Goal: Information Seeking & Learning: Learn about a topic

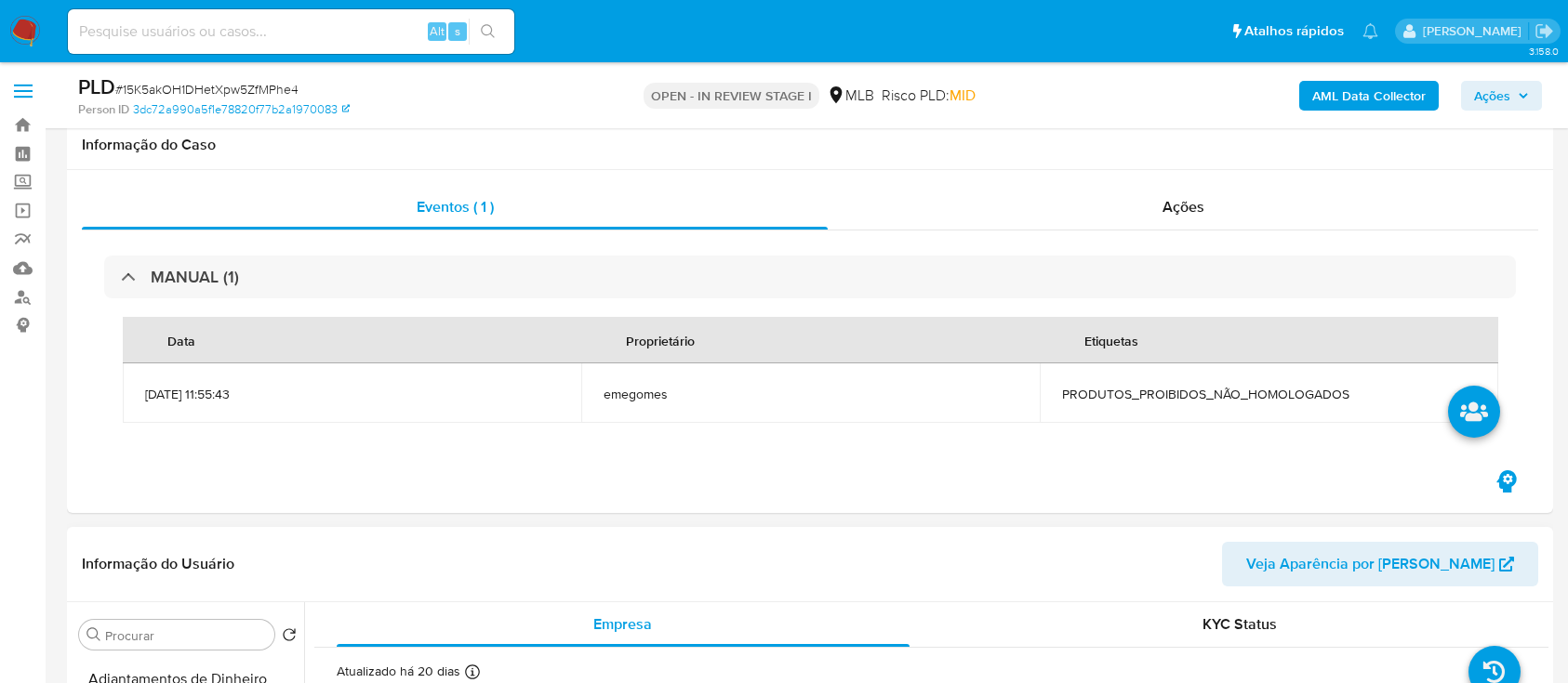
scroll to position [372, 0]
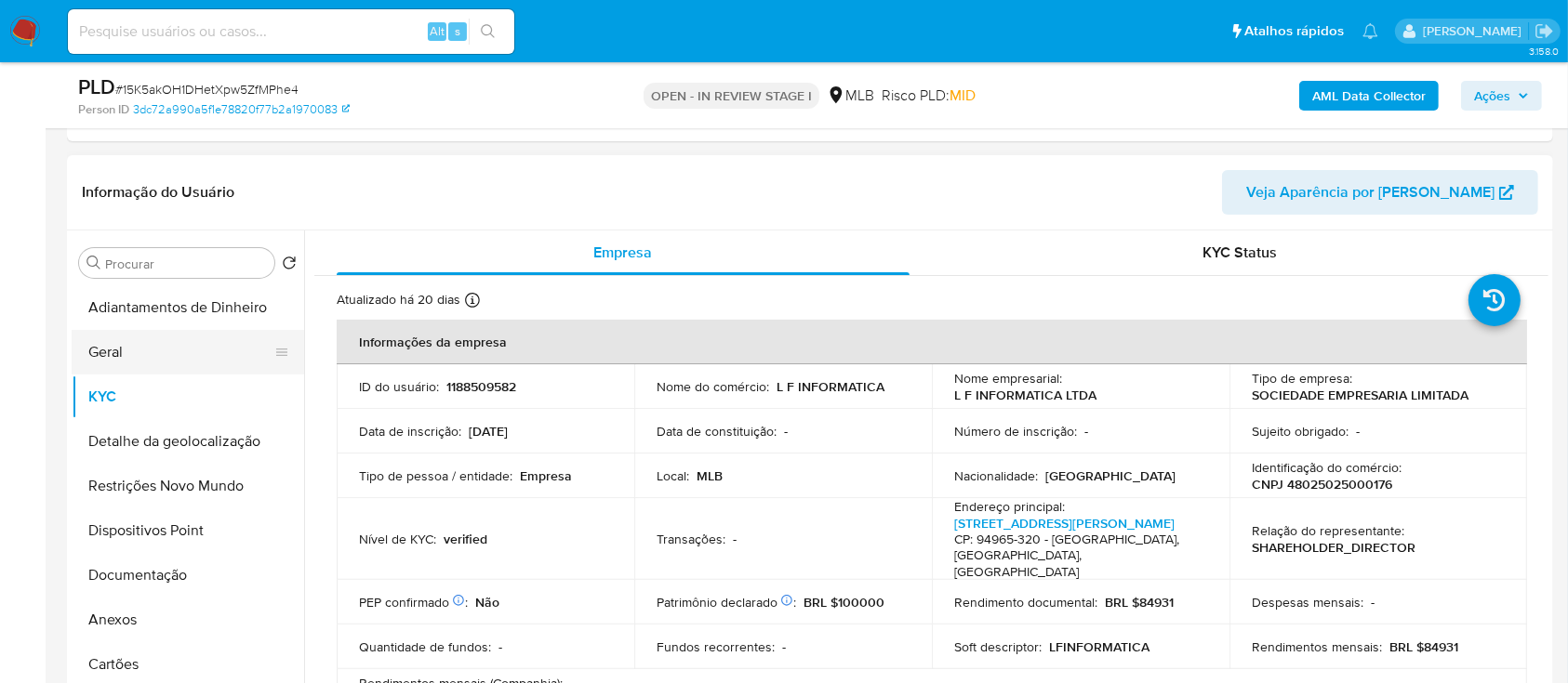
click at [127, 370] on ul "Adiantamentos de Dinheiro Geral KYC Detalhe da geolocalização Restrições Novo M…" at bounding box center [187, 495] width 232 height 419
click at [134, 354] on button "Geral" at bounding box center [180, 353] width 218 height 45
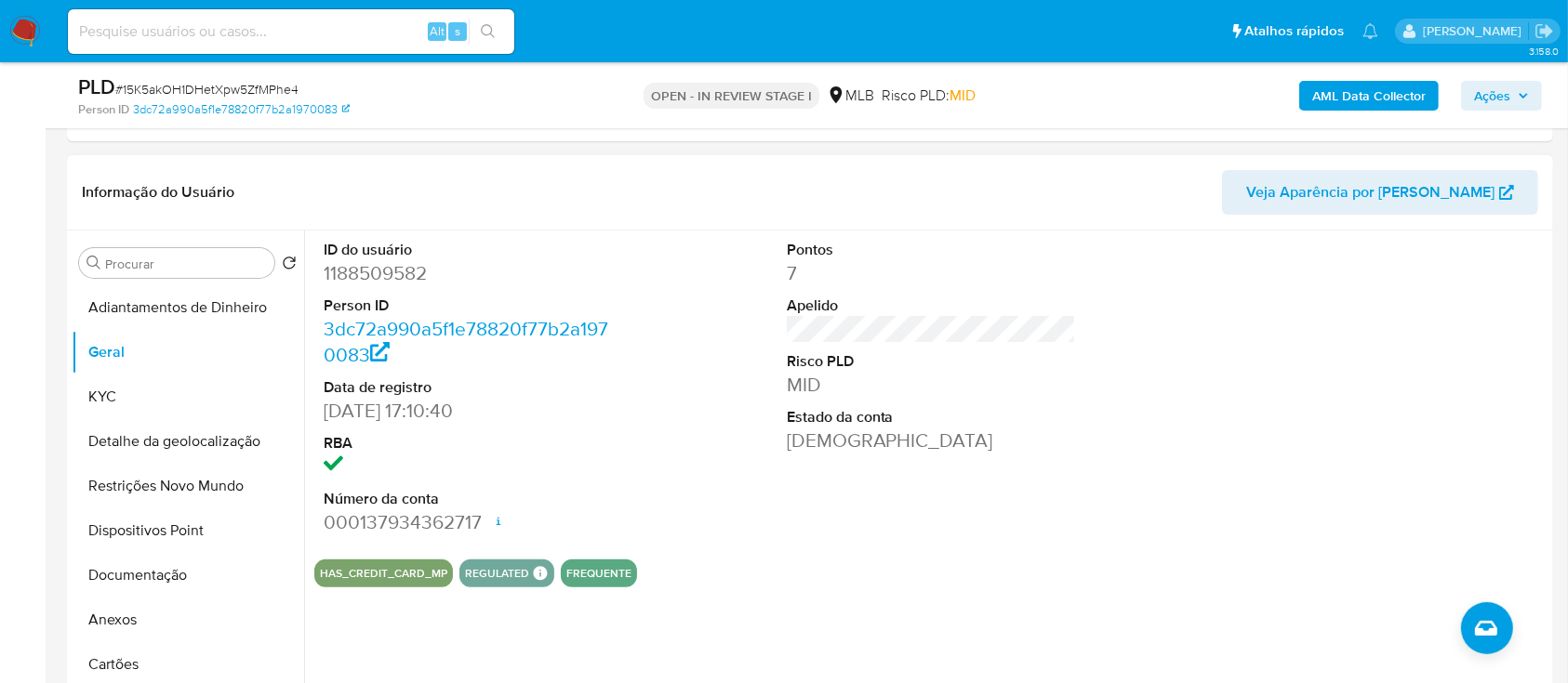
drag, startPoint x: 1348, startPoint y: 304, endPoint x: 1339, endPoint y: 297, distance: 11.4
click at [1348, 303] on div at bounding box center [1394, 387] width 309 height 315
click at [118, 406] on button "KYC" at bounding box center [180, 397] width 218 height 45
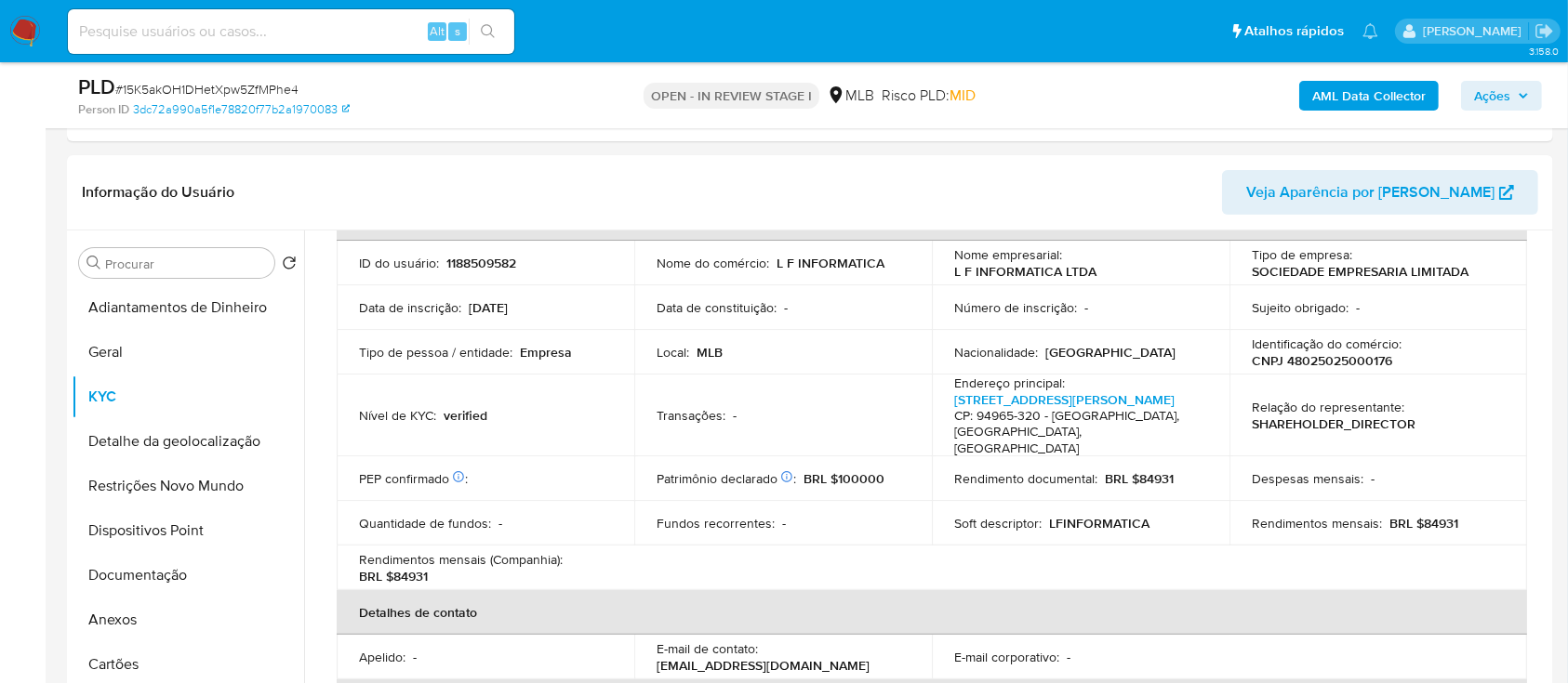
scroll to position [123, 0]
click at [1150, 173] on header "Informação do Usuário Veja Aparência por [PERSON_NAME]" at bounding box center [810, 193] width 1456 height 45
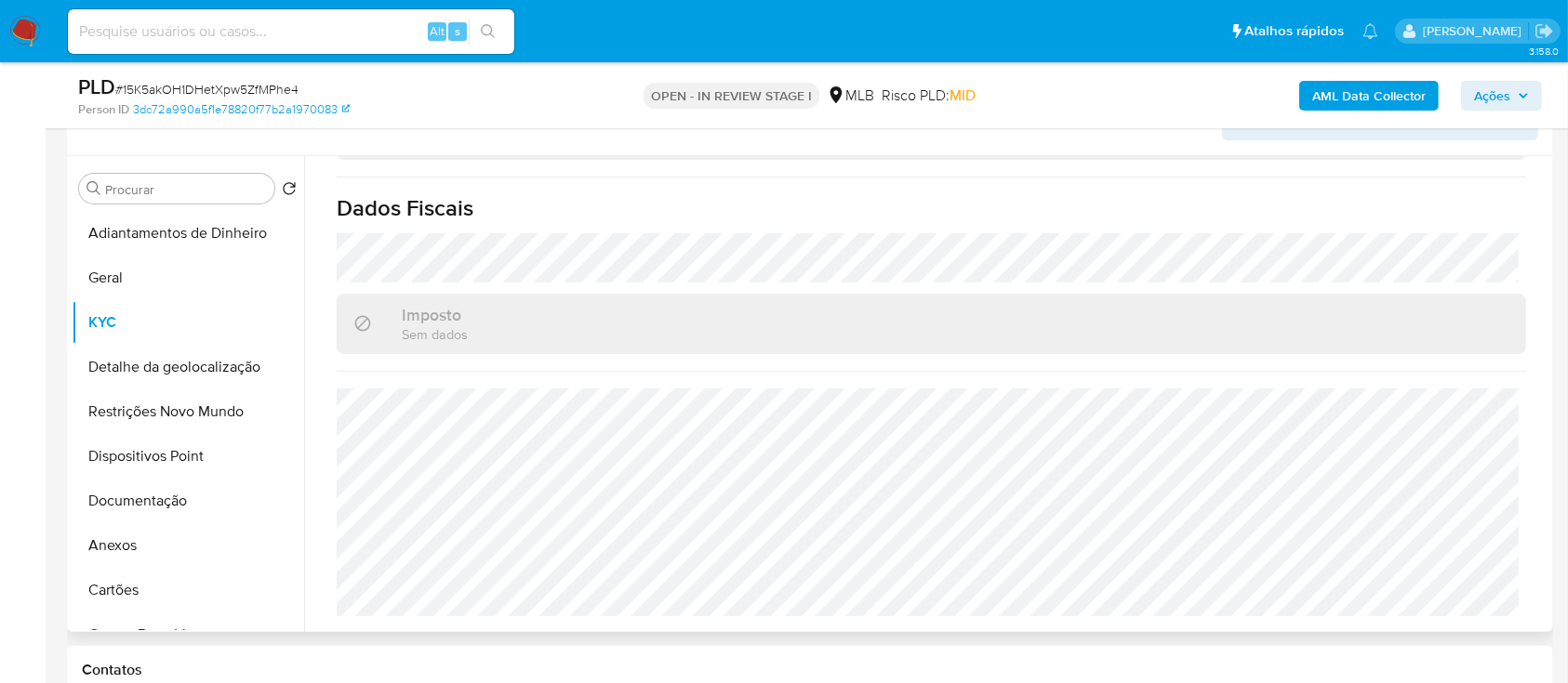
scroll to position [496, 0]
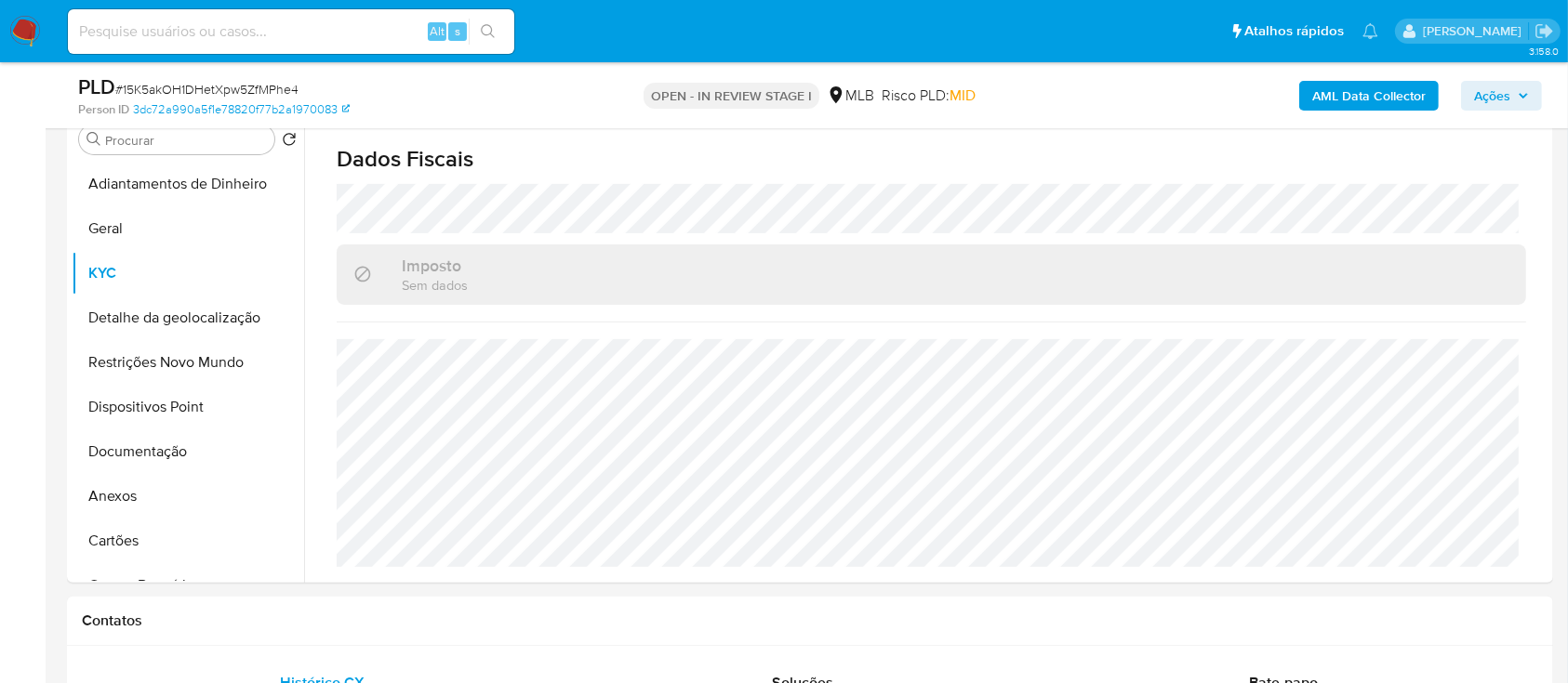
click at [1175, 110] on div "AML Data Collector Ações" at bounding box center [1300, 95] width 482 height 44
click at [129, 307] on button "Detalhe da geolocalização" at bounding box center [180, 318] width 218 height 45
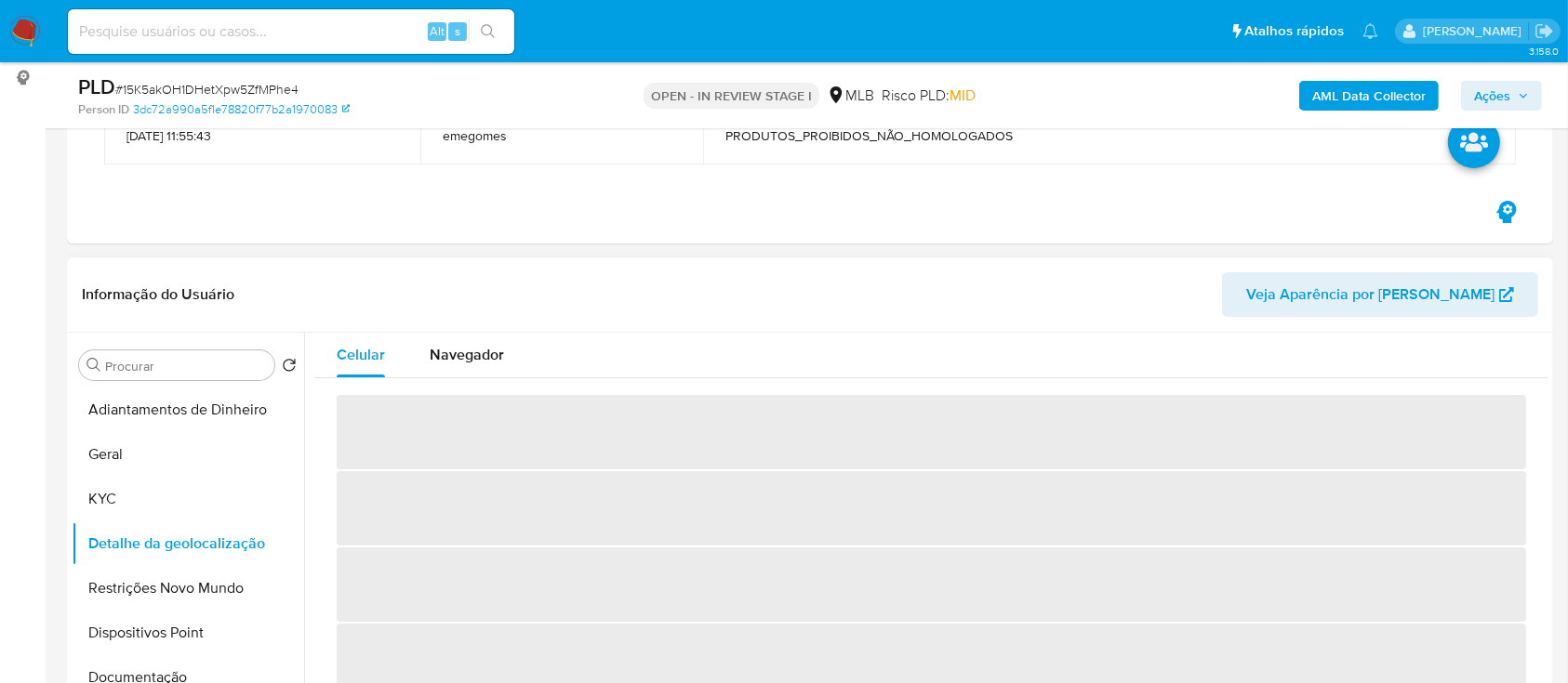
scroll to position [372, 0]
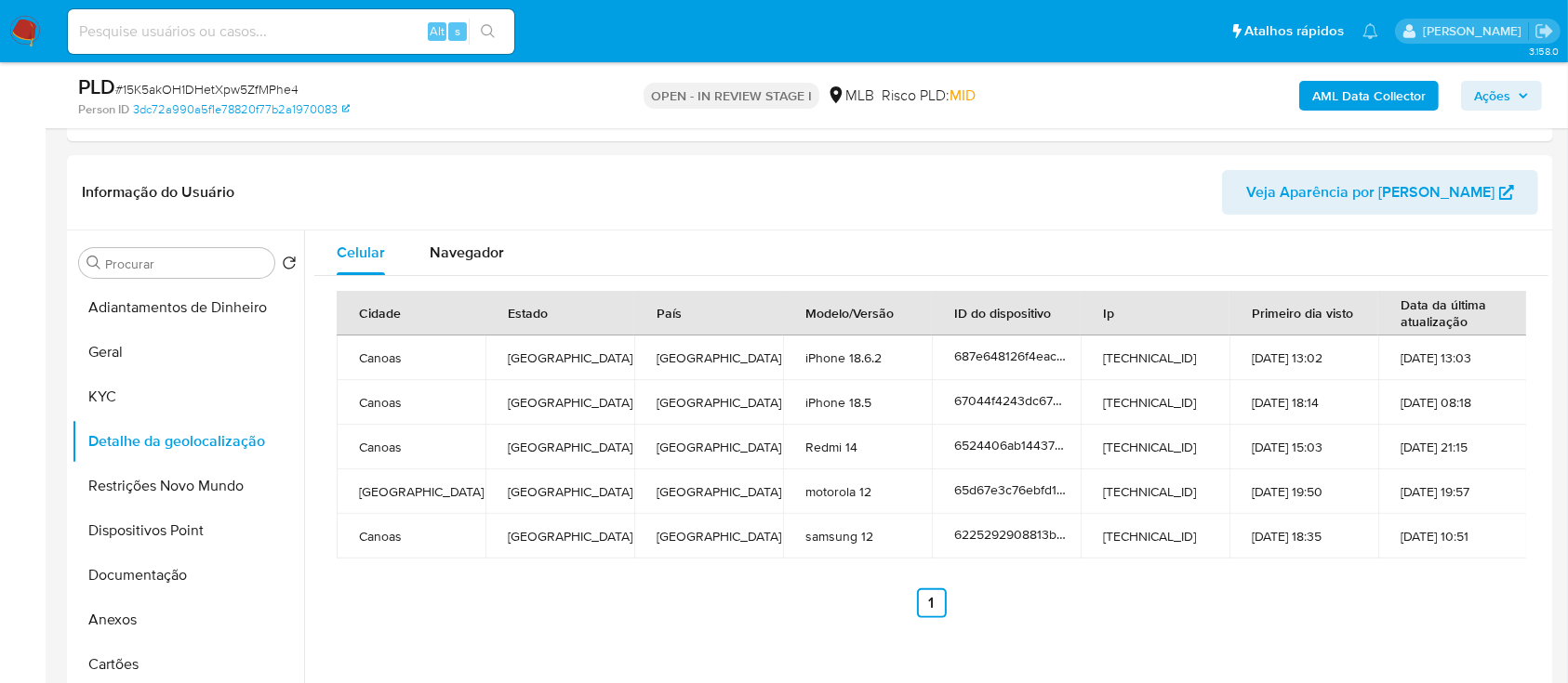
click at [393, 171] on header "Informação do Usuário Veja Aparência por [PERSON_NAME]" at bounding box center [810, 193] width 1456 height 45
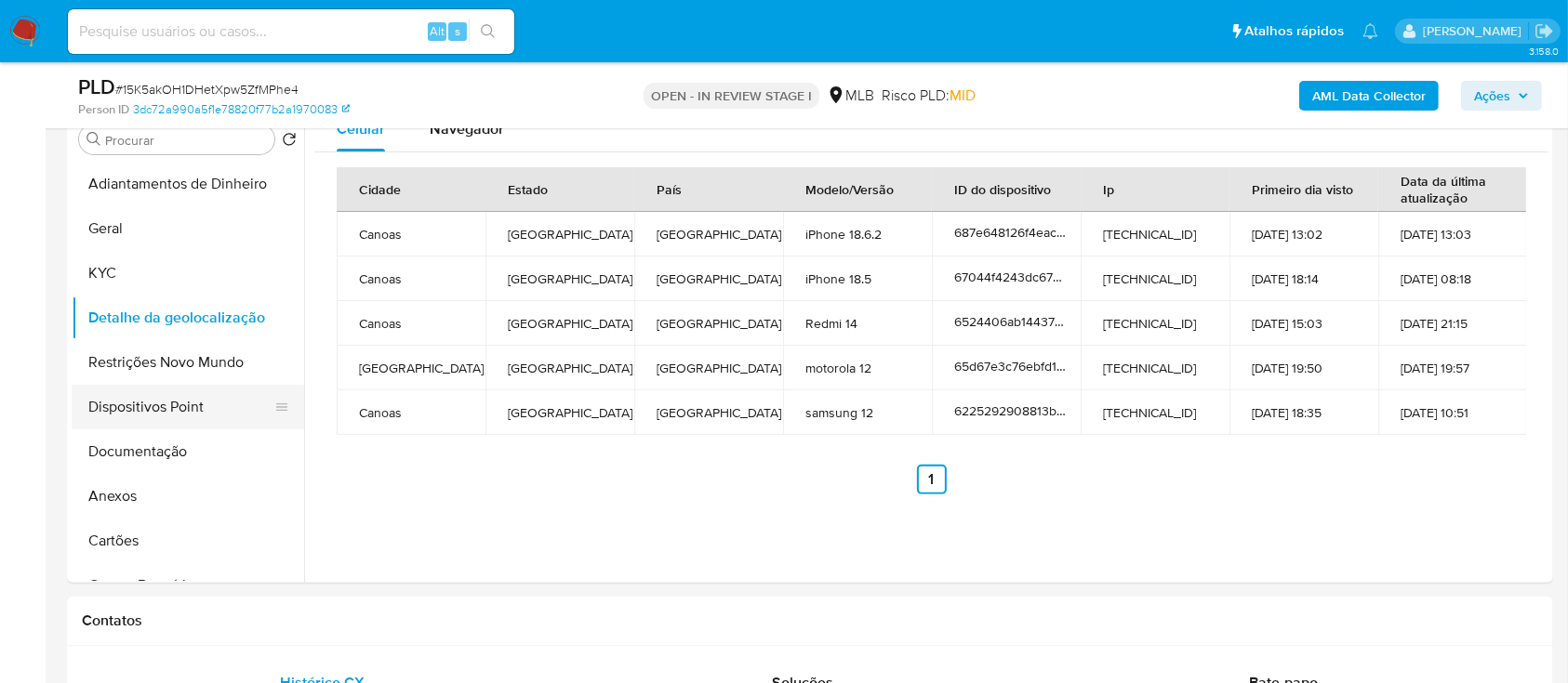
drag, startPoint x: 150, startPoint y: 361, endPoint x: 205, endPoint y: 370, distance: 55.7
click at [151, 361] on button "Restrições Novo Mundo" at bounding box center [187, 363] width 232 height 45
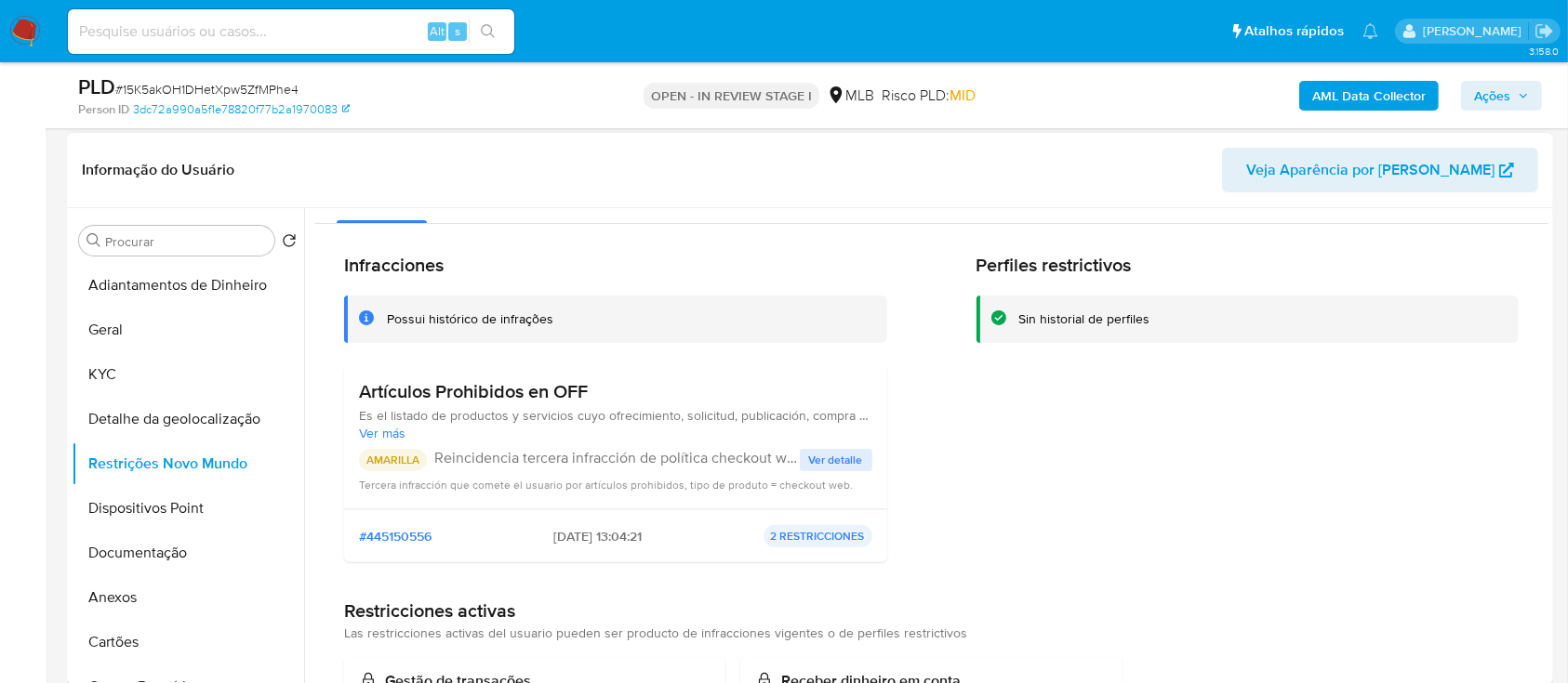
scroll to position [41, 0]
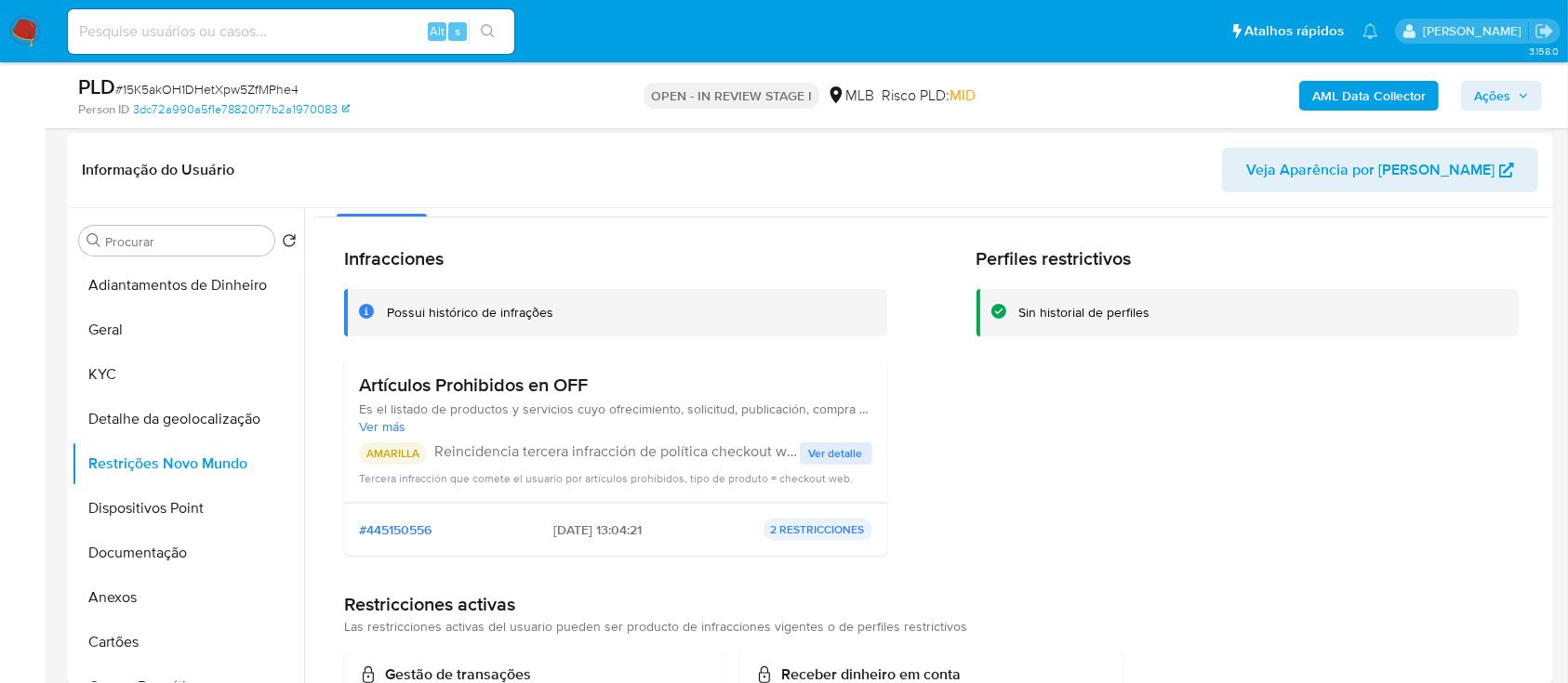
click at [1494, 342] on div "Perfiles restrictivos Sin historial de perfiles" at bounding box center [1248, 409] width 543 height 323
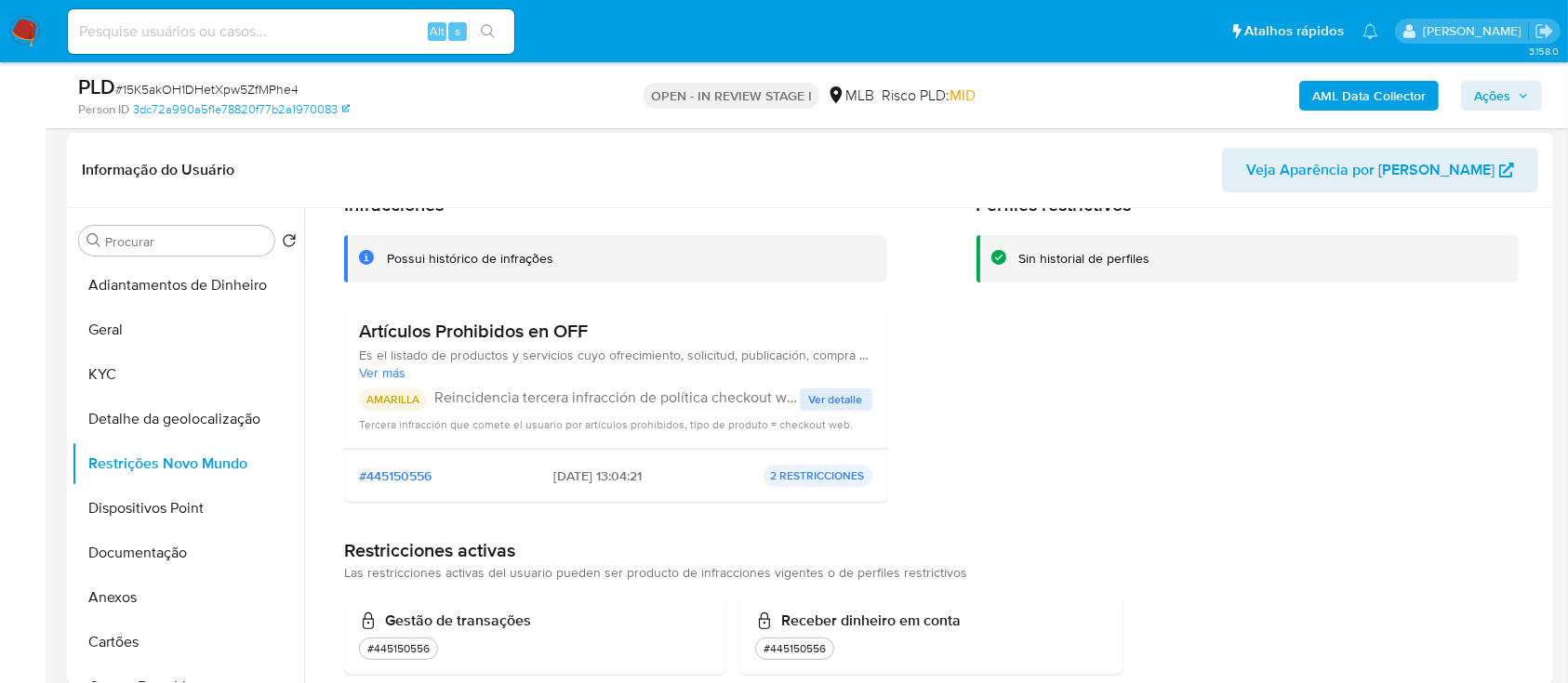
scroll to position [124, 0]
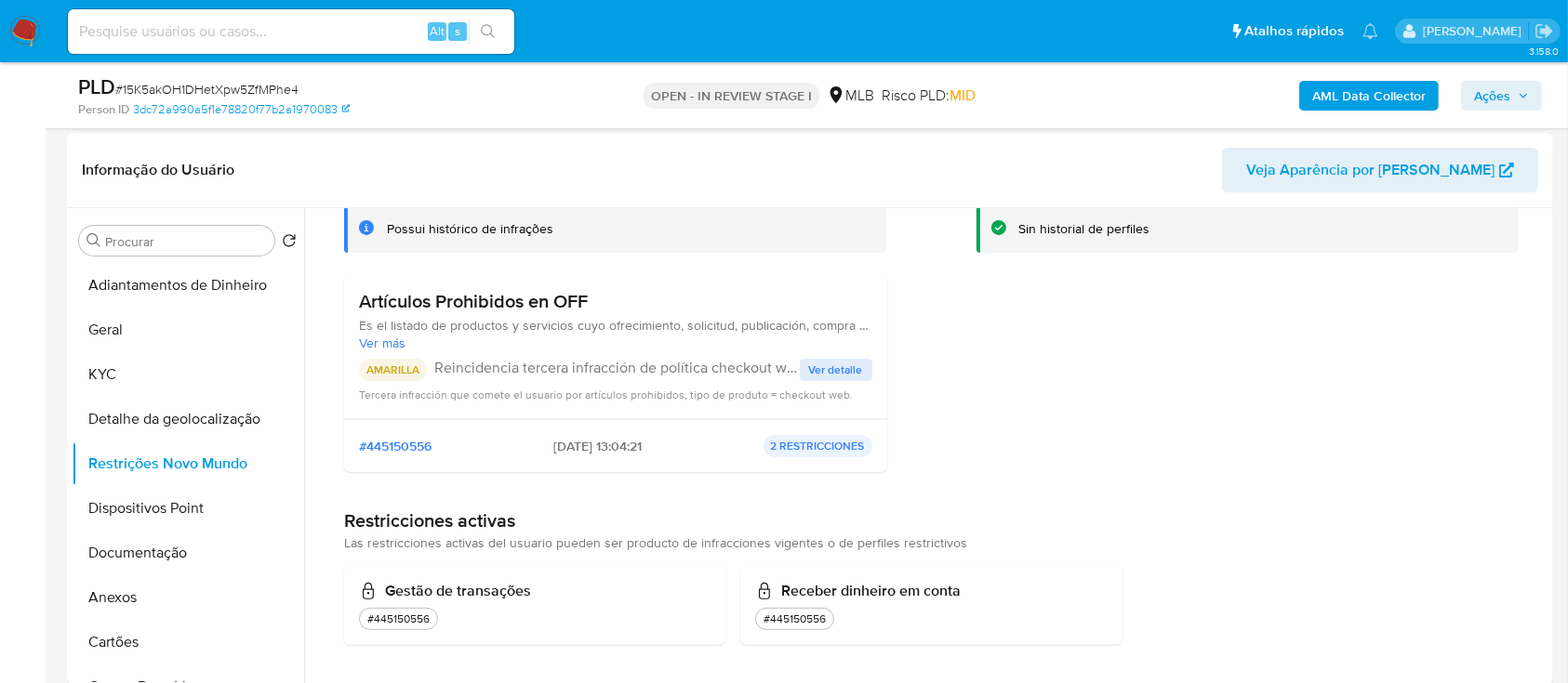
click at [840, 371] on span "Ver detalle" at bounding box center [836, 369] width 54 height 19
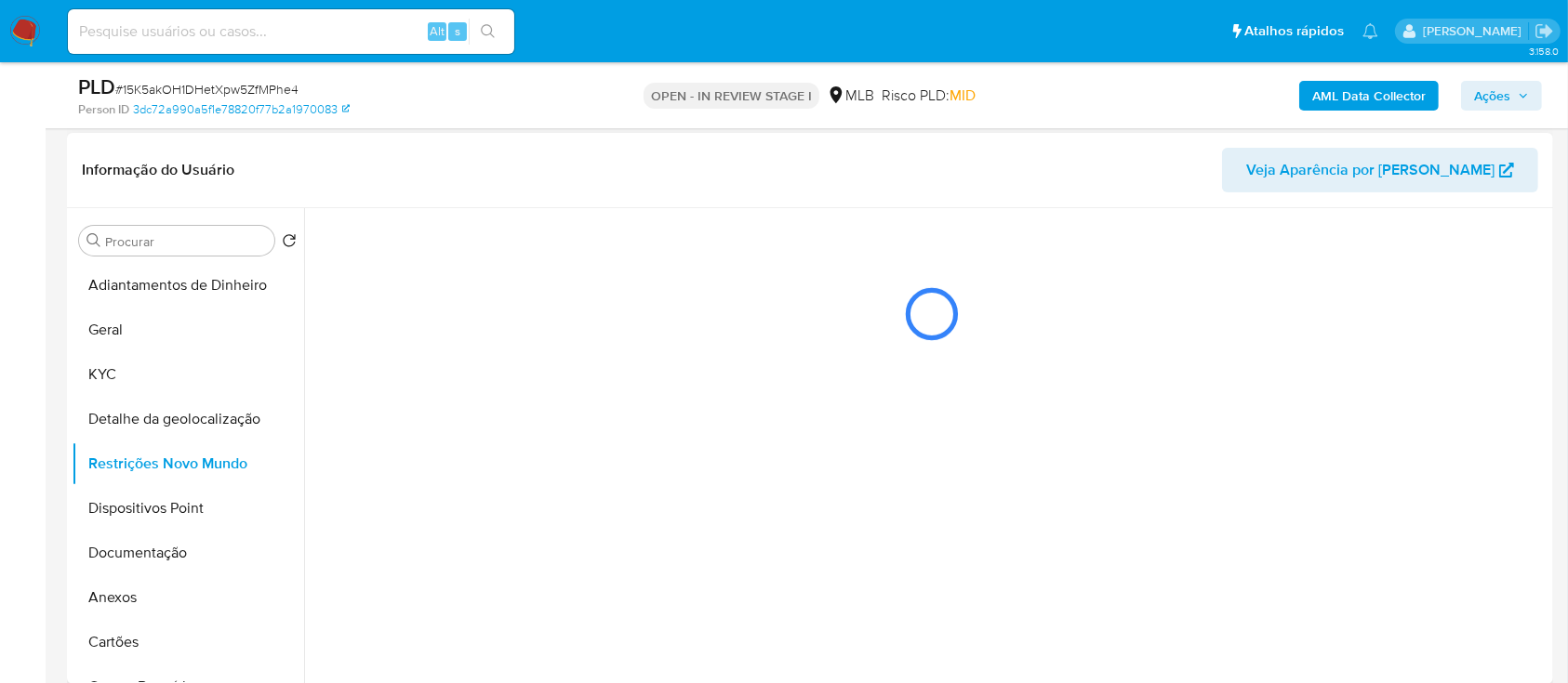
scroll to position [0, 0]
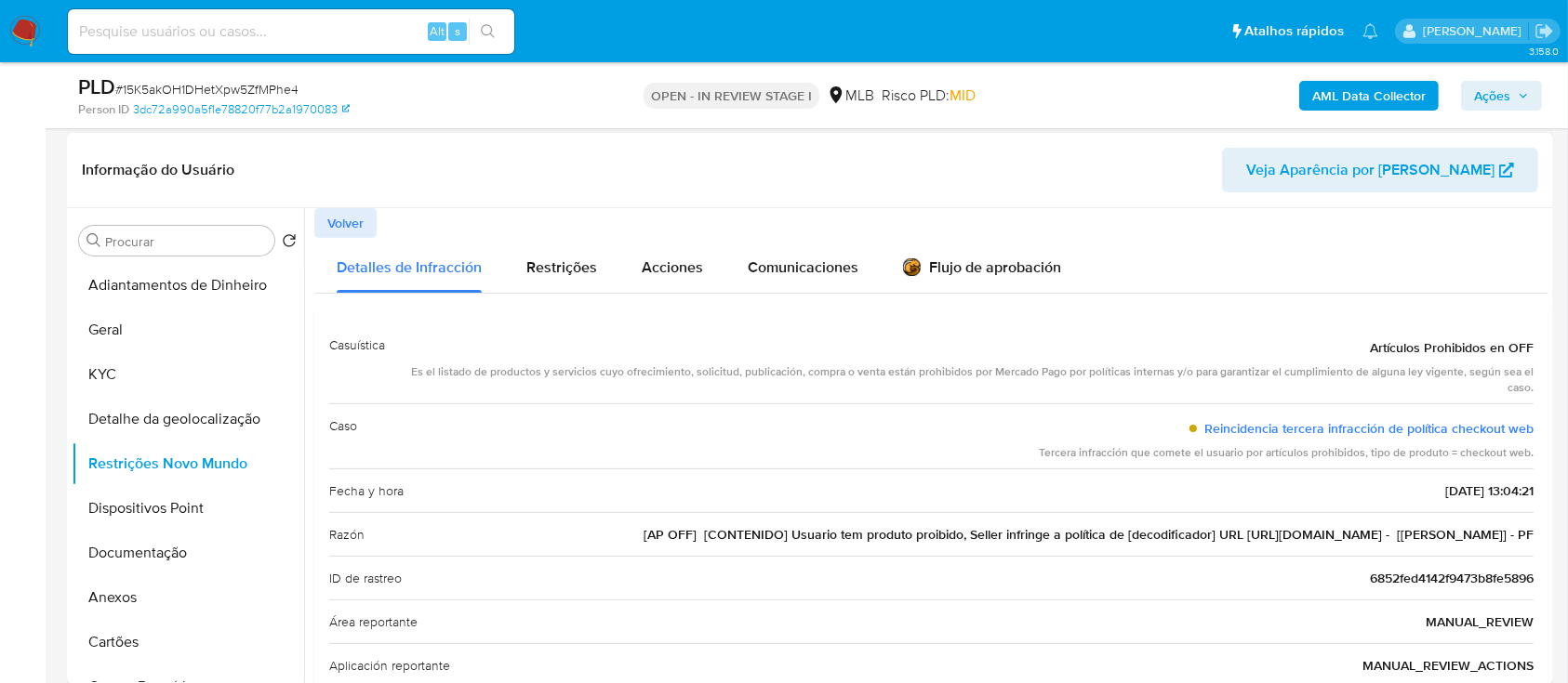
click at [379, 168] on header "Informação do Usuário Veja Aparência por [PERSON_NAME]" at bounding box center [810, 171] width 1456 height 45
click at [157, 514] on button "Dispositivos Point" at bounding box center [180, 509] width 218 height 45
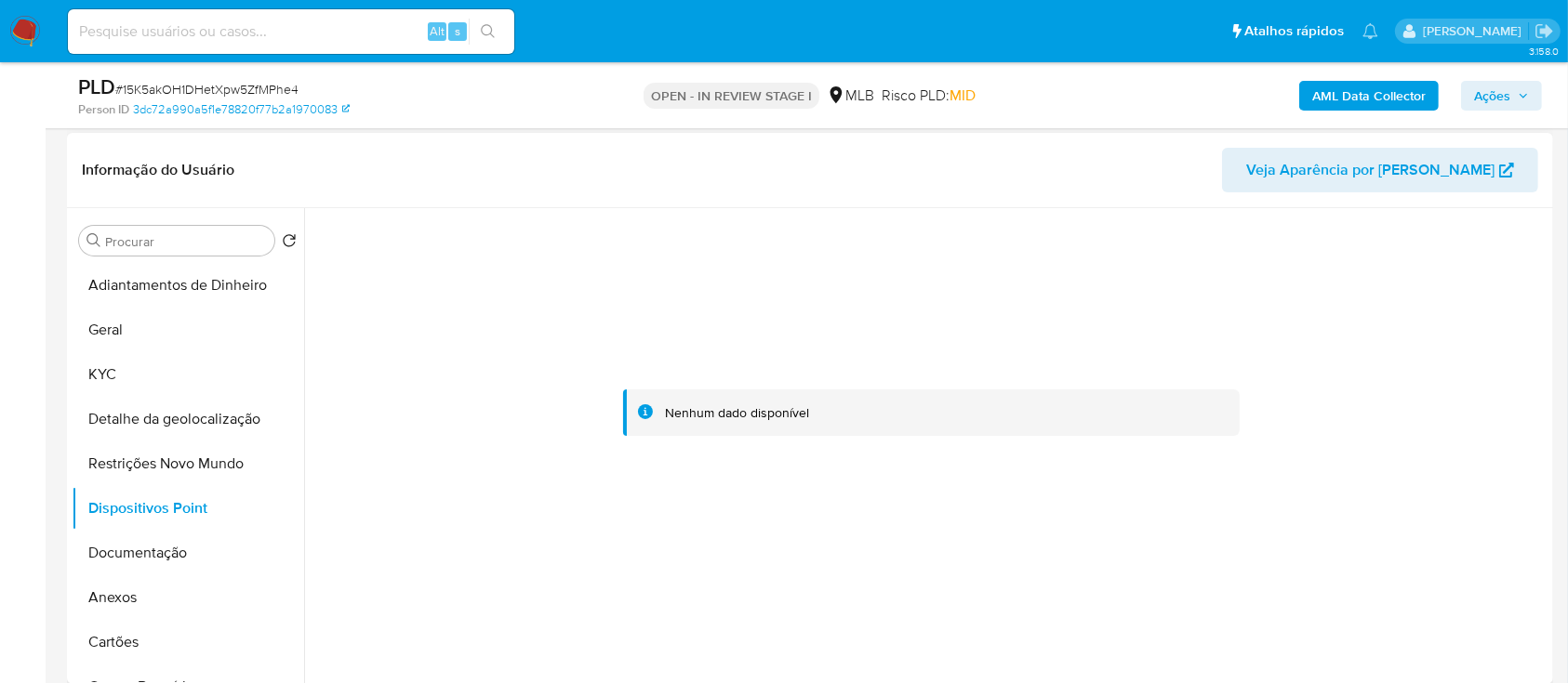
drag, startPoint x: 403, startPoint y: 451, endPoint x: 632, endPoint y: 222, distance: 323.9
click at [405, 451] on div at bounding box center [931, 414] width 1234 height 410
click at [1349, 85] on b "AML Data Collector" at bounding box center [1369, 96] width 114 height 29
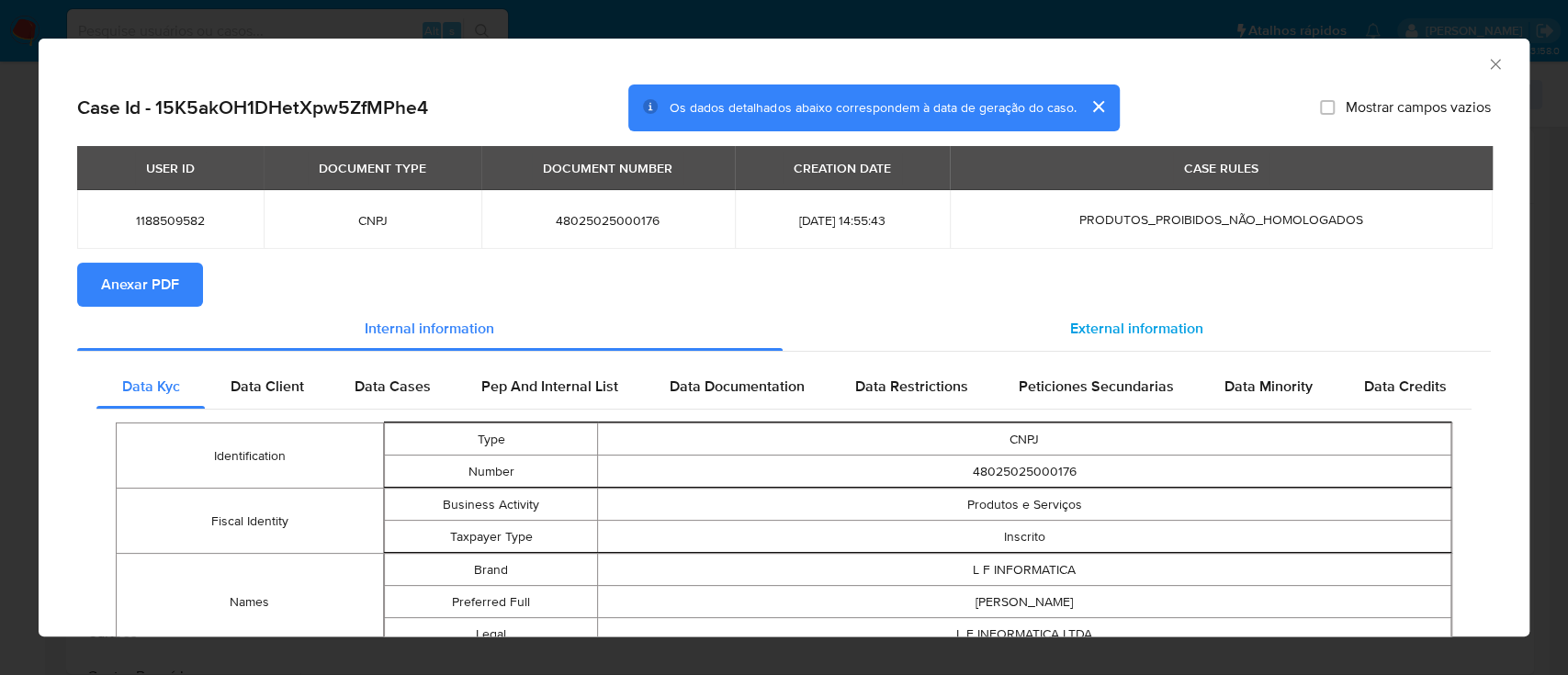
click at [1156, 335] on span "External information" at bounding box center [1137, 328] width 134 height 21
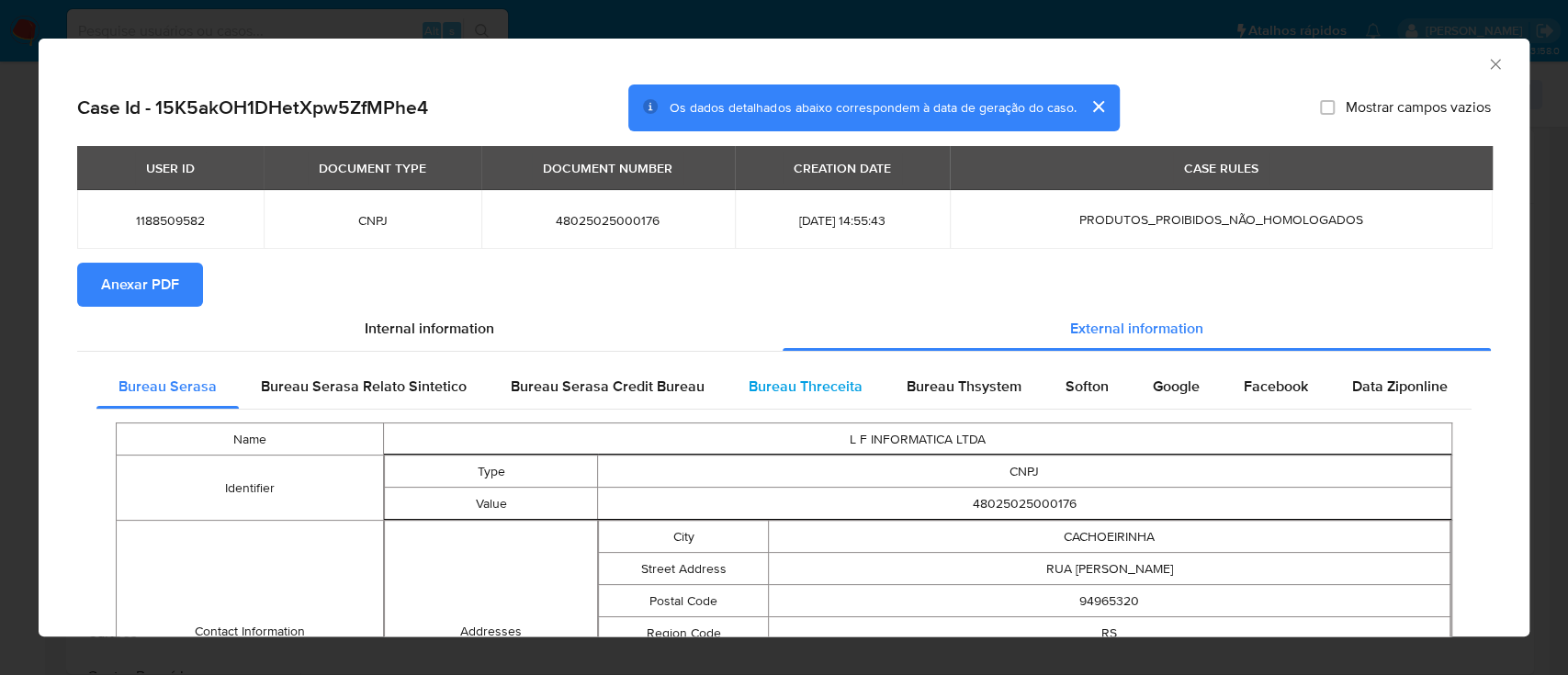
click at [827, 385] on span "Bureau Threceita" at bounding box center [805, 386] width 114 height 21
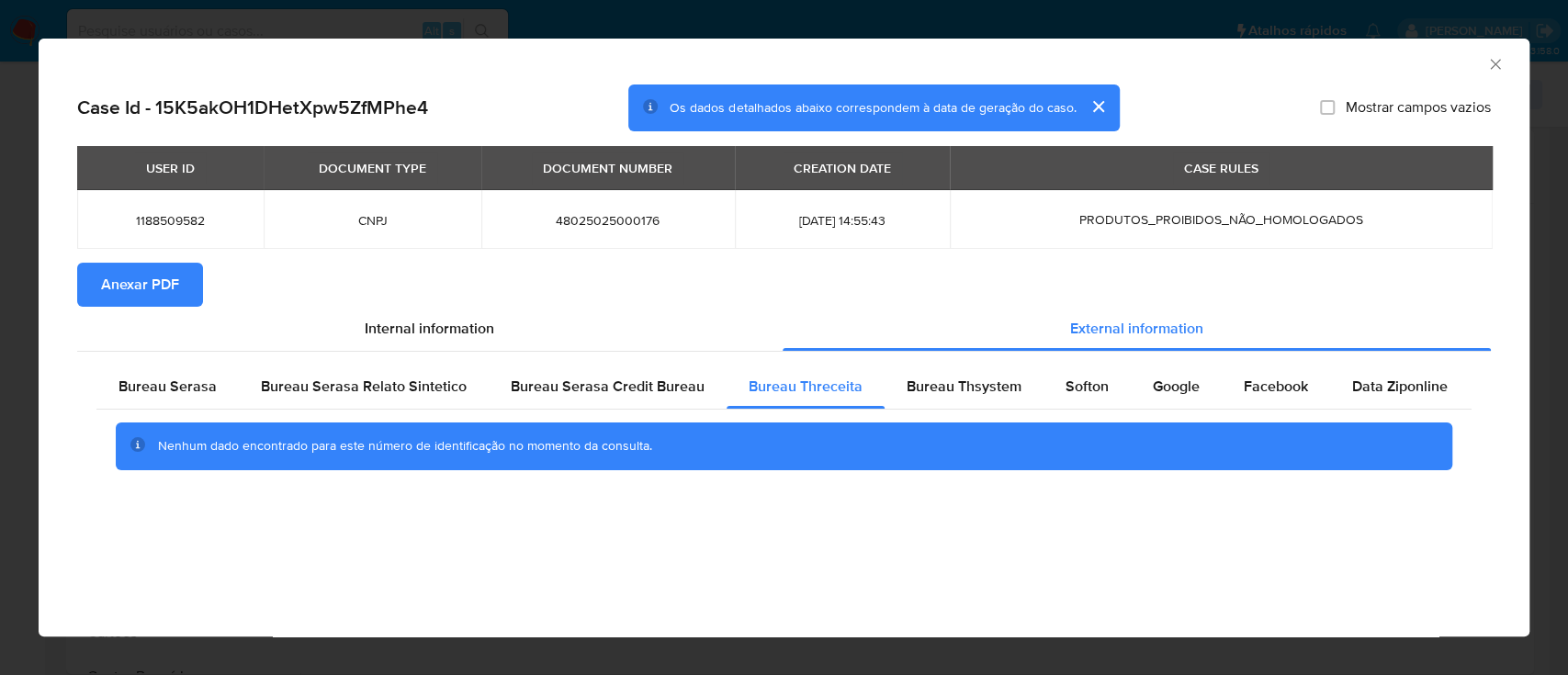
click at [1440, 51] on div "AML Data Collector" at bounding box center [769, 61] width 1434 height 20
click at [962, 364] on div "Bureau Serasa Bureau Serasa Relato Sintetico Bureau Serasa Credit Bureau Bureau…" at bounding box center [784, 423] width 1413 height 144
click at [964, 383] on span "Bureau Thsystem" at bounding box center [964, 386] width 115 height 21
click at [1406, 46] on div "AML Data Collector" at bounding box center [784, 61] width 1491 height 46
click at [1070, 387] on span "Softon" at bounding box center [1087, 386] width 44 height 21
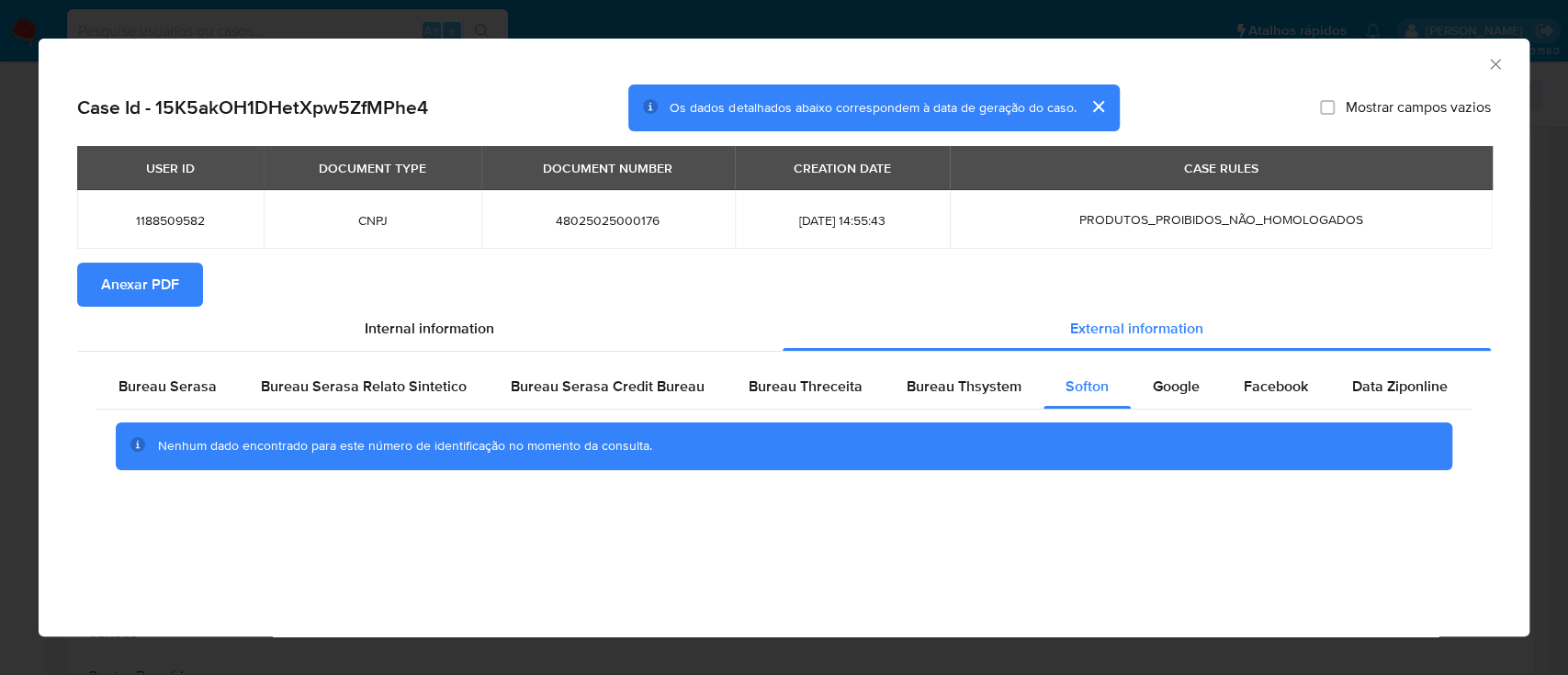
drag, startPoint x: 1403, startPoint y: 45, endPoint x: 1176, endPoint y: 15, distance: 229.0
click at [1402, 45] on div "AML Data Collector" at bounding box center [784, 61] width 1491 height 46
click at [1169, 391] on span "Google" at bounding box center [1176, 386] width 46 height 21
click at [1500, 59] on icon "Fechar a janela" at bounding box center [1494, 64] width 18 height 18
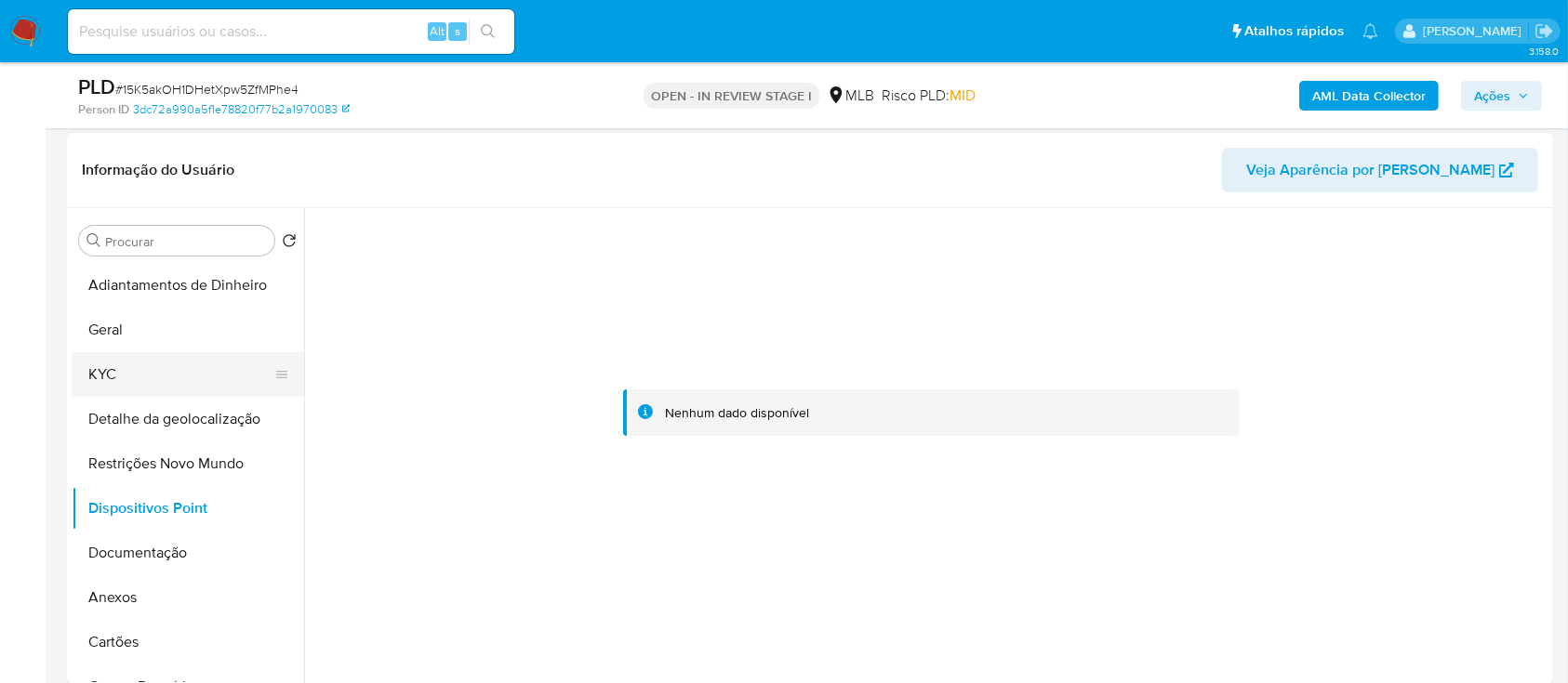
click at [108, 378] on button "KYC" at bounding box center [180, 375] width 218 height 45
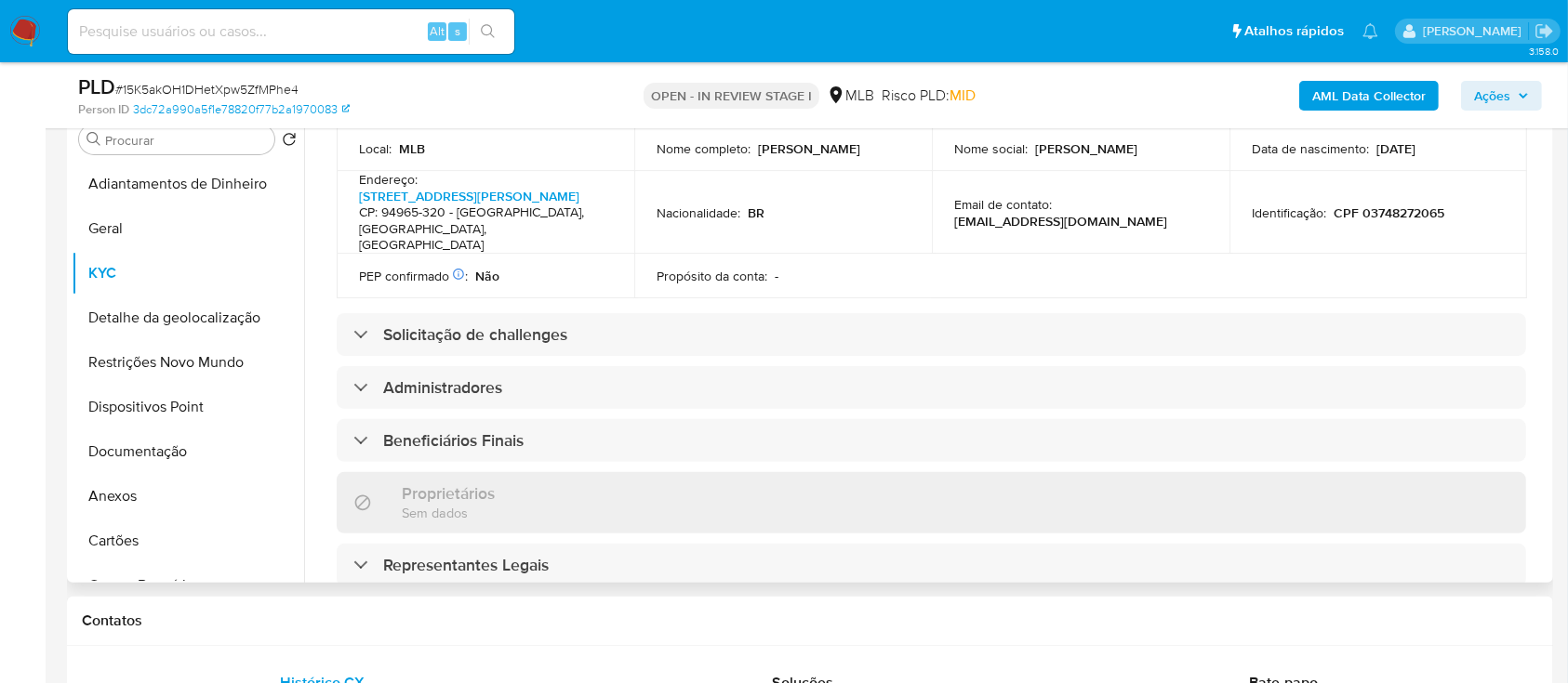
scroll to position [650, 0]
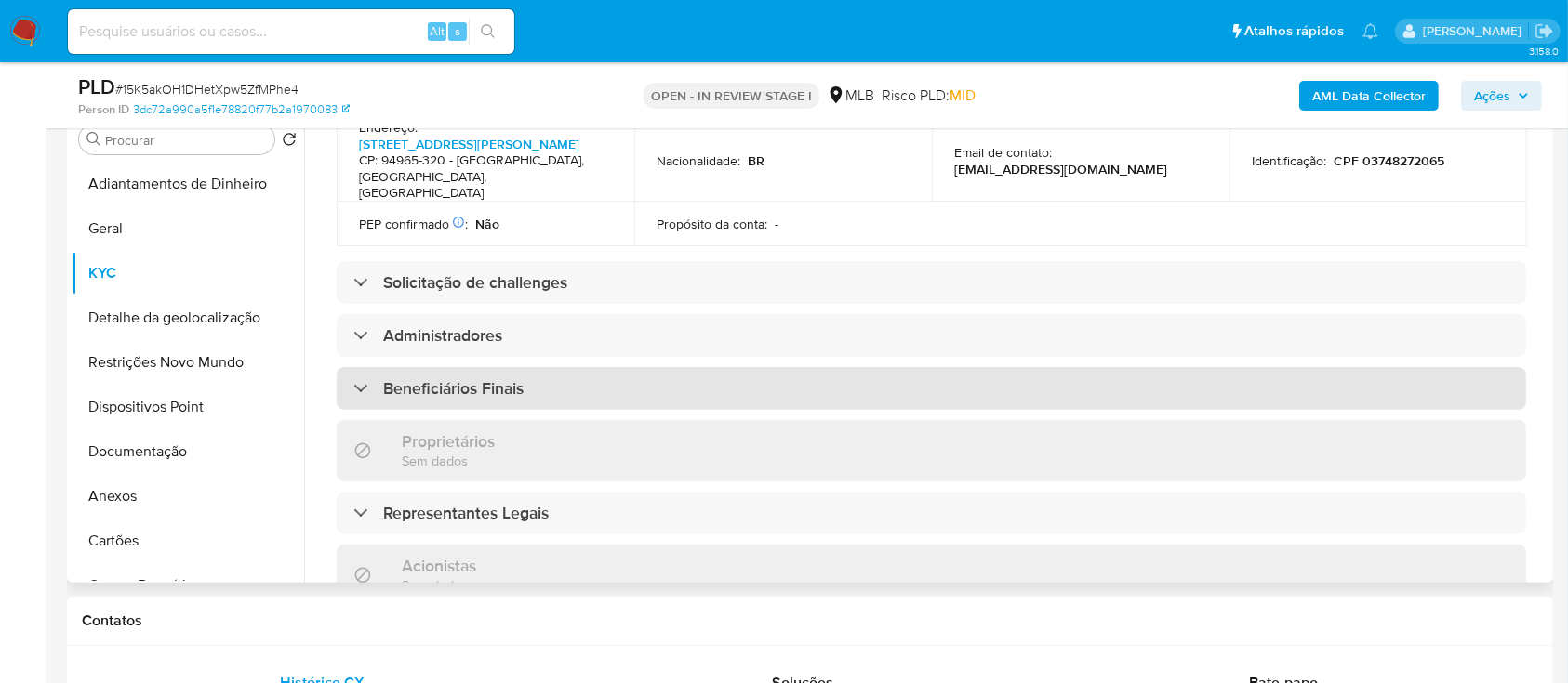
drag, startPoint x: 488, startPoint y: 386, endPoint x: 600, endPoint y: 370, distance: 113.1
click at [488, 387] on h3 "Beneficiários Finais" at bounding box center [453, 388] width 140 height 21
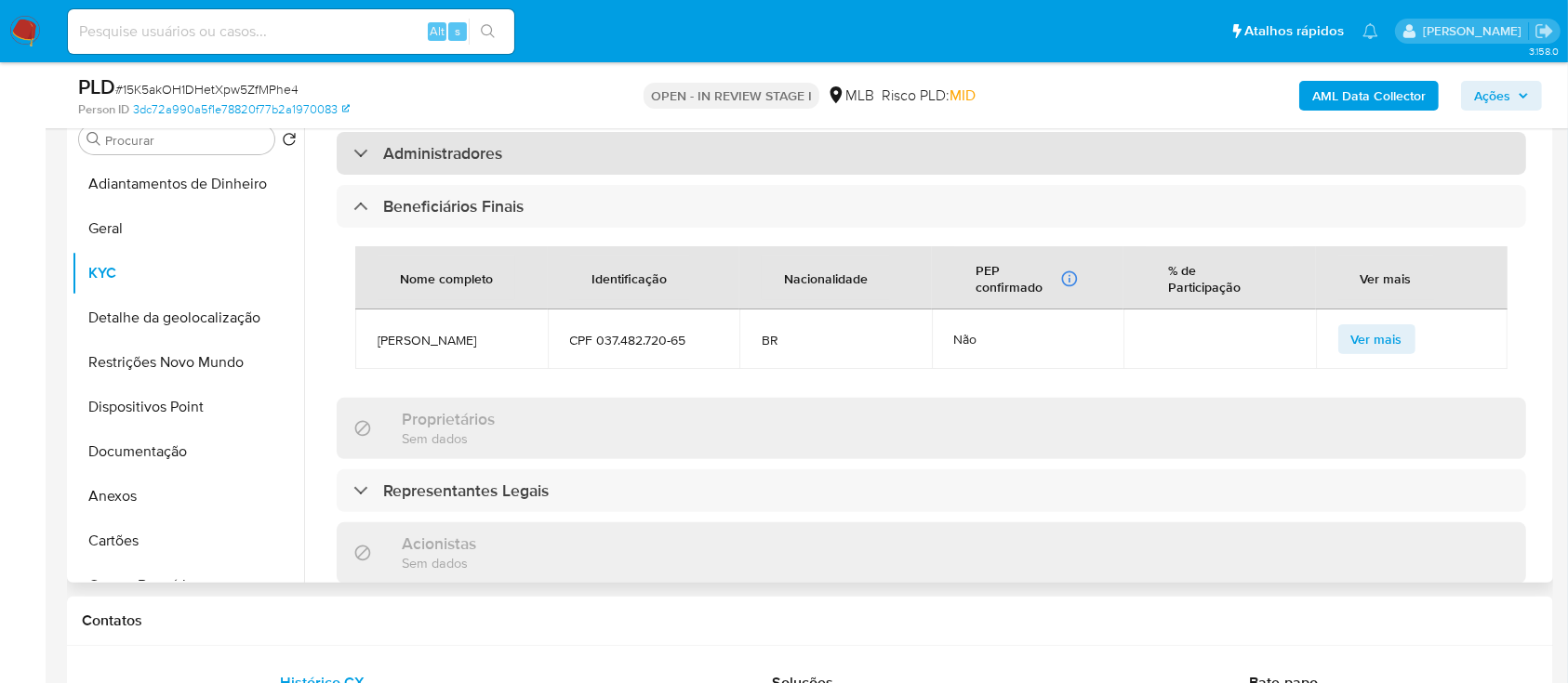
scroll to position [899, 0]
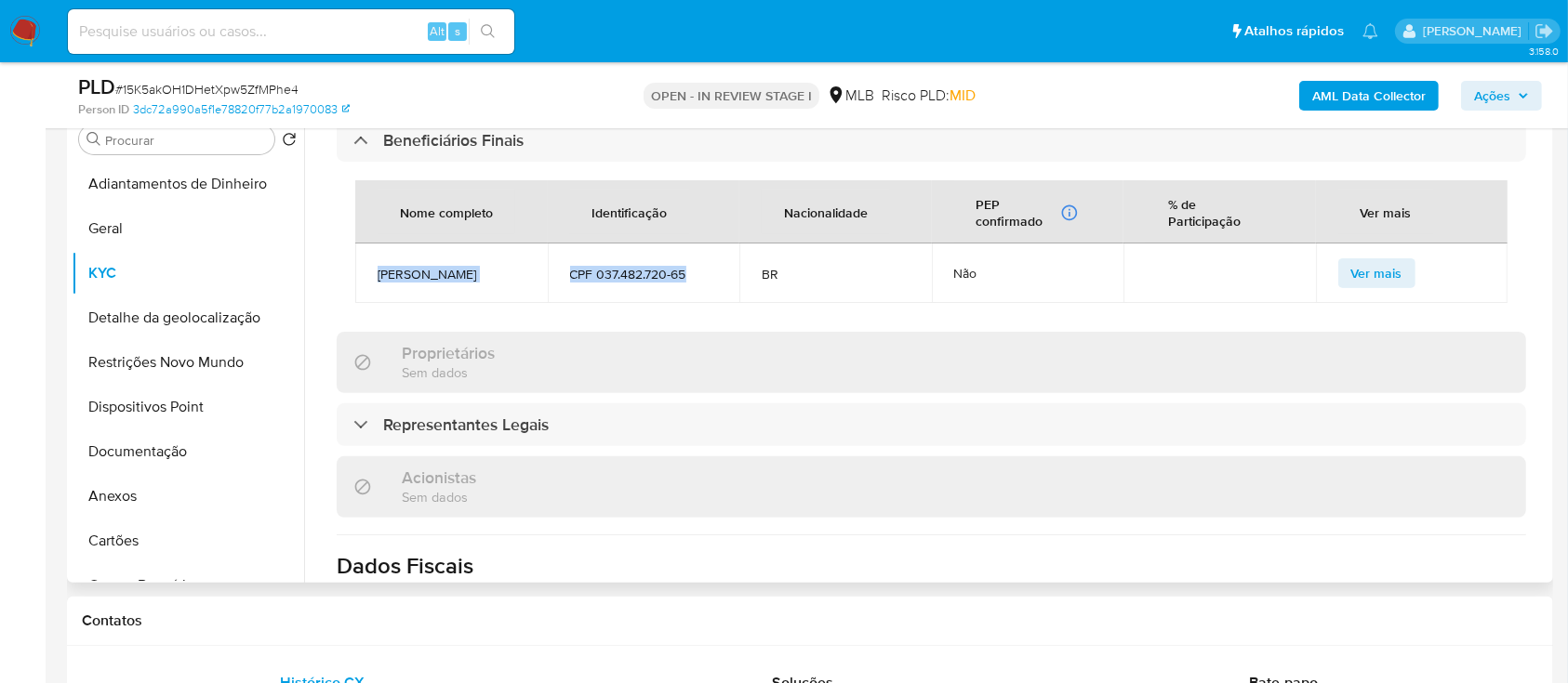
drag, startPoint x: 373, startPoint y: 279, endPoint x: 684, endPoint y: 277, distance: 311.0
click at [684, 277] on tr "Luis Felipe Pires Nunes CPF 037.482.720-65 BR Não Ver mais" at bounding box center [931, 273] width 1152 height 60
copy tr "Luis Felipe Pires Nunes CPF 037.482.720-65"
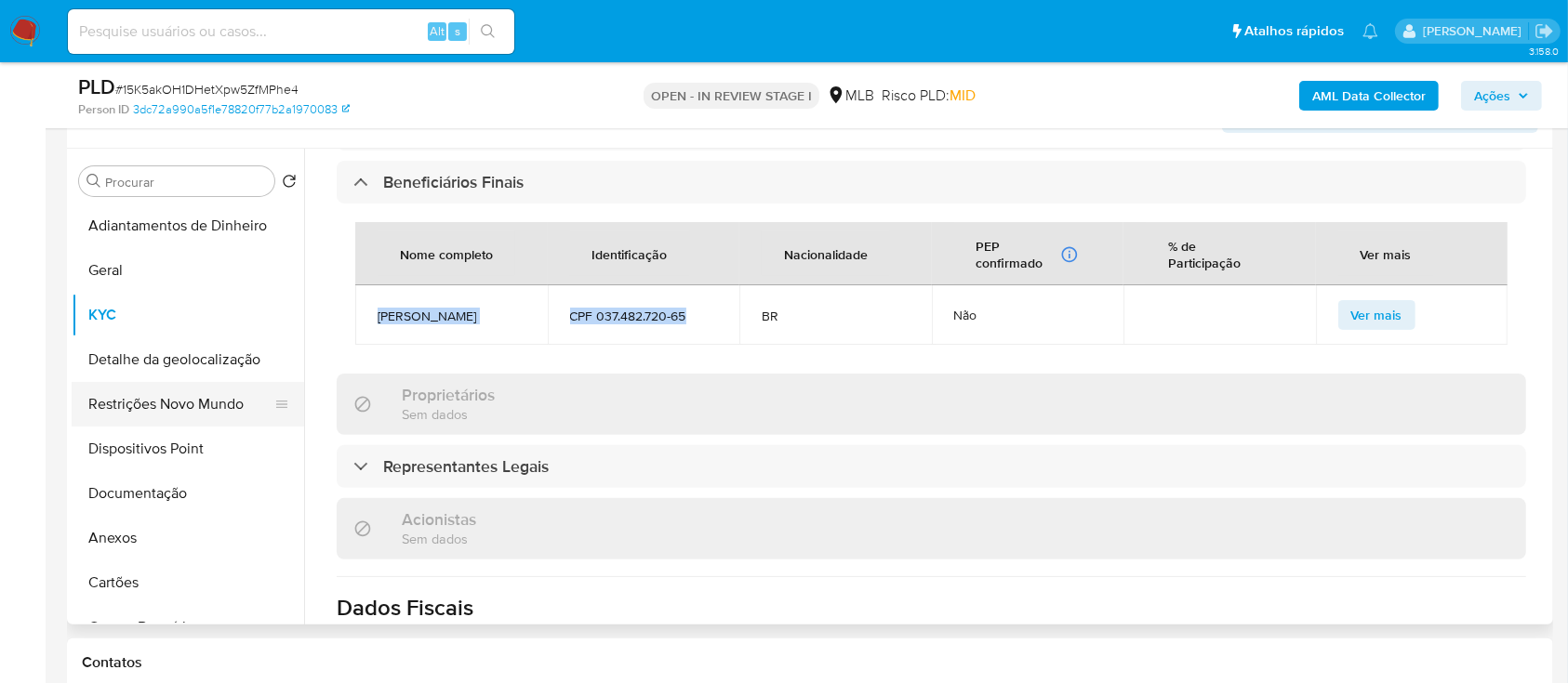
scroll to position [496, 0]
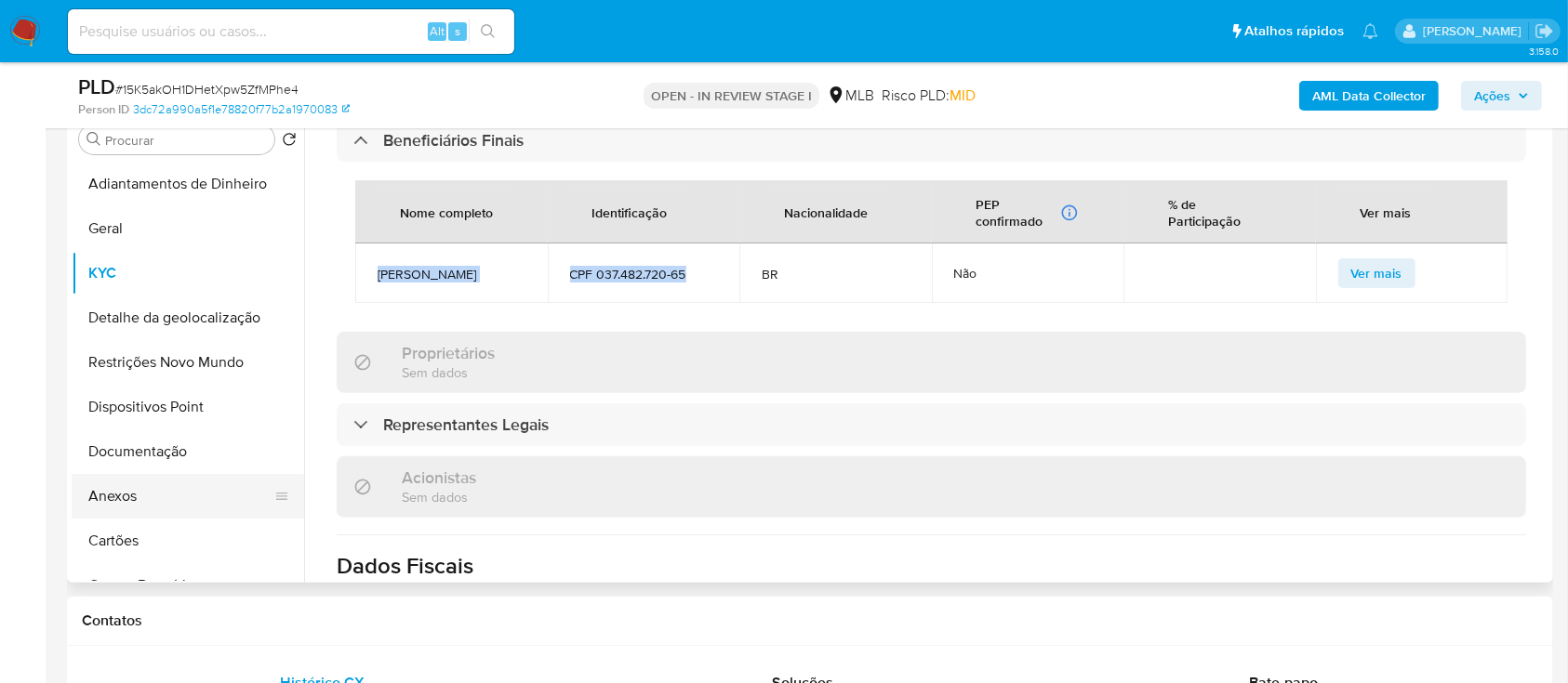
click at [144, 488] on button "Anexos" at bounding box center [180, 497] width 218 height 45
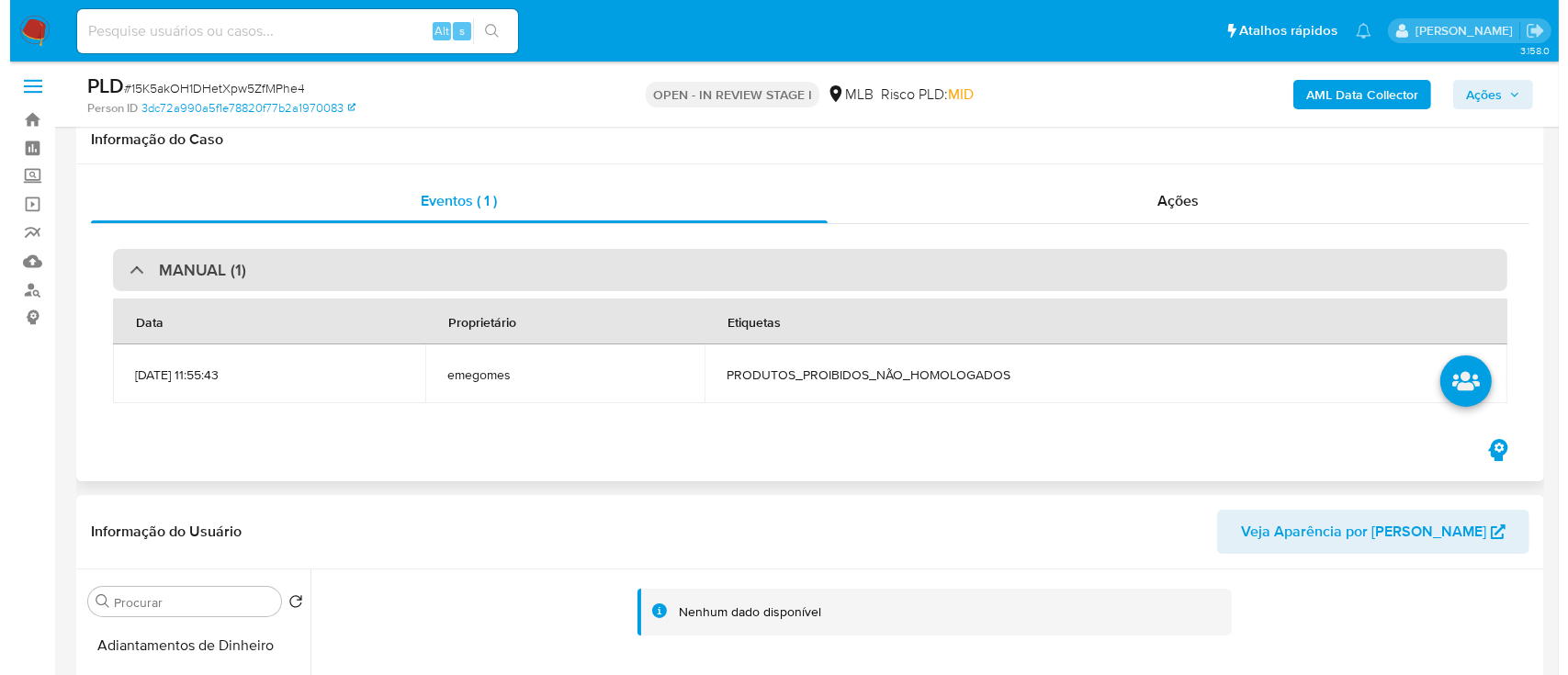
scroll to position [0, 0]
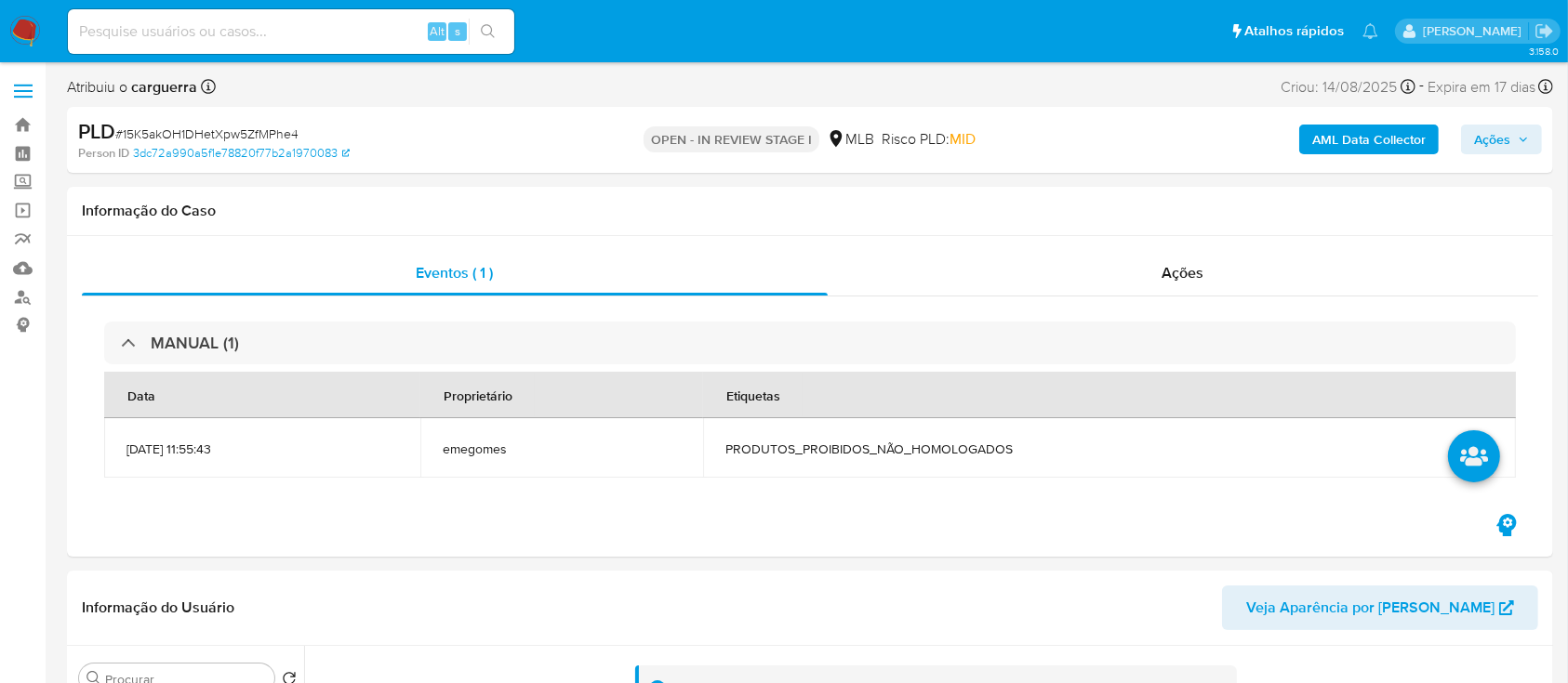
click at [1349, 143] on b "AML Data Collector" at bounding box center [1369, 139] width 114 height 29
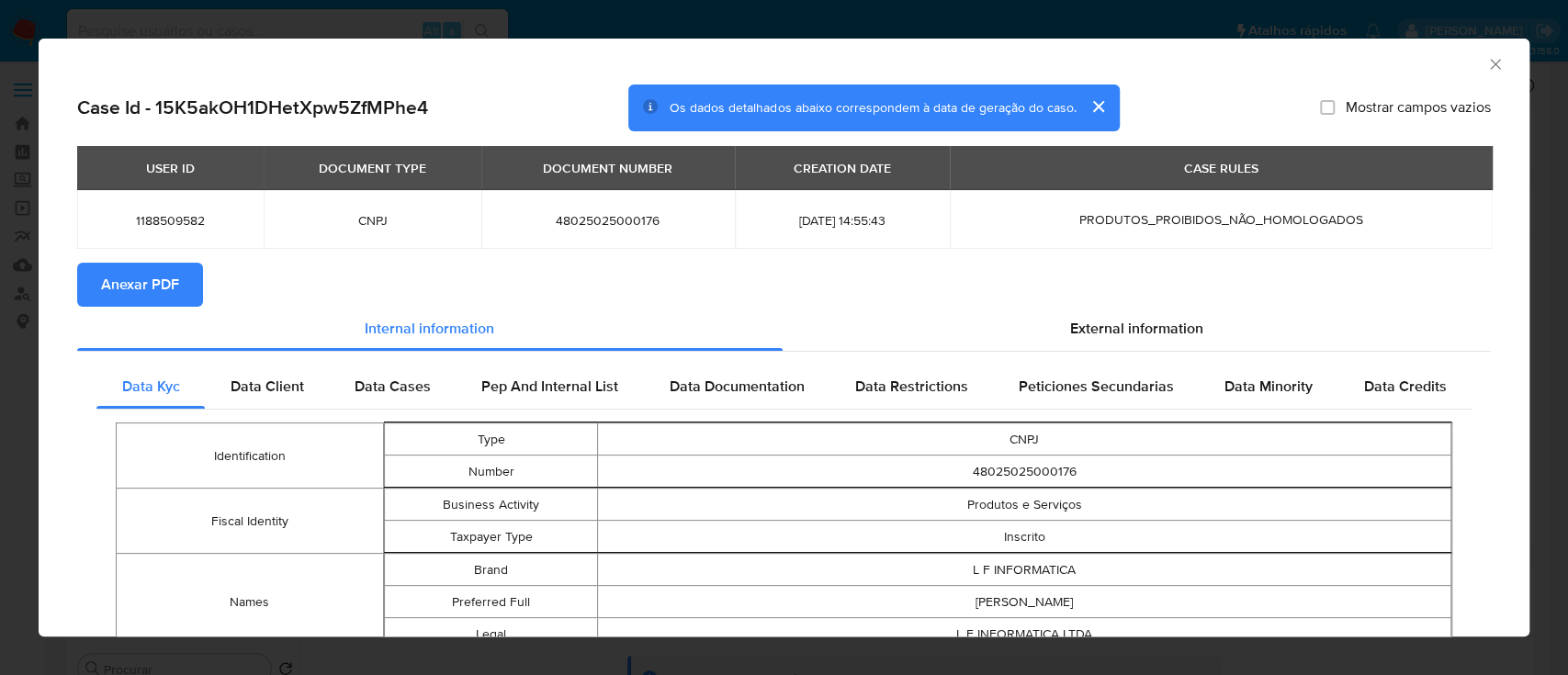
click at [143, 282] on span "Anexar PDF" at bounding box center [139, 285] width 78 height 41
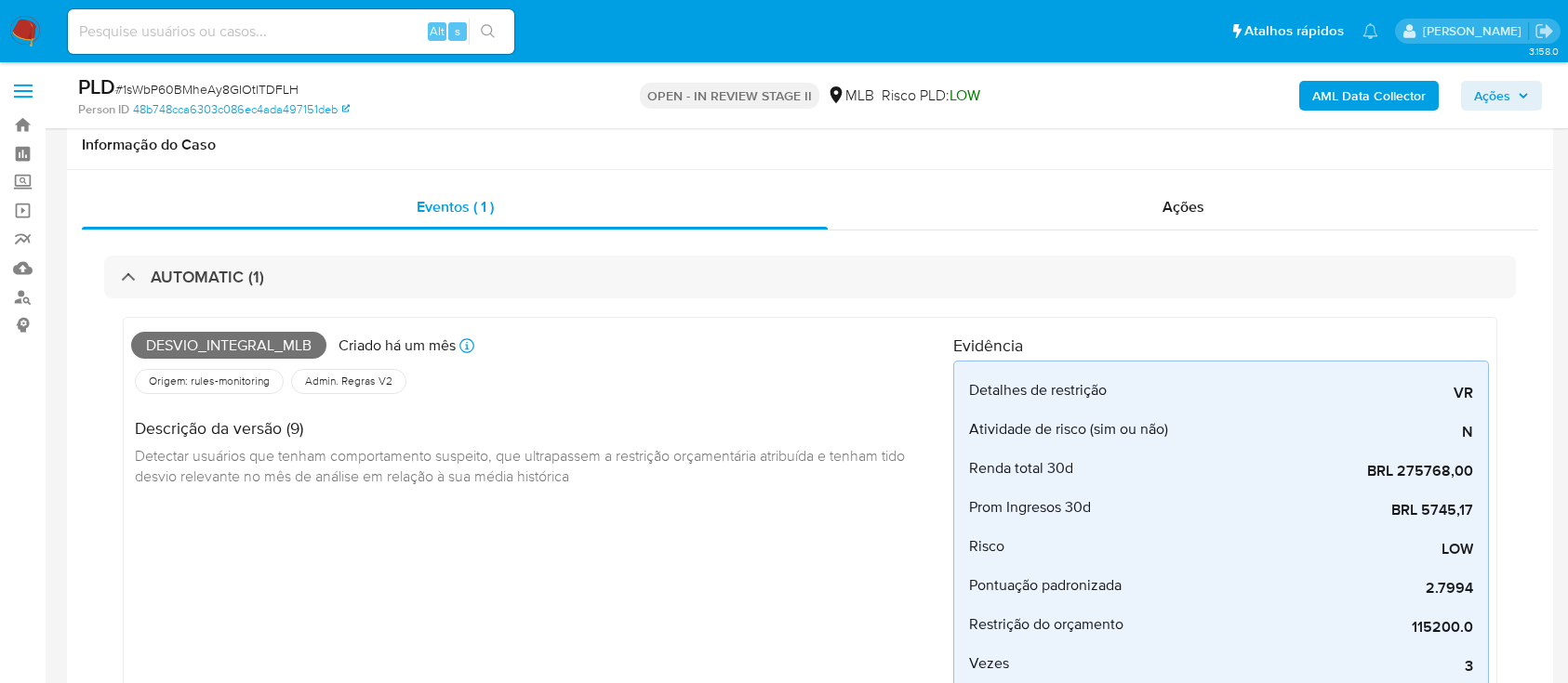
scroll to position [744, 0]
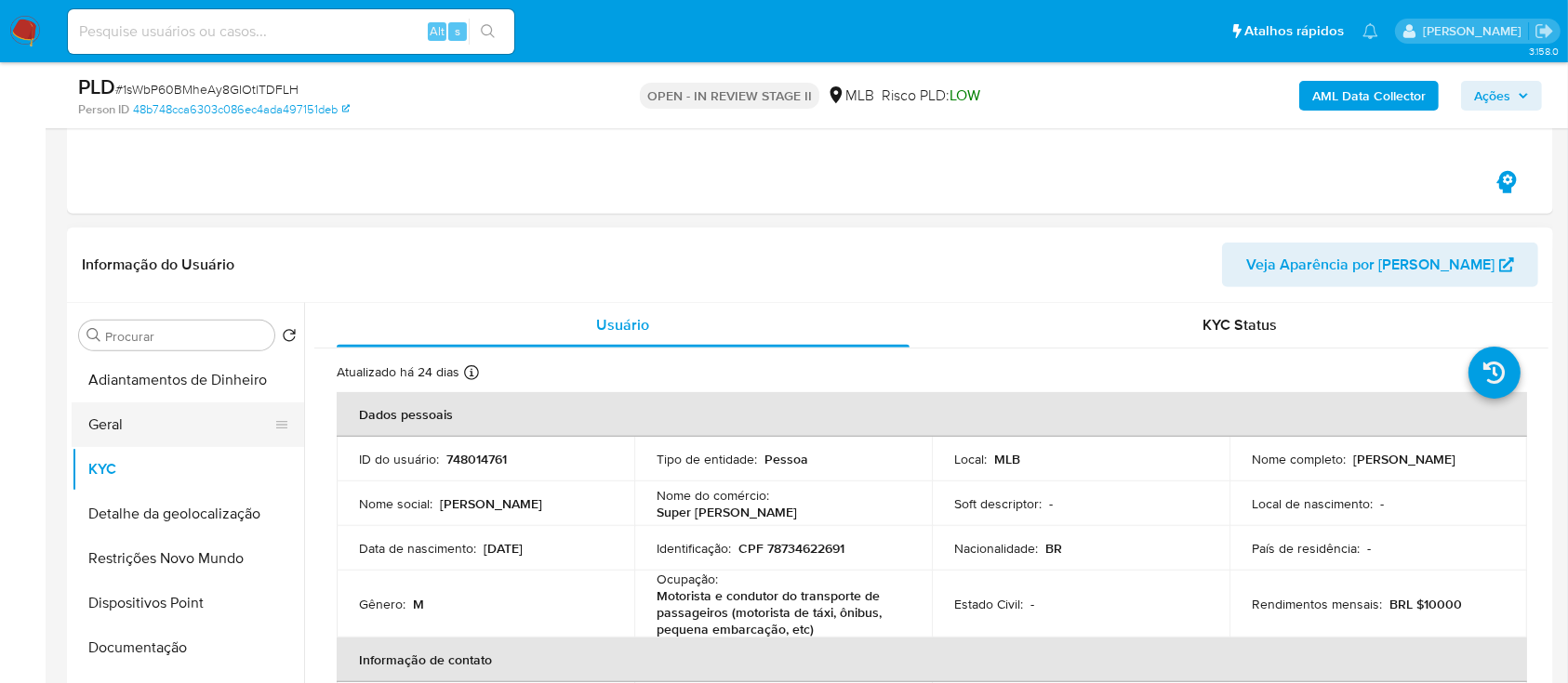
click at [91, 431] on button "Geral" at bounding box center [180, 425] width 218 height 45
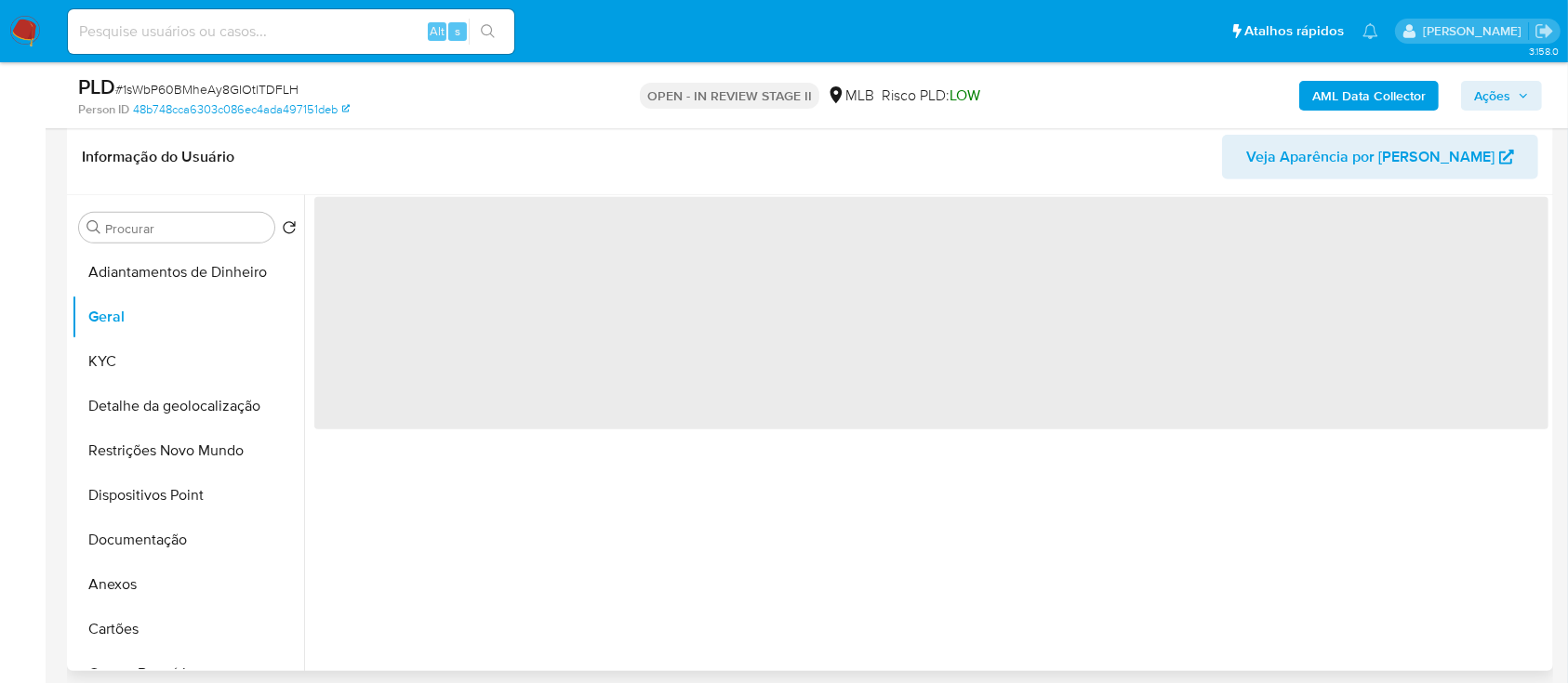
scroll to position [867, 0]
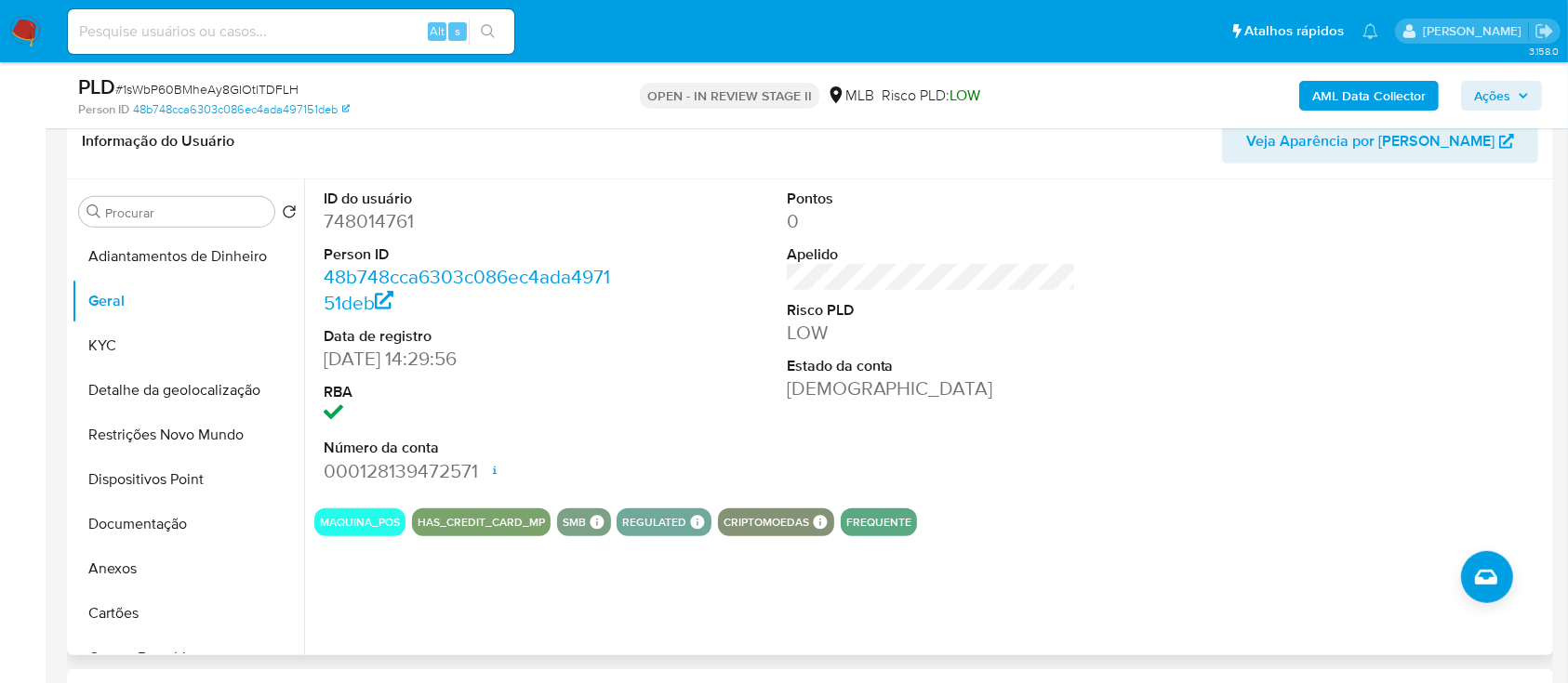
click at [1270, 394] on div at bounding box center [1394, 336] width 309 height 315
click at [119, 337] on button "KYC" at bounding box center [180, 346] width 218 height 45
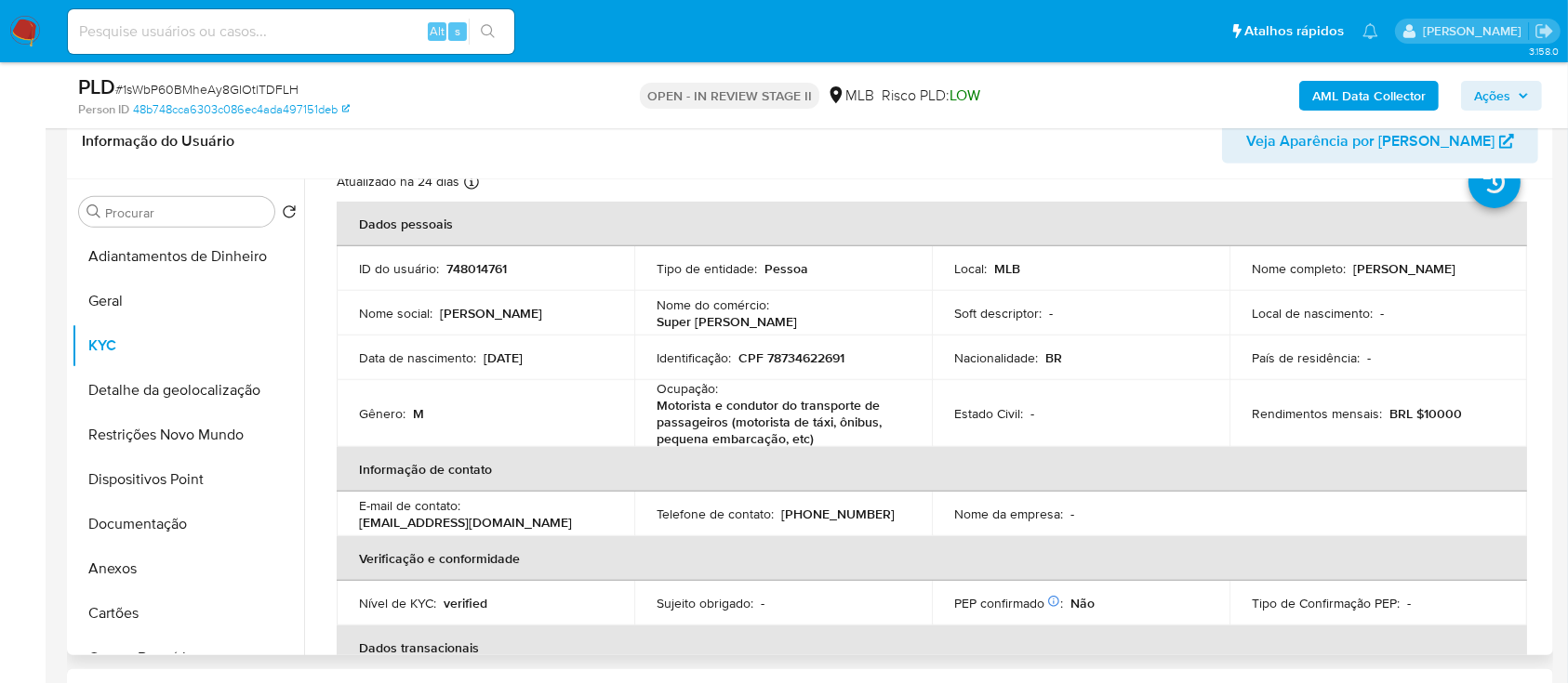
scroll to position [123, 0]
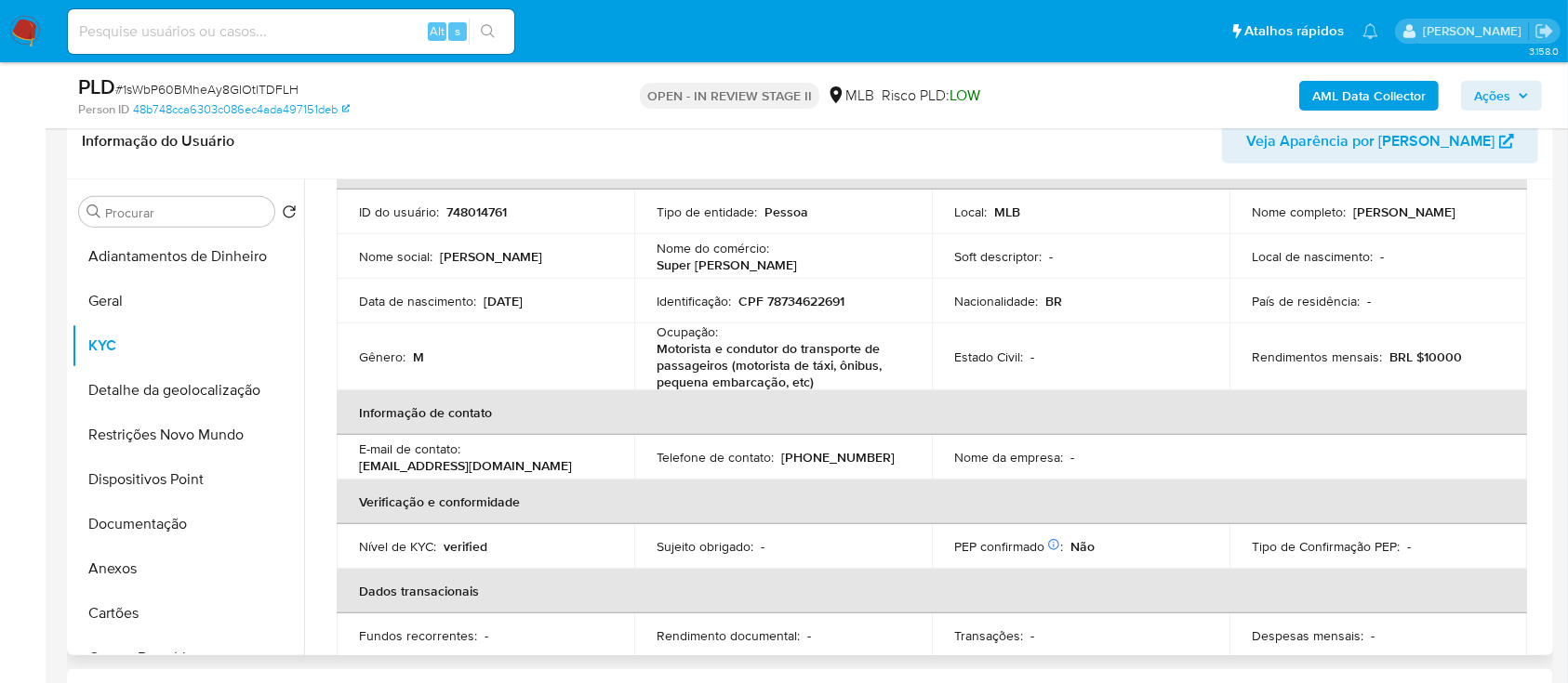
click at [351, 145] on header "Informação do Usuário Veja Aparência por [PERSON_NAME]" at bounding box center [810, 141] width 1456 height 45
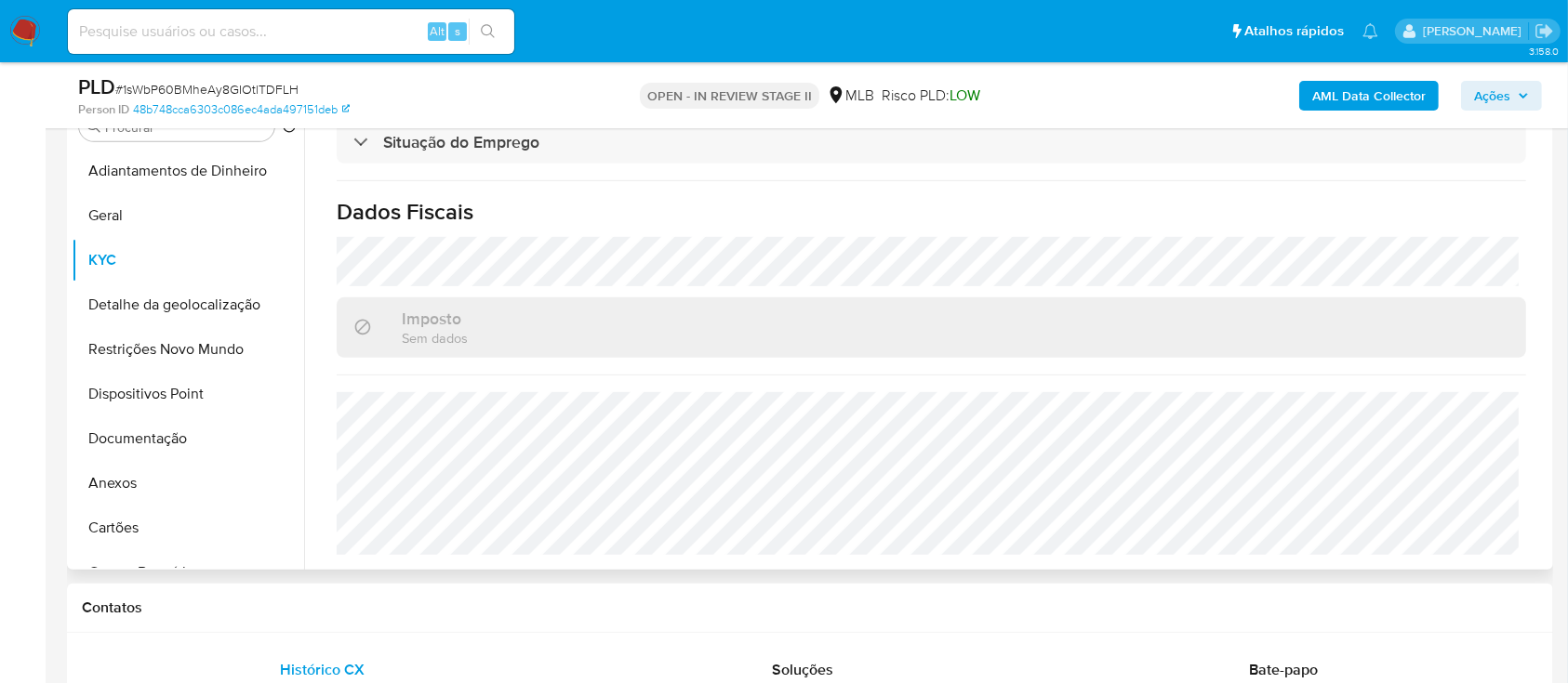
scroll to position [992, 0]
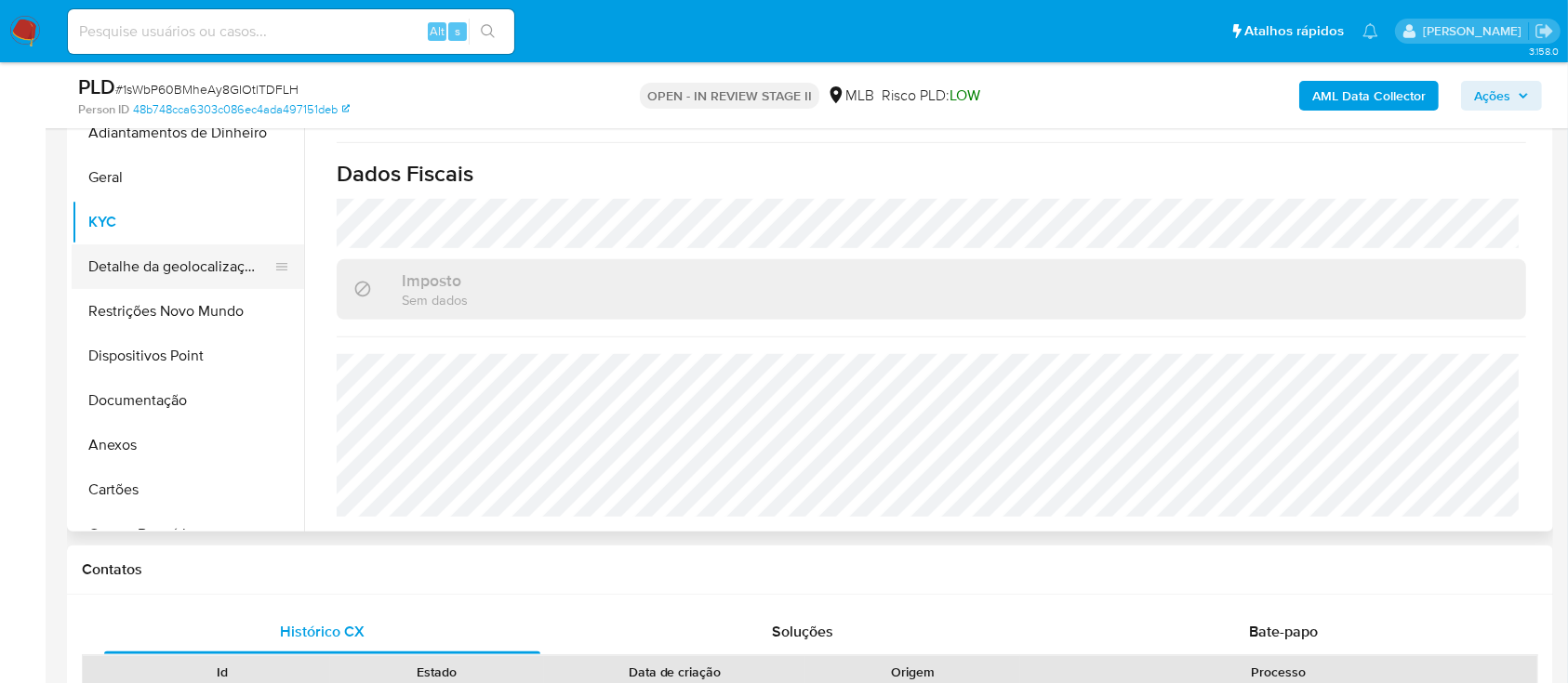
click at [154, 264] on button "Detalhe da geolocalização" at bounding box center [180, 268] width 218 height 45
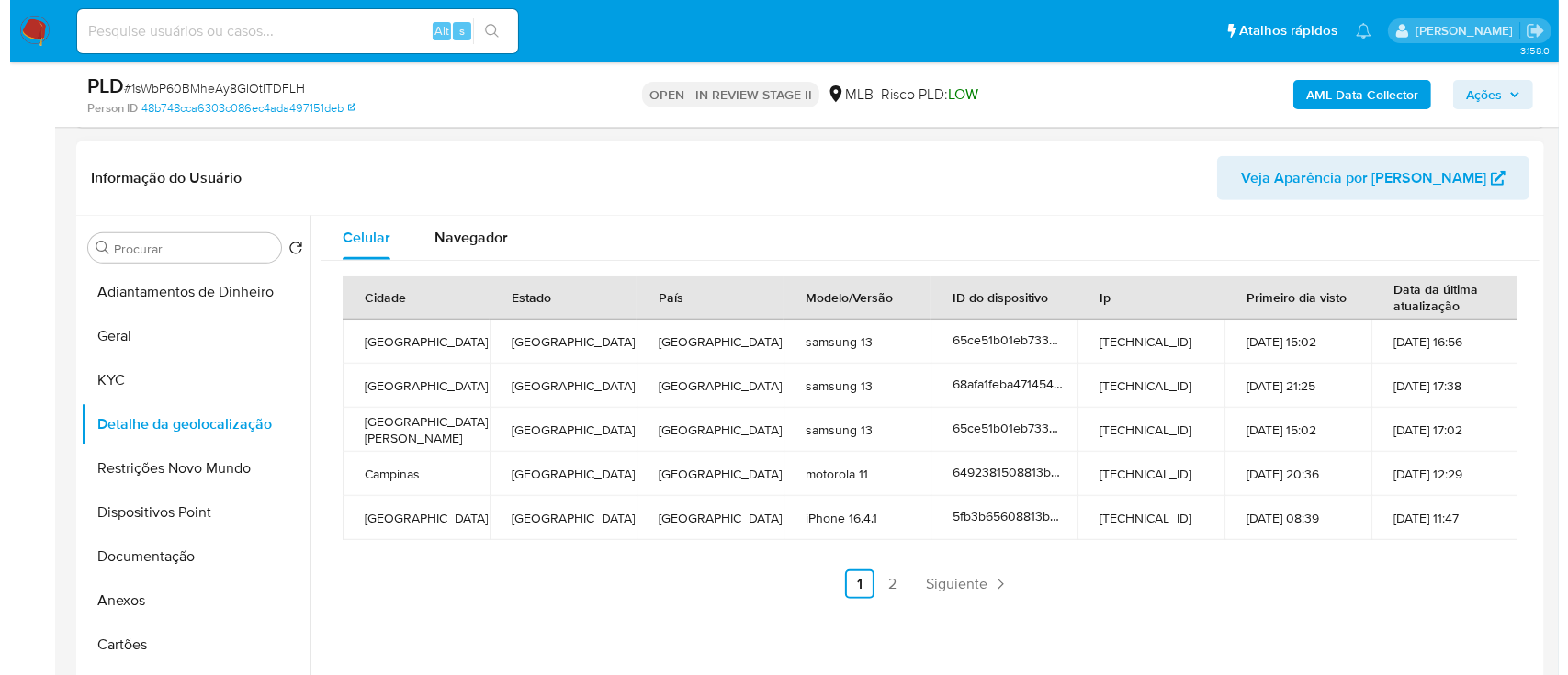
scroll to position [857, 0]
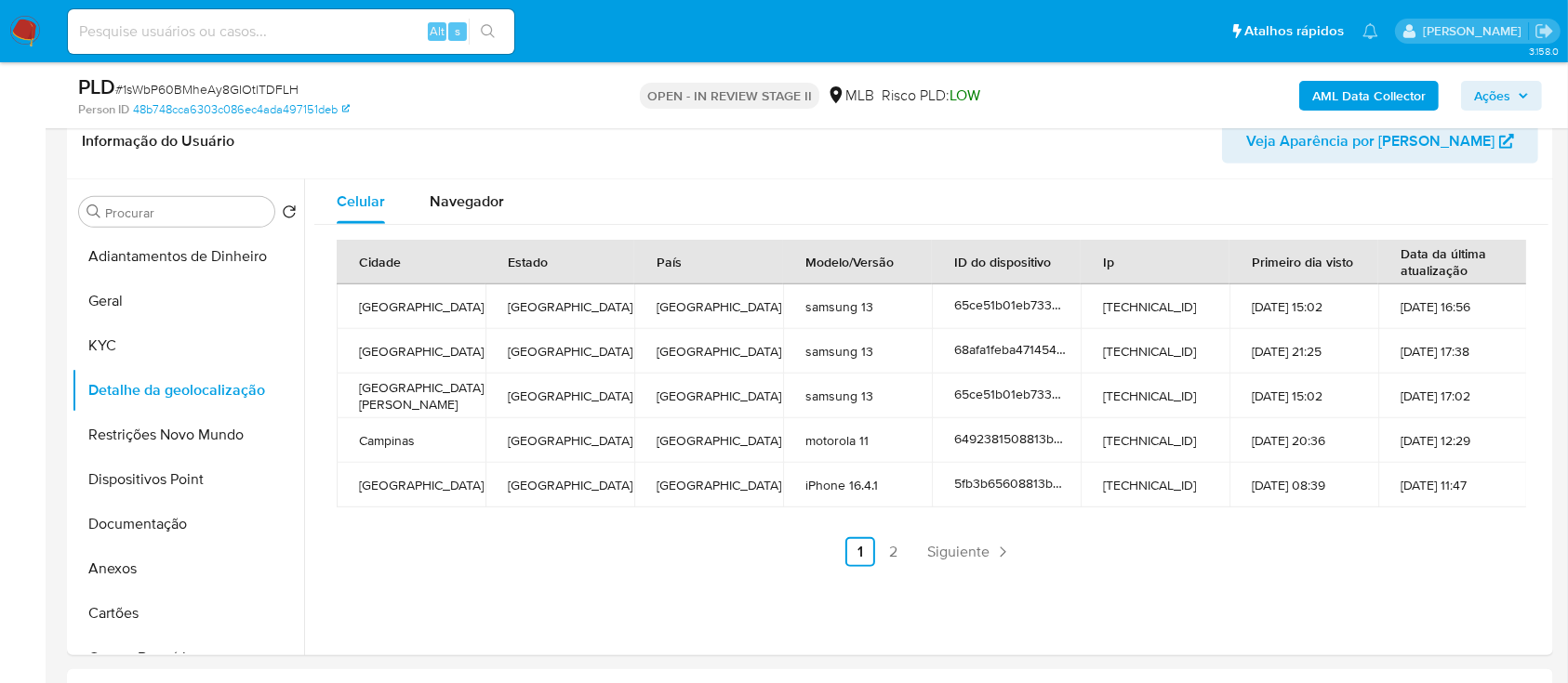
click at [892, 561] on link "2" at bounding box center [894, 552] width 29 height 29
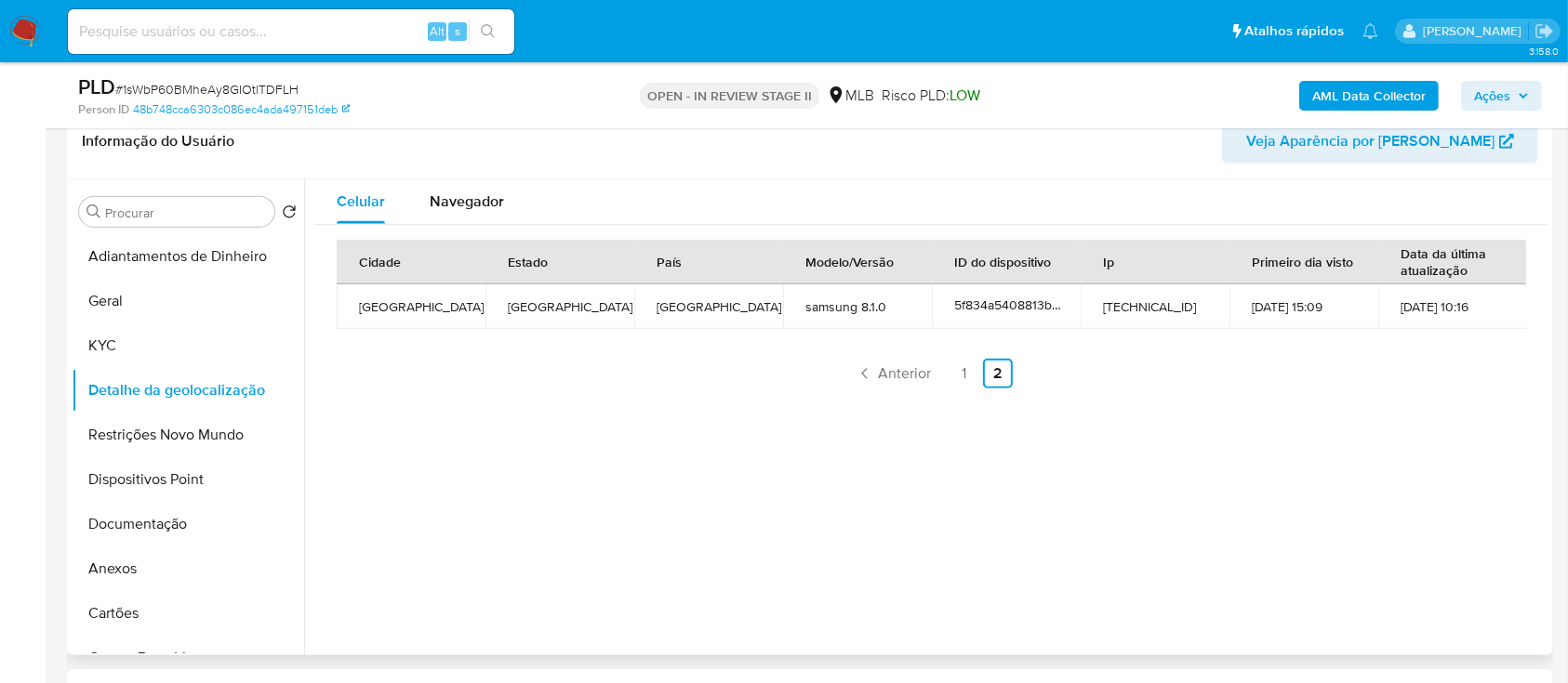
drag, startPoint x: 552, startPoint y: 546, endPoint x: 793, endPoint y: 204, distance: 418.4
click at [553, 545] on div "Celular Navegador Cidade Estado País Modelo/Versão ID do dispositivo Ip Primeir…" at bounding box center [926, 417] width 1245 height 476
click at [164, 428] on button "Restrições Novo Mundo" at bounding box center [180, 435] width 218 height 45
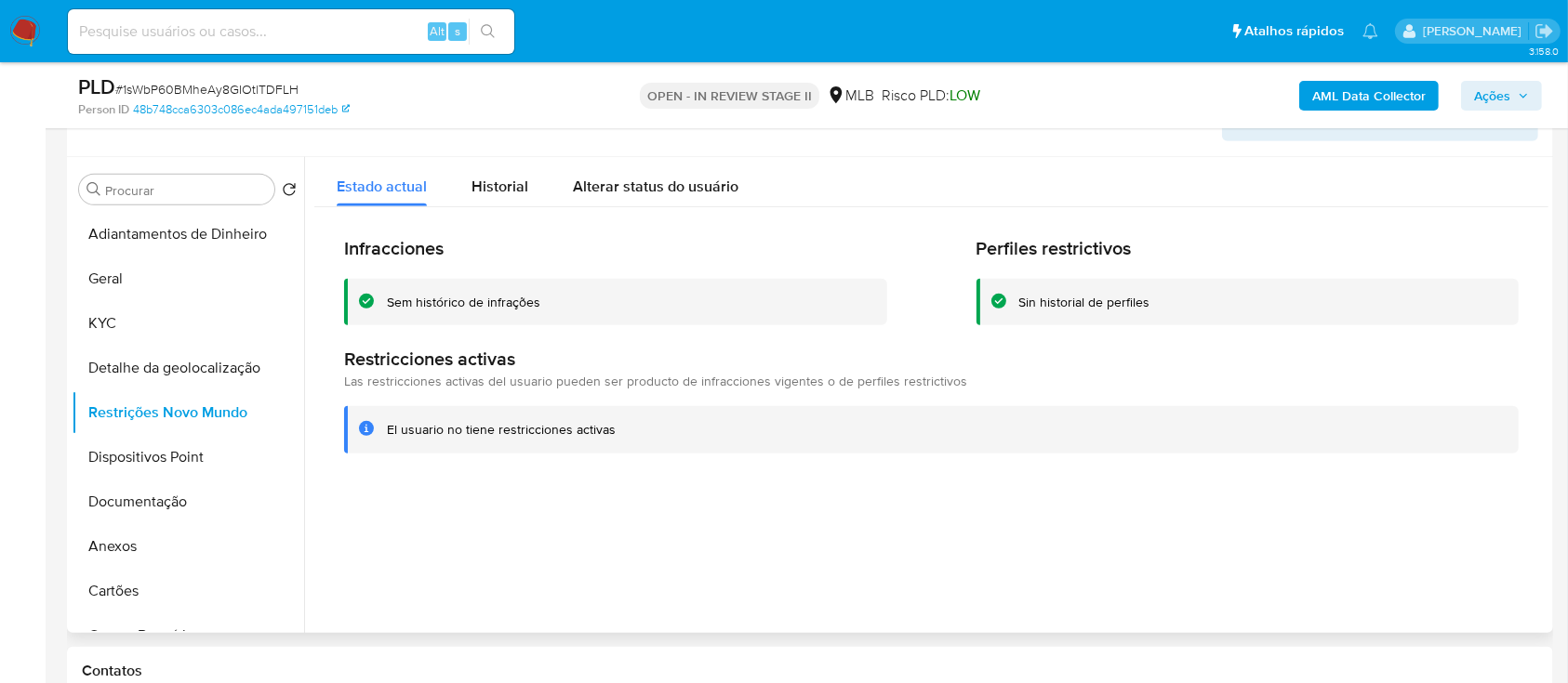
click at [1180, 515] on div at bounding box center [926, 395] width 1245 height 476
click at [137, 467] on button "Dispositivos Point" at bounding box center [180, 458] width 218 height 45
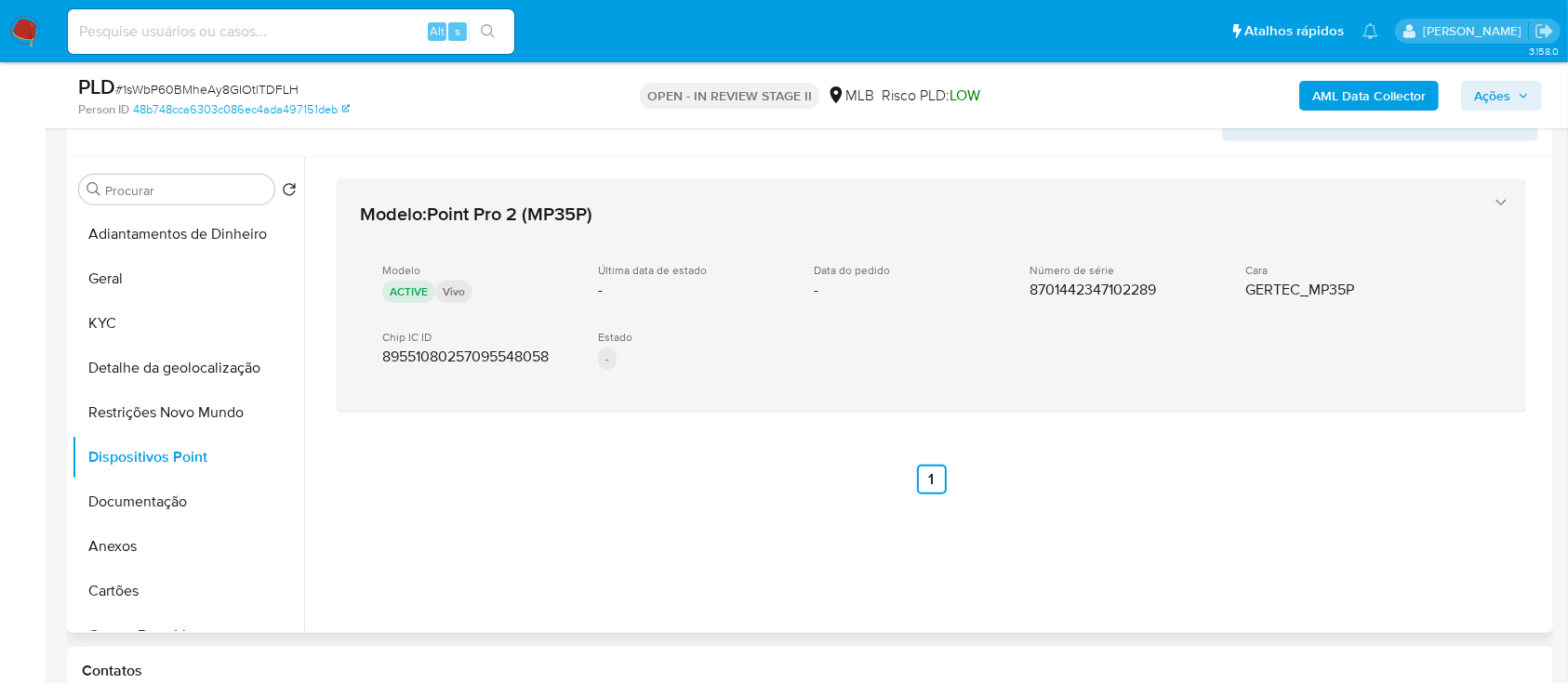
drag, startPoint x: 1386, startPoint y: 526, endPoint x: 1118, endPoint y: 360, distance: 315.2
click at [1360, 507] on div "Modelo : Point Pro 2 (MP35P) Modelo ACTIVE Vivo Última data de estado - Data do…" at bounding box center [931, 362] width 1234 height 410
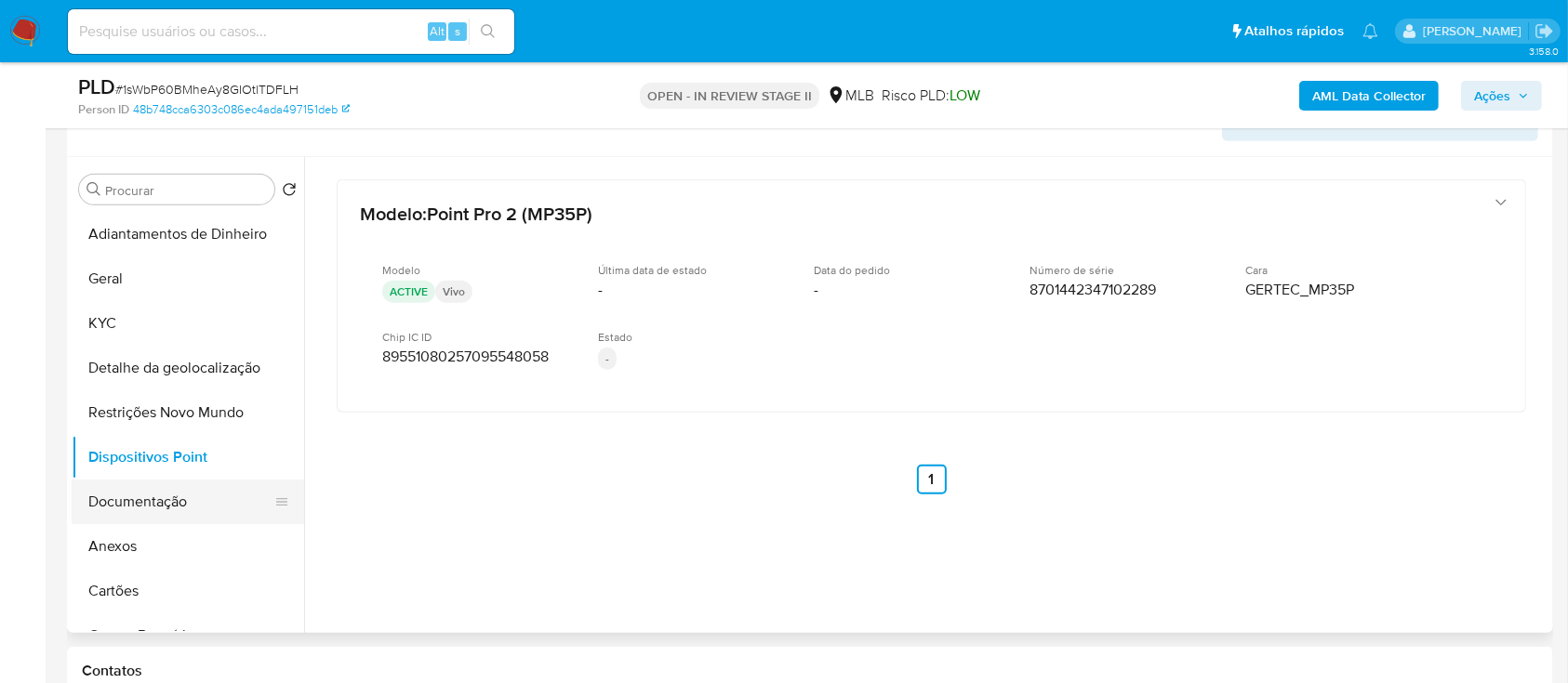
click at [136, 492] on button "Documentação" at bounding box center [180, 503] width 218 height 45
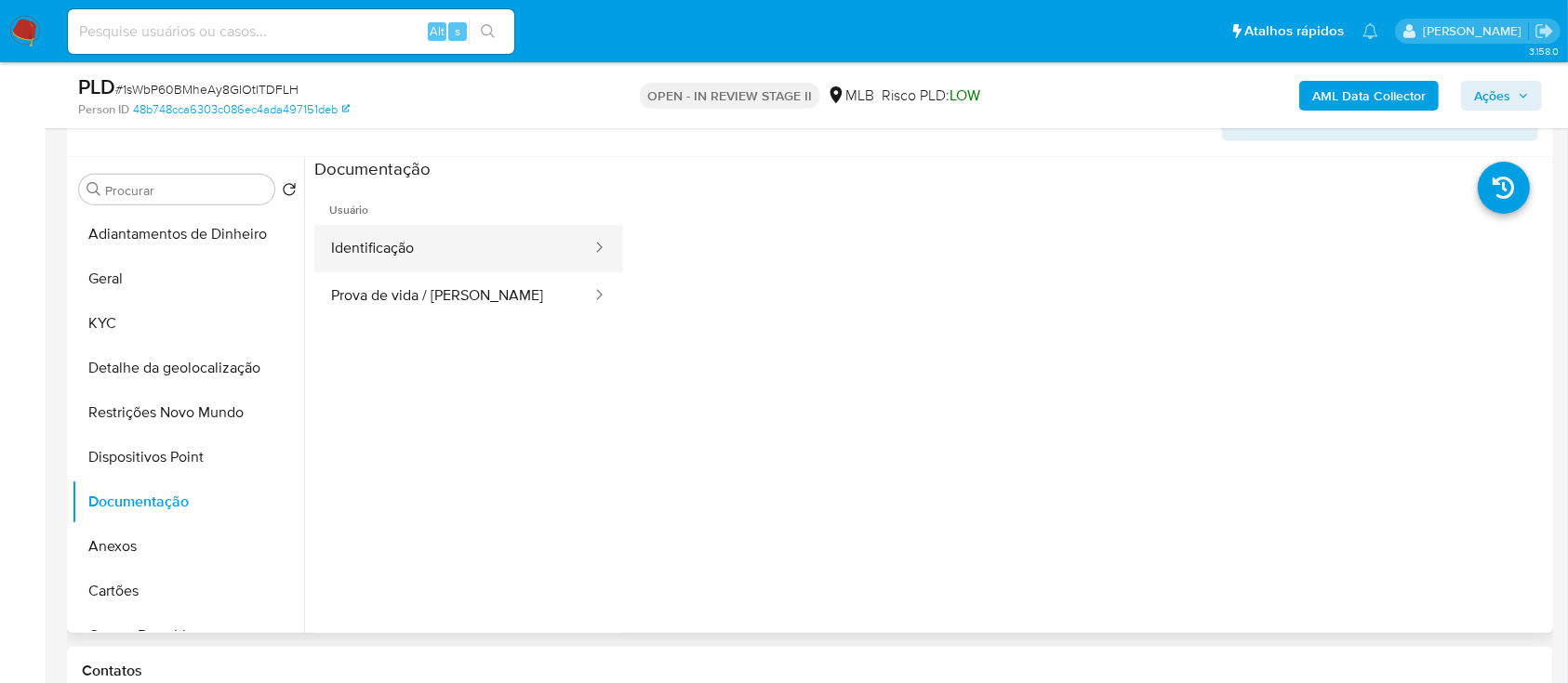
click at [440, 227] on button "Identificação" at bounding box center [454, 249] width 279 height 47
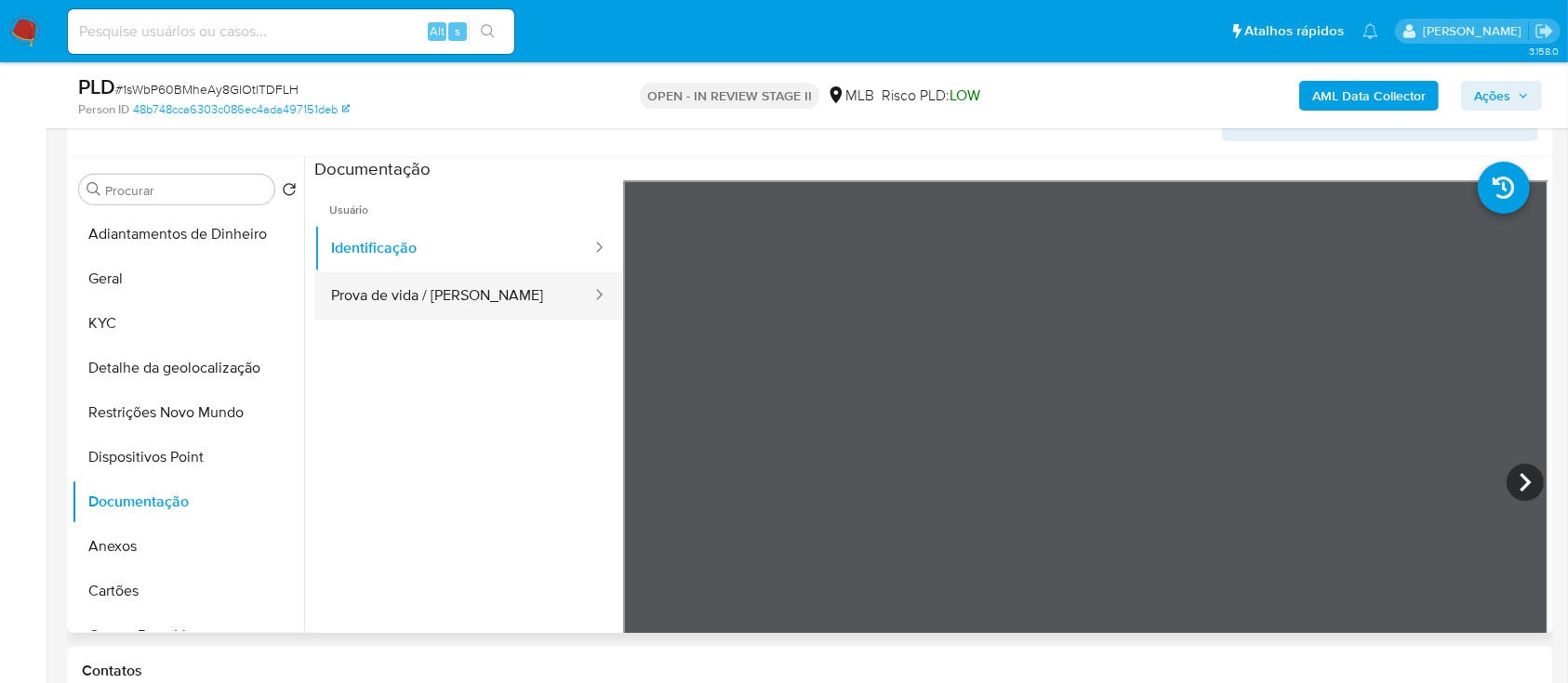
click at [455, 296] on button "Prova de vida / [PERSON_NAME]" at bounding box center [454, 296] width 279 height 47
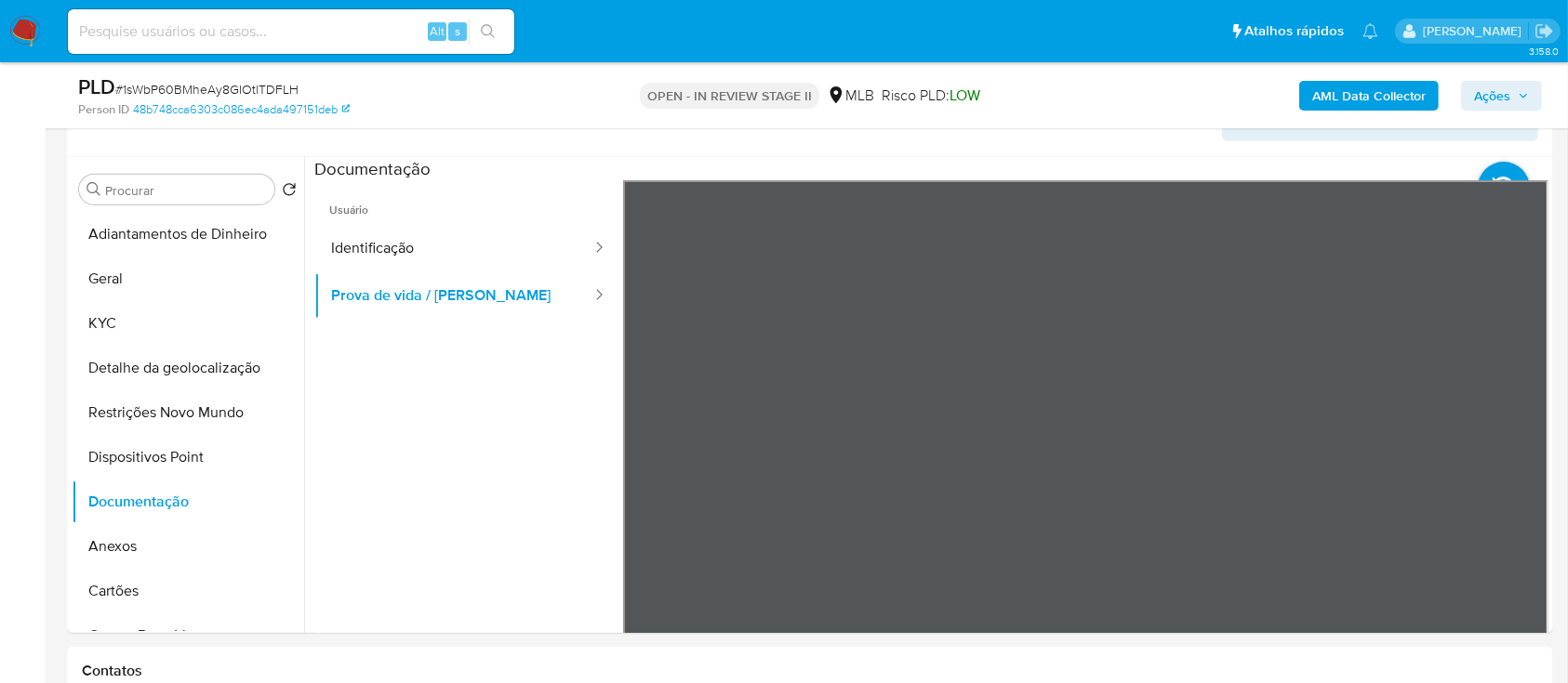
click at [1365, 103] on b "AML Data Collector" at bounding box center [1369, 96] width 114 height 29
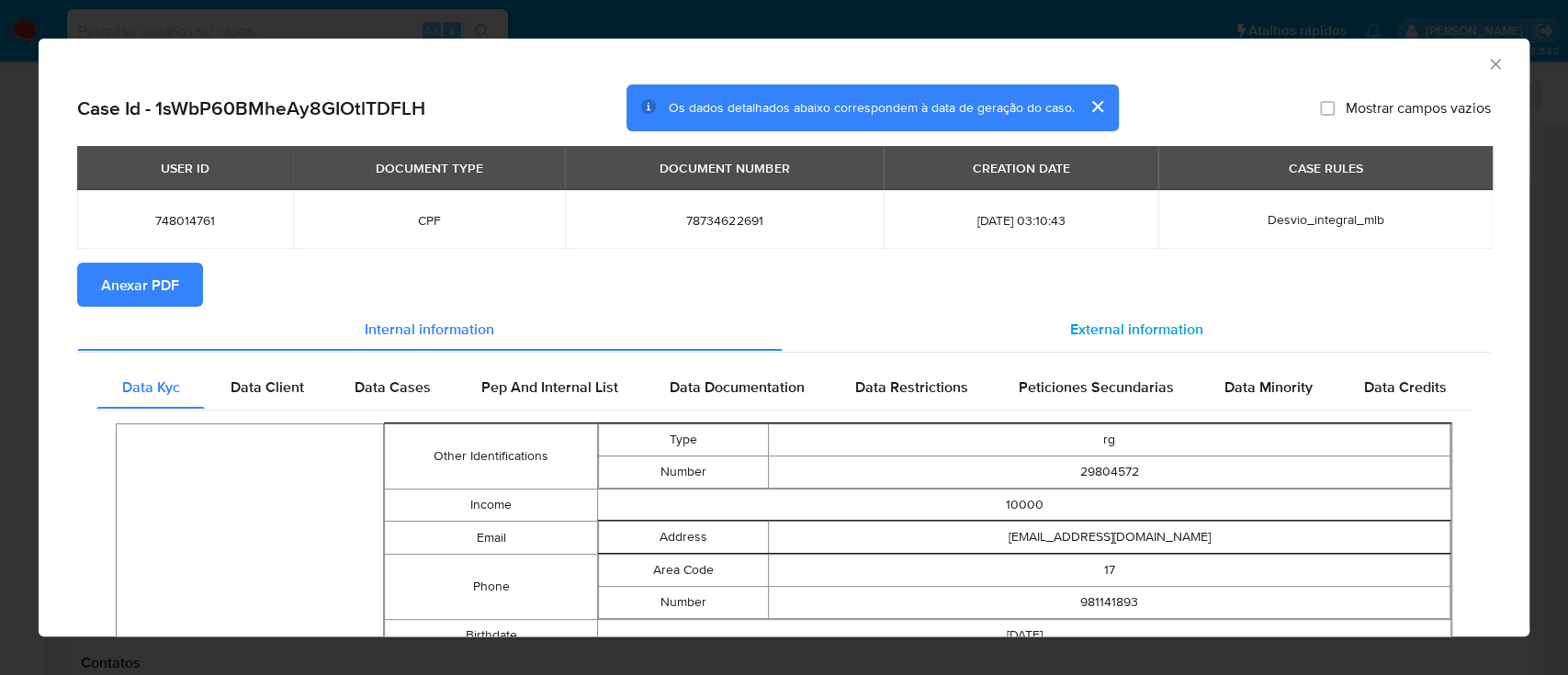
click at [1146, 327] on span "External information" at bounding box center [1137, 328] width 134 height 21
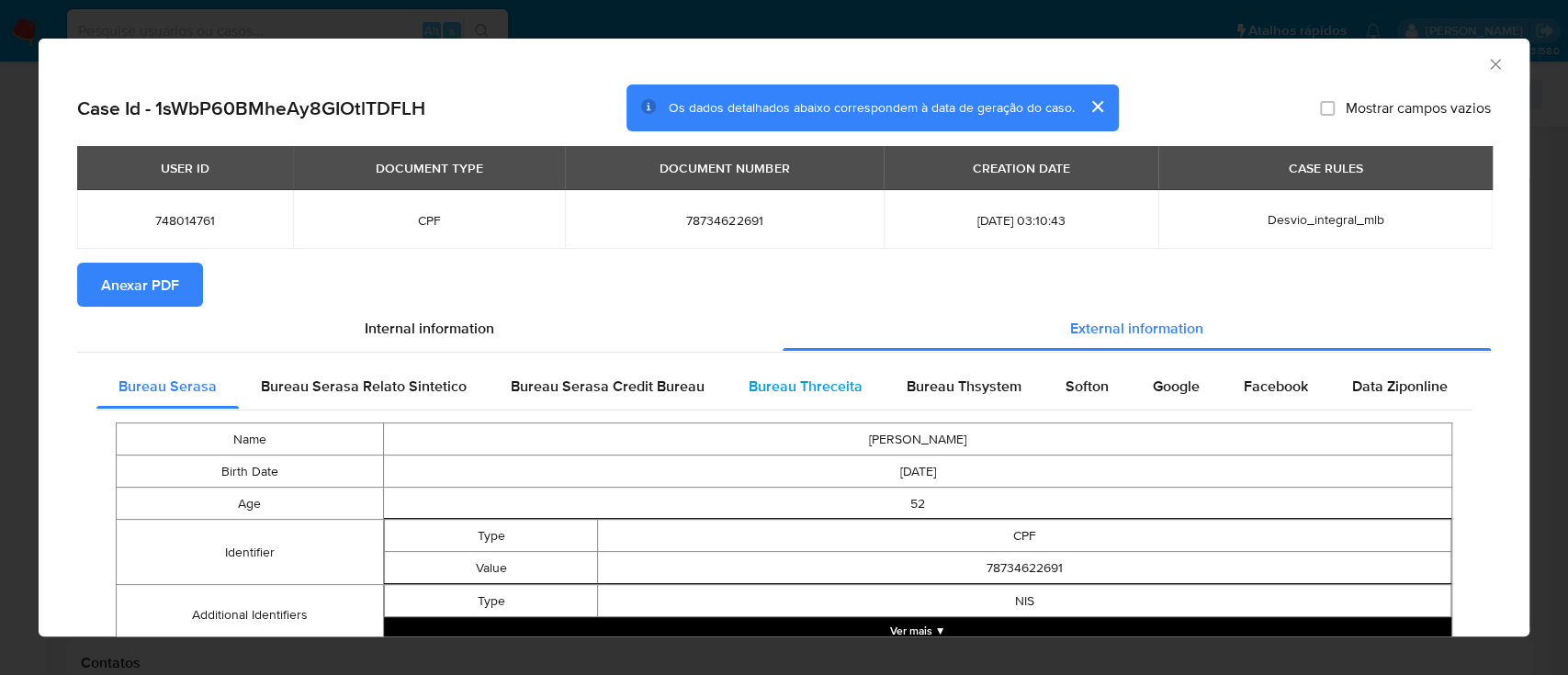
click at [819, 390] on span "Bureau Threceita" at bounding box center [805, 386] width 114 height 21
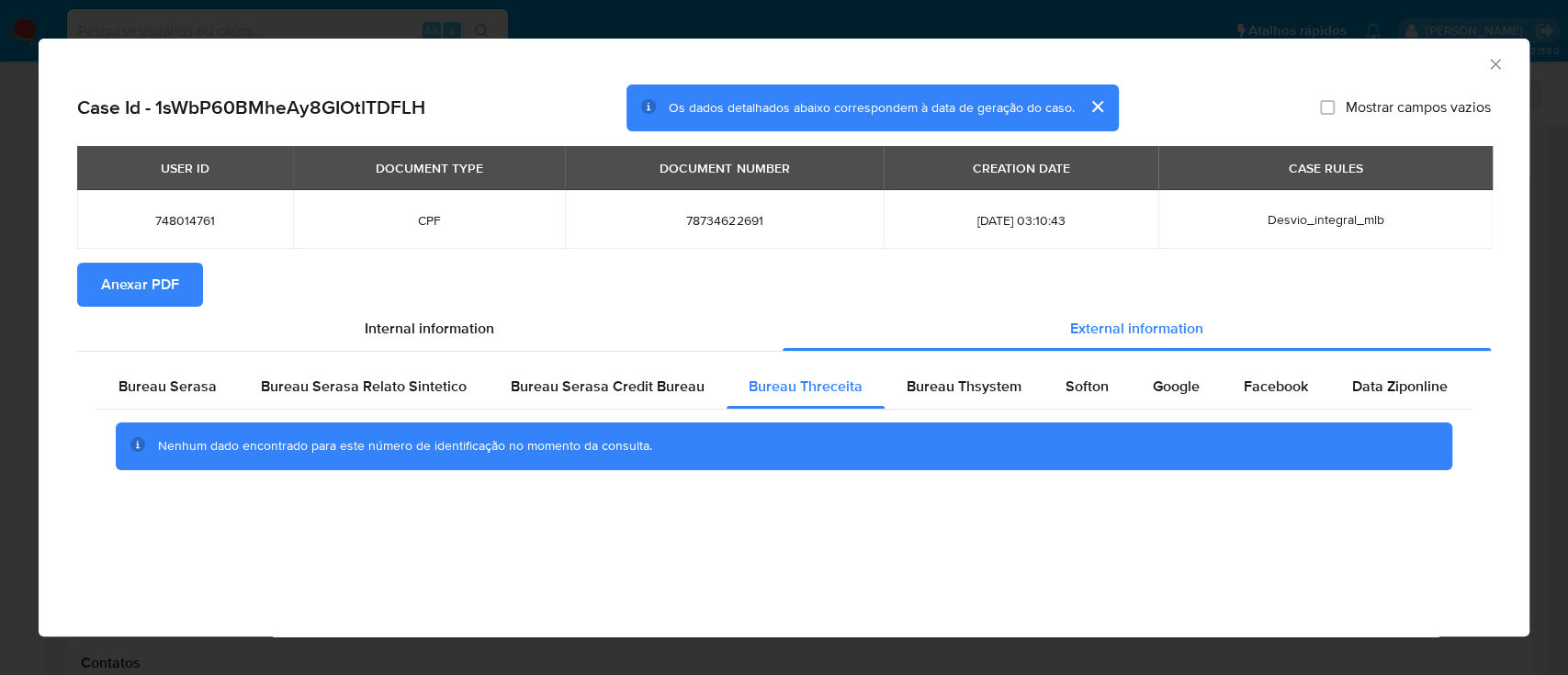
drag, startPoint x: 1373, startPoint y: 63, endPoint x: 1361, endPoint y: 63, distance: 12.0
click at [1370, 63] on div "AML Data Collector" at bounding box center [769, 61] width 1434 height 20
click at [923, 387] on span "Bureau Thsystem" at bounding box center [964, 386] width 115 height 21
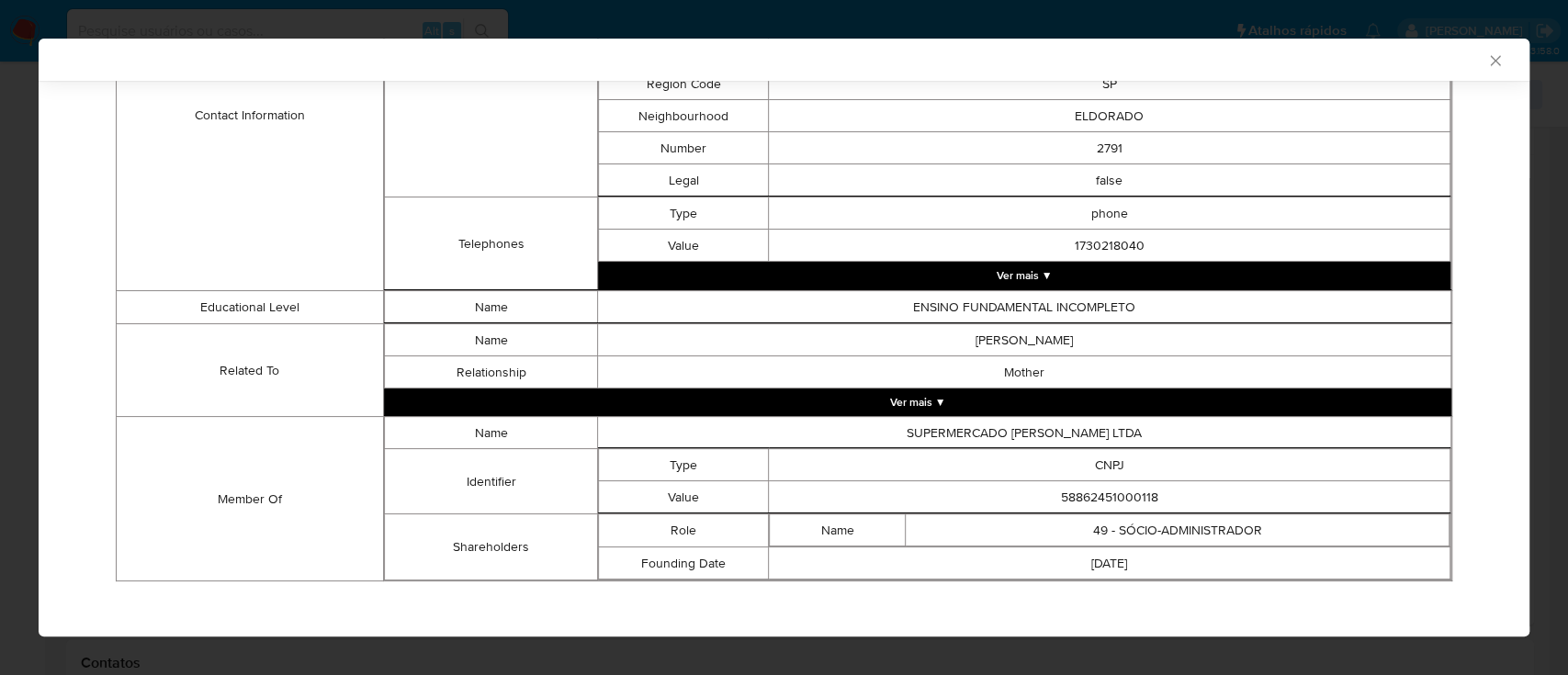
scroll to position [870, 0]
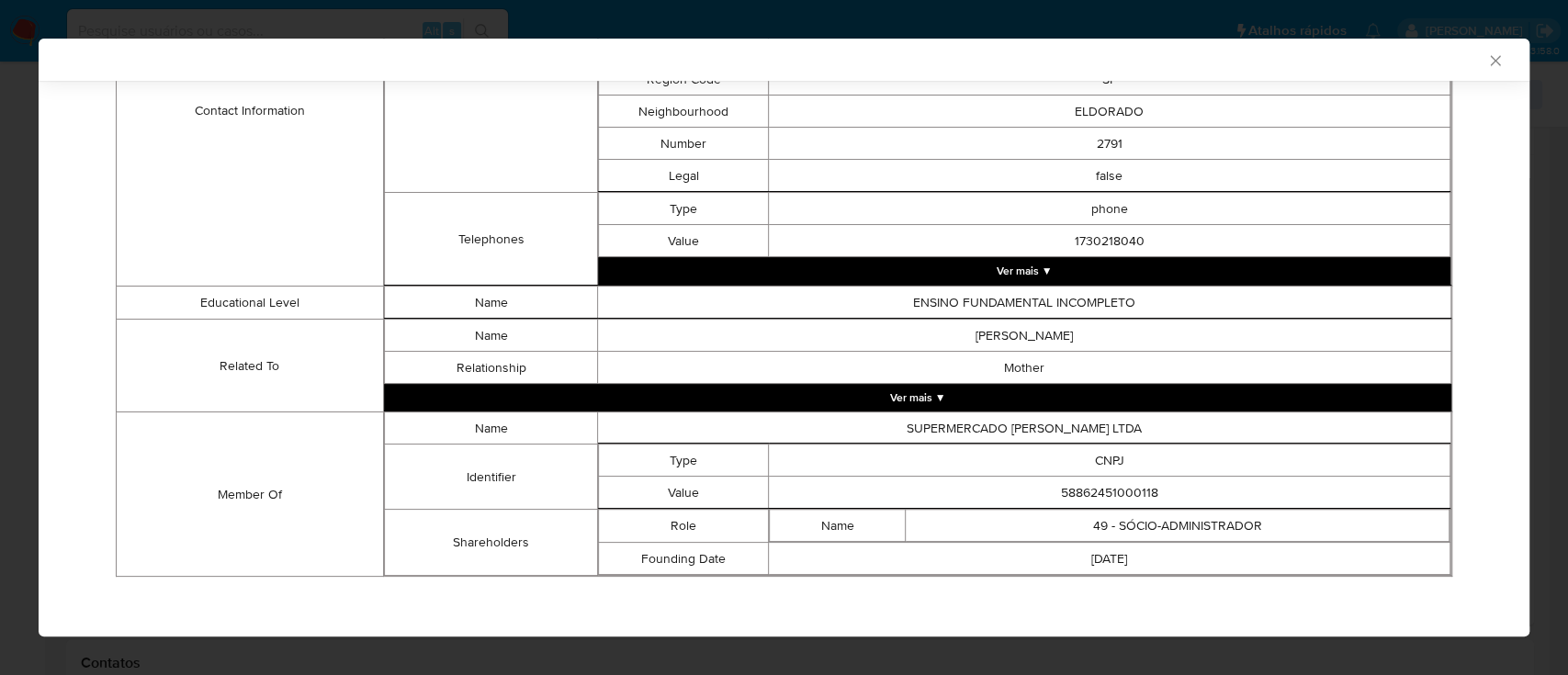
click at [1336, 56] on div "AML Data Collector" at bounding box center [769, 59] width 1434 height 16
drag, startPoint x: 1159, startPoint y: 495, endPoint x: 992, endPoint y: 486, distance: 167.2
click at [992, 486] on td "58862451000118" at bounding box center [1109, 492] width 681 height 32
copy td "58862451000118"
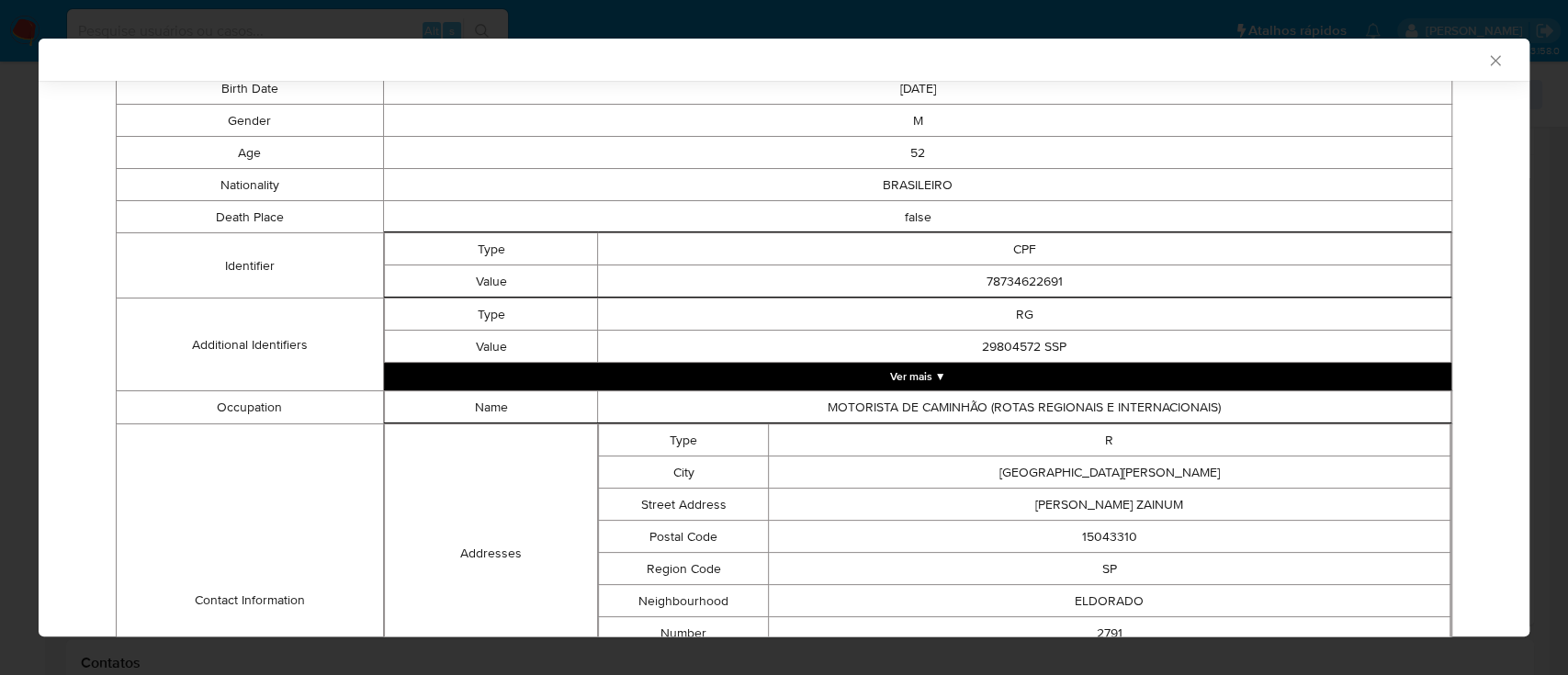
scroll to position [0, 0]
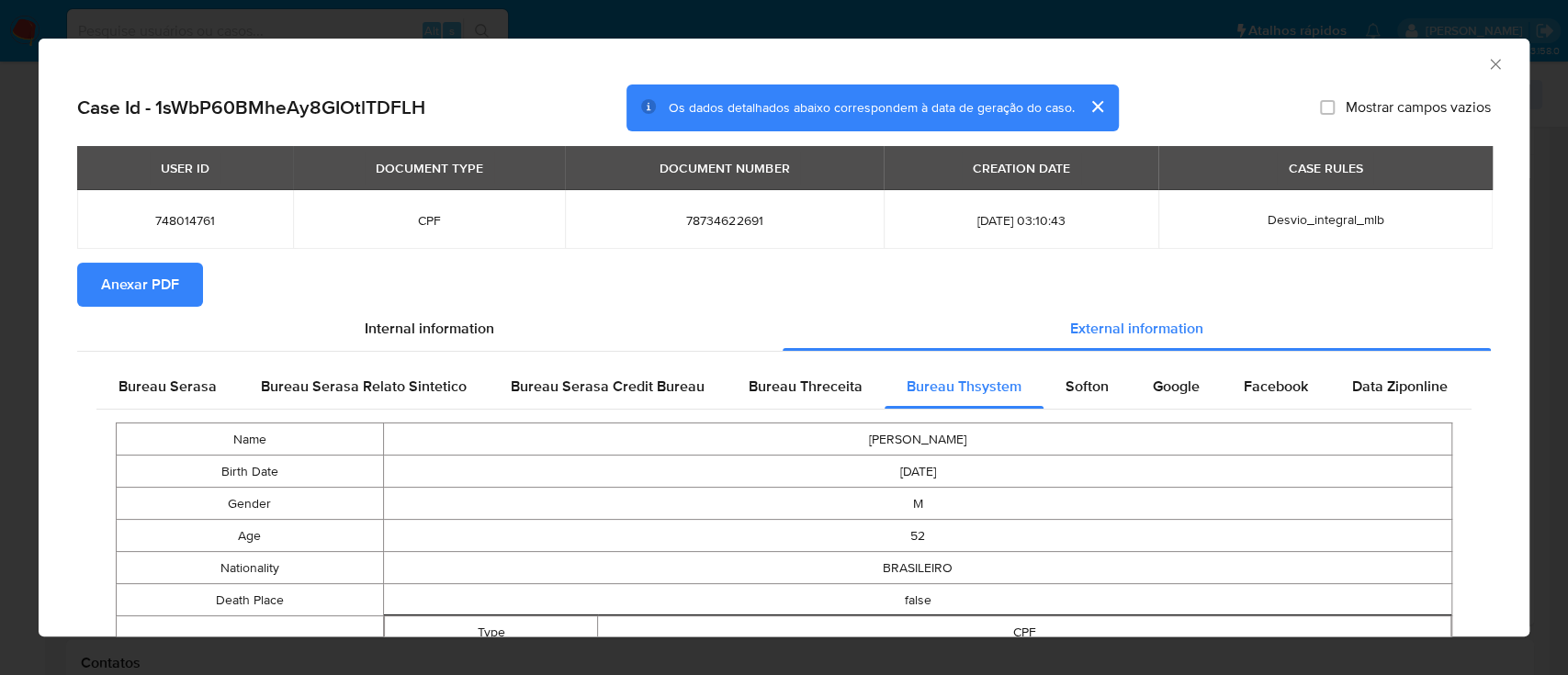
click at [156, 291] on span "Anexar PDF" at bounding box center [139, 285] width 78 height 41
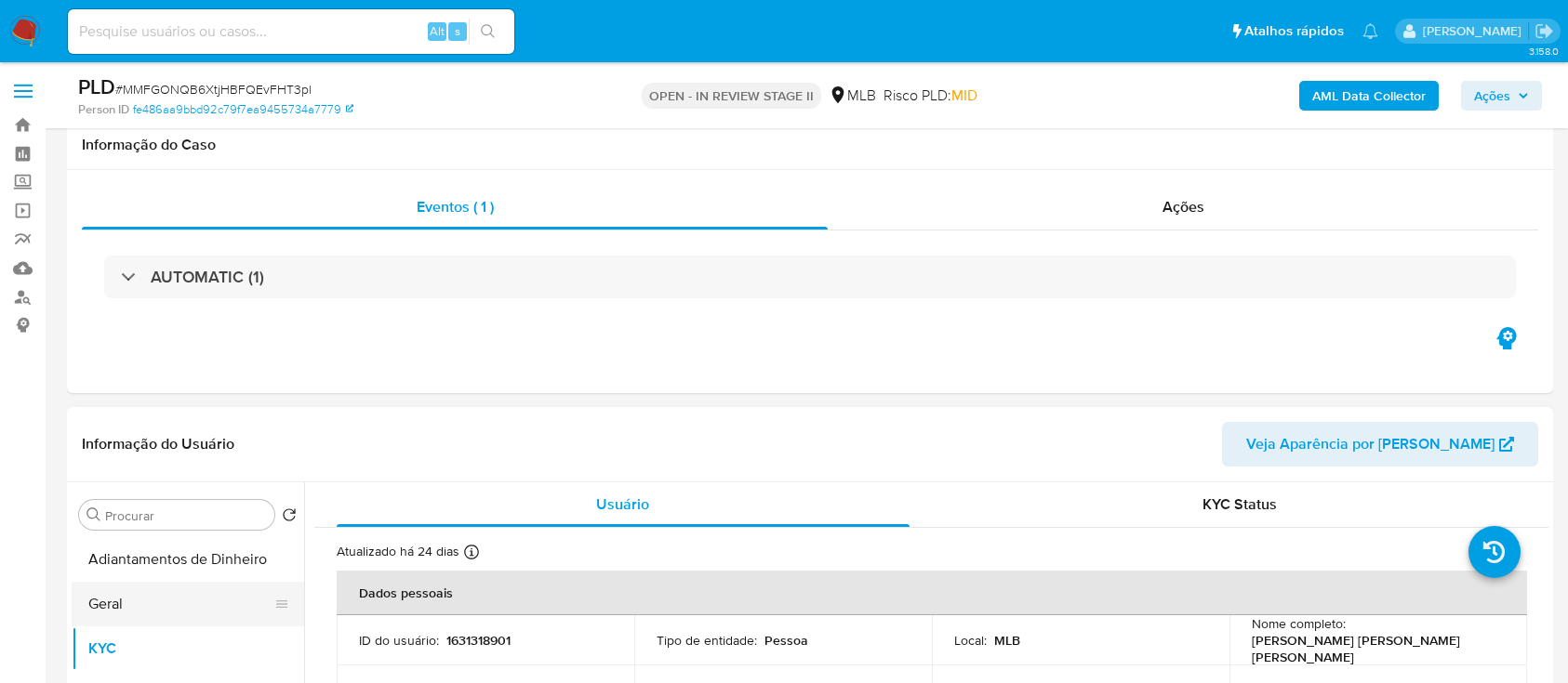
scroll to position [247, 0]
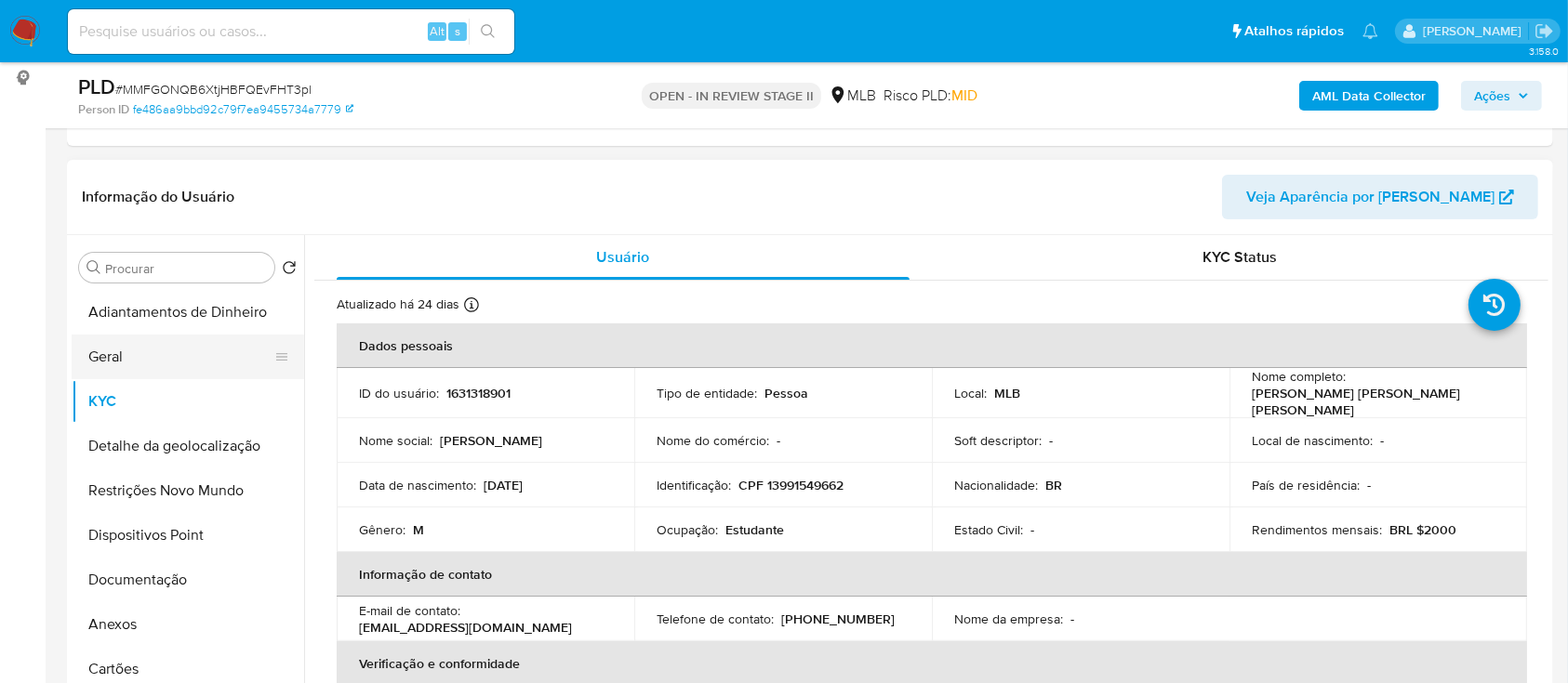
drag, startPoint x: 100, startPoint y: 357, endPoint x: 172, endPoint y: 346, distance: 72.8
click at [100, 356] on button "Geral" at bounding box center [180, 358] width 218 height 45
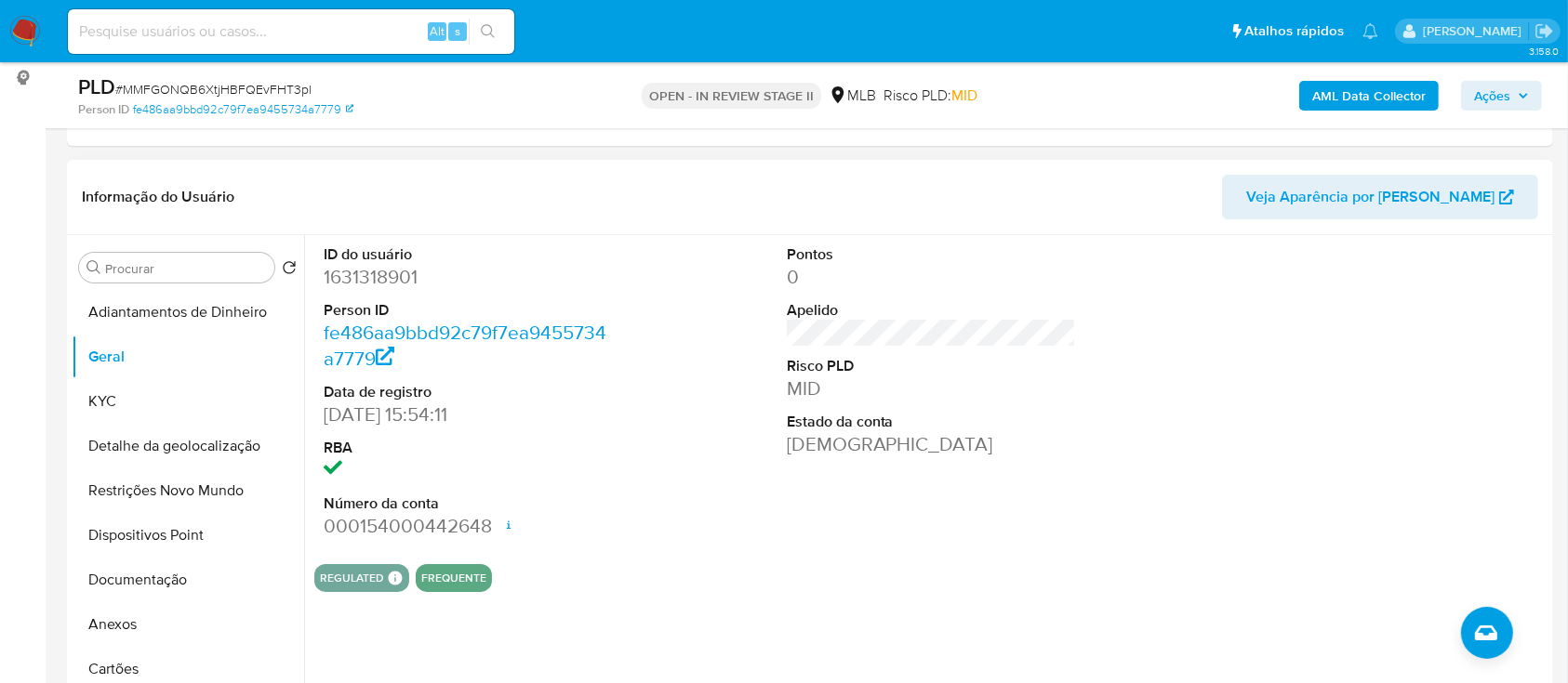
click at [1412, 323] on div at bounding box center [1394, 392] width 309 height 315
click at [120, 383] on button "KYC" at bounding box center [180, 402] width 218 height 45
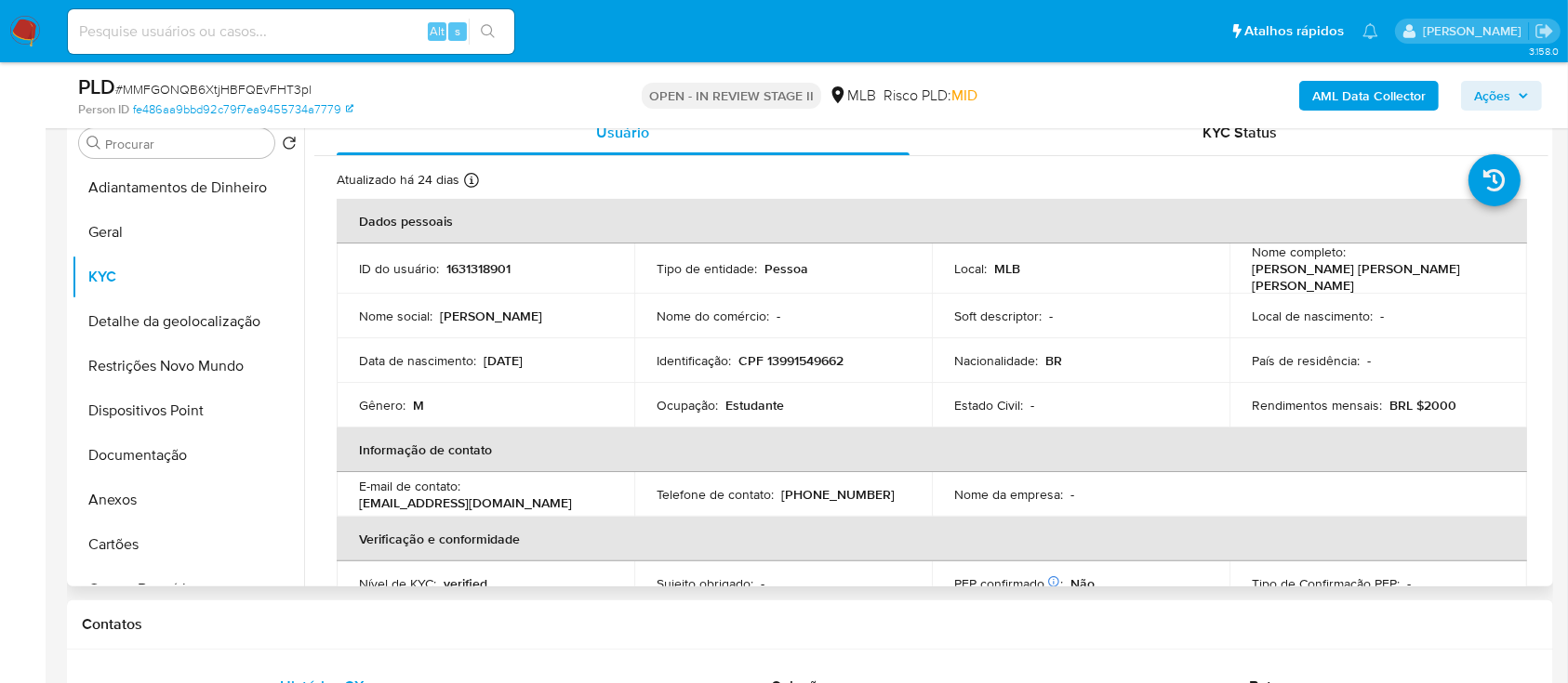
scroll to position [123, 0]
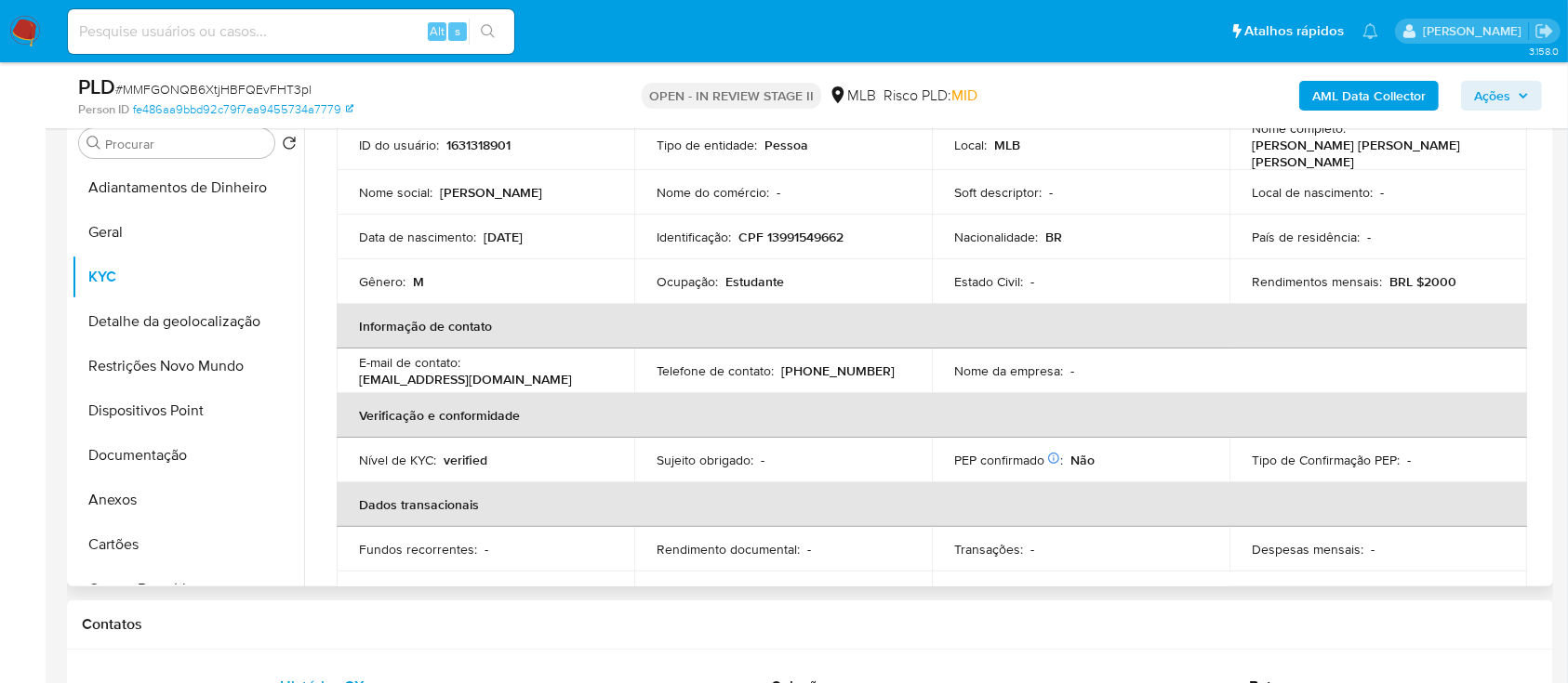
drag, startPoint x: 1550, startPoint y: 253, endPoint x: 1541, endPoint y: 249, distance: 9.8
click at [1541, 248] on div "Procurar Retornar ao pedido padrão Adiantamentos de Dinheiro Geral KYC Detalhe …" at bounding box center [809, 349] width 1486 height 476
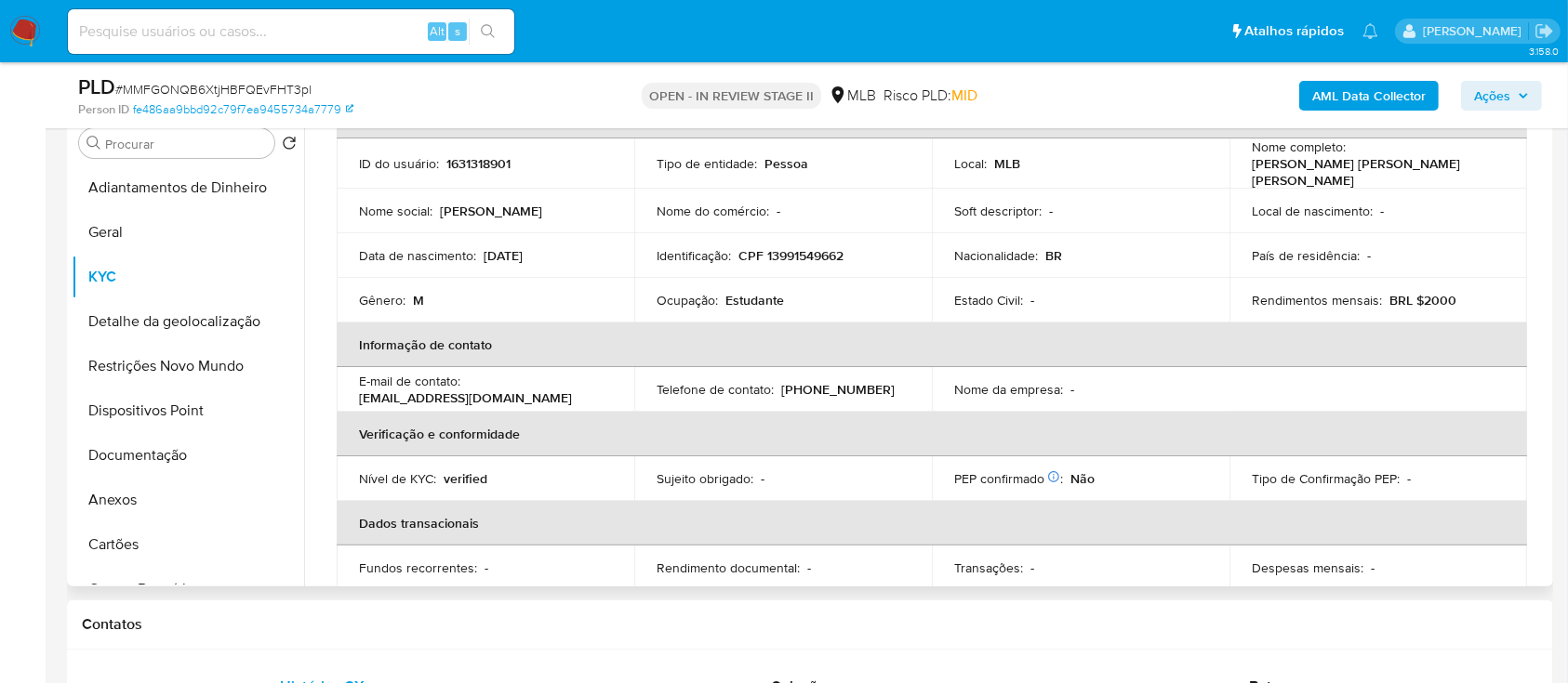
scroll to position [107, 0]
click at [1263, 84] on div "AML Data Collector Ações" at bounding box center [1300, 95] width 482 height 44
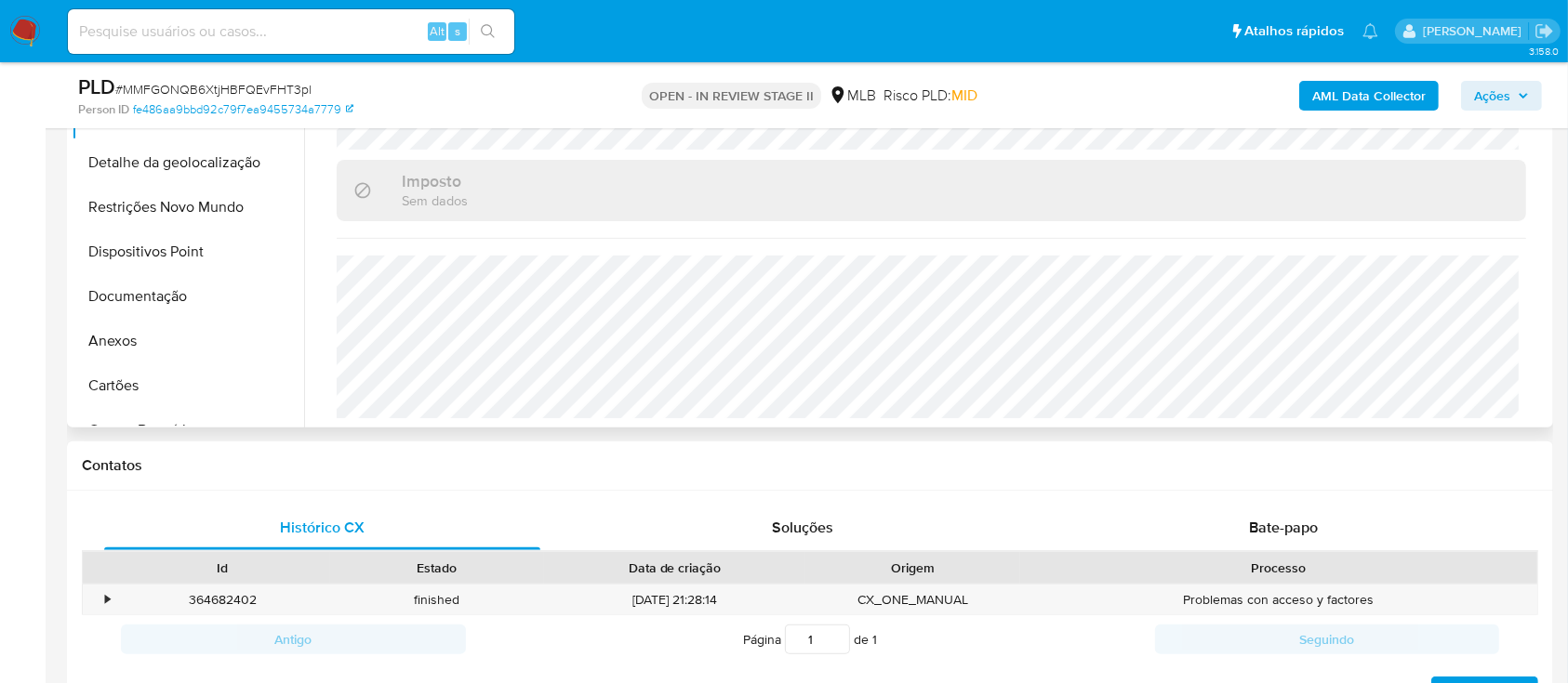
scroll to position [496, 0]
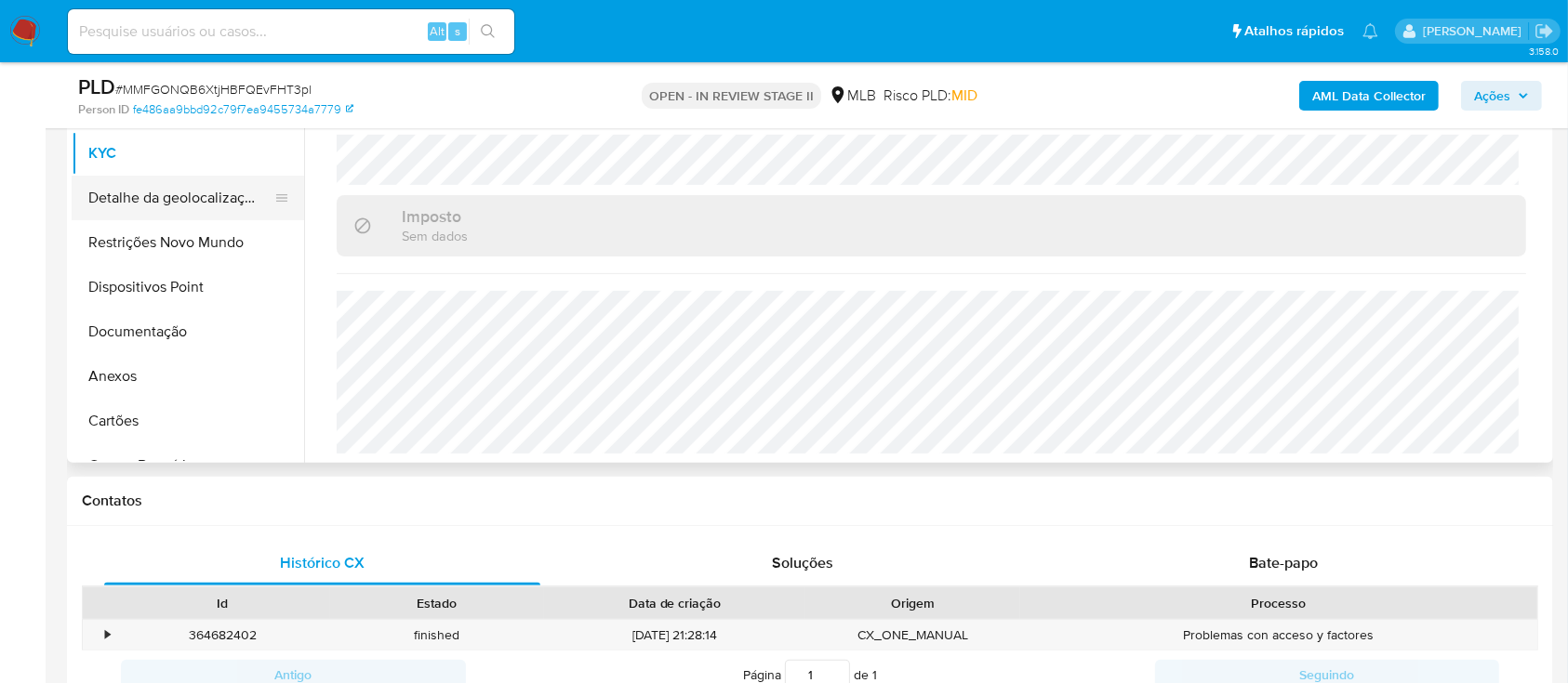
click at [182, 190] on button "Detalhe da geolocalização" at bounding box center [180, 198] width 218 height 45
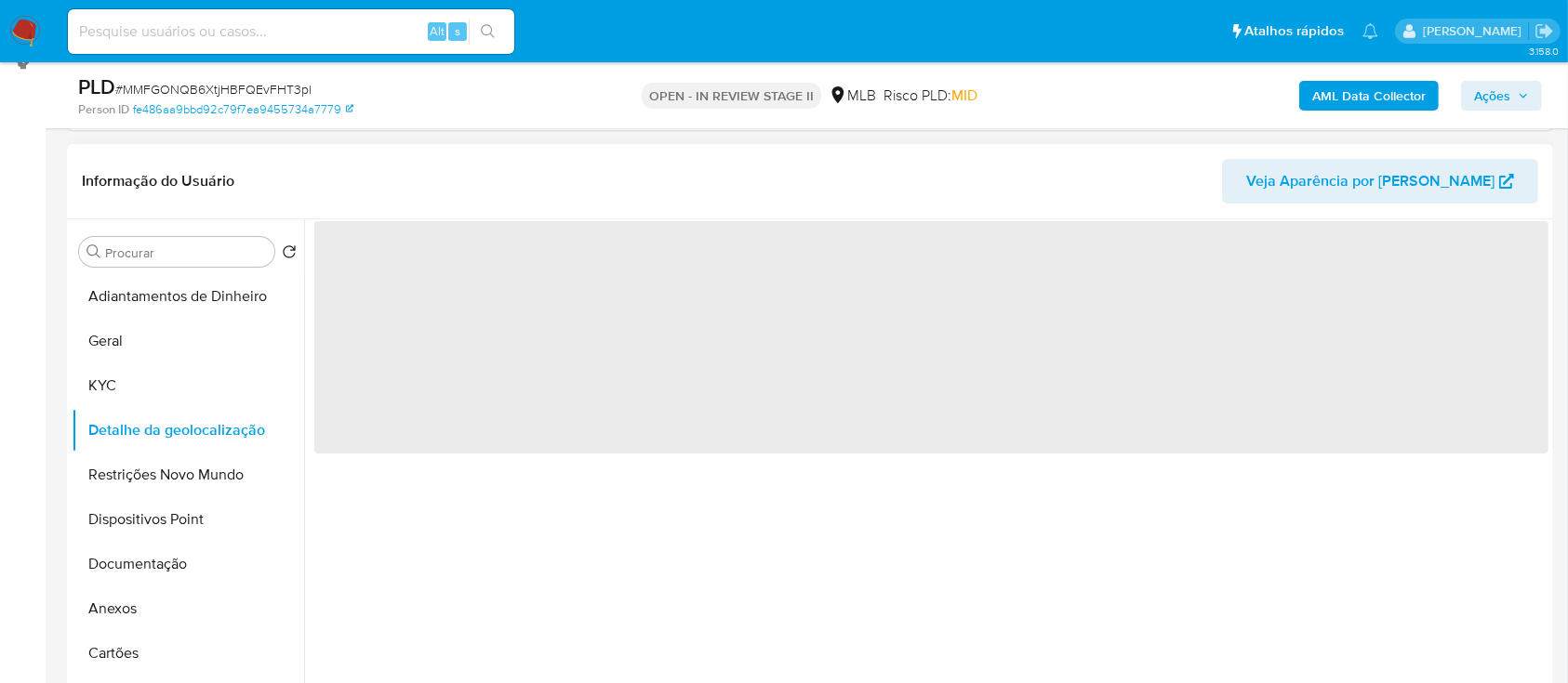
scroll to position [247, 0]
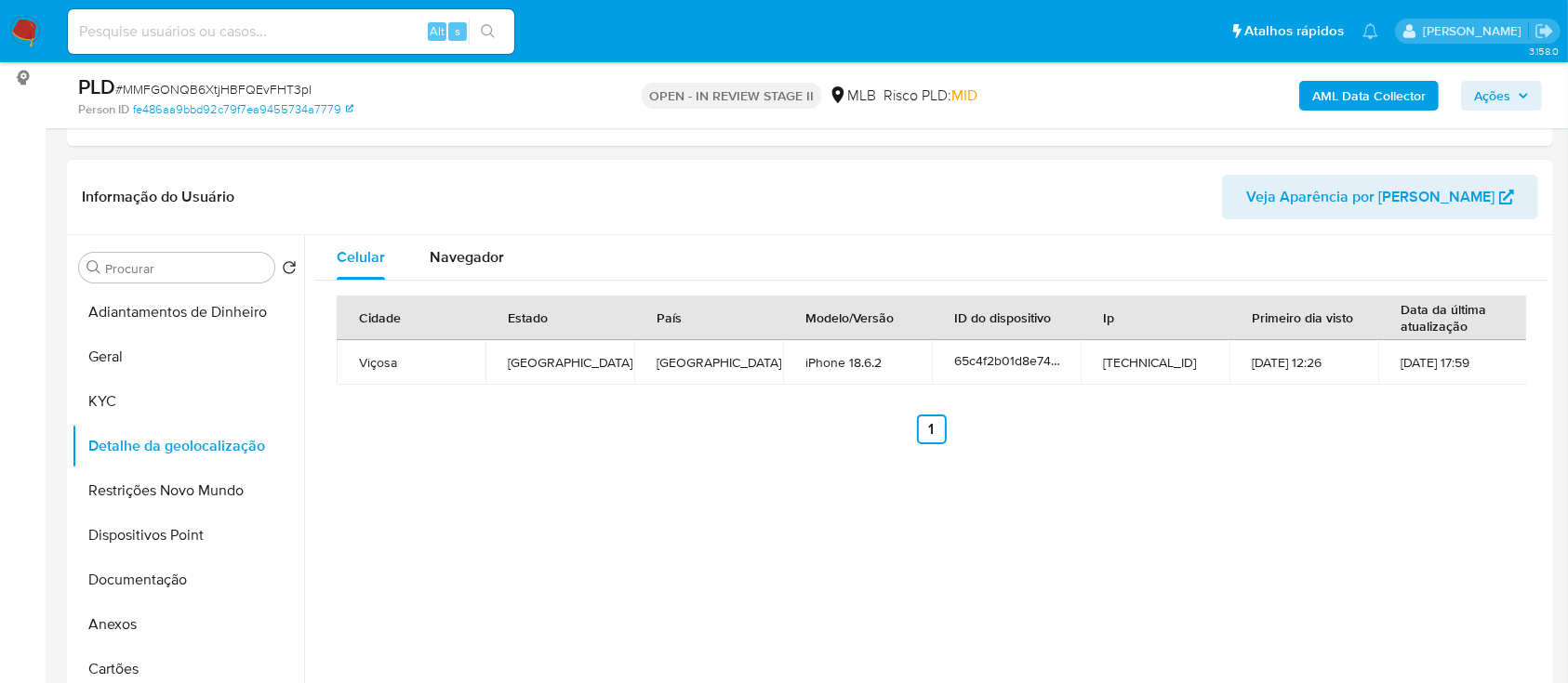
click at [1381, 510] on div "Celular Navegador Cidade Estado País Modelo/Versão ID do dispositivo Ip Primeir…" at bounding box center [926, 473] width 1245 height 476
click at [150, 471] on button "Restrições Novo Mundo" at bounding box center [180, 491] width 218 height 45
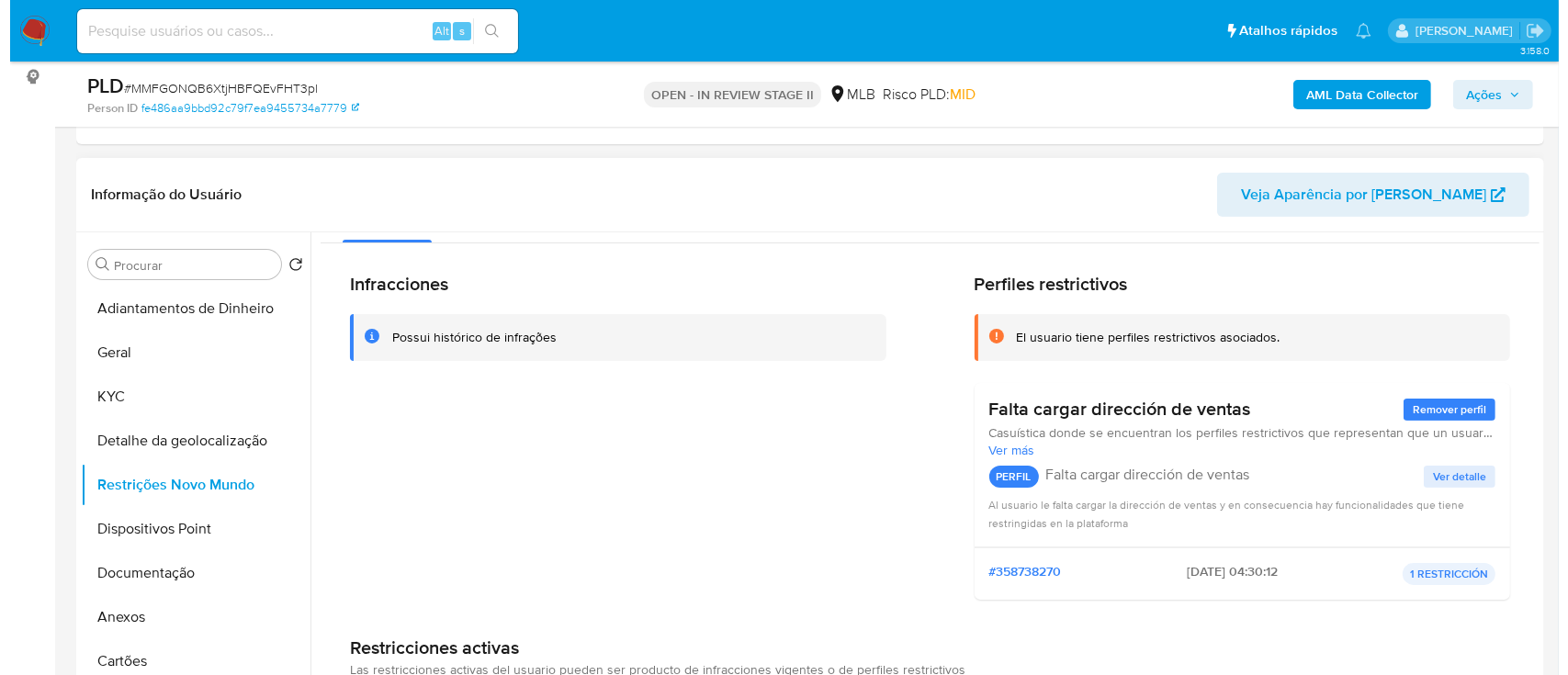
scroll to position [0, 0]
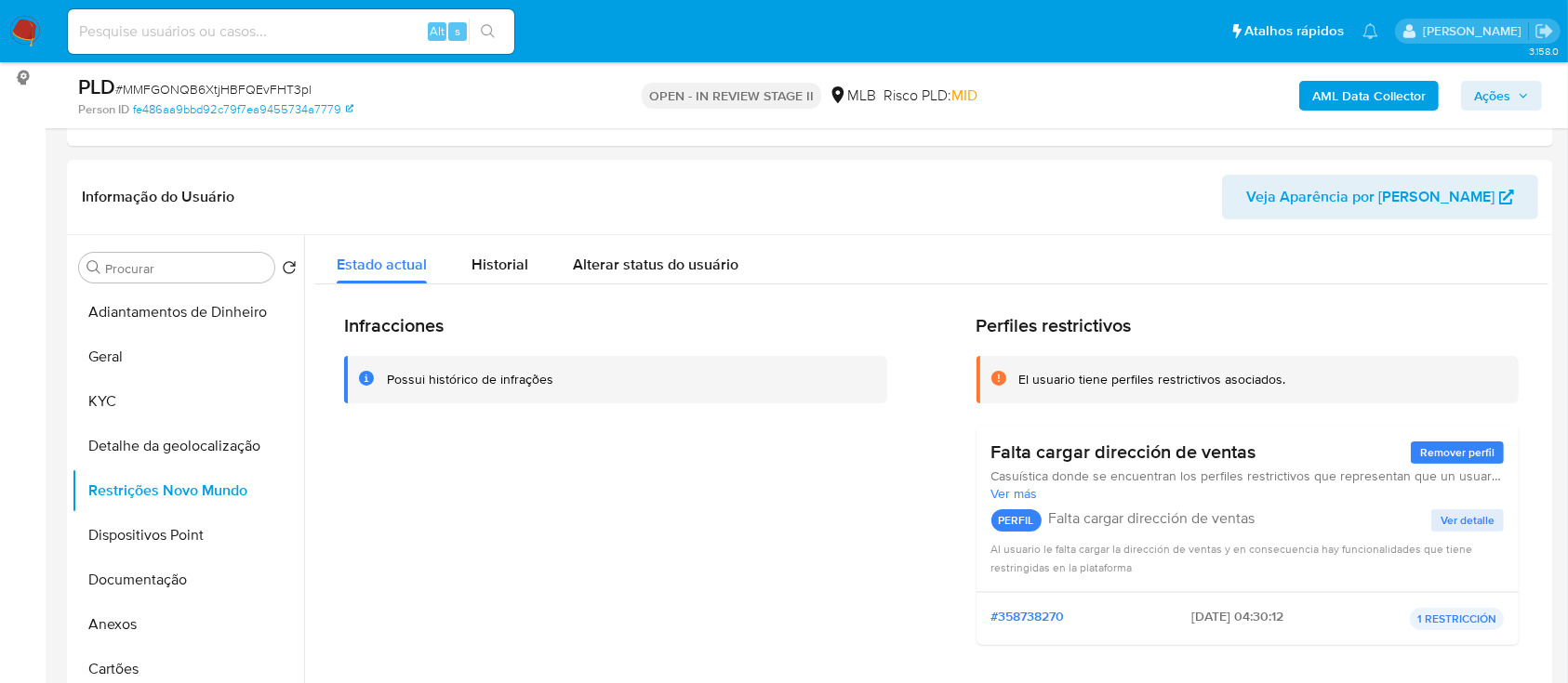
drag, startPoint x: 2, startPoint y: 230, endPoint x: 60, endPoint y: 215, distance: 59.9
click at [189, 522] on button "Dispositivos Point" at bounding box center [180, 536] width 218 height 45
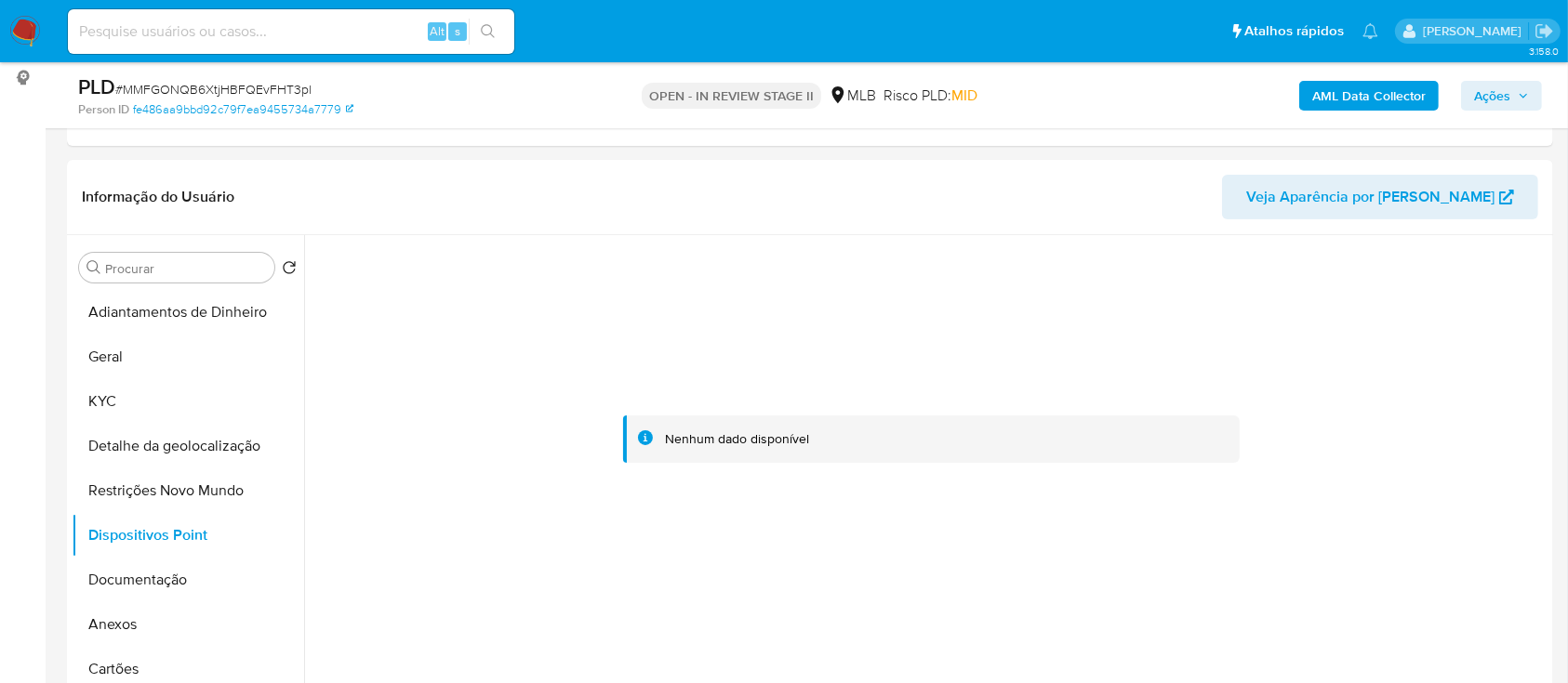
click at [141, 585] on button "Documentação" at bounding box center [180, 580] width 218 height 45
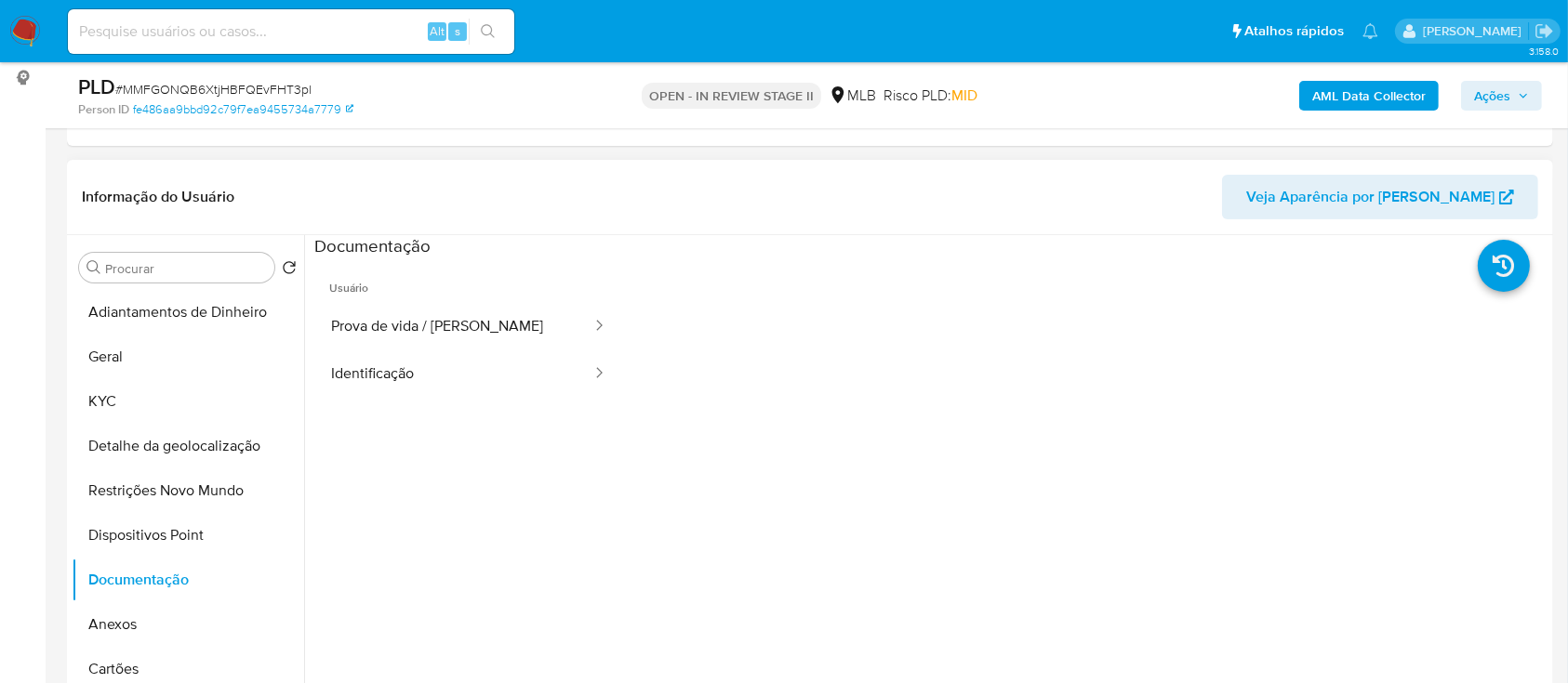
click at [442, 300] on li "Usuário Prova de vida / Selfie Identificação" at bounding box center [468, 328] width 309 height 139
click at [492, 332] on button "Prova de vida / [PERSON_NAME]" at bounding box center [454, 326] width 279 height 47
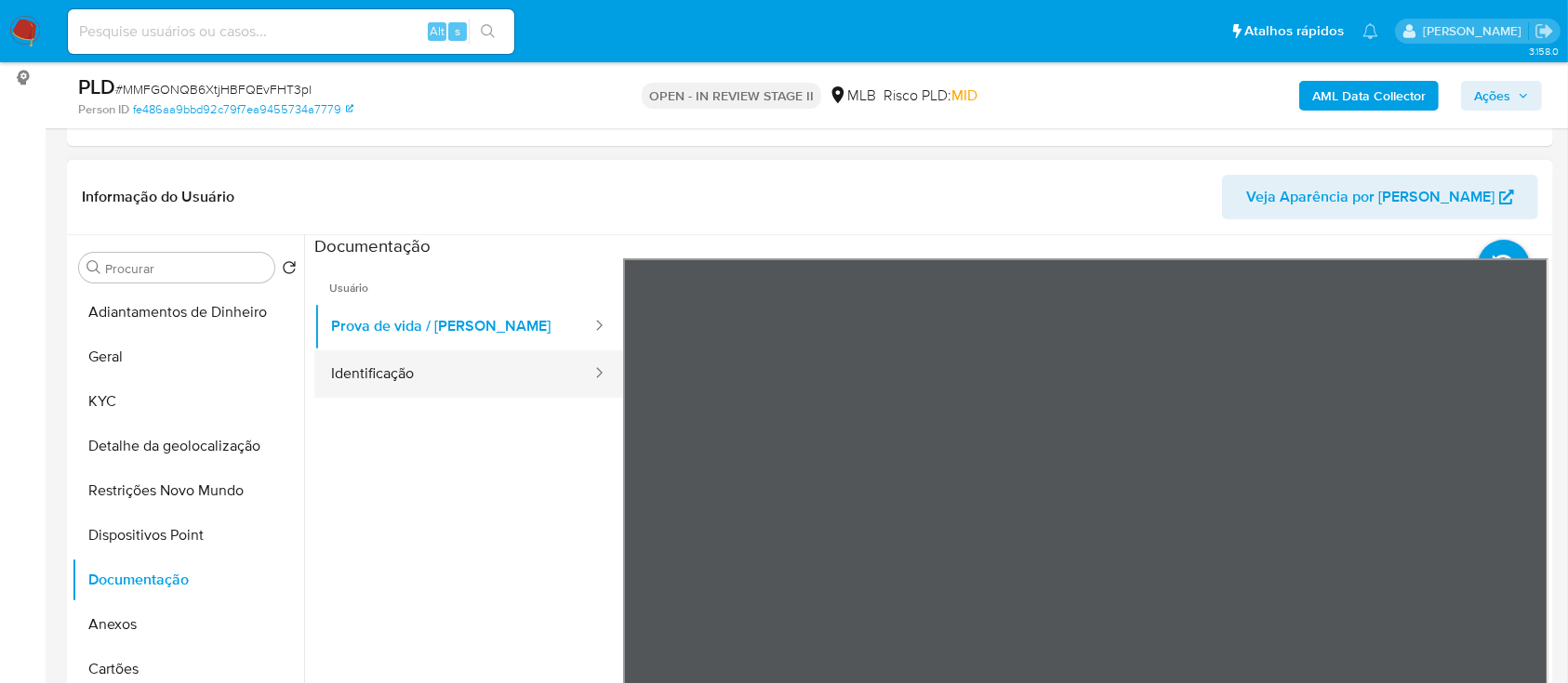
drag, startPoint x: 413, startPoint y: 366, endPoint x: 487, endPoint y: 378, distance: 75.0
click at [413, 366] on button "Identificação" at bounding box center [454, 374] width 279 height 47
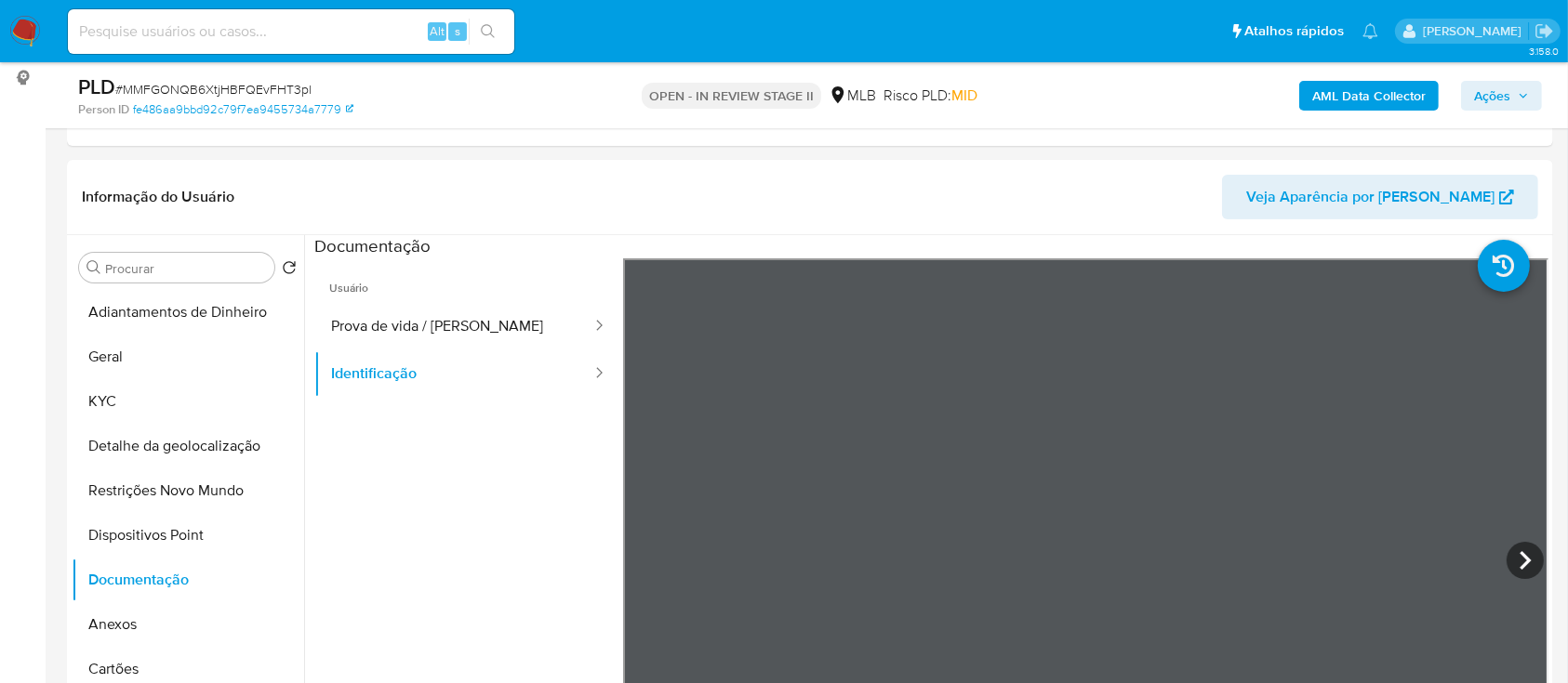
click at [1385, 104] on b "AML Data Collector" at bounding box center [1369, 96] width 114 height 29
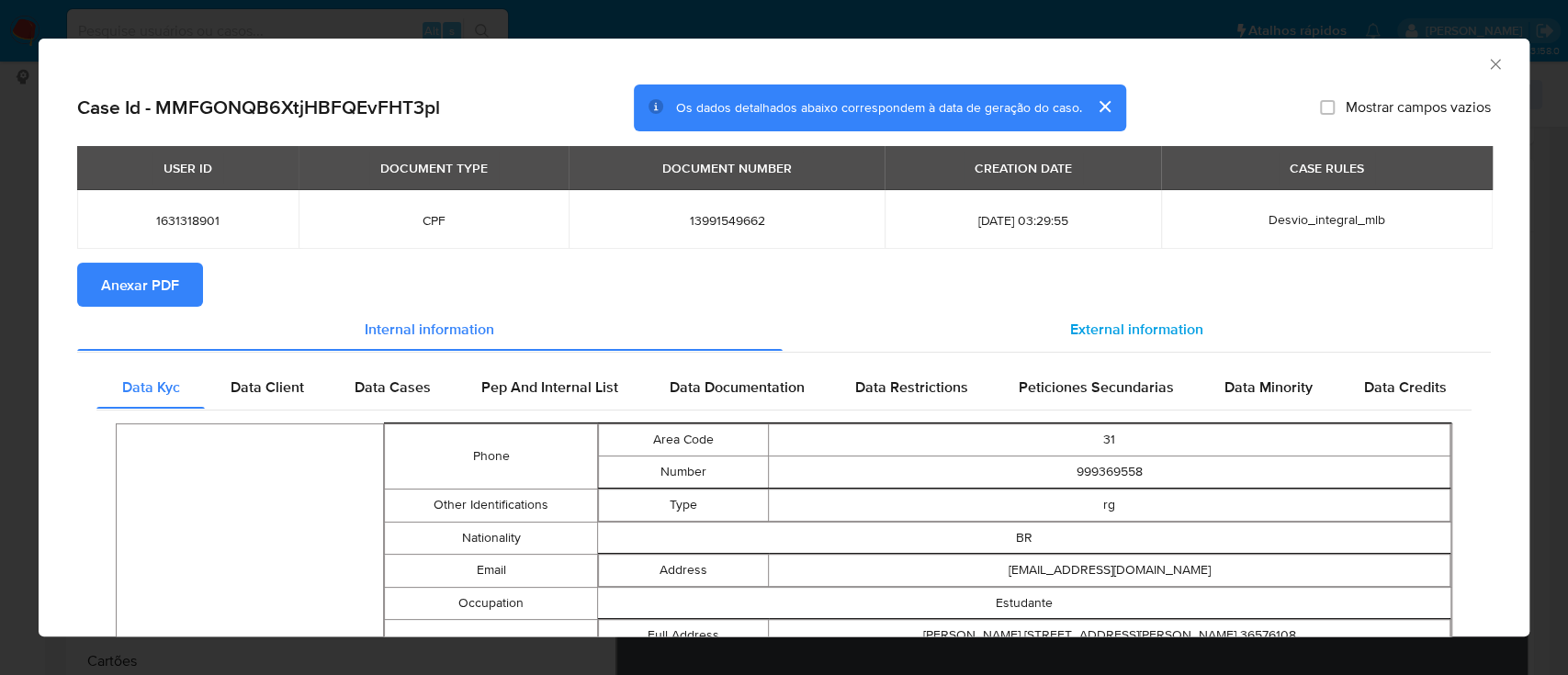
click at [1142, 330] on span "External information" at bounding box center [1137, 328] width 134 height 21
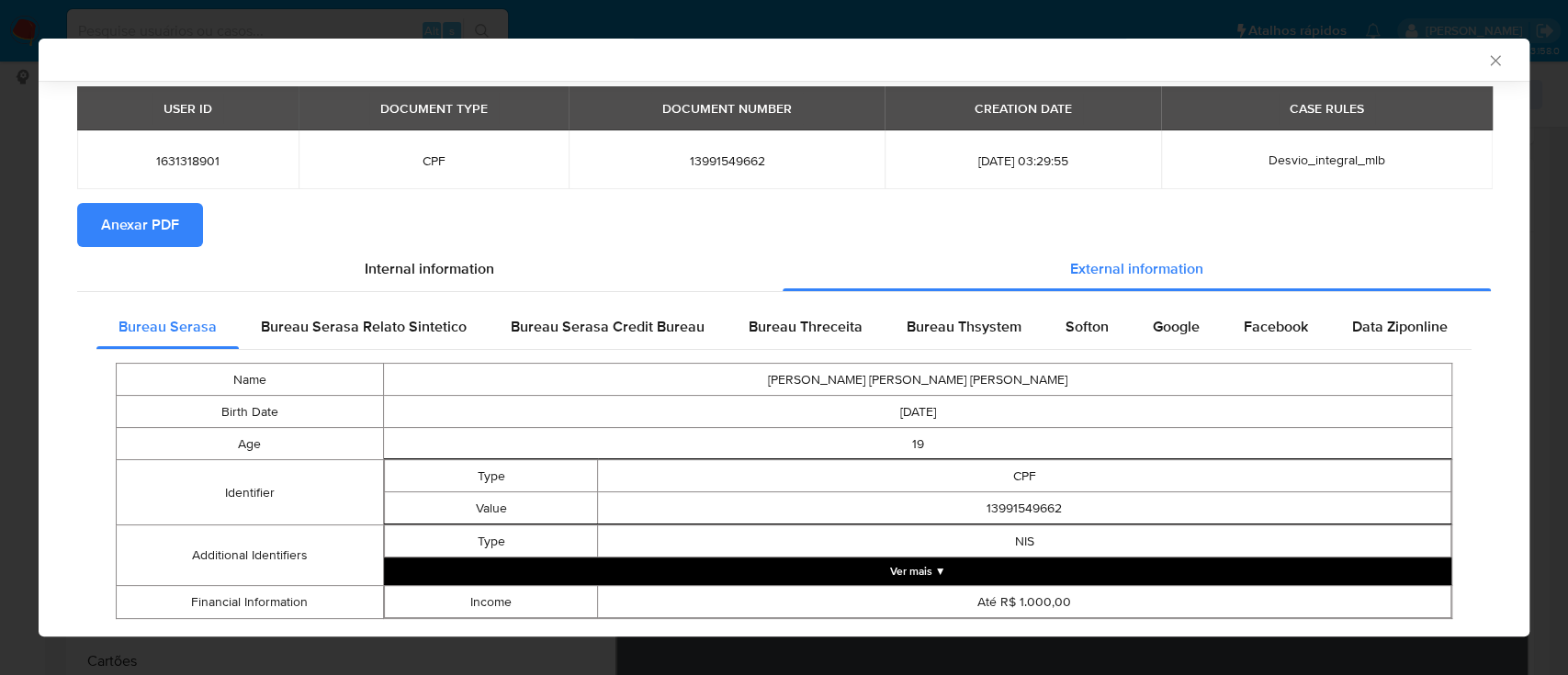
scroll to position [101, 0]
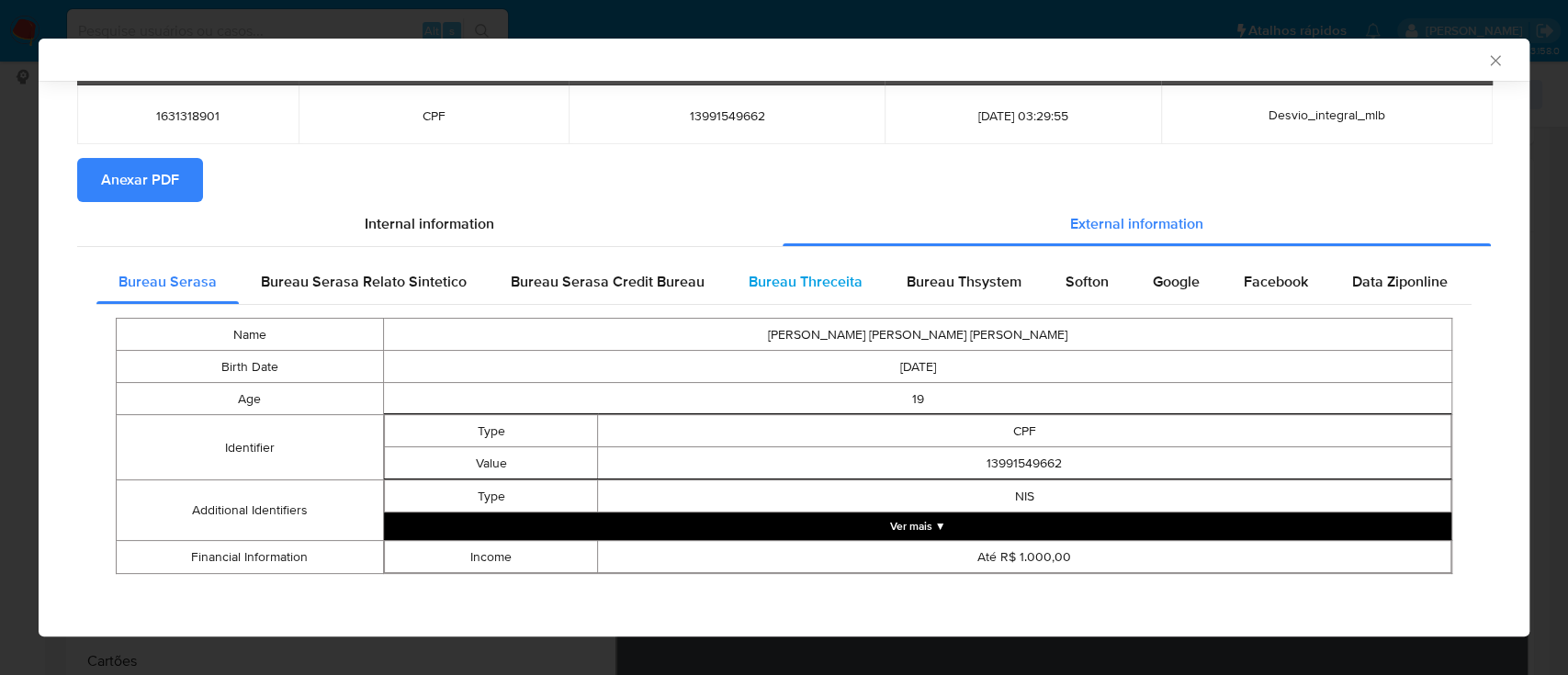
click at [819, 296] on div "Bureau Threceita" at bounding box center [805, 283] width 158 height 45
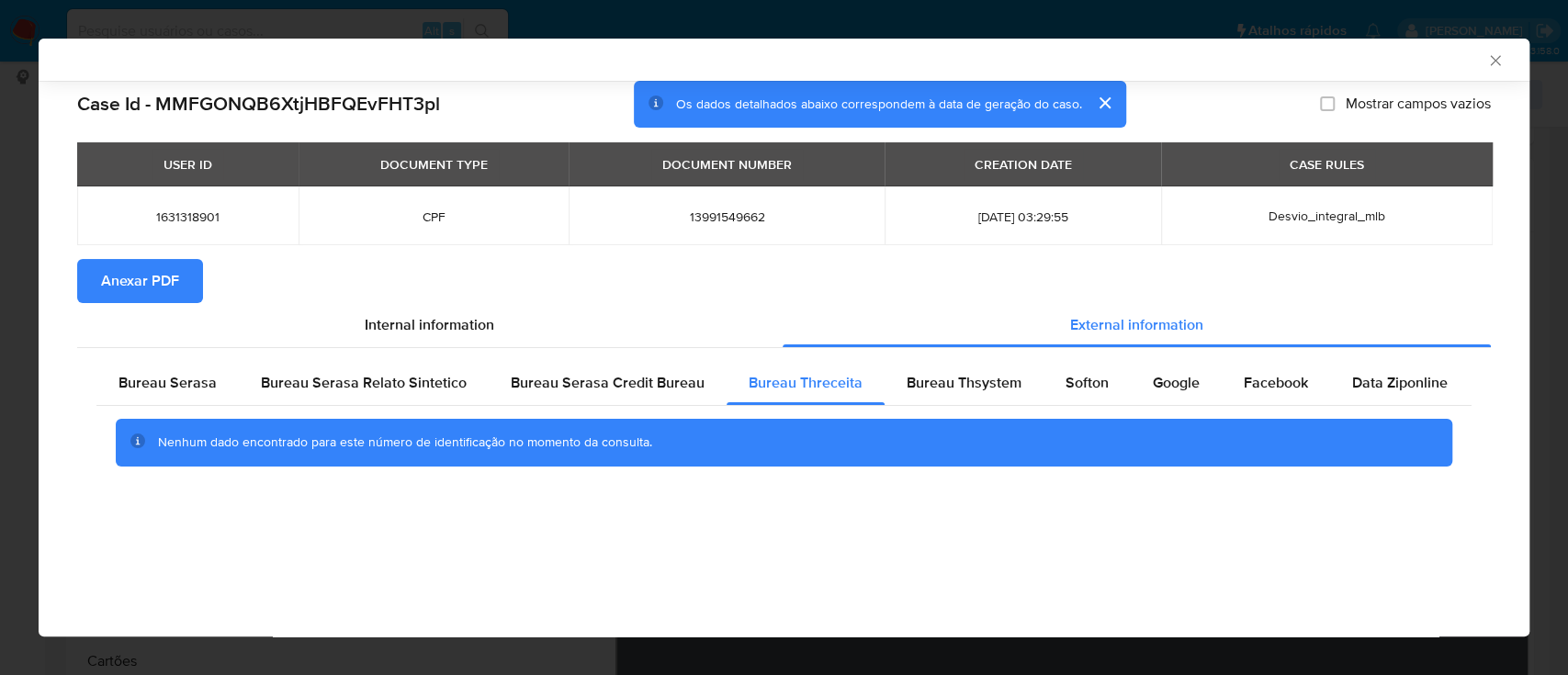
click at [983, 610] on div "AML Data Collector Case Id - MMFGONQB6XtjHBFQEvFHT3pl Os dados detalhados abaix…" at bounding box center [784, 338] width 1491 height 598
click at [963, 382] on span "Bureau Thsystem" at bounding box center [964, 383] width 115 height 21
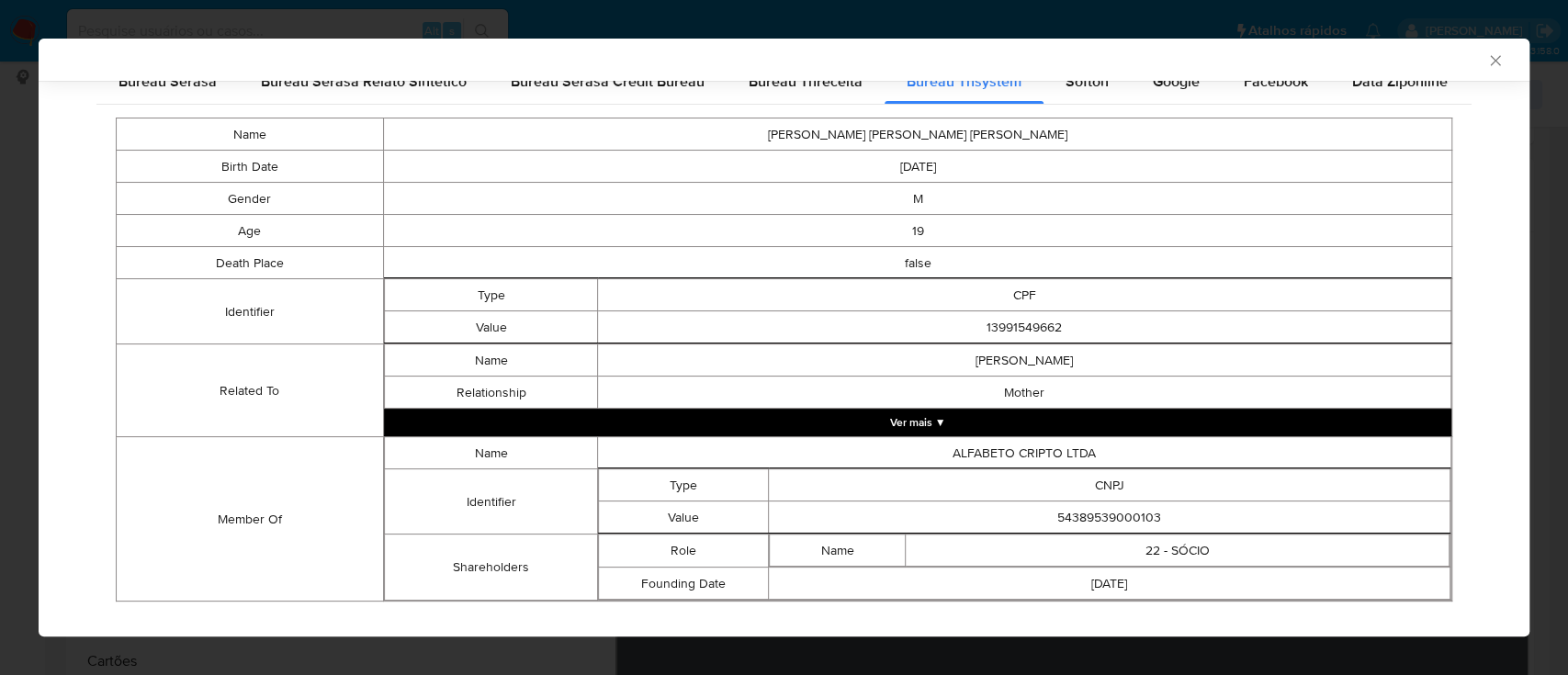
scroll to position [328, 0]
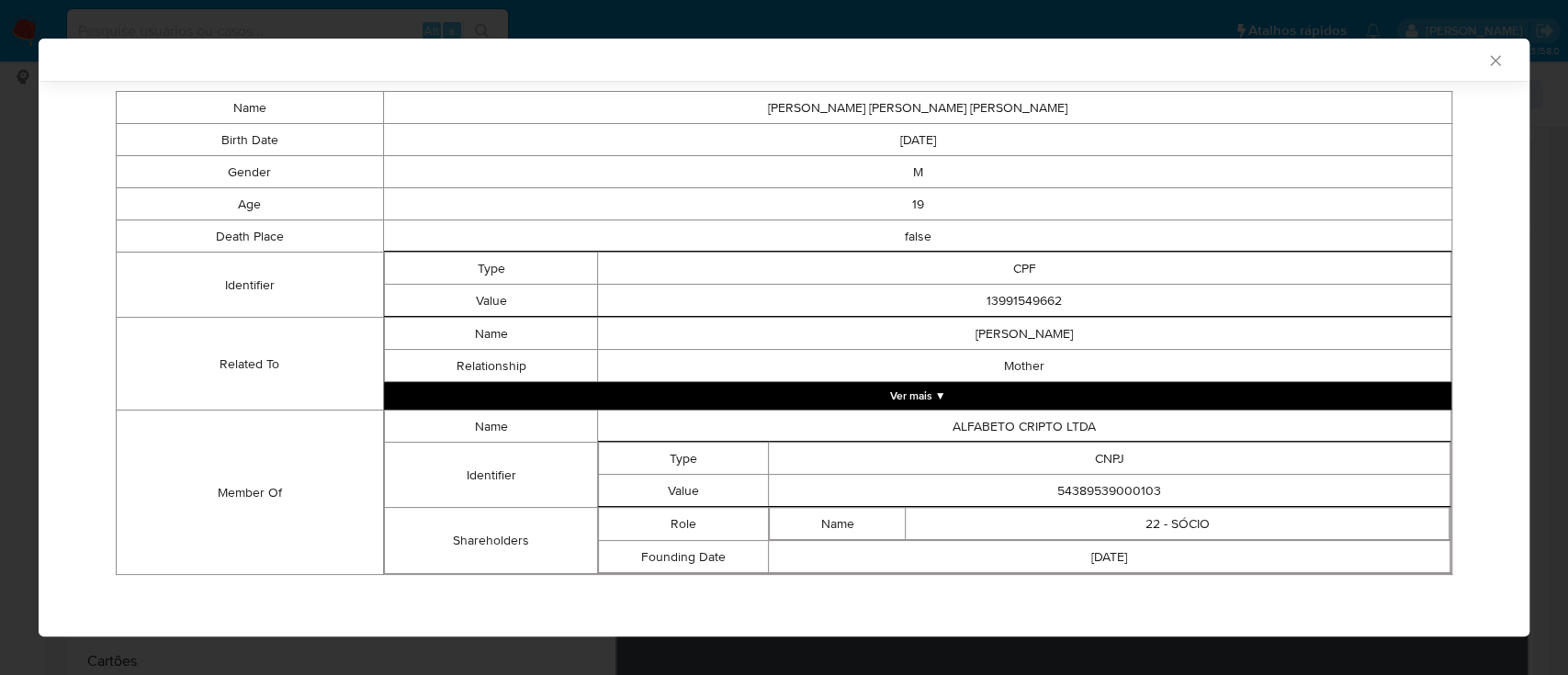
click at [1287, 65] on div "AML Data Collector" at bounding box center [769, 59] width 1434 height 16
drag, startPoint x: 1179, startPoint y: 496, endPoint x: 1032, endPoint y: 491, distance: 147.1
click at [1032, 491] on td "54389539000103" at bounding box center [1109, 491] width 681 height 32
copy td "54389539000103"
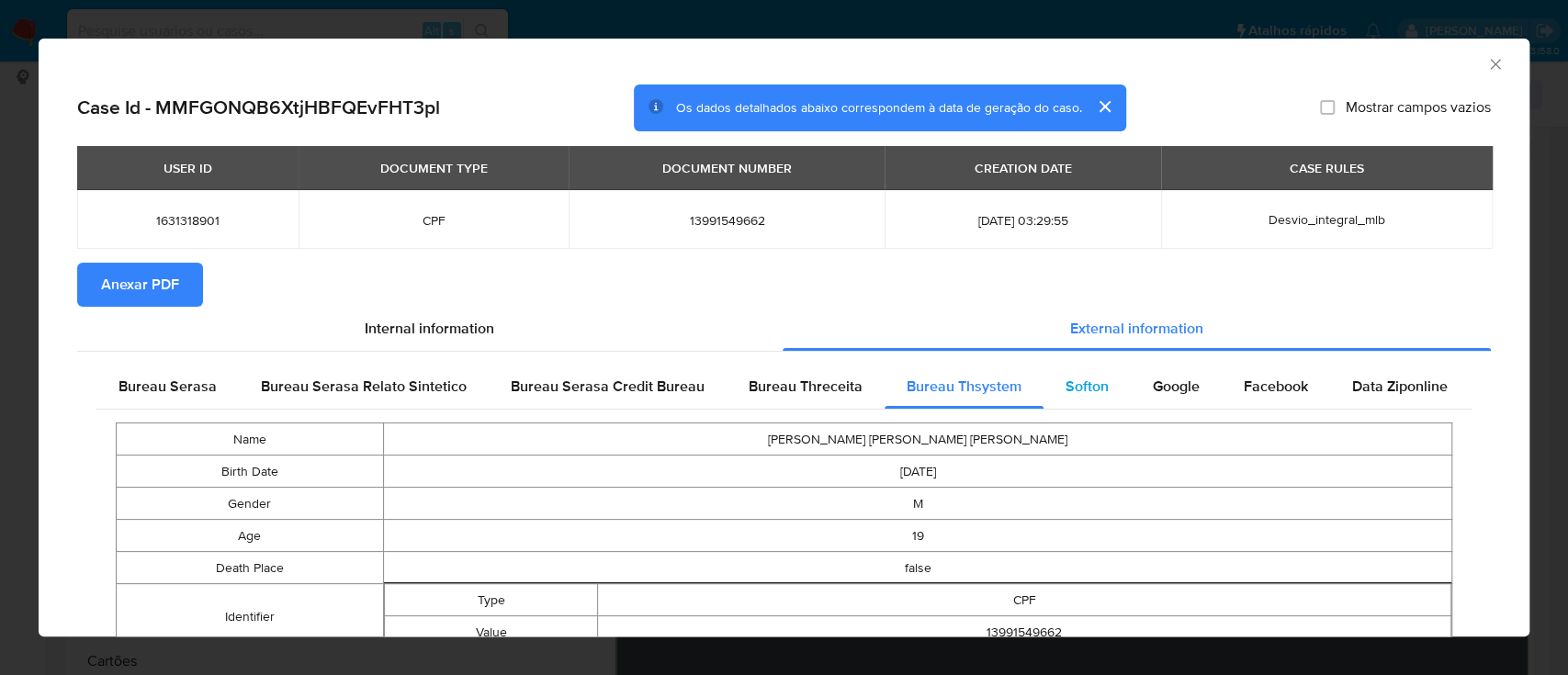
click at [1072, 386] on span "Softon" at bounding box center [1087, 386] width 44 height 21
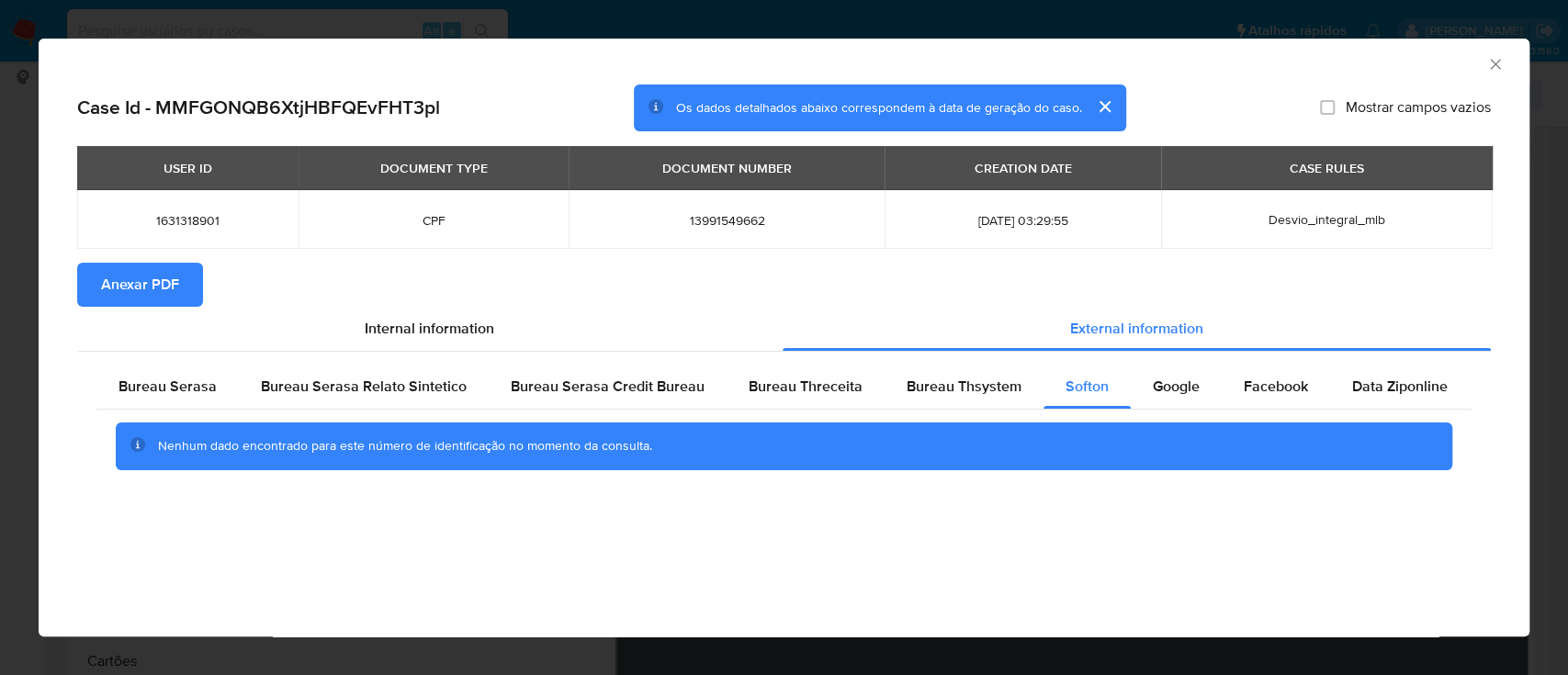
click at [1327, 59] on div "AML Data Collector" at bounding box center [769, 61] width 1434 height 20
click at [1153, 386] on span "Google" at bounding box center [1176, 386] width 46 height 21
click at [1309, 69] on div "AML Data Collector" at bounding box center [769, 61] width 1434 height 20
click at [105, 276] on span "Anexar PDF" at bounding box center [139, 285] width 78 height 41
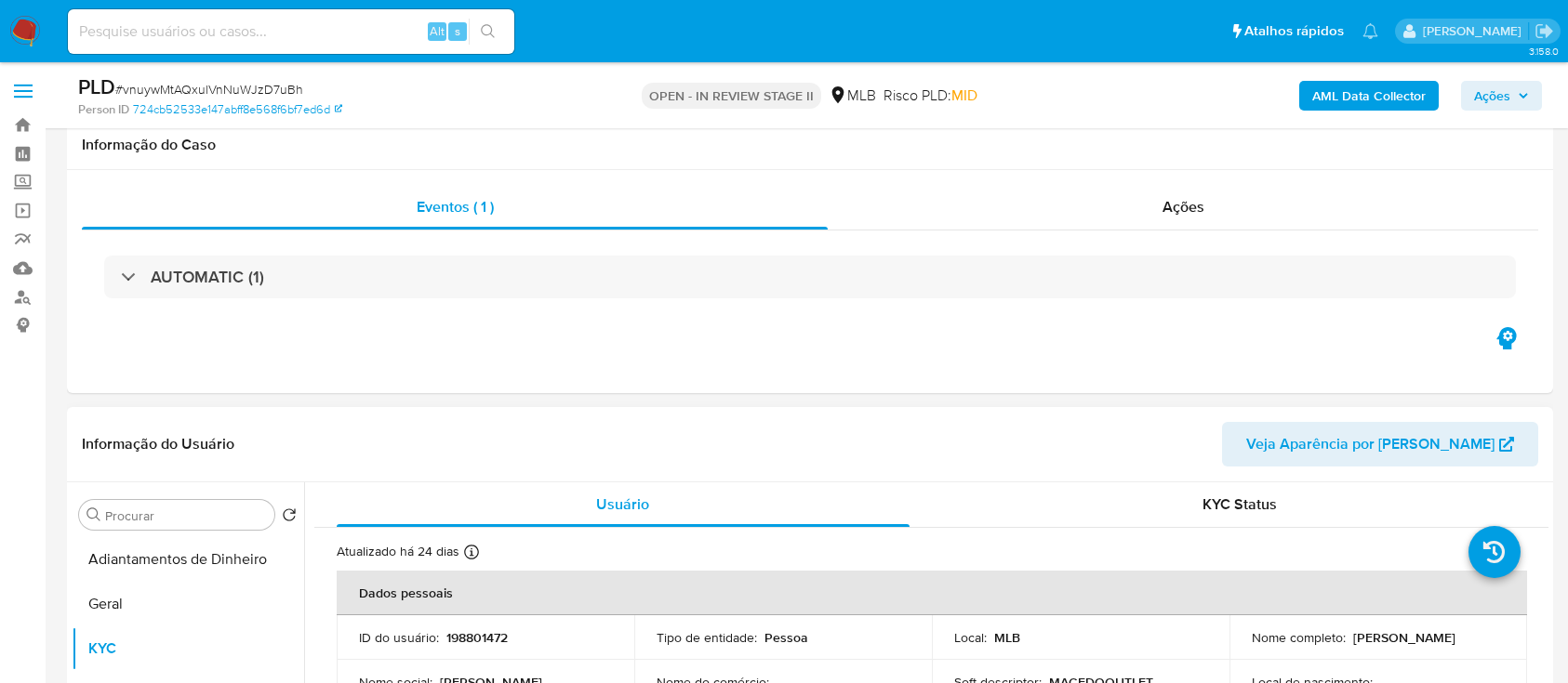
scroll to position [247, 0]
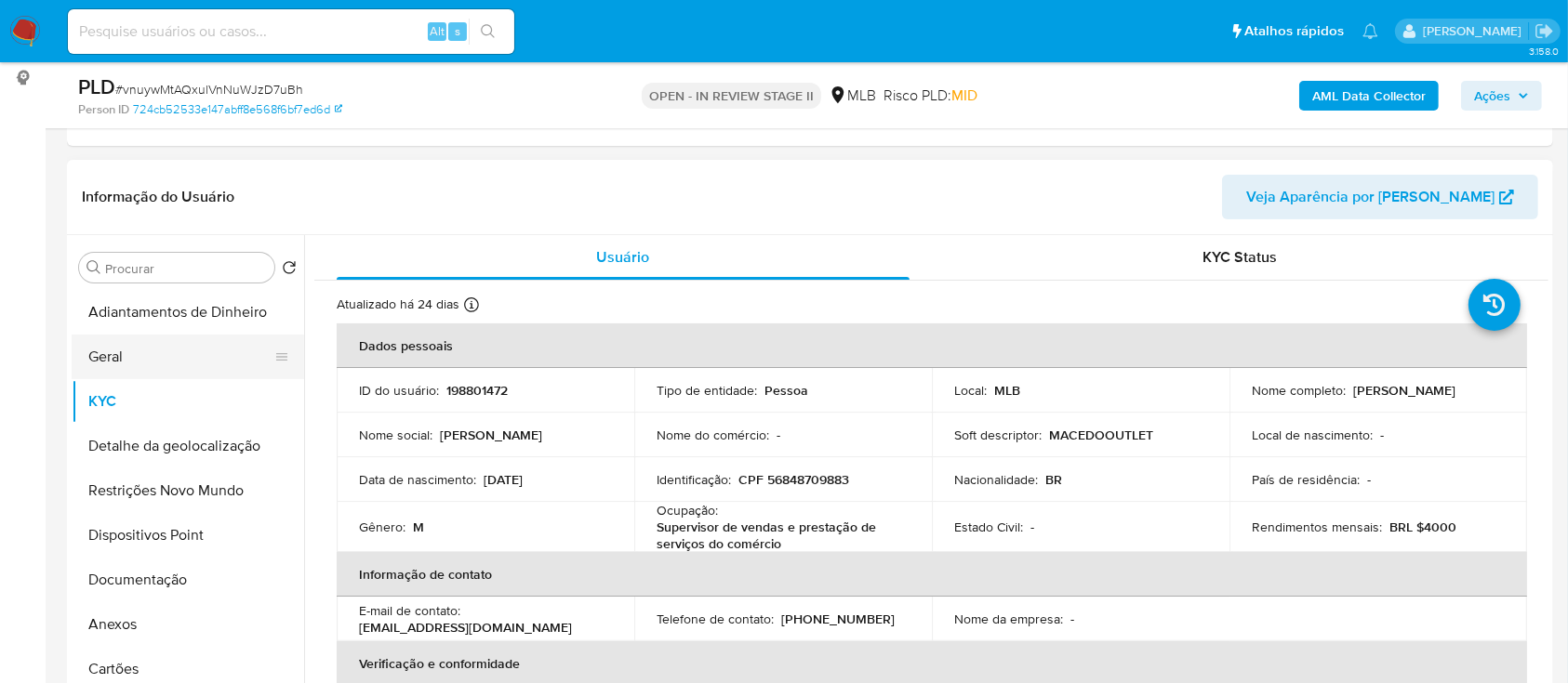
click at [155, 355] on button "Geral" at bounding box center [180, 358] width 218 height 45
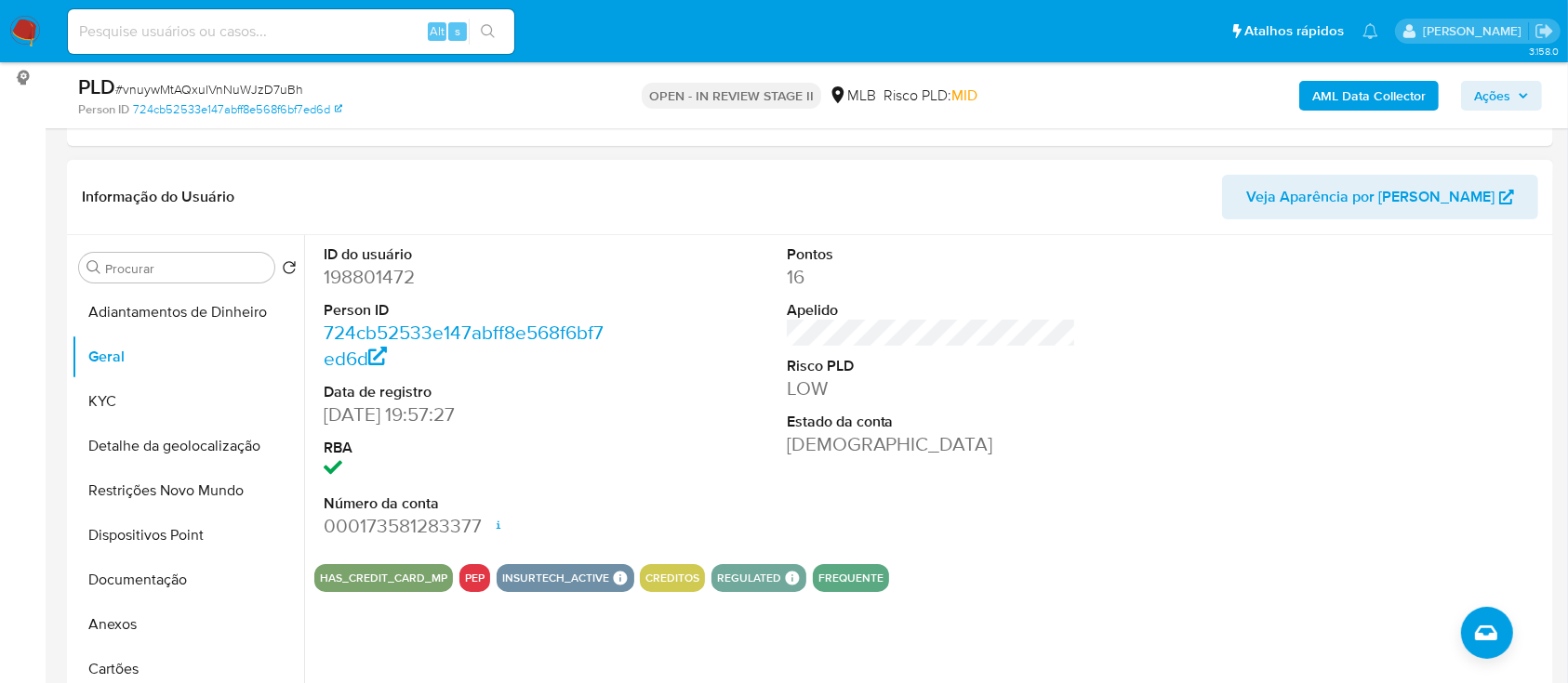
click at [1243, 317] on div at bounding box center [1394, 392] width 309 height 315
click at [105, 399] on button "KYC" at bounding box center [180, 402] width 218 height 45
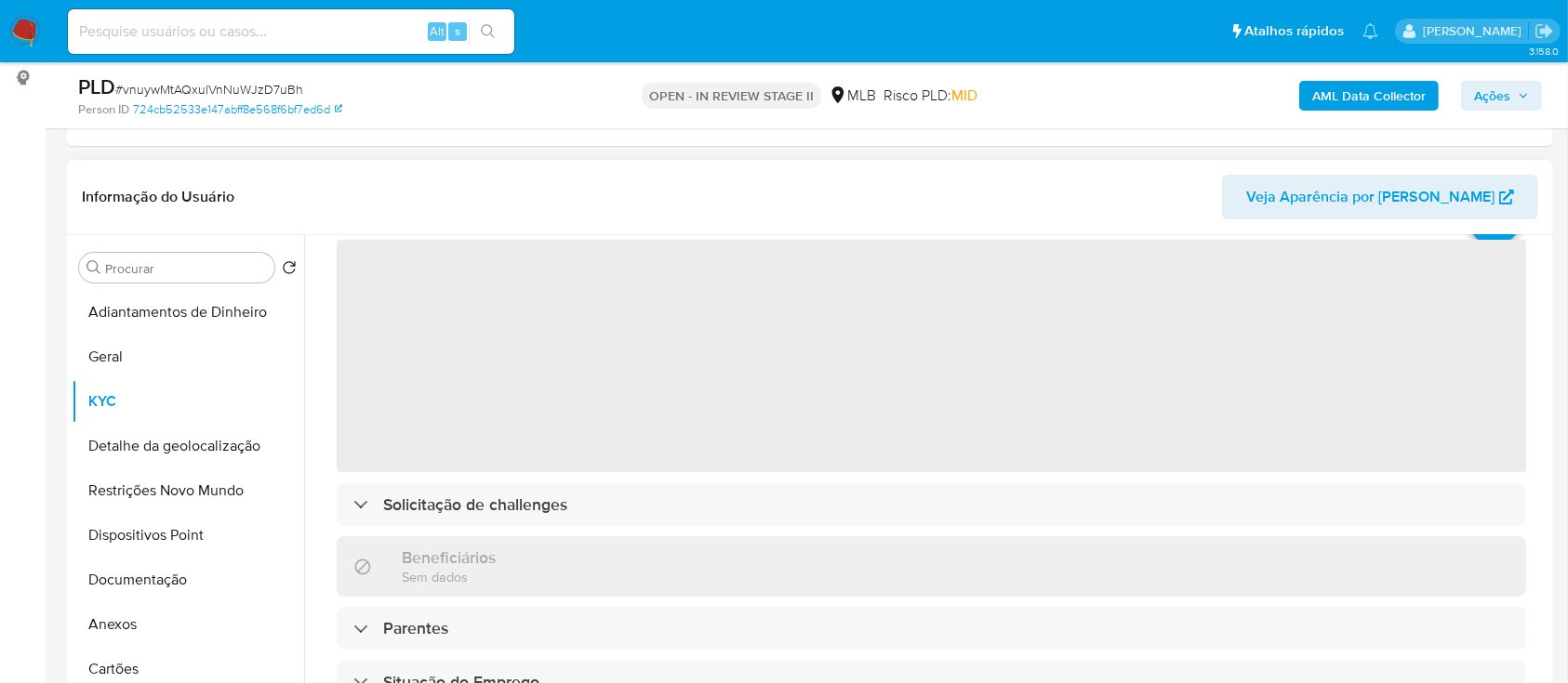
scroll to position [123, 0]
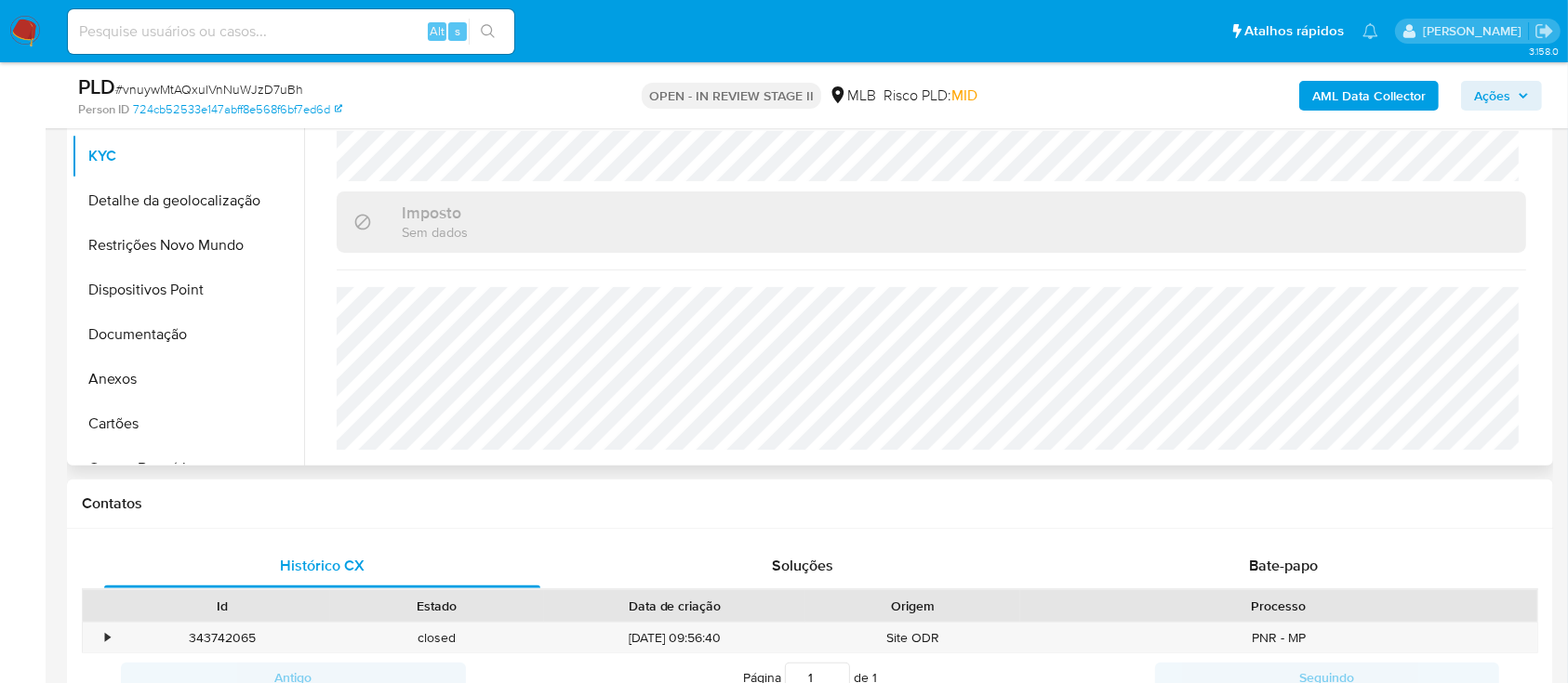
scroll to position [496, 0]
click at [1174, 86] on div "AML Data Collector Ações" at bounding box center [1300, 95] width 482 height 44
click at [161, 211] on button "Detalhe da geolocalização" at bounding box center [180, 198] width 218 height 45
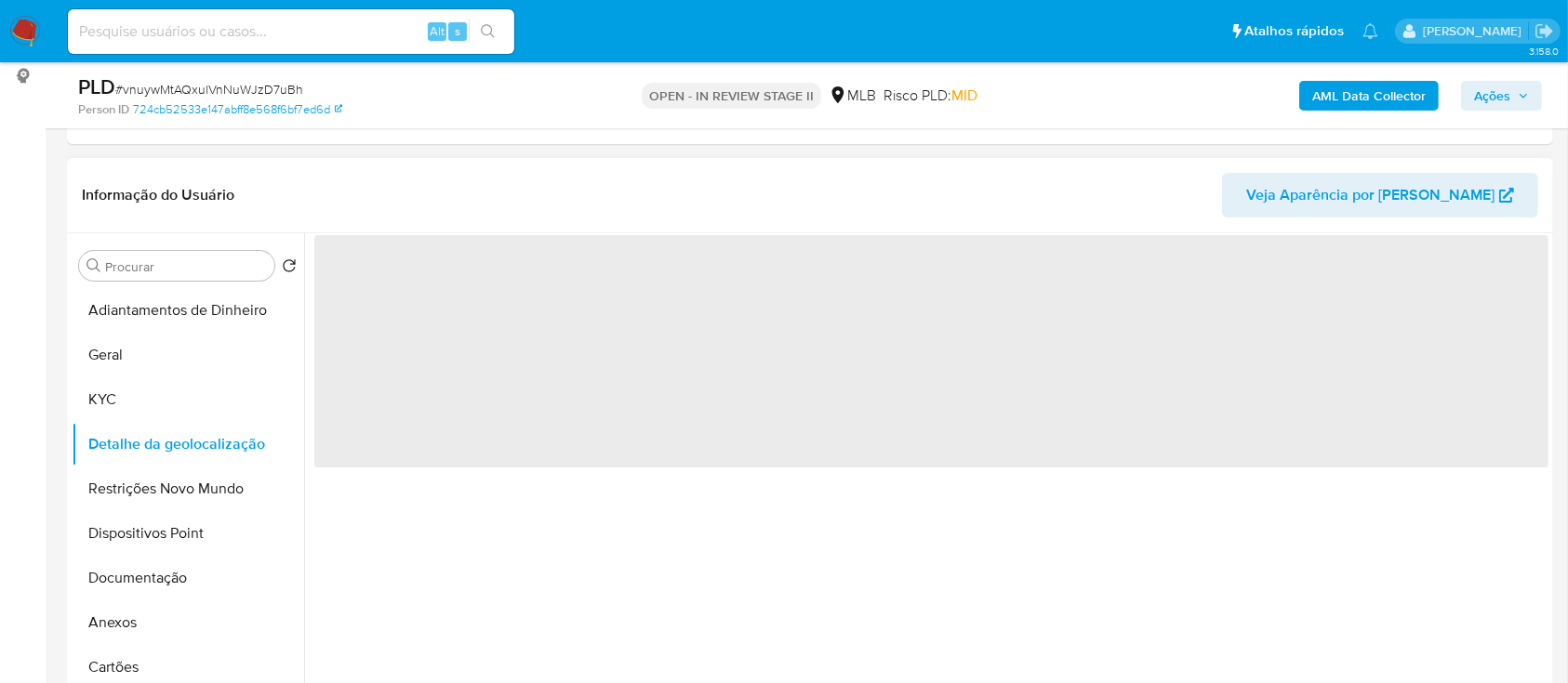
scroll to position [247, 0]
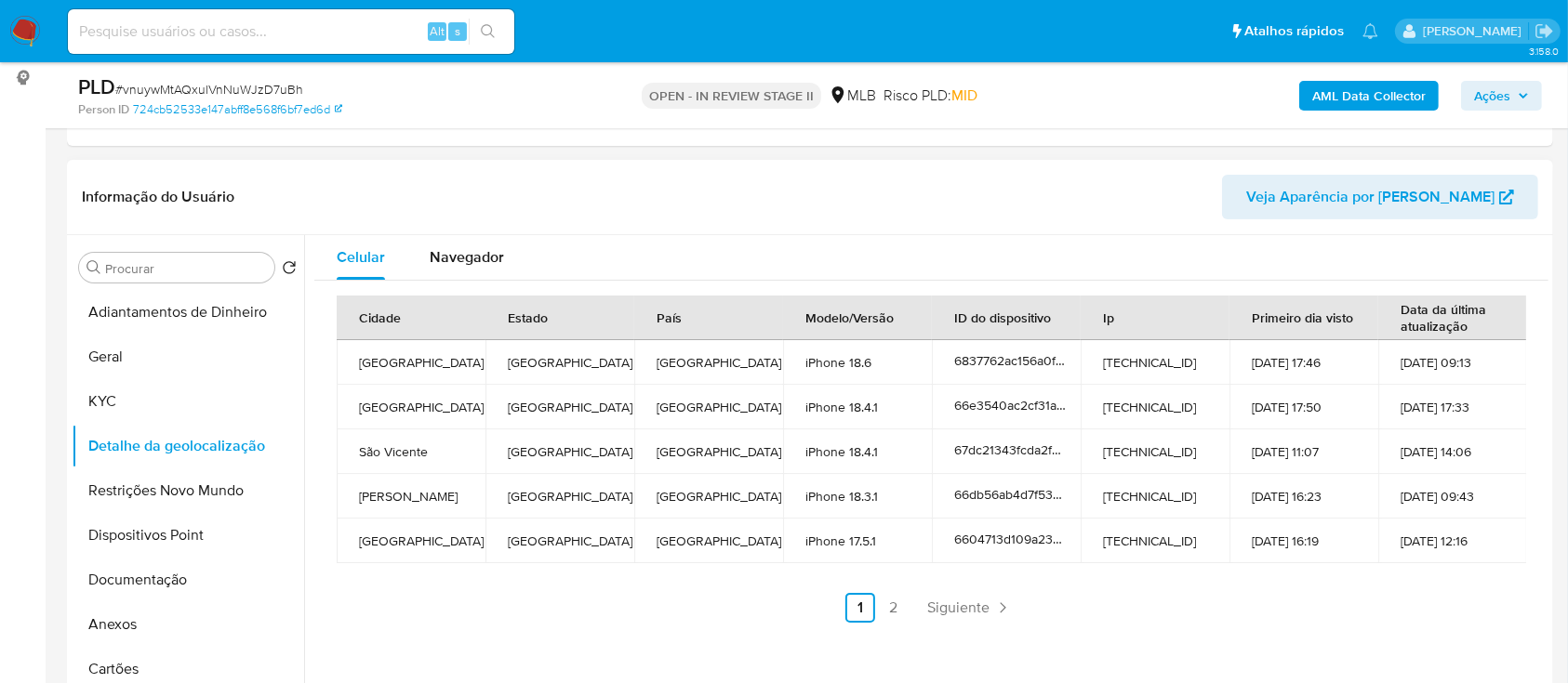
click at [1182, 200] on header "Informação do Usuário Veja Aparência por [PERSON_NAME]" at bounding box center [810, 197] width 1456 height 45
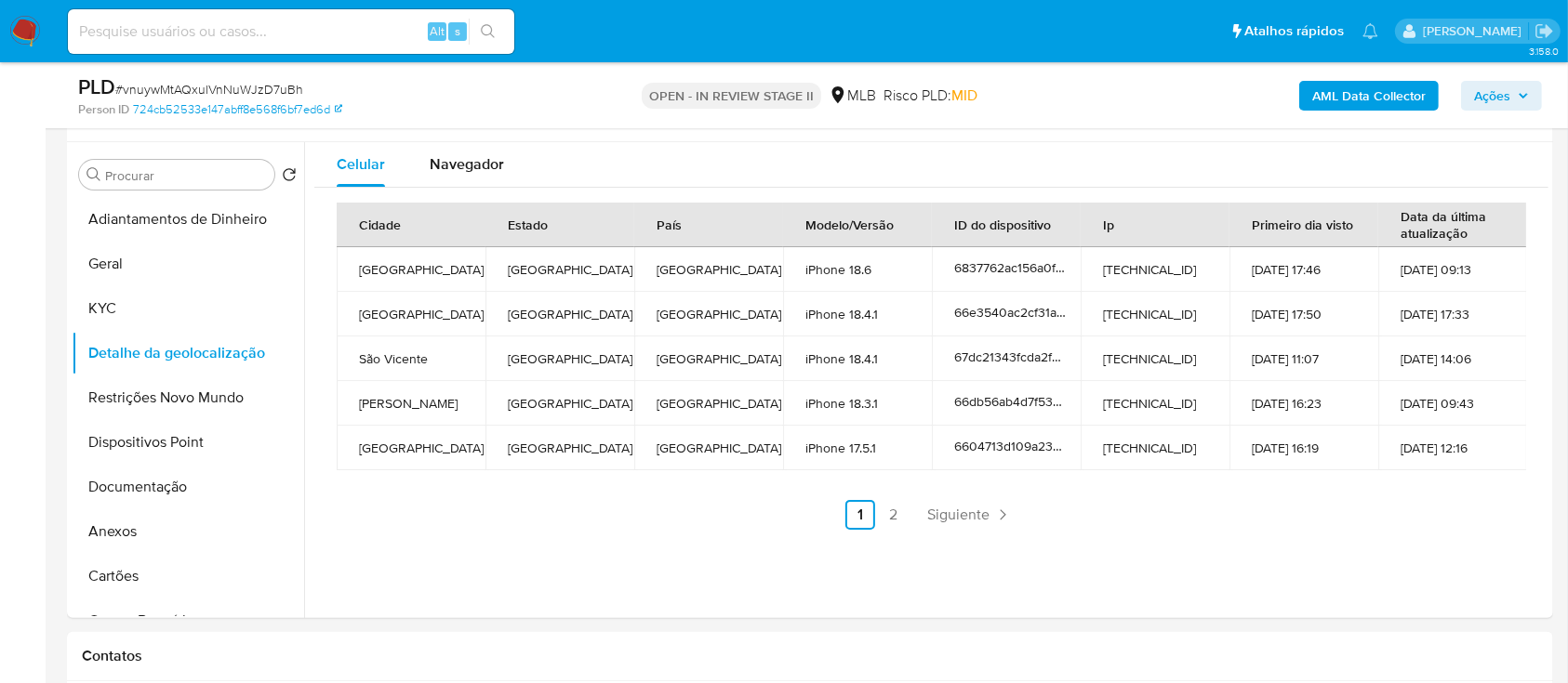
scroll to position [372, 0]
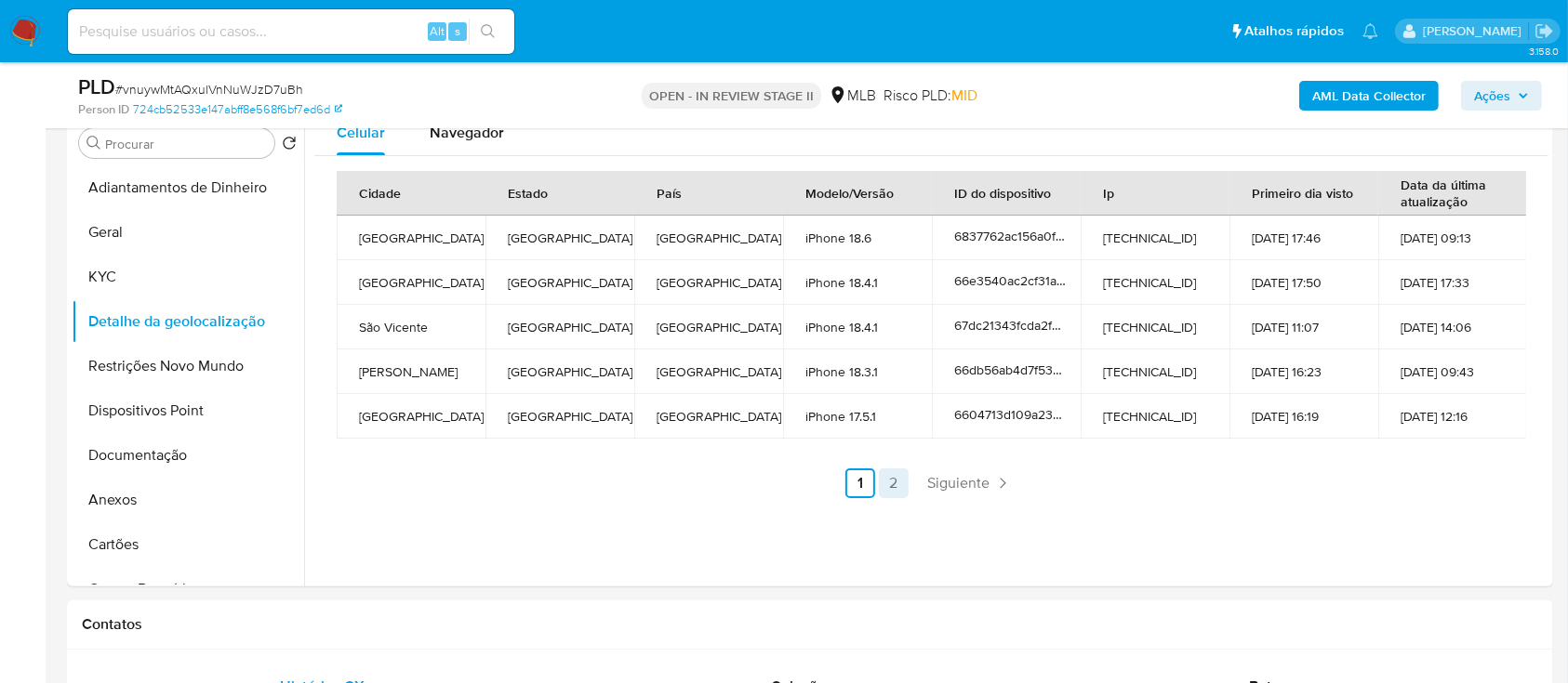
click at [887, 487] on link "2" at bounding box center [894, 483] width 29 height 29
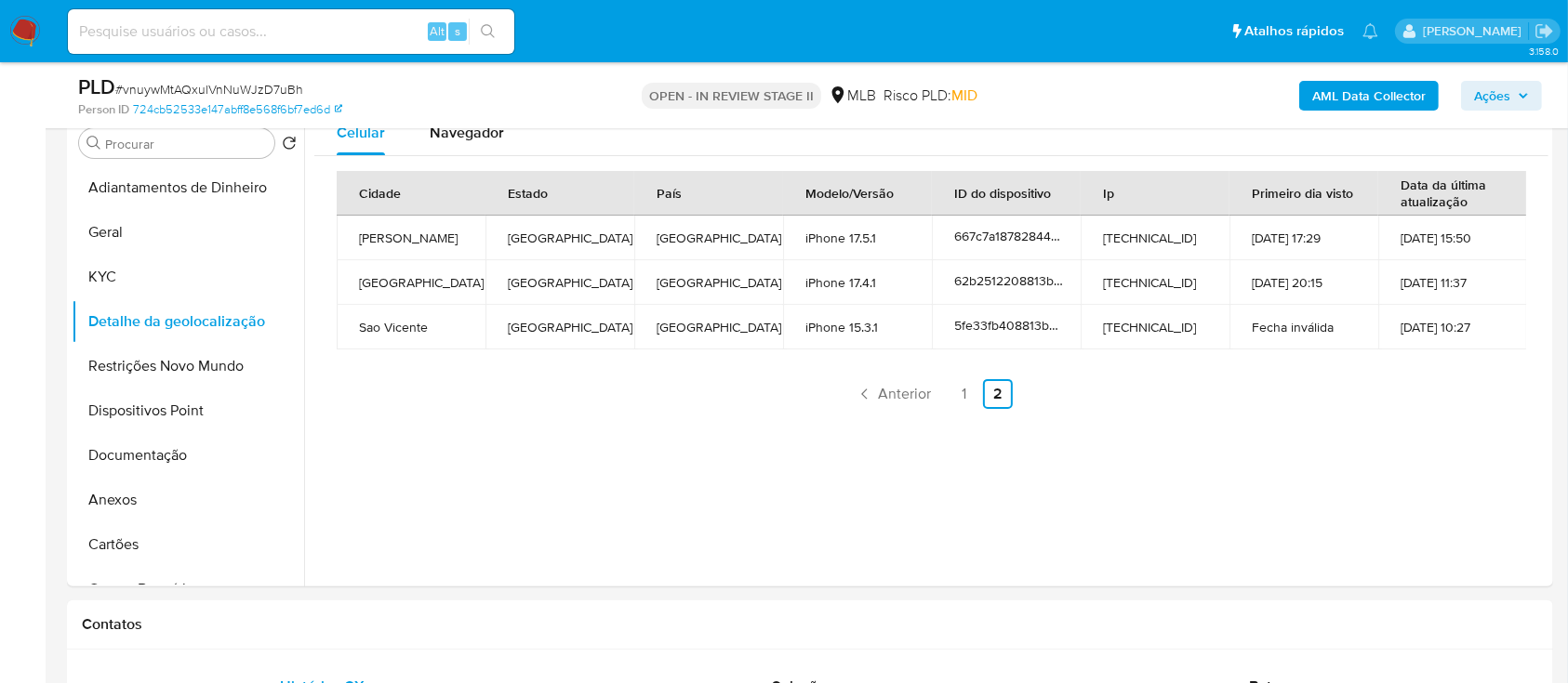
click at [1397, 483] on div "Celular Navegador Cidade Estado País Modelo/Versão ID do dispositivo Ip Primeir…" at bounding box center [926, 349] width 1245 height 476
click at [183, 359] on button "Restrições Novo Mundo" at bounding box center [180, 366] width 218 height 45
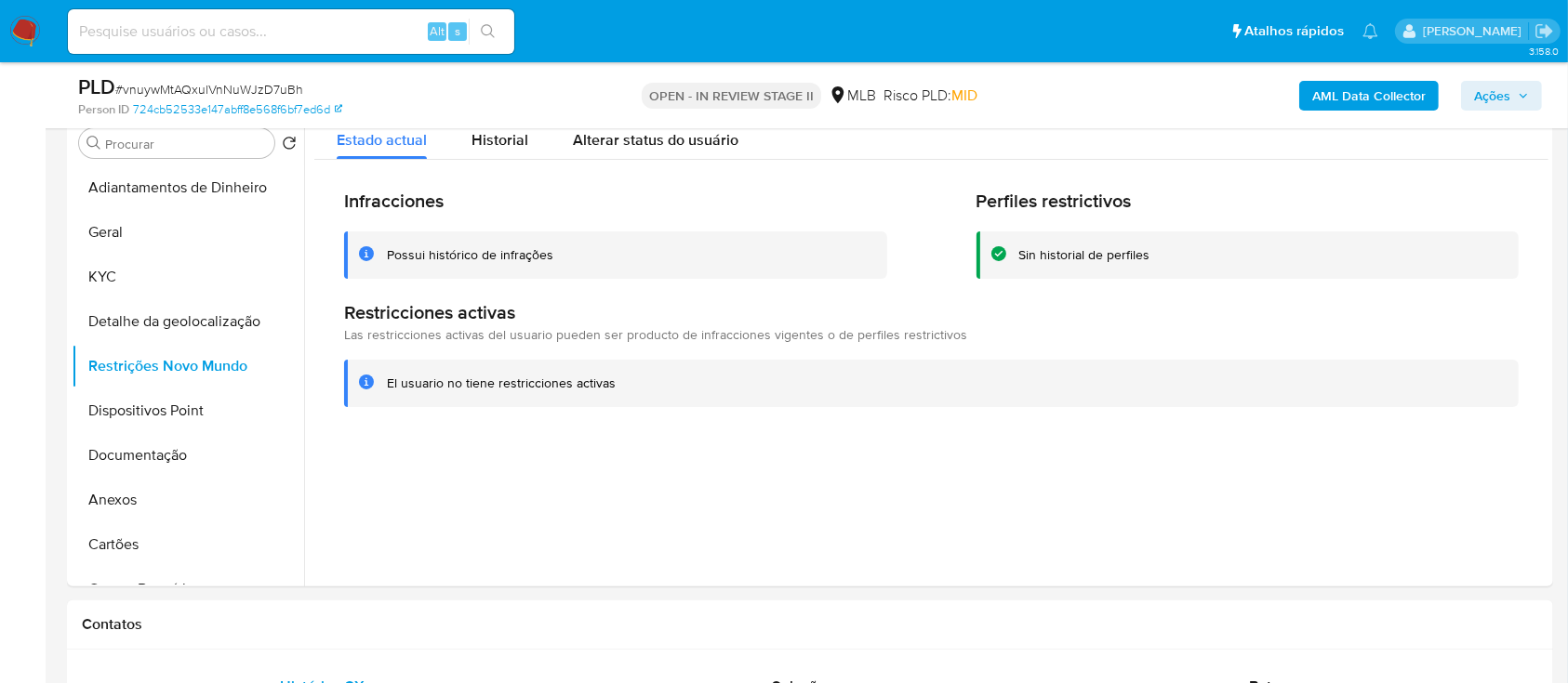
click at [1297, 456] on div at bounding box center [926, 349] width 1245 height 476
click at [114, 406] on button "Dispositivos Point" at bounding box center [180, 412] width 218 height 45
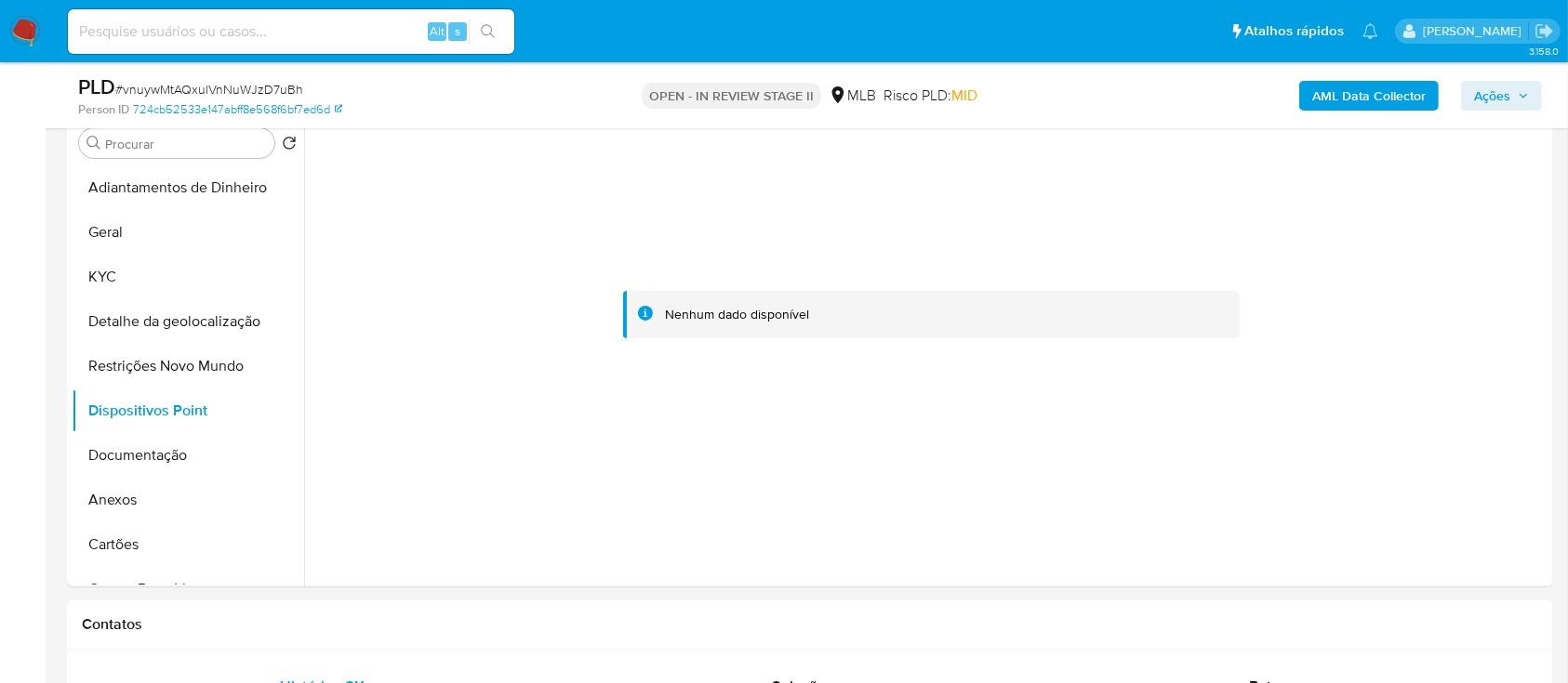
click at [1406, 260] on div at bounding box center [931, 316] width 1234 height 410
click at [165, 464] on button "Documentação" at bounding box center [180, 456] width 218 height 45
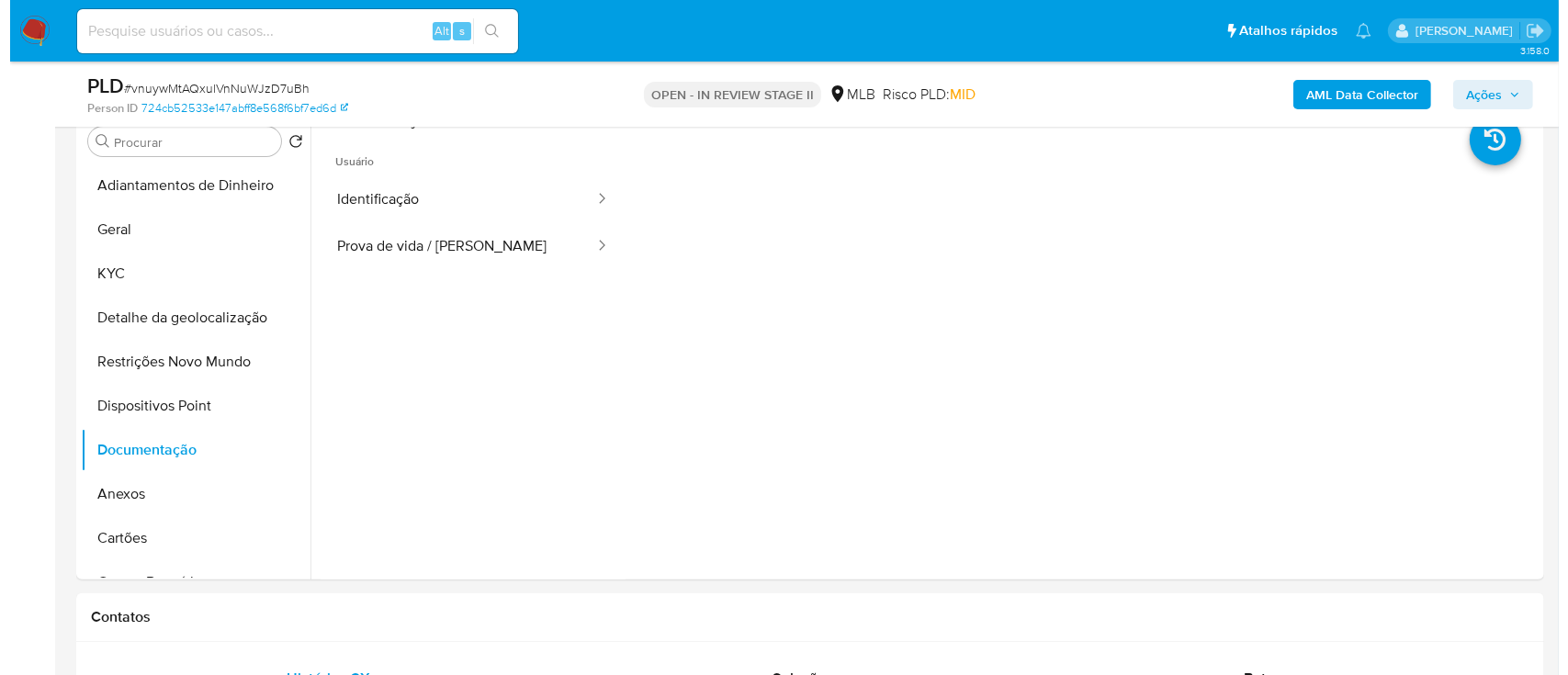
scroll to position [244, 0]
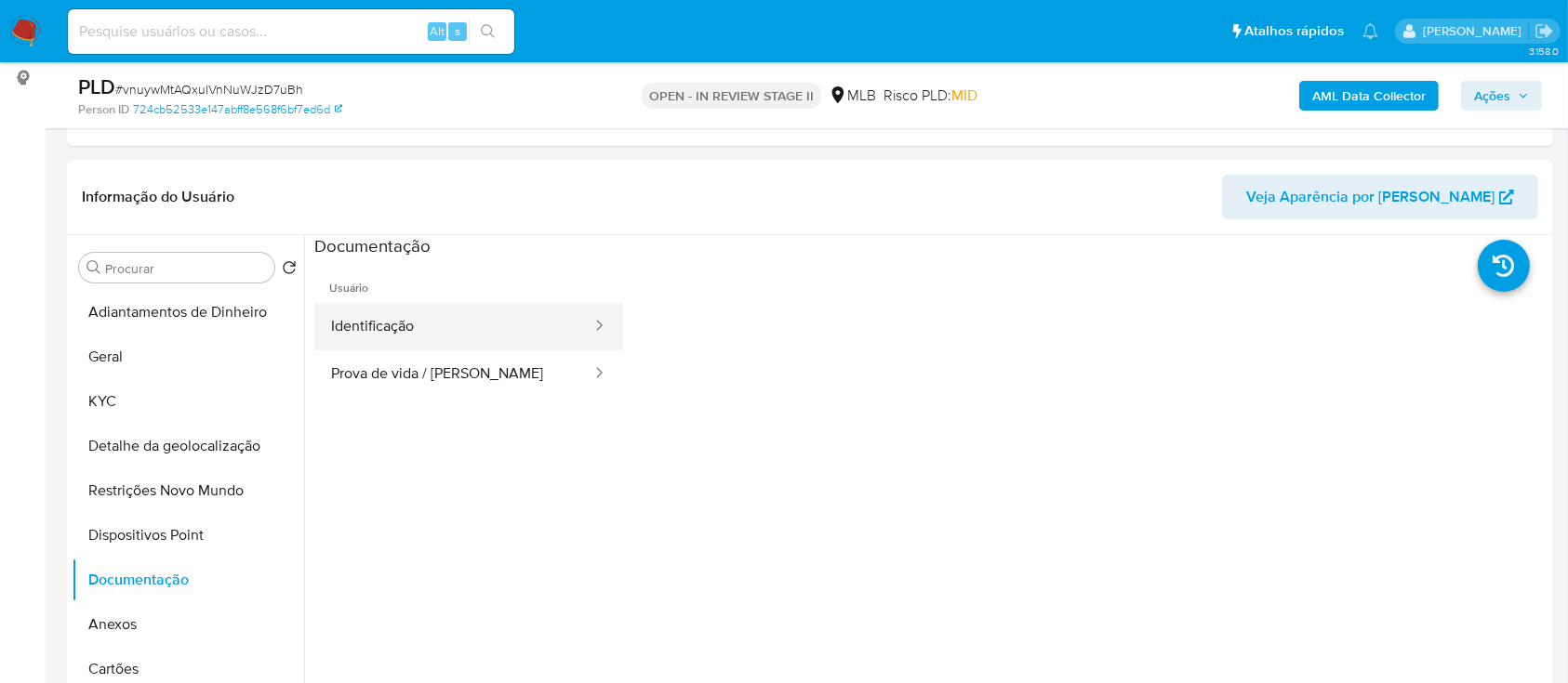
click at [454, 328] on button "Identificação" at bounding box center [454, 326] width 279 height 47
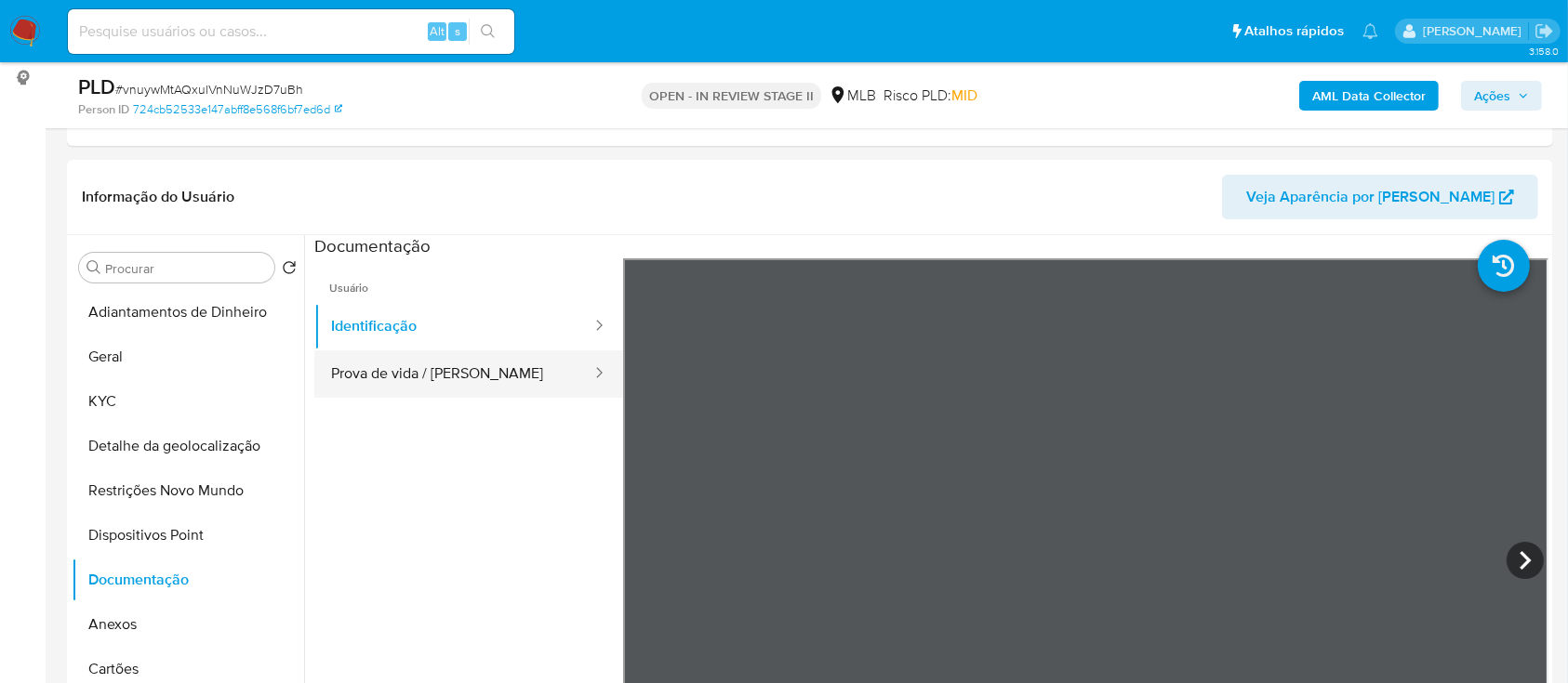
click at [453, 373] on button "Prova de vida / [PERSON_NAME]" at bounding box center [454, 374] width 279 height 47
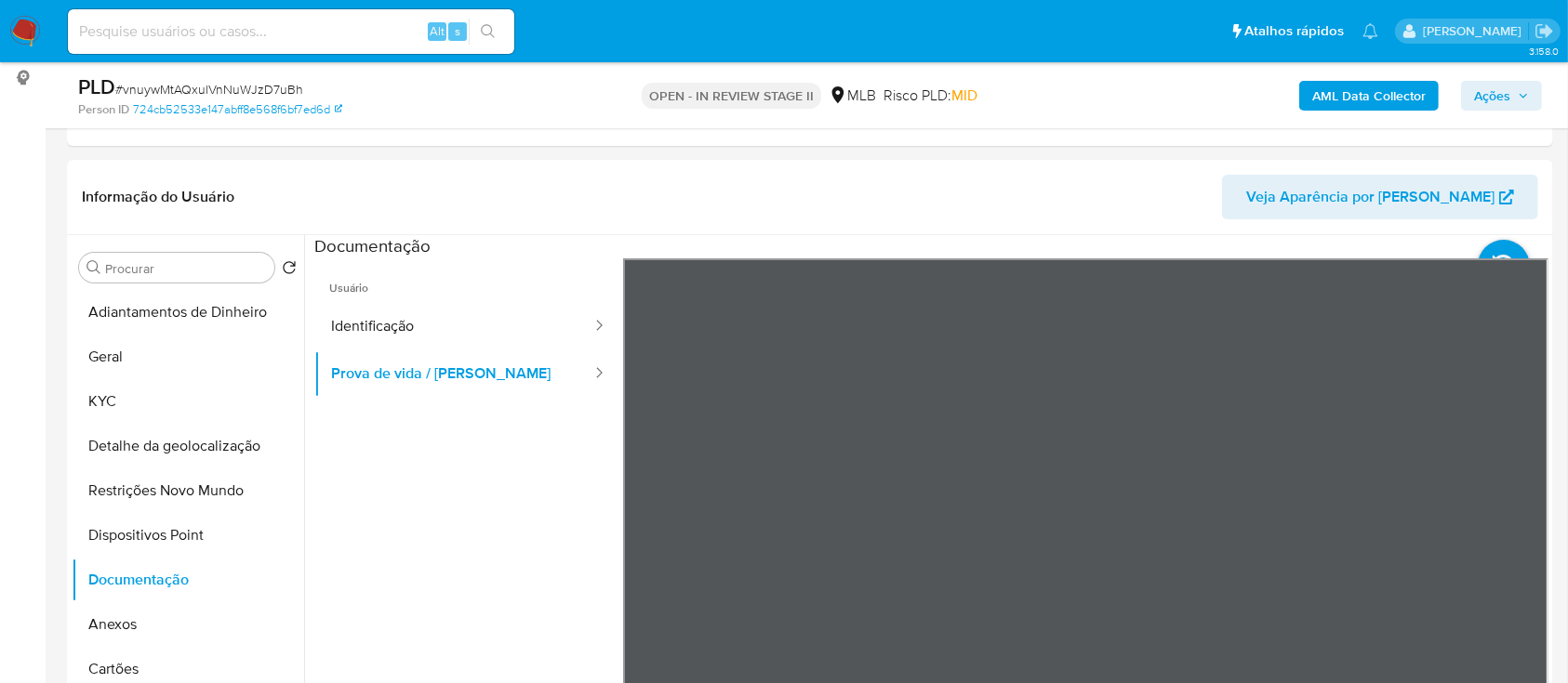
drag, startPoint x: 479, startPoint y: 587, endPoint x: 588, endPoint y: 526, distance: 124.9
click at [485, 581] on ul "Usuário Identificação Prova de vida / Selfie" at bounding box center [468, 526] width 309 height 536
click at [1375, 93] on b "AML Data Collector" at bounding box center [1369, 96] width 114 height 29
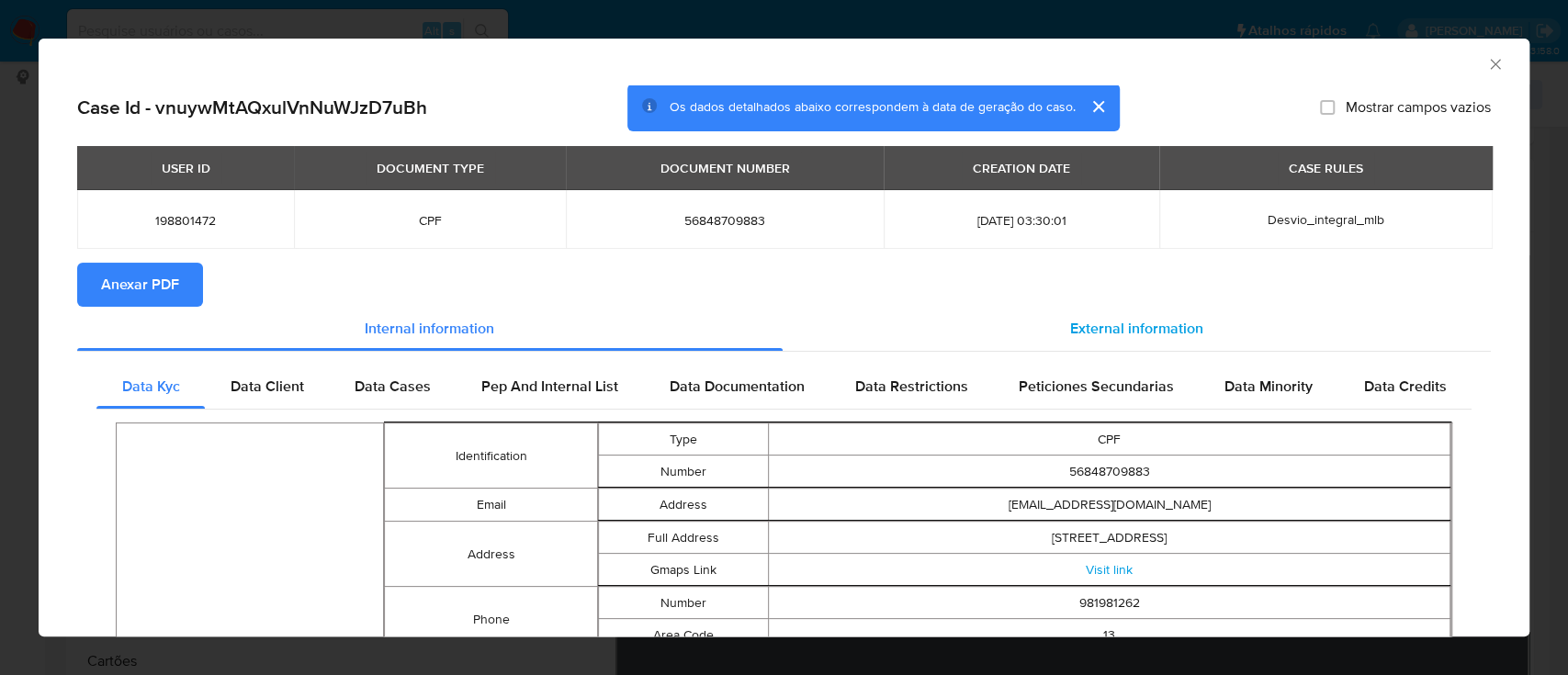
click at [1117, 322] on span "External information" at bounding box center [1137, 328] width 134 height 21
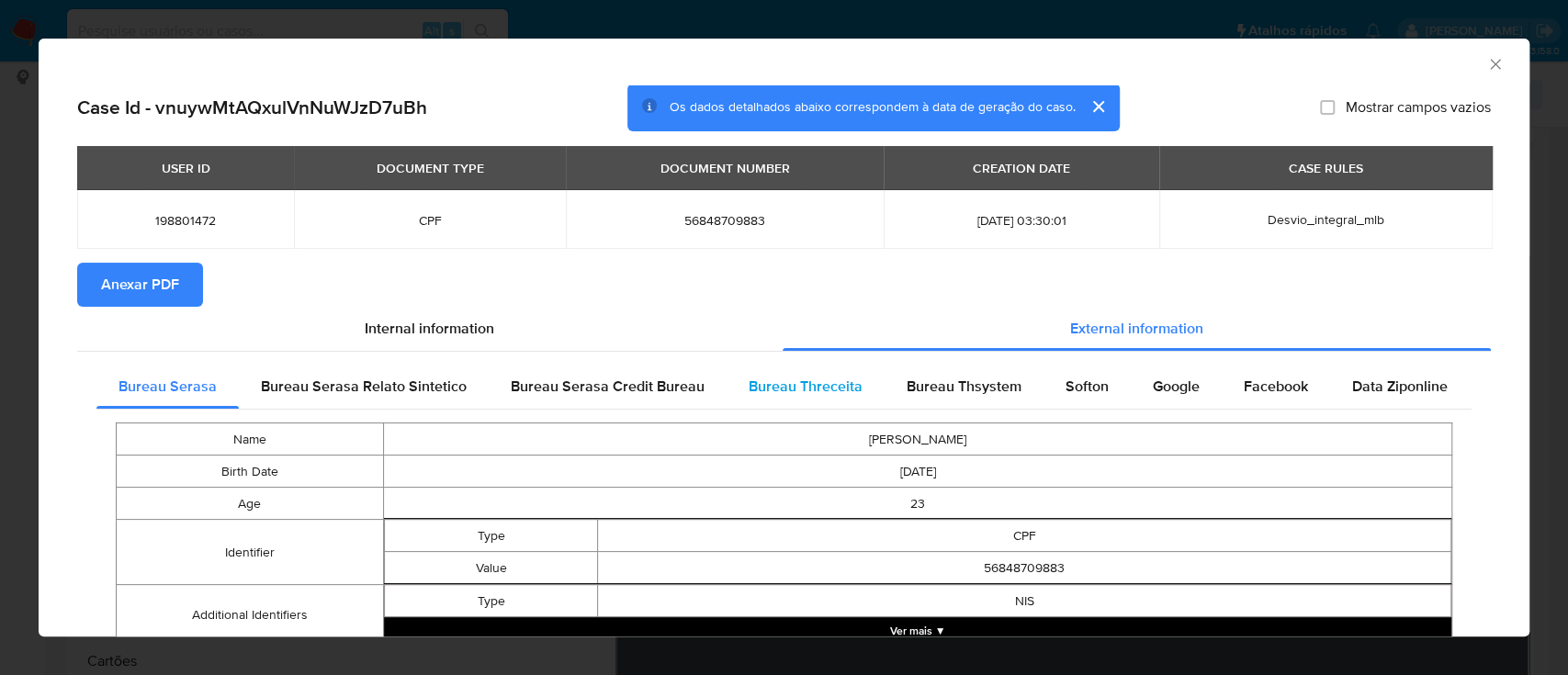
click at [776, 390] on span "Bureau Threceita" at bounding box center [805, 386] width 114 height 21
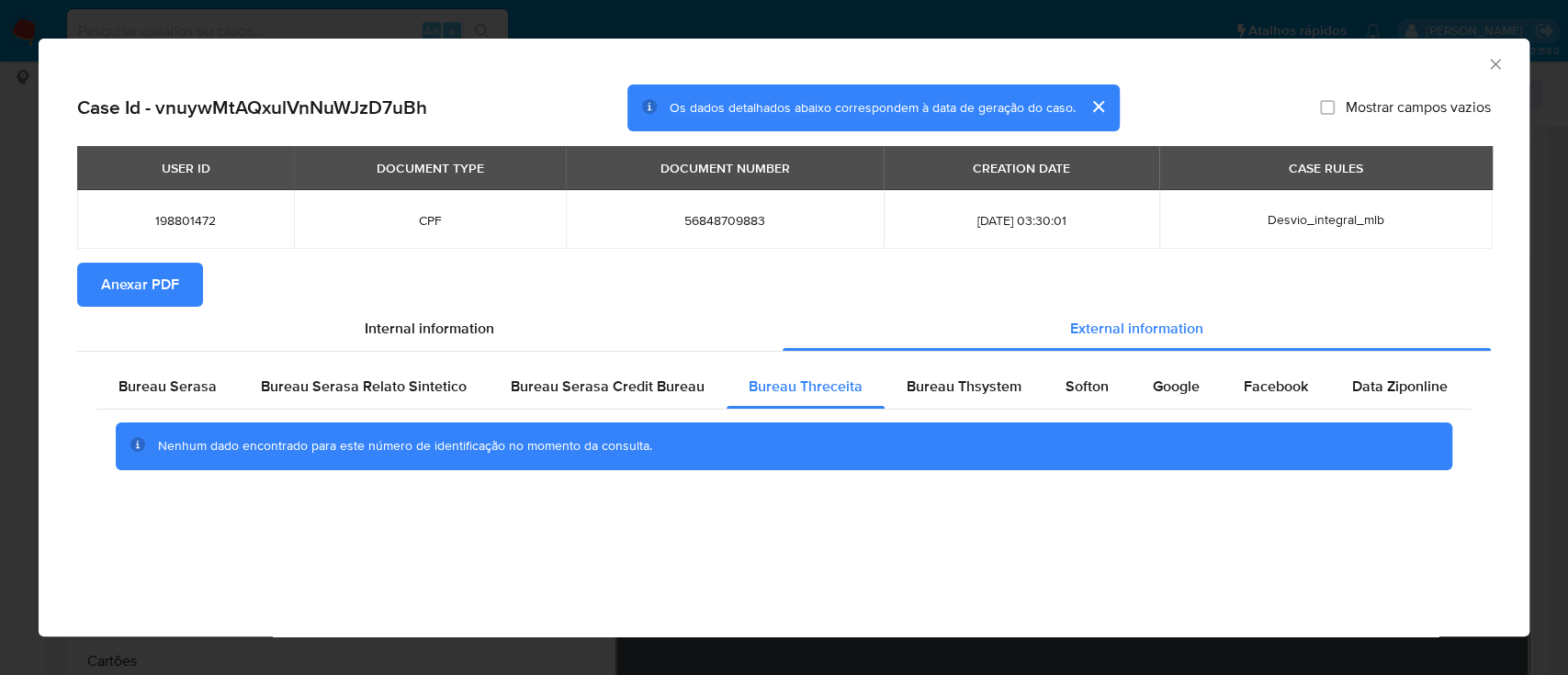
click at [1349, 68] on div "AML Data Collector" at bounding box center [769, 61] width 1434 height 20
click at [951, 393] on span "Bureau Thsystem" at bounding box center [964, 386] width 115 height 21
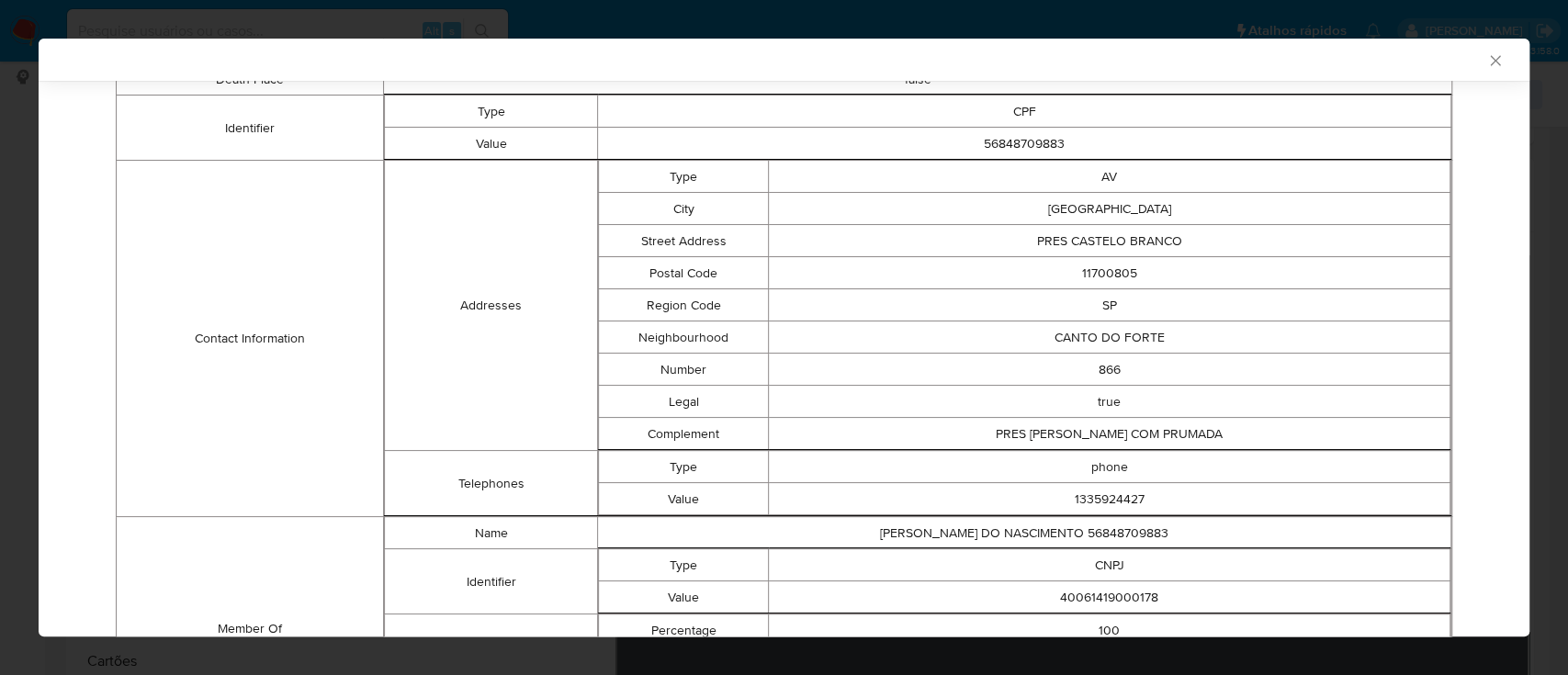
scroll to position [652, 0]
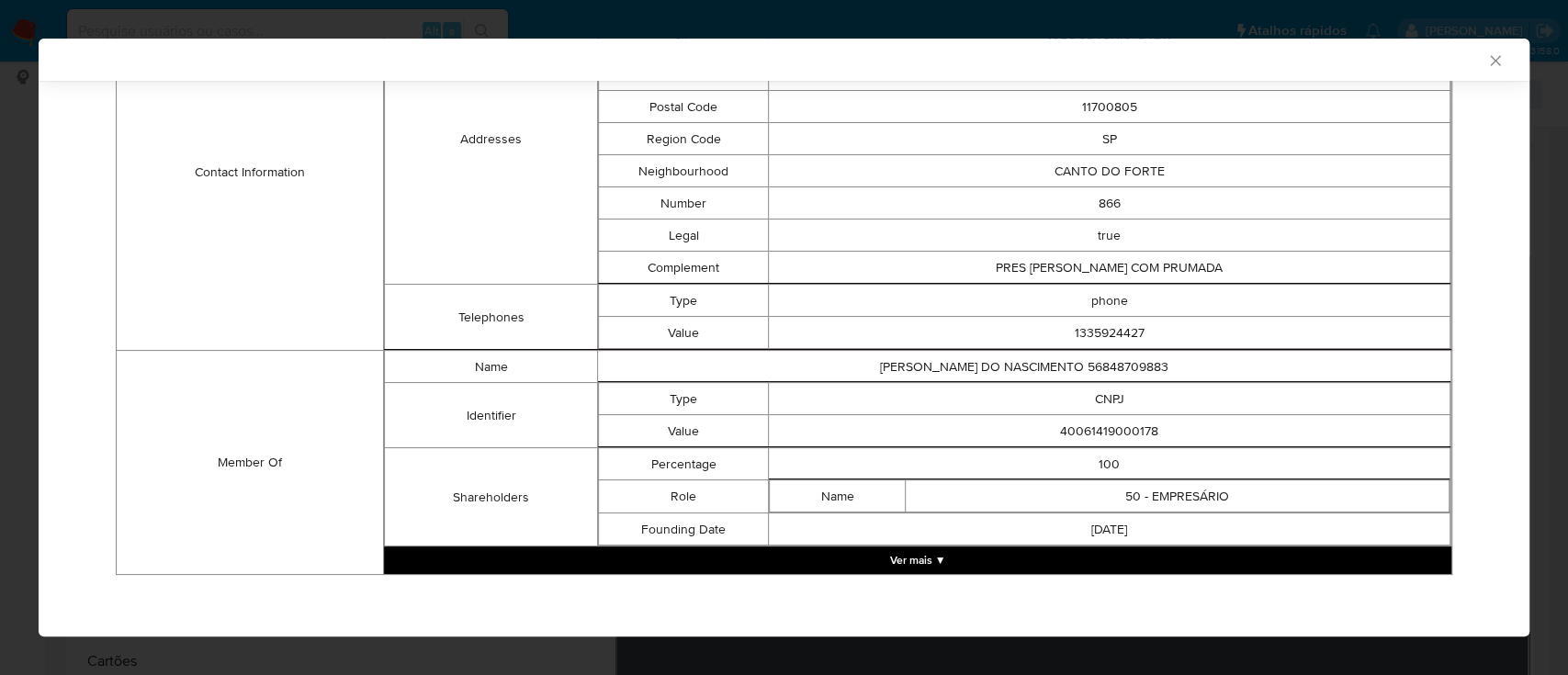
click at [940, 557] on button "Ver mais ▼" at bounding box center [918, 561] width 1068 height 27
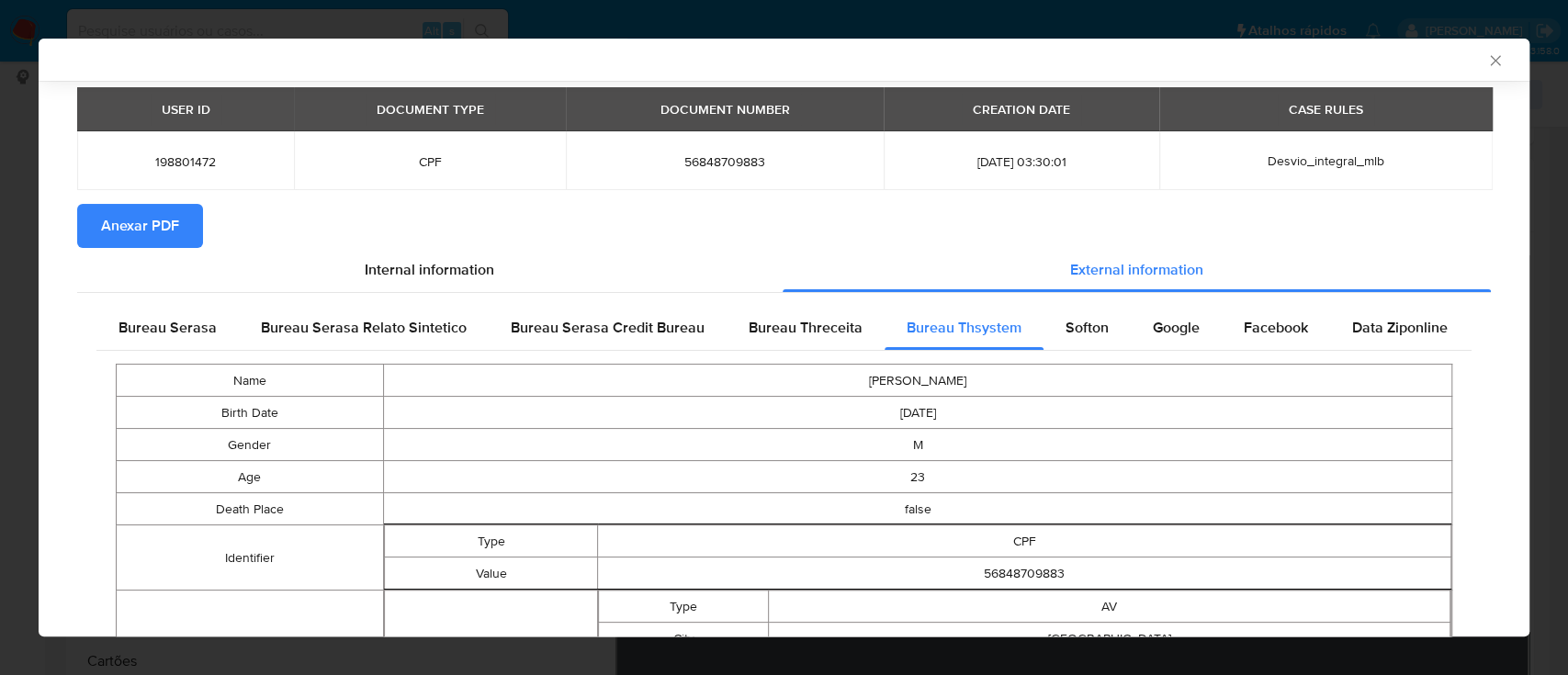
scroll to position [0, 0]
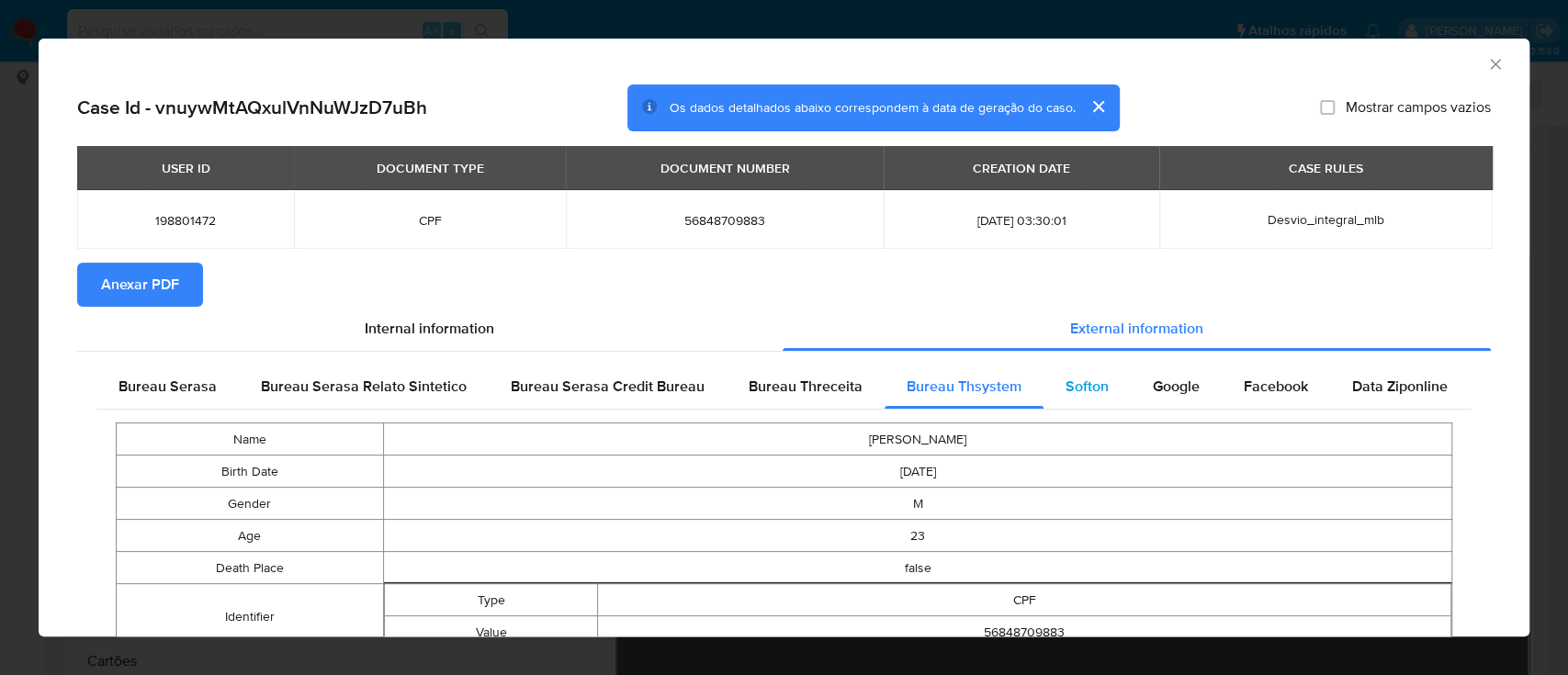
click at [1075, 404] on div "Softon" at bounding box center [1087, 387] width 87 height 45
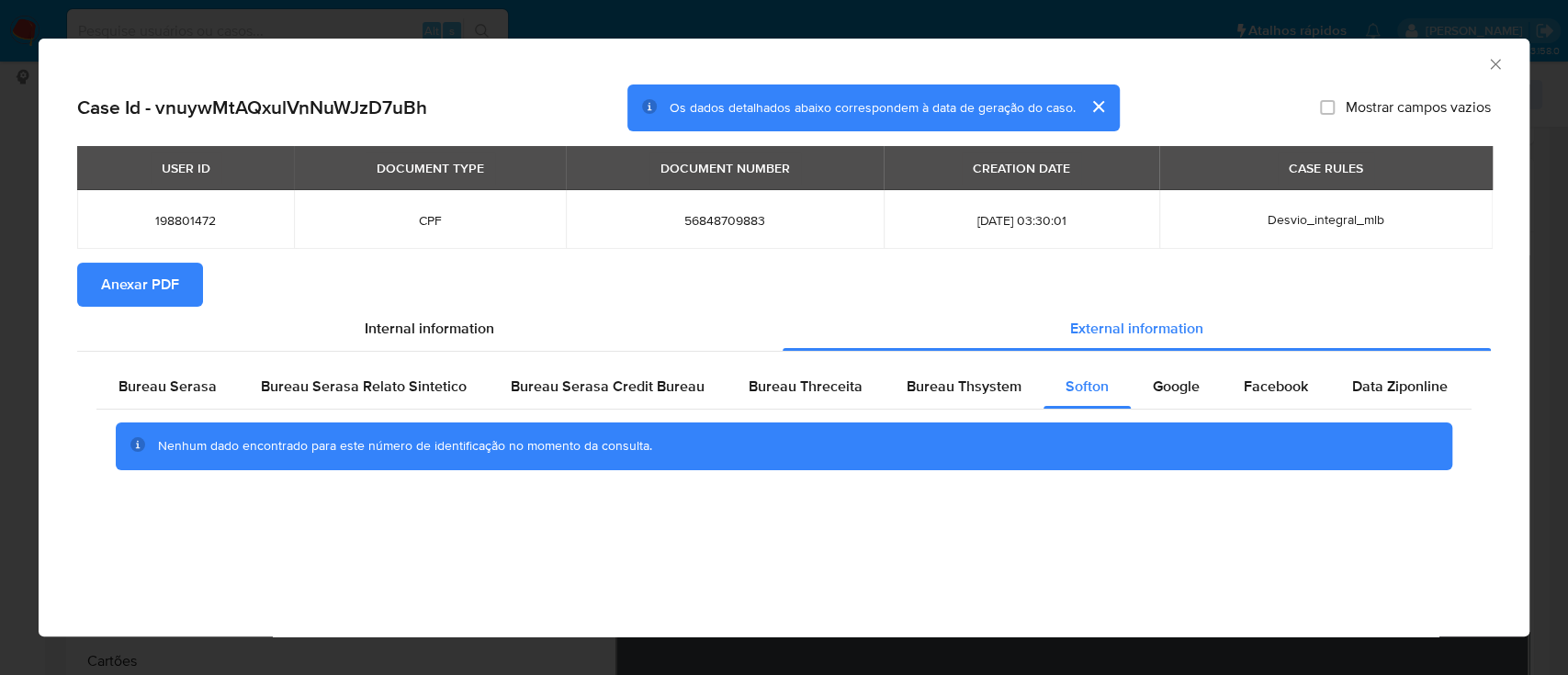
click at [1319, 65] on div "AML Data Collector" at bounding box center [769, 61] width 1434 height 20
click at [1139, 395] on div "Google" at bounding box center [1176, 387] width 91 height 45
click at [143, 279] on span "Anexar PDF" at bounding box center [139, 285] width 78 height 41
click at [159, 287] on span "Anexar PDF" at bounding box center [139, 285] width 78 height 41
click at [128, 293] on span "Anexar PDF" at bounding box center [139, 285] width 78 height 41
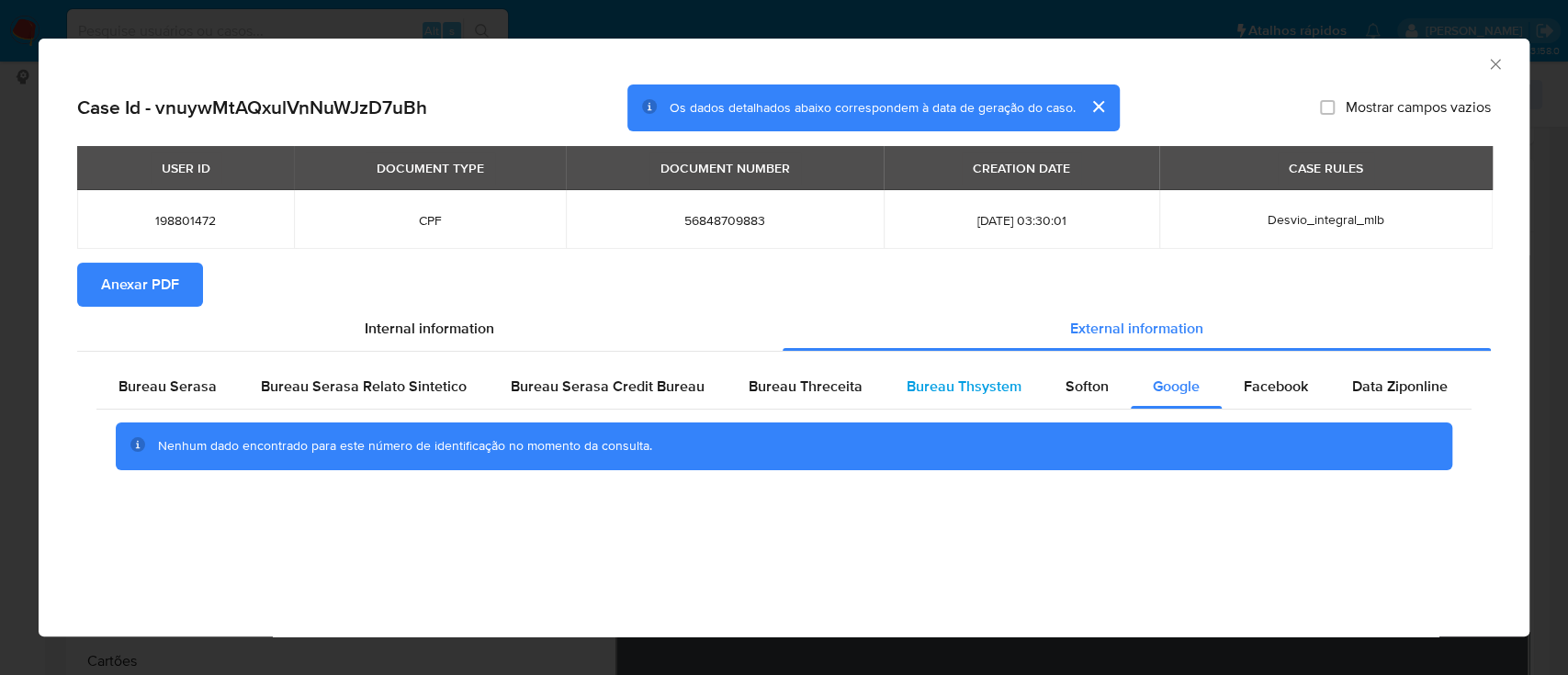
click at [964, 386] on span "Bureau Thsystem" at bounding box center [964, 386] width 115 height 21
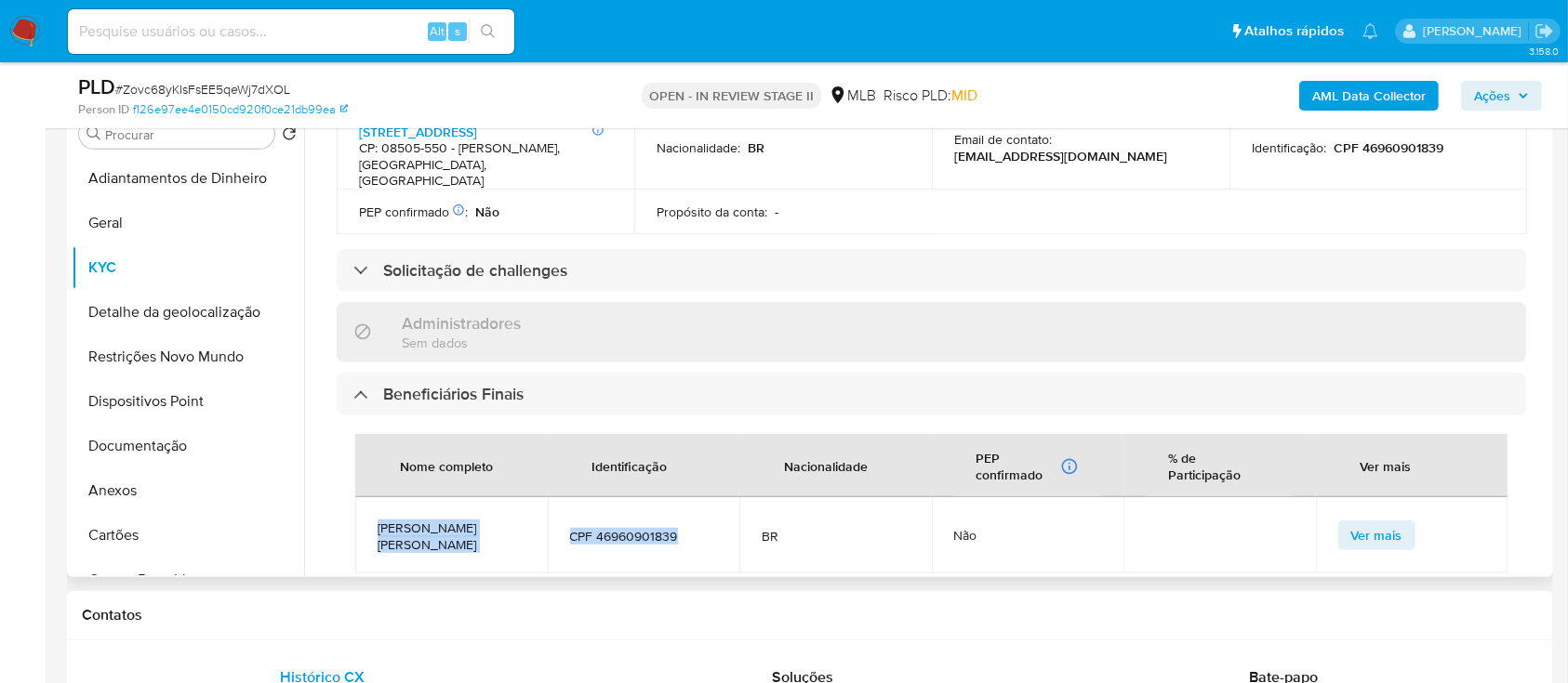
scroll to position [567, 0]
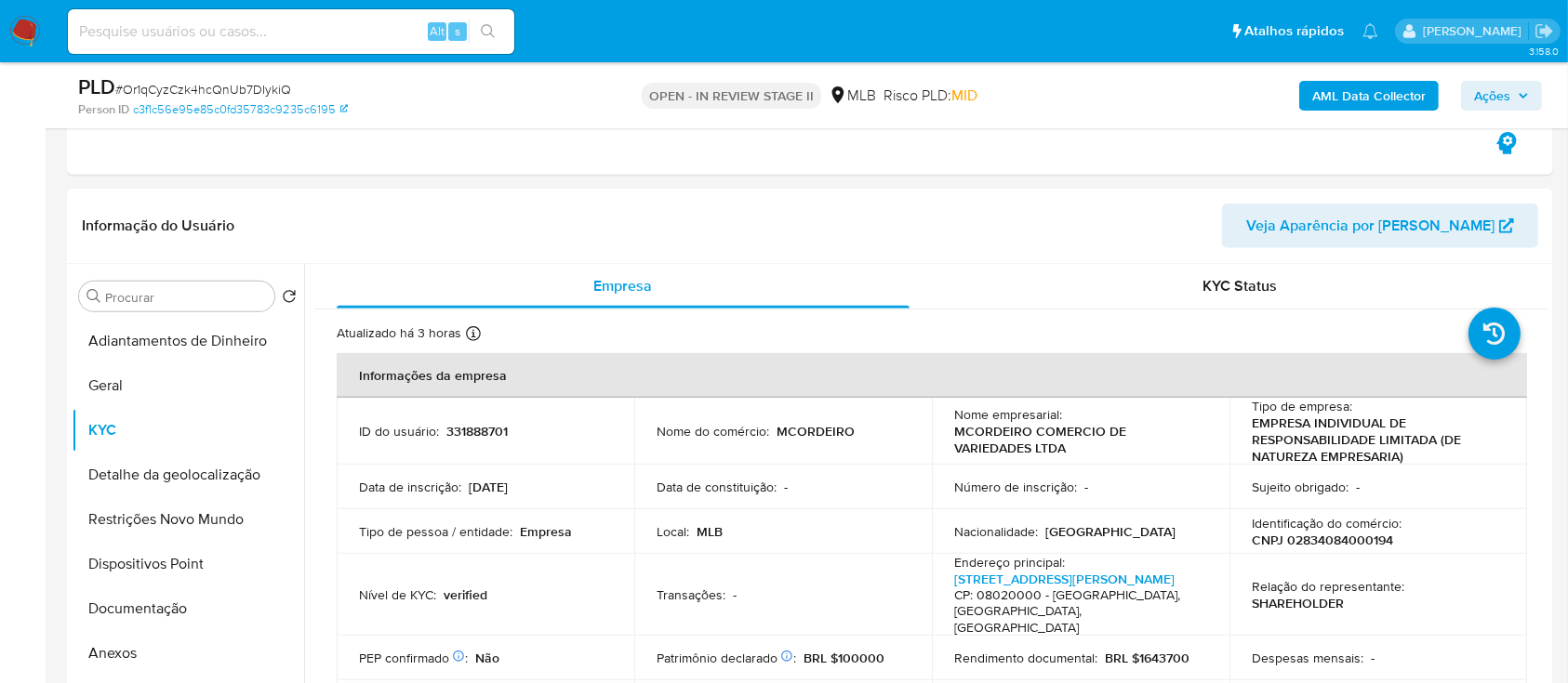
scroll to position [867, 0]
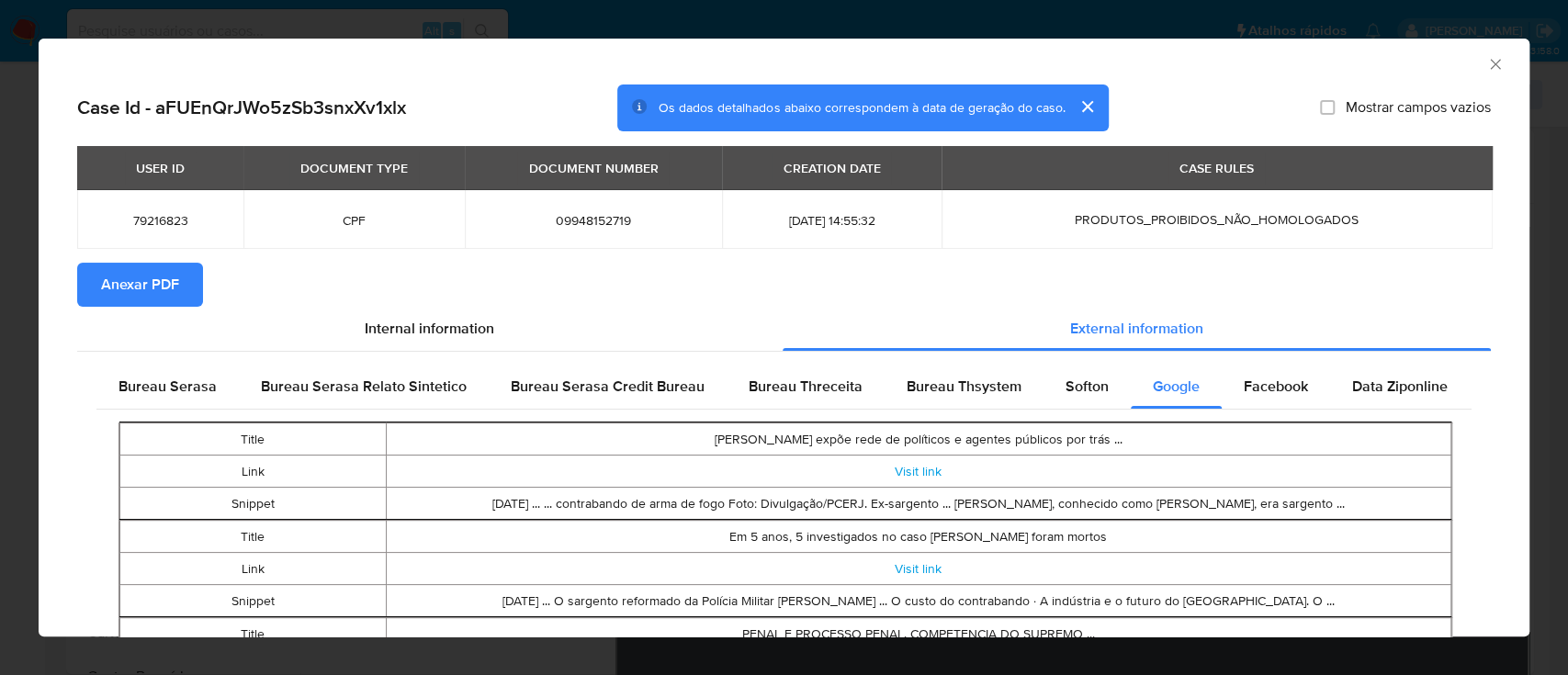
click at [162, 291] on span "Anexar PDF" at bounding box center [139, 285] width 78 height 41
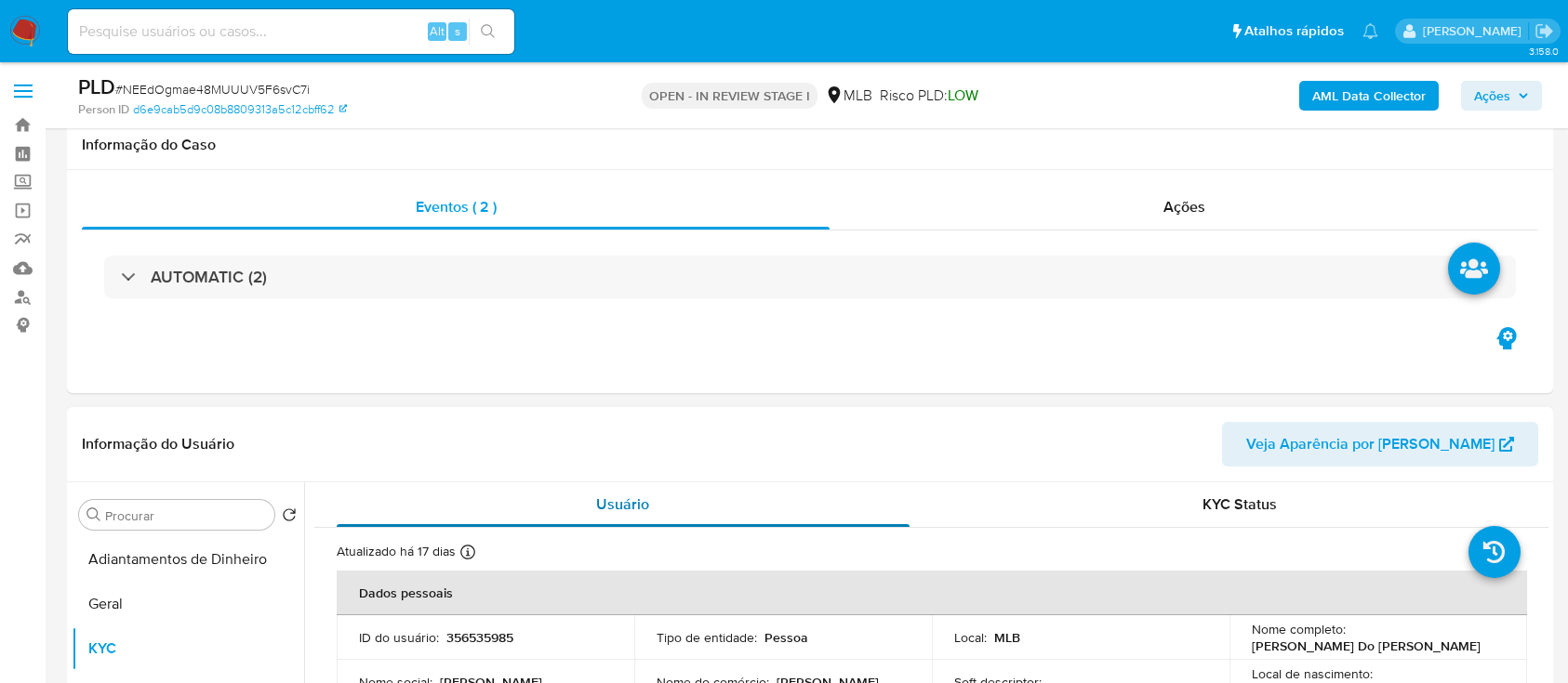
scroll to position [247, 0]
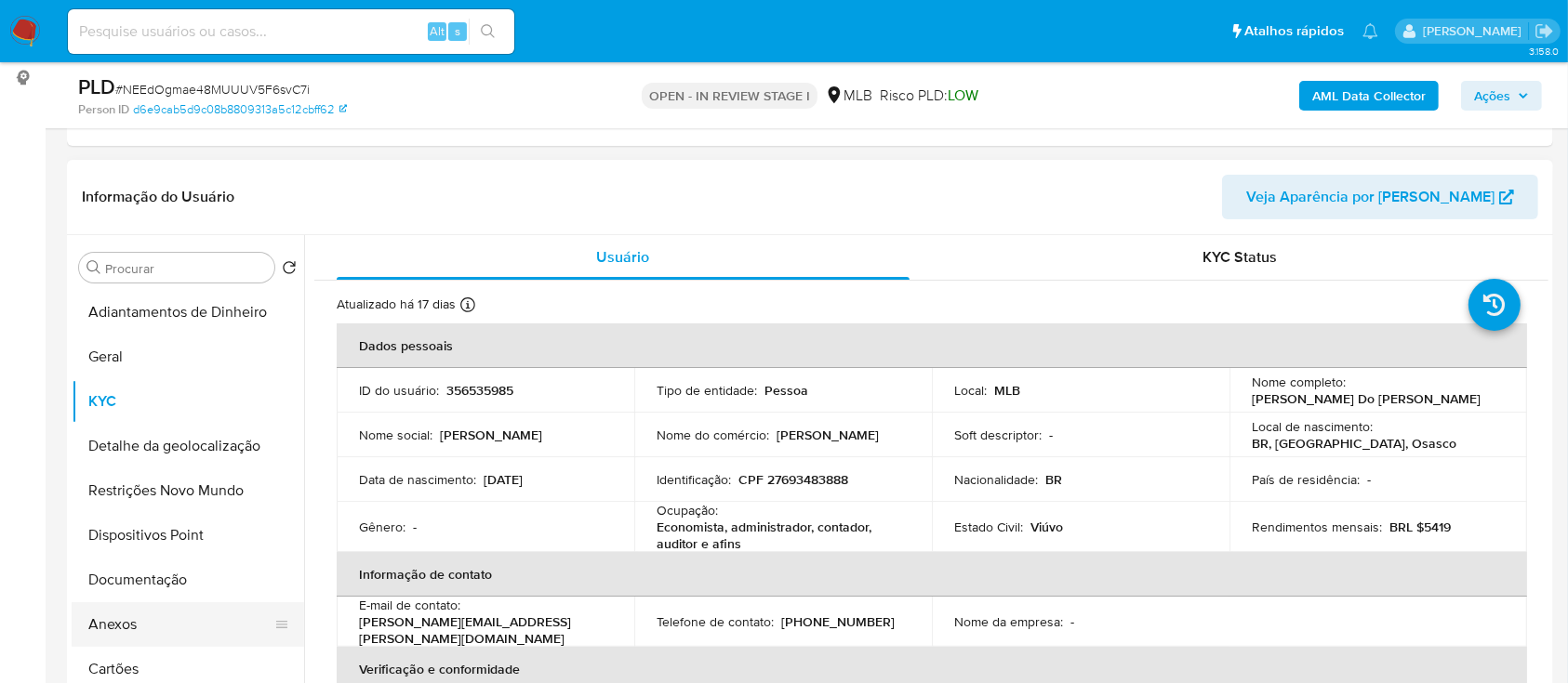
click at [127, 629] on button "Anexos" at bounding box center [180, 625] width 218 height 45
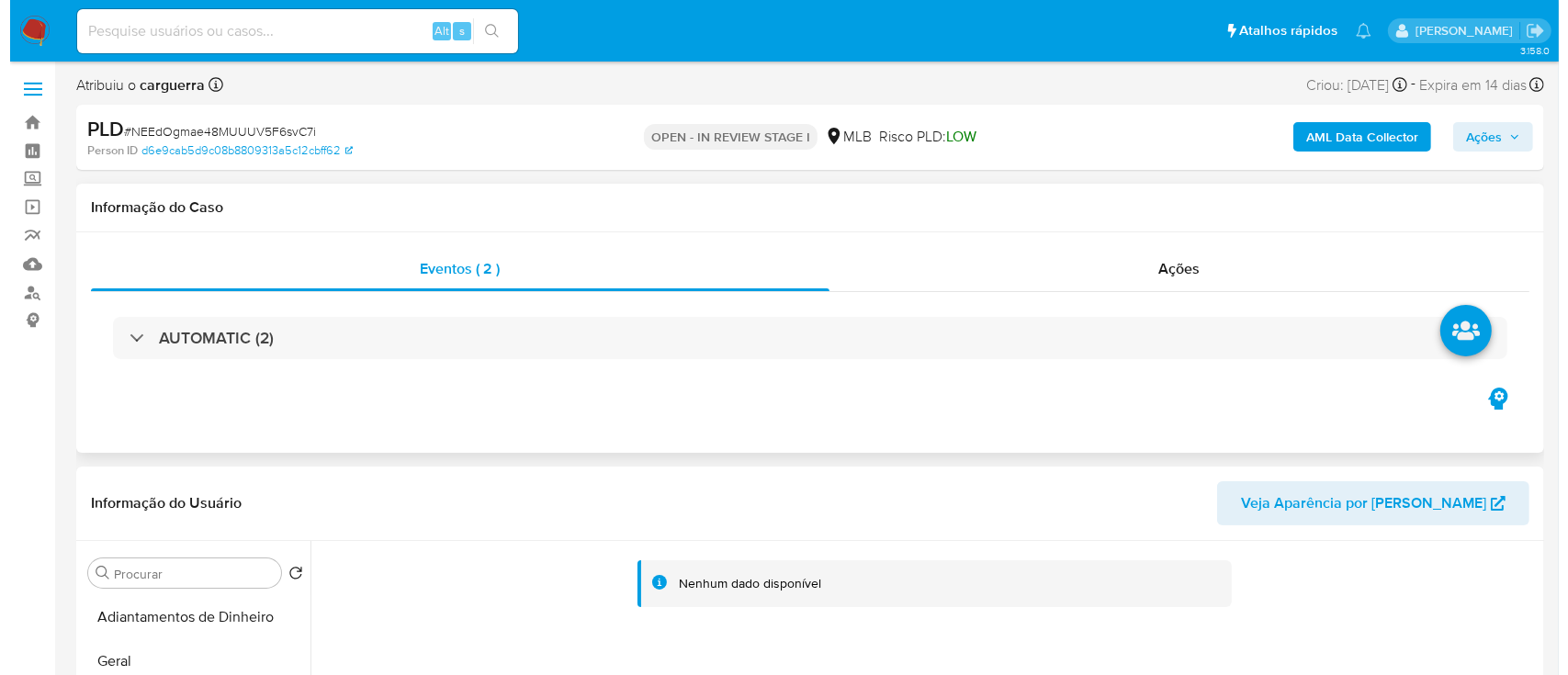
scroll to position [0, 0]
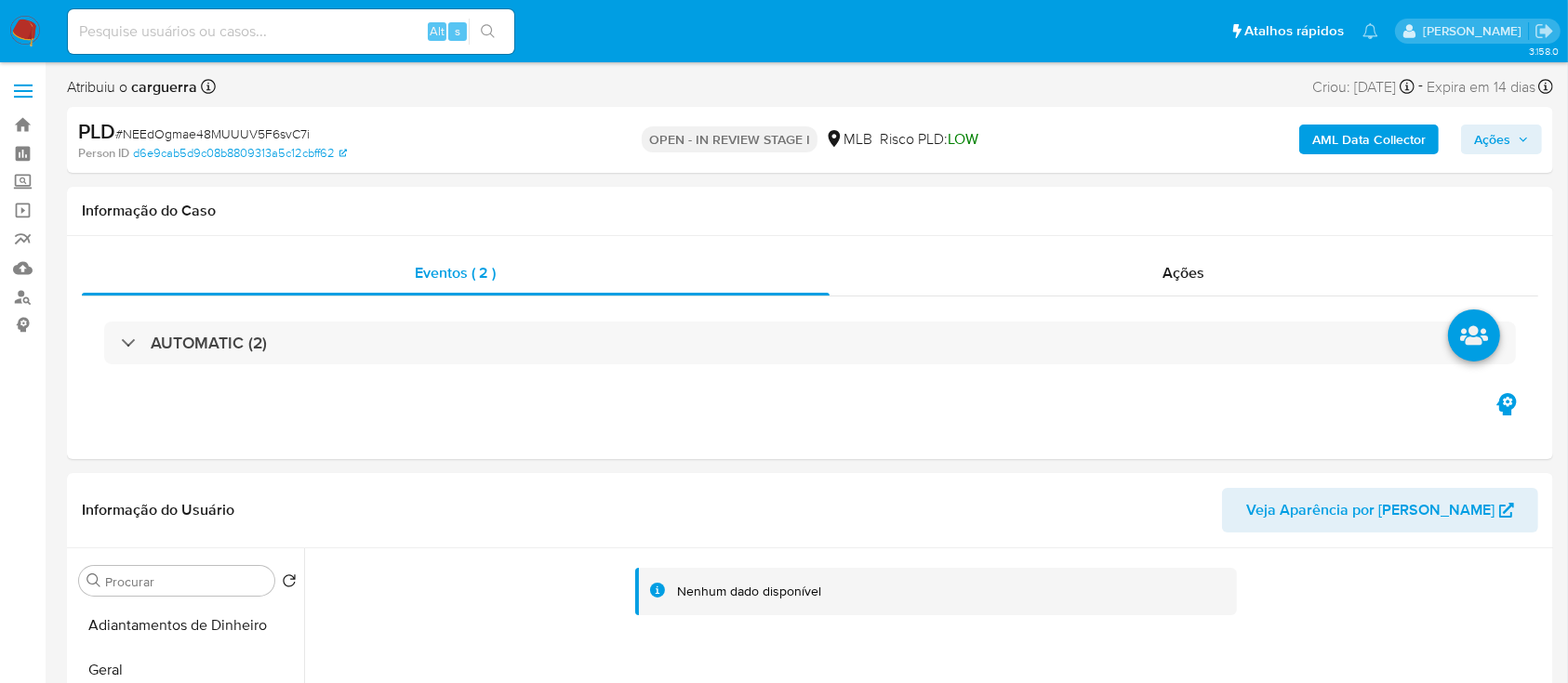
click at [1339, 137] on b "AML Data Collector" at bounding box center [1369, 139] width 114 height 29
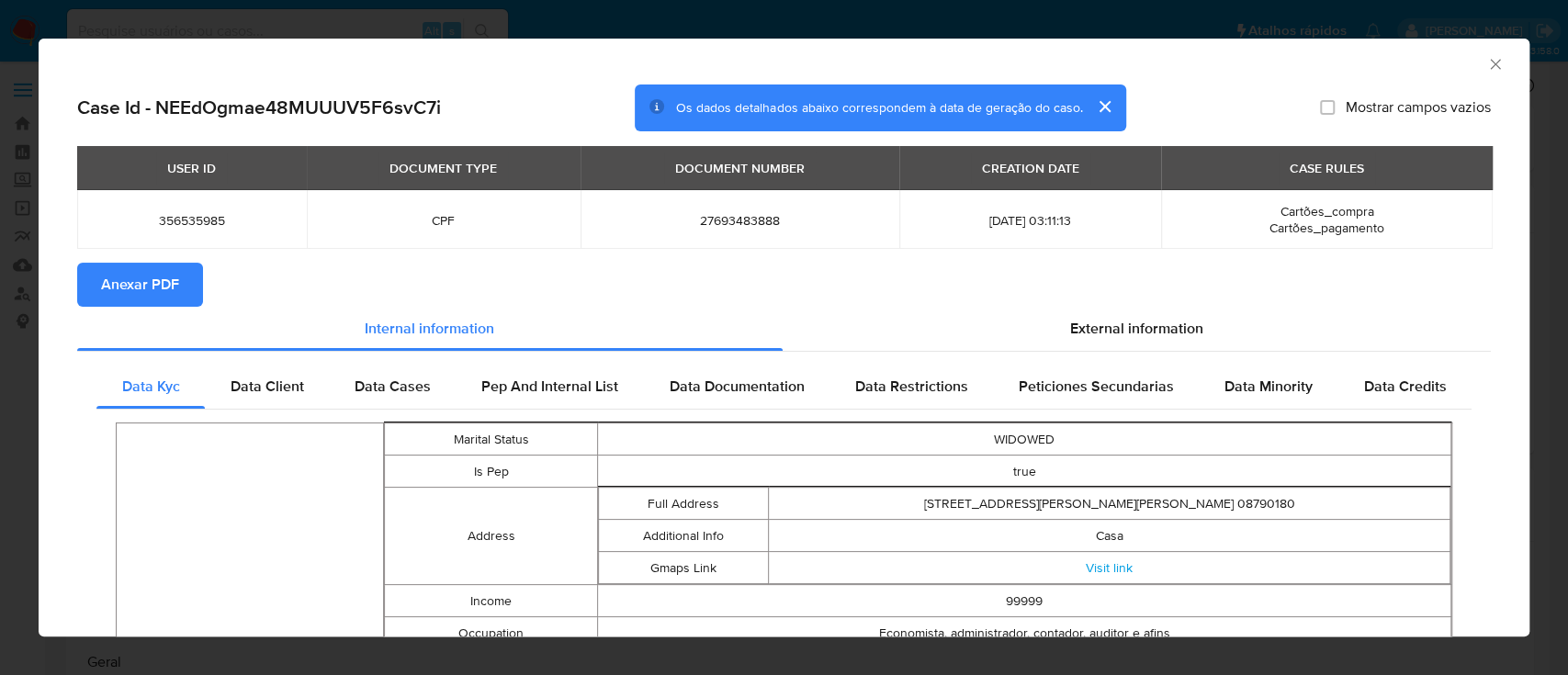
click at [165, 280] on span "Anexar PDF" at bounding box center [139, 285] width 78 height 41
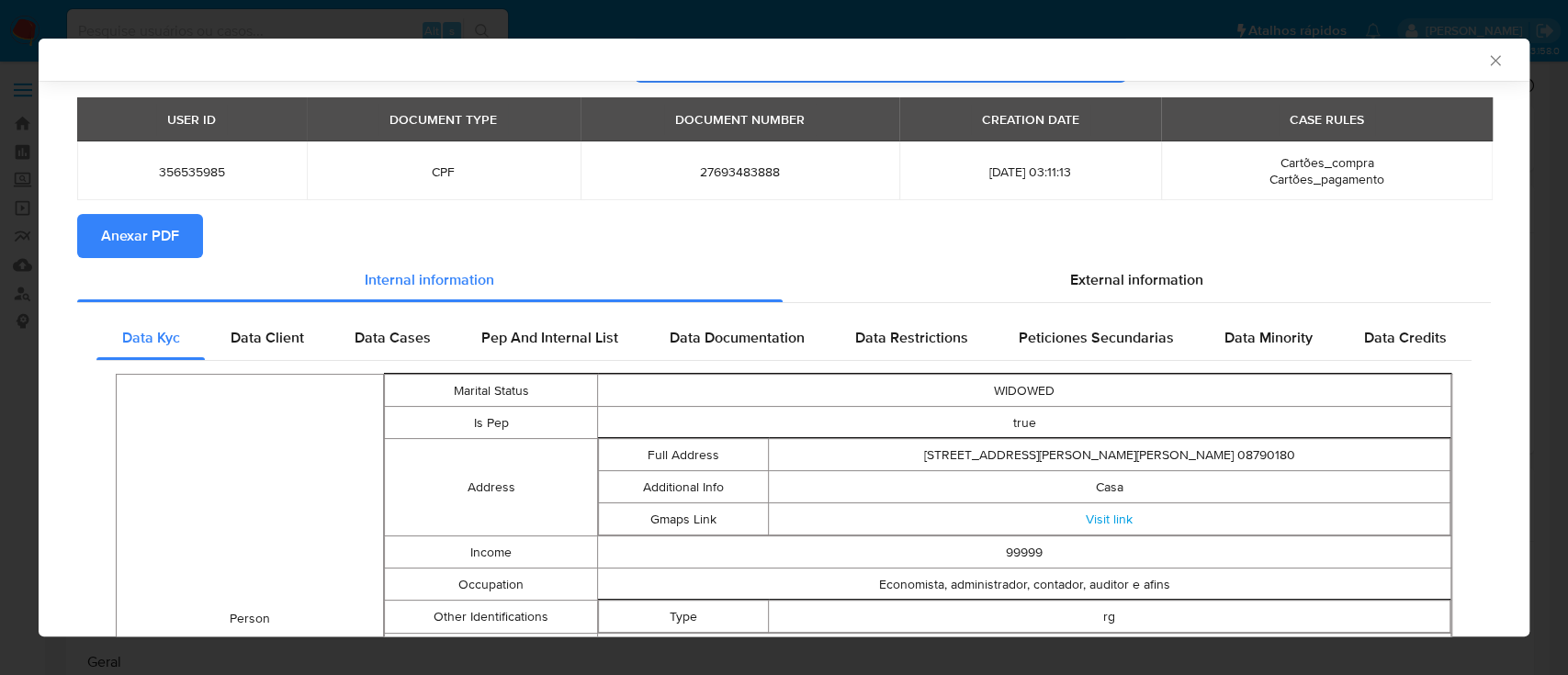
scroll to position [117, 0]
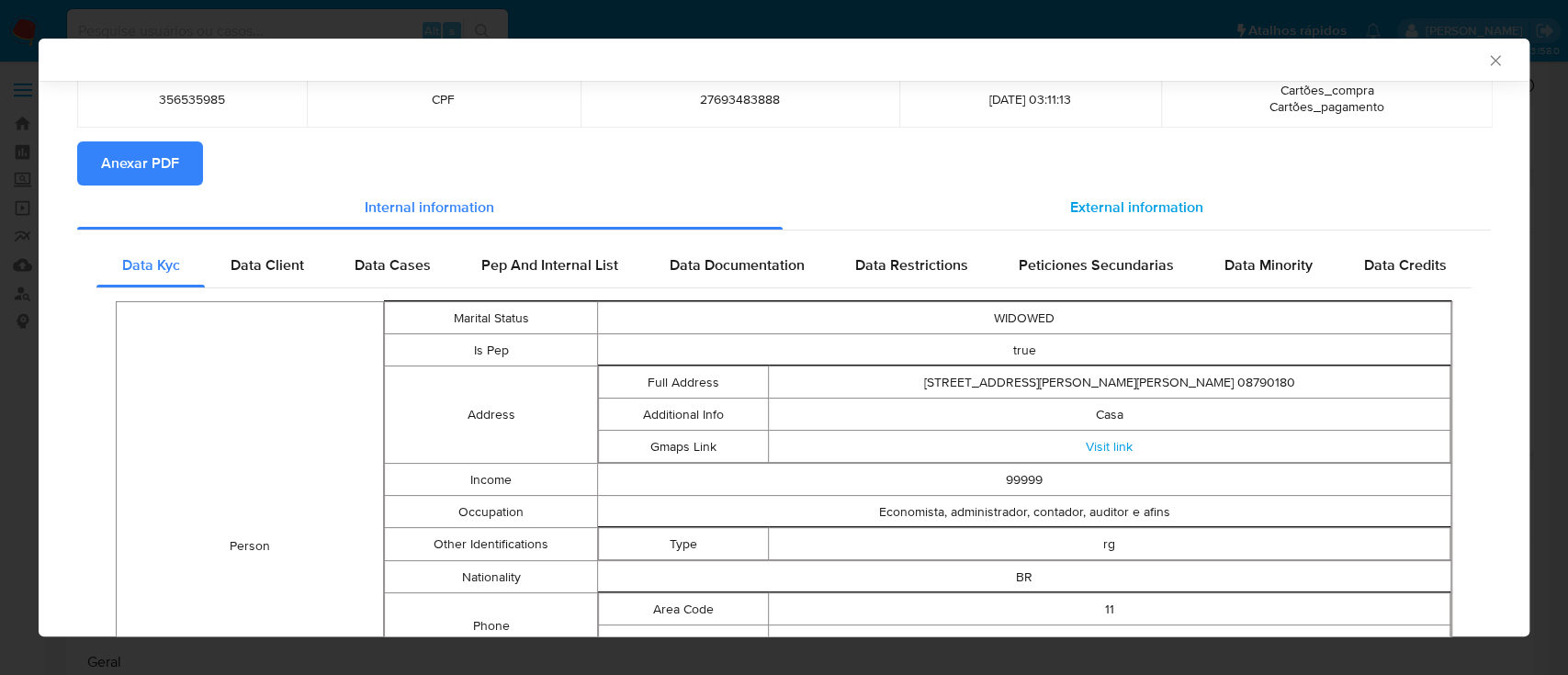
click at [1104, 212] on span "External information" at bounding box center [1137, 207] width 134 height 21
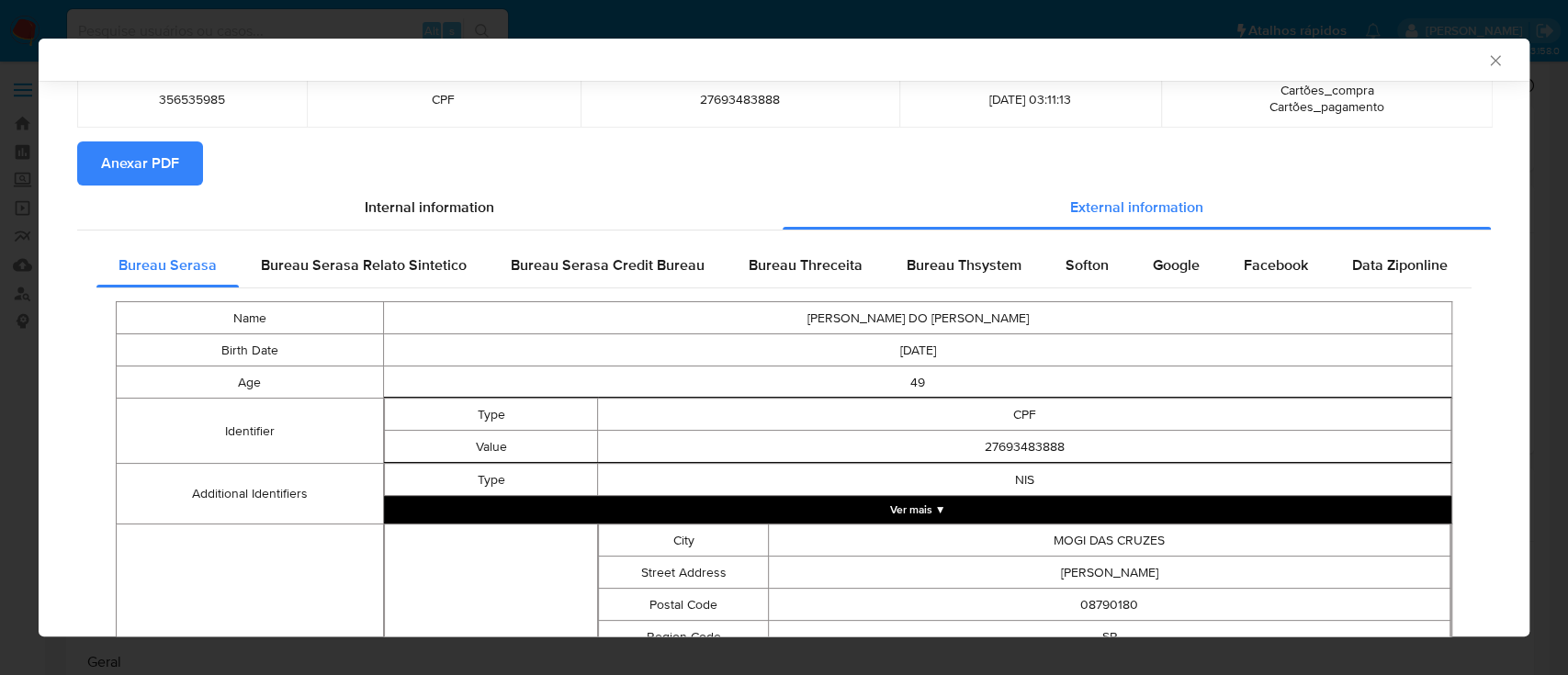
click at [847, 258] on span "Bureau Threceita" at bounding box center [805, 265] width 114 height 21
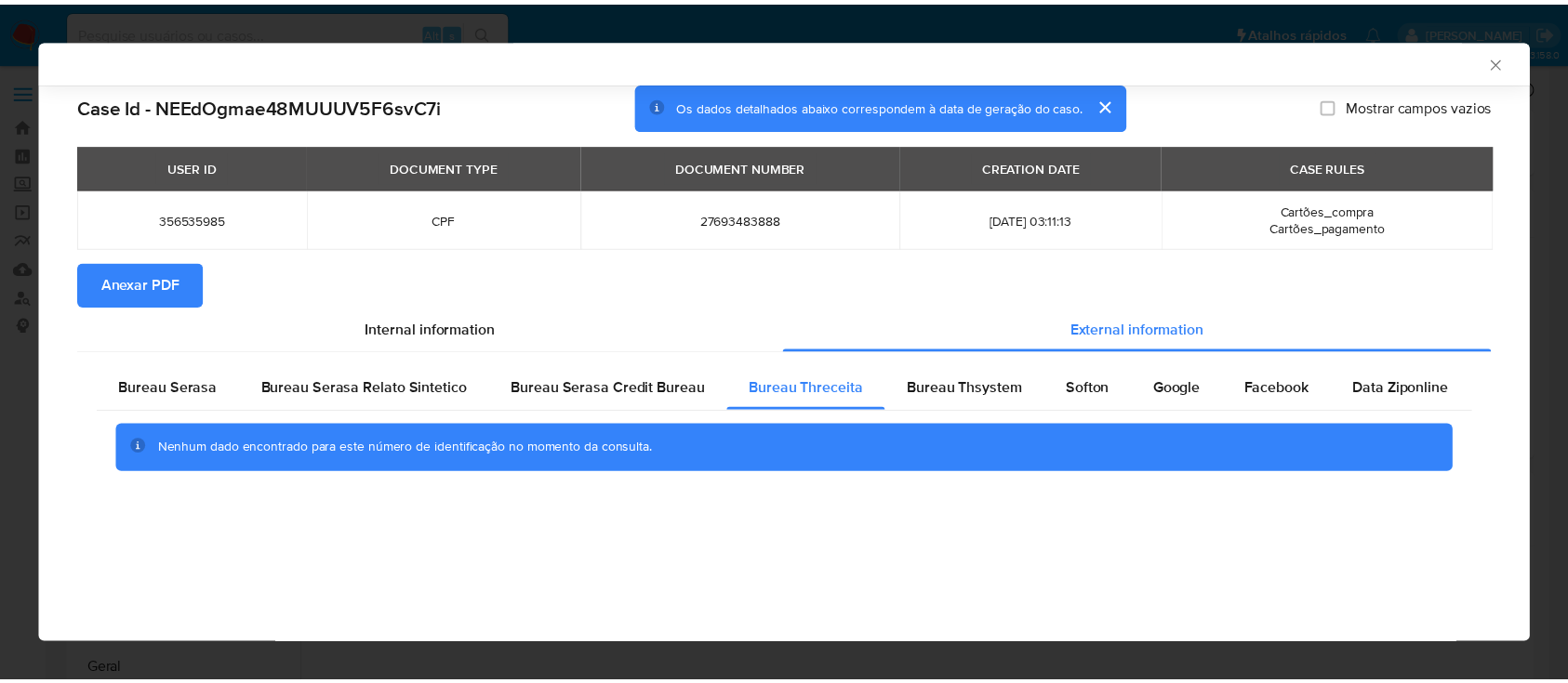
scroll to position [0, 0]
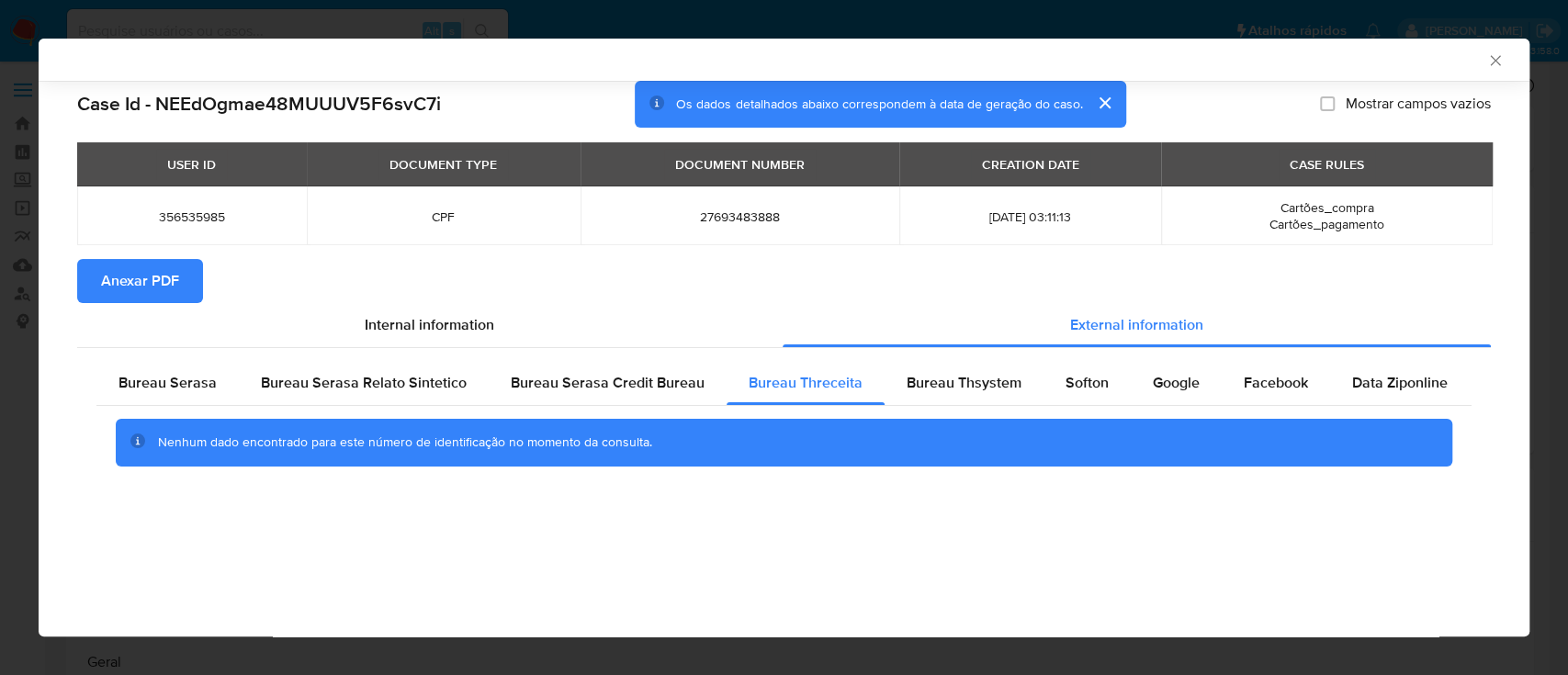
click at [1494, 53] on icon "Fechar a janela" at bounding box center [1494, 60] width 18 height 18
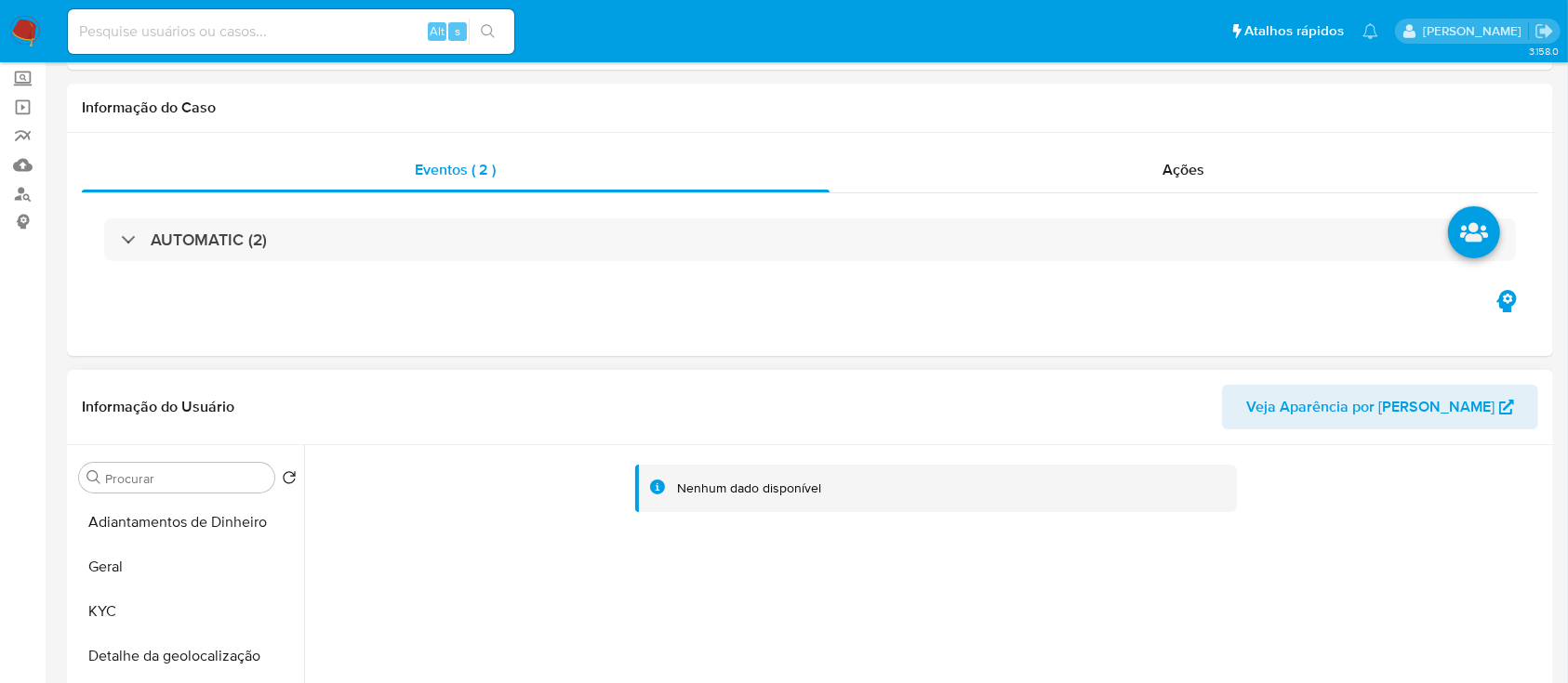
scroll to position [247, 0]
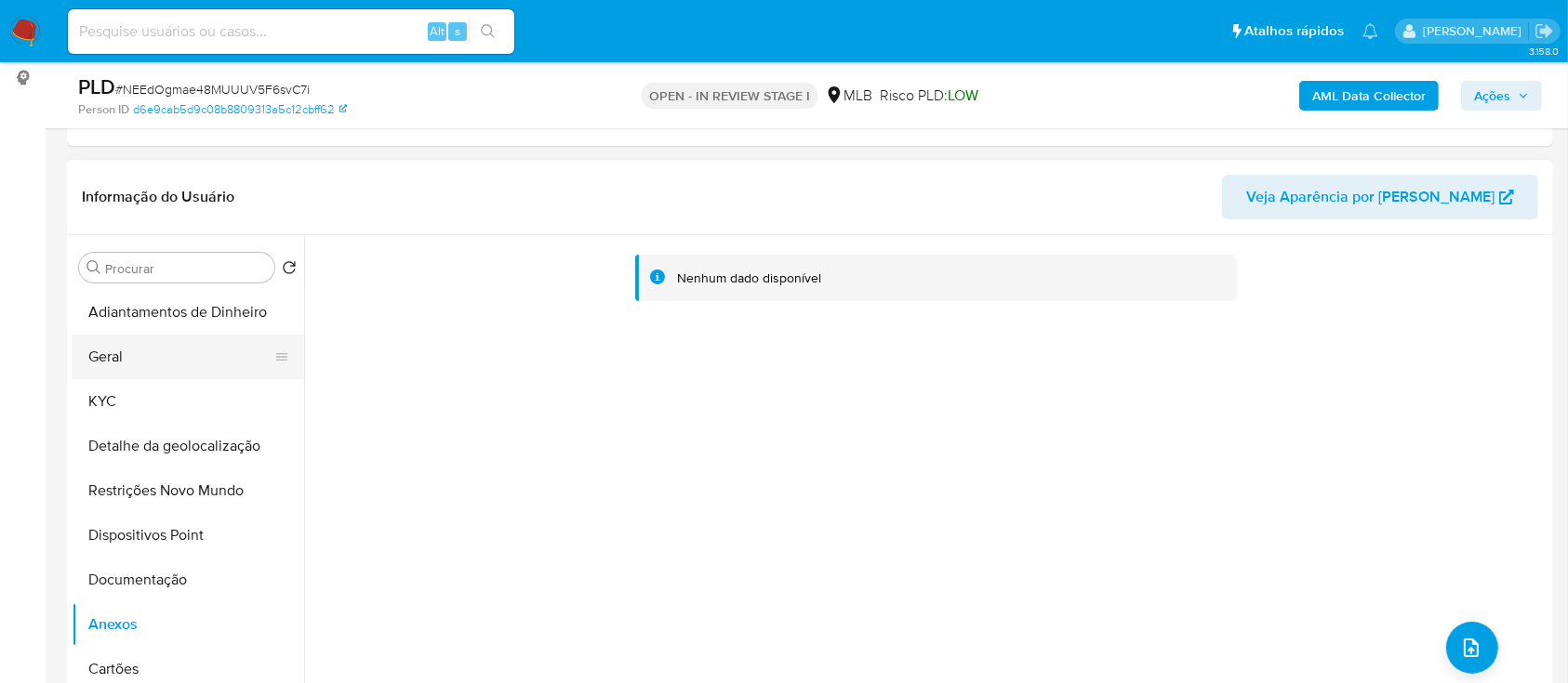
click at [122, 360] on button "Geral" at bounding box center [180, 358] width 218 height 45
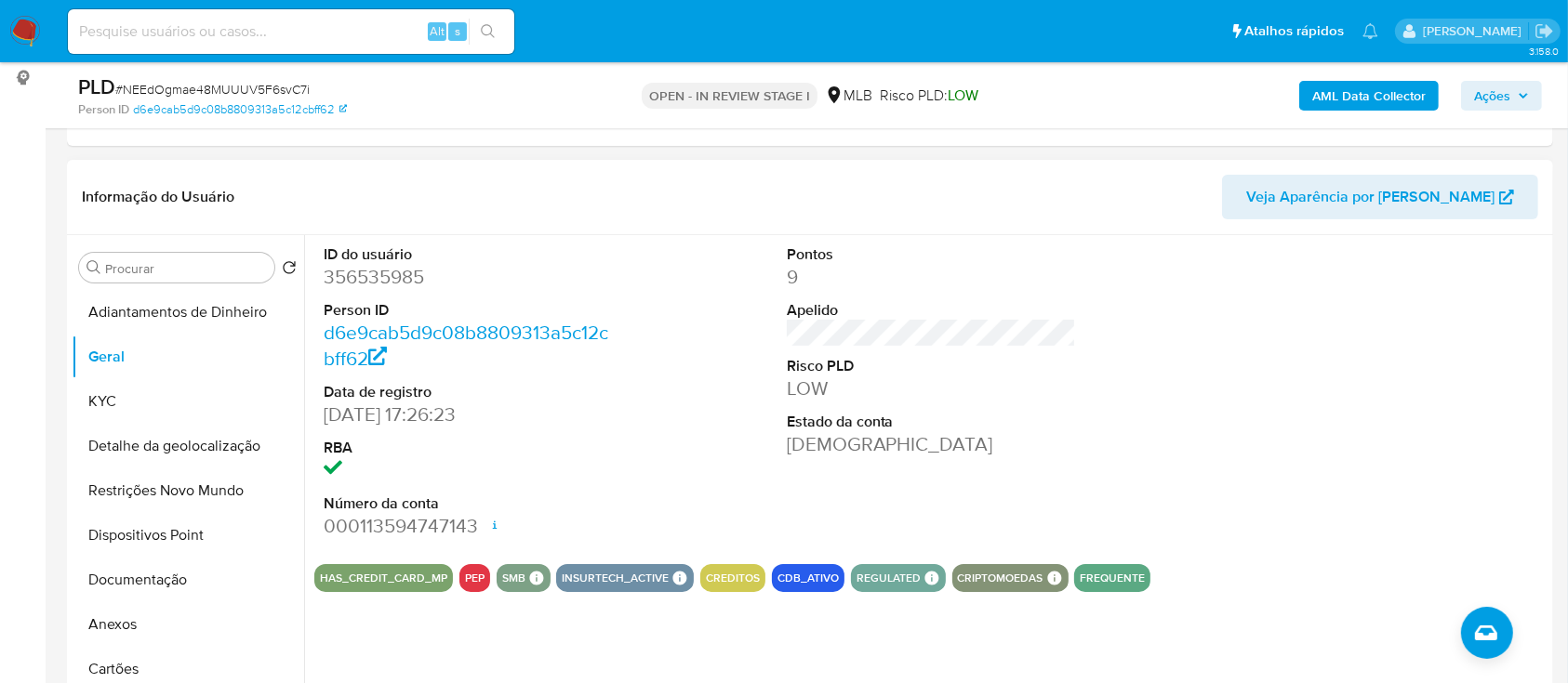
drag, startPoint x: 1413, startPoint y: 324, endPoint x: 1376, endPoint y: 308, distance: 40.3
click at [1406, 320] on div at bounding box center [1394, 392] width 309 height 315
click at [122, 401] on button "KYC" at bounding box center [180, 402] width 218 height 45
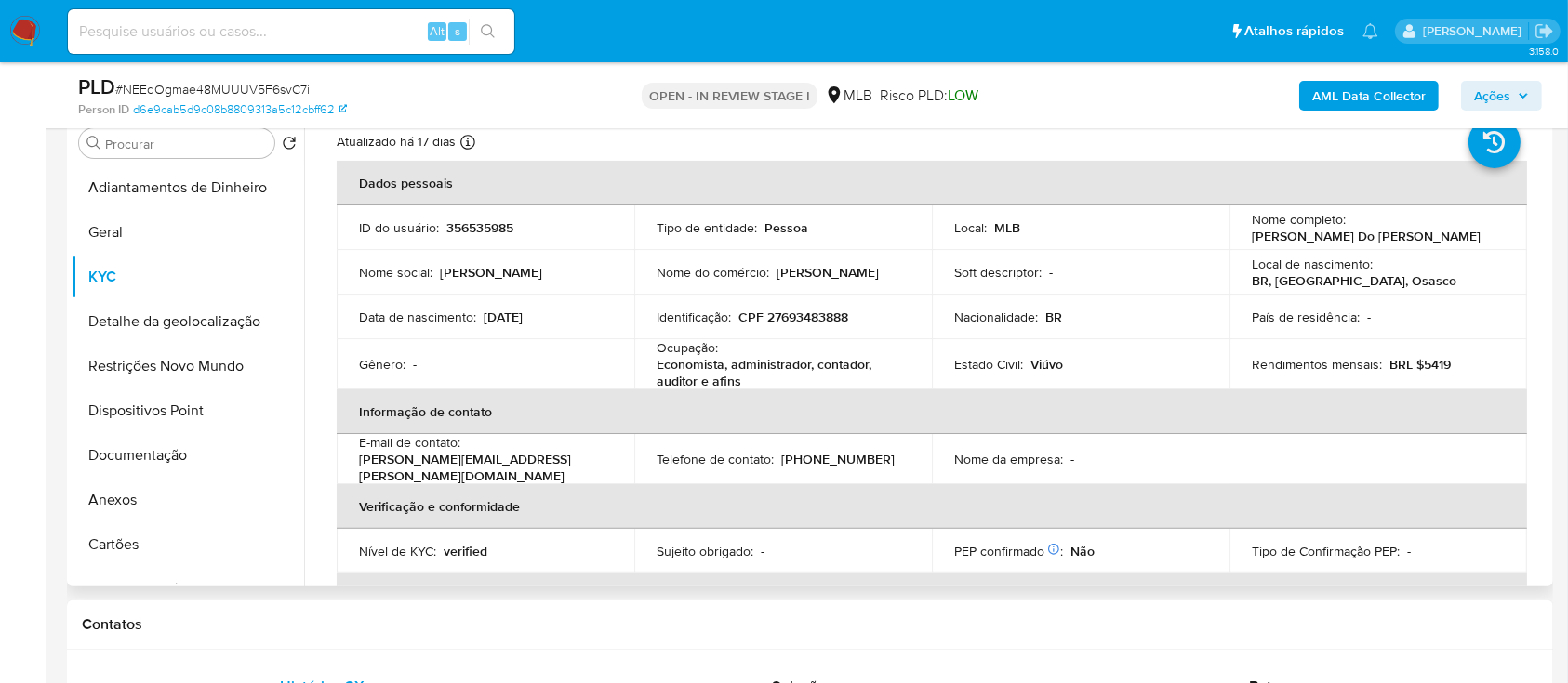
scroll to position [0, 0]
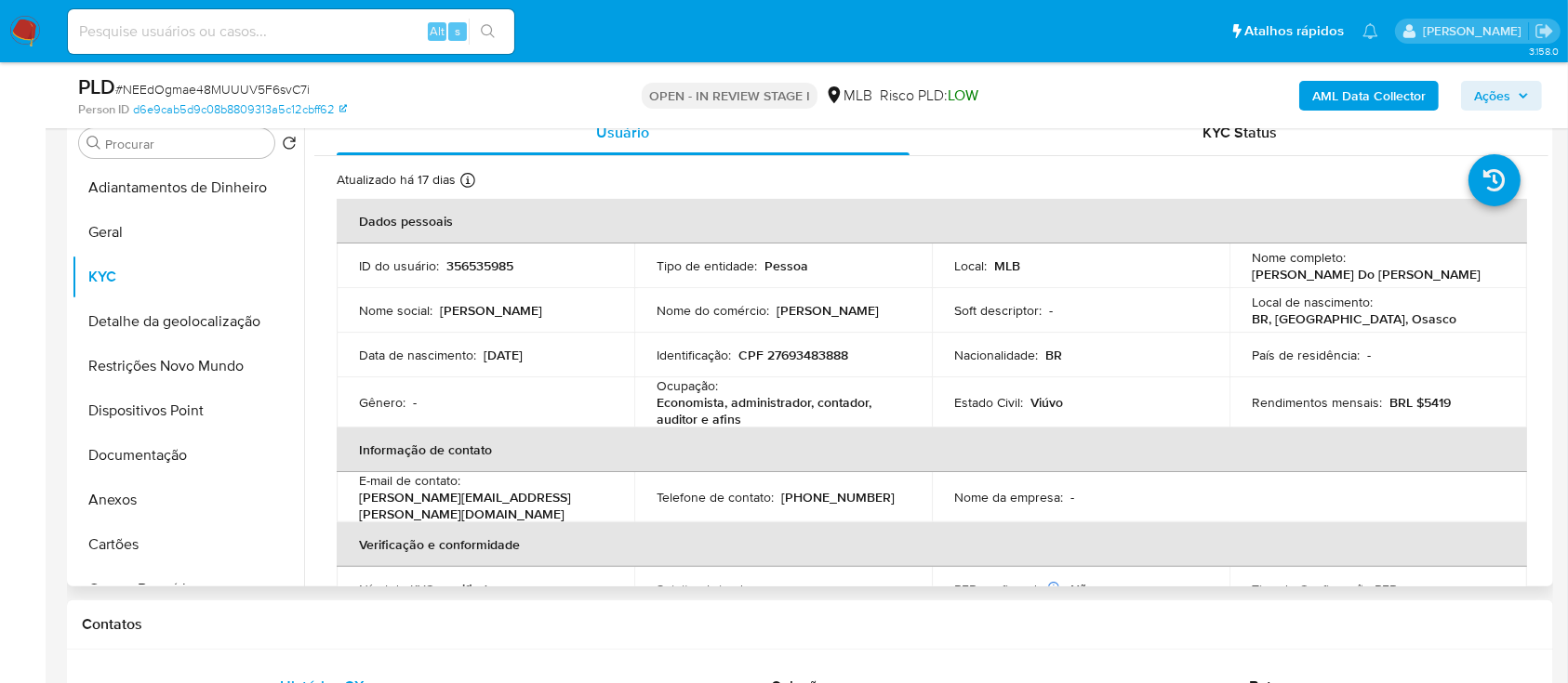
drag, startPoint x: 1540, startPoint y: 206, endPoint x: 1550, endPoint y: 230, distance: 26.0
click at [1550, 229] on div "Procurar Retornar ao pedido padrão Adiantamentos de Dinheiro [PERSON_NAME] Deta…" at bounding box center [809, 349] width 1486 height 476
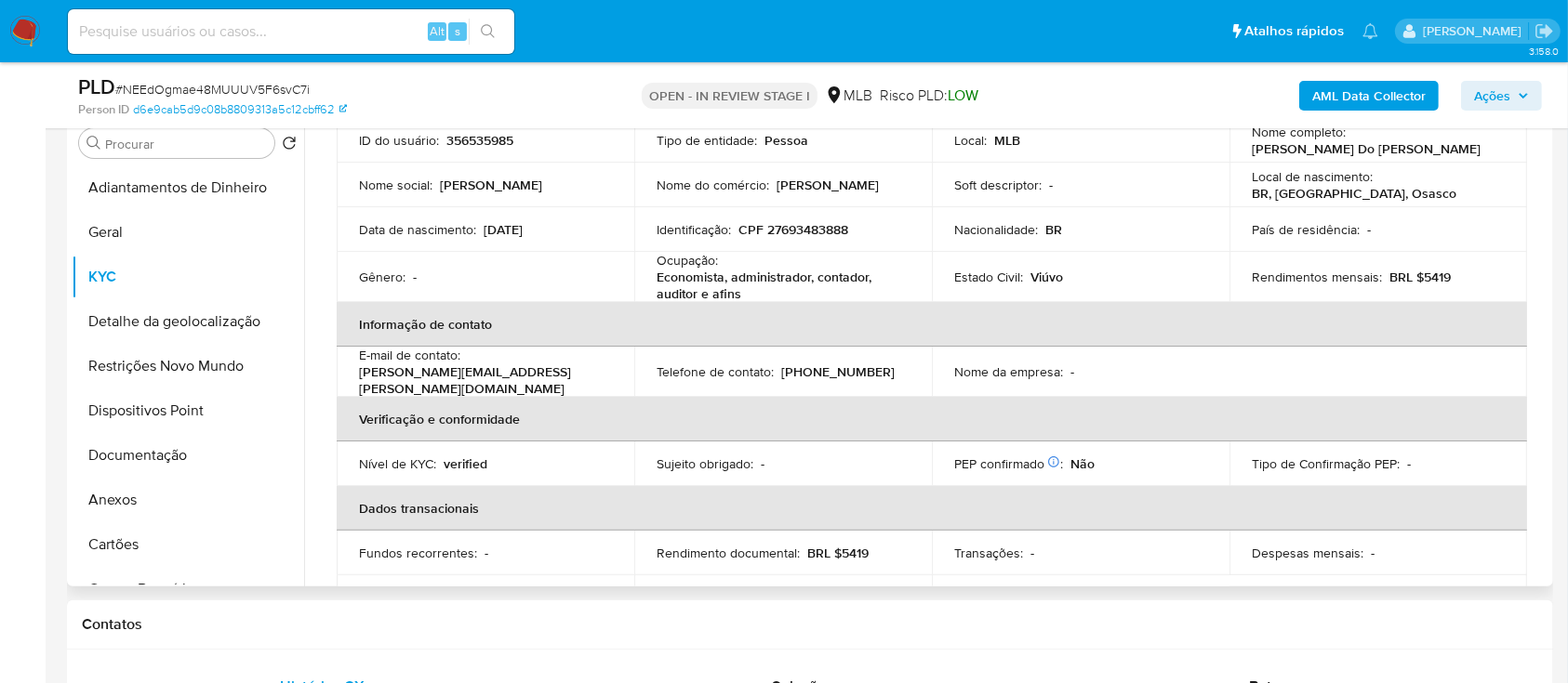
scroll to position [112, 0]
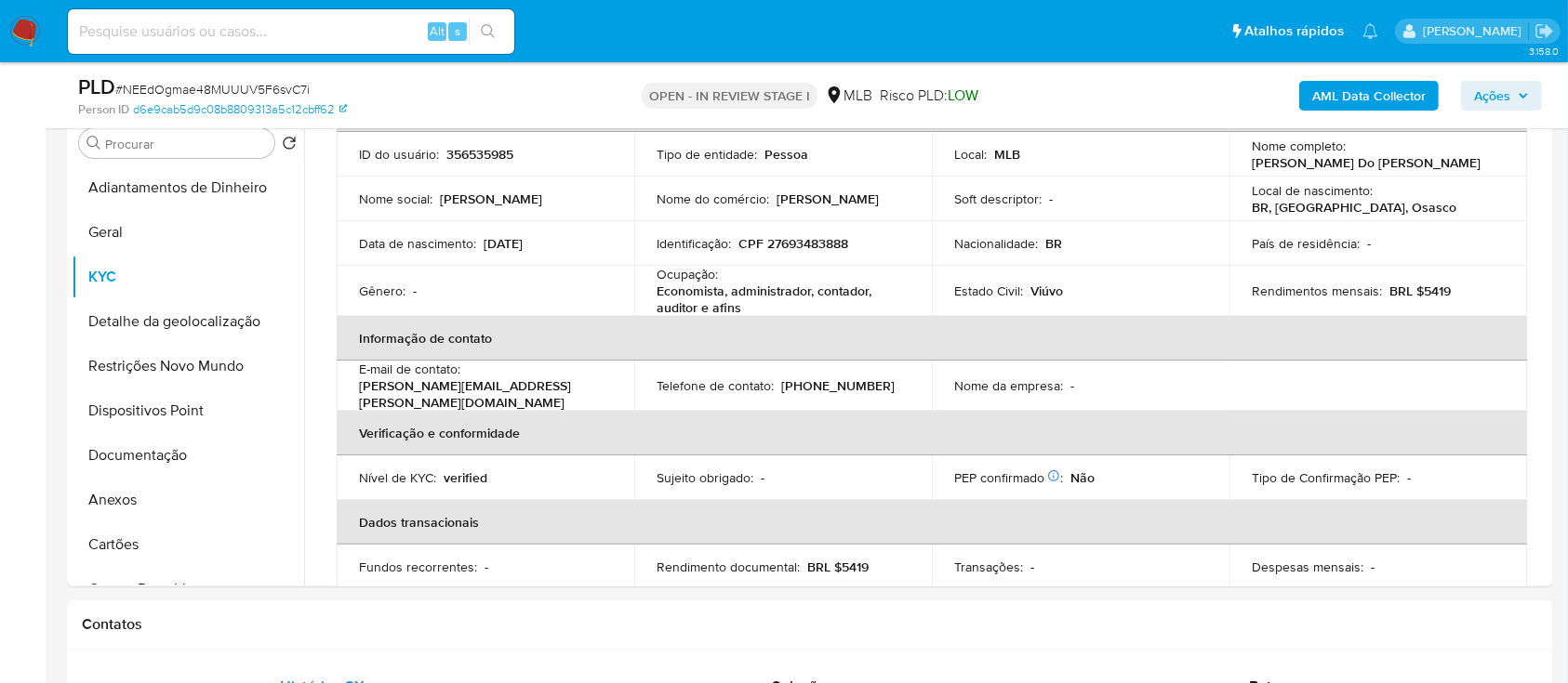
click at [1102, 92] on div "AML Data Collector Ações" at bounding box center [1300, 95] width 482 height 44
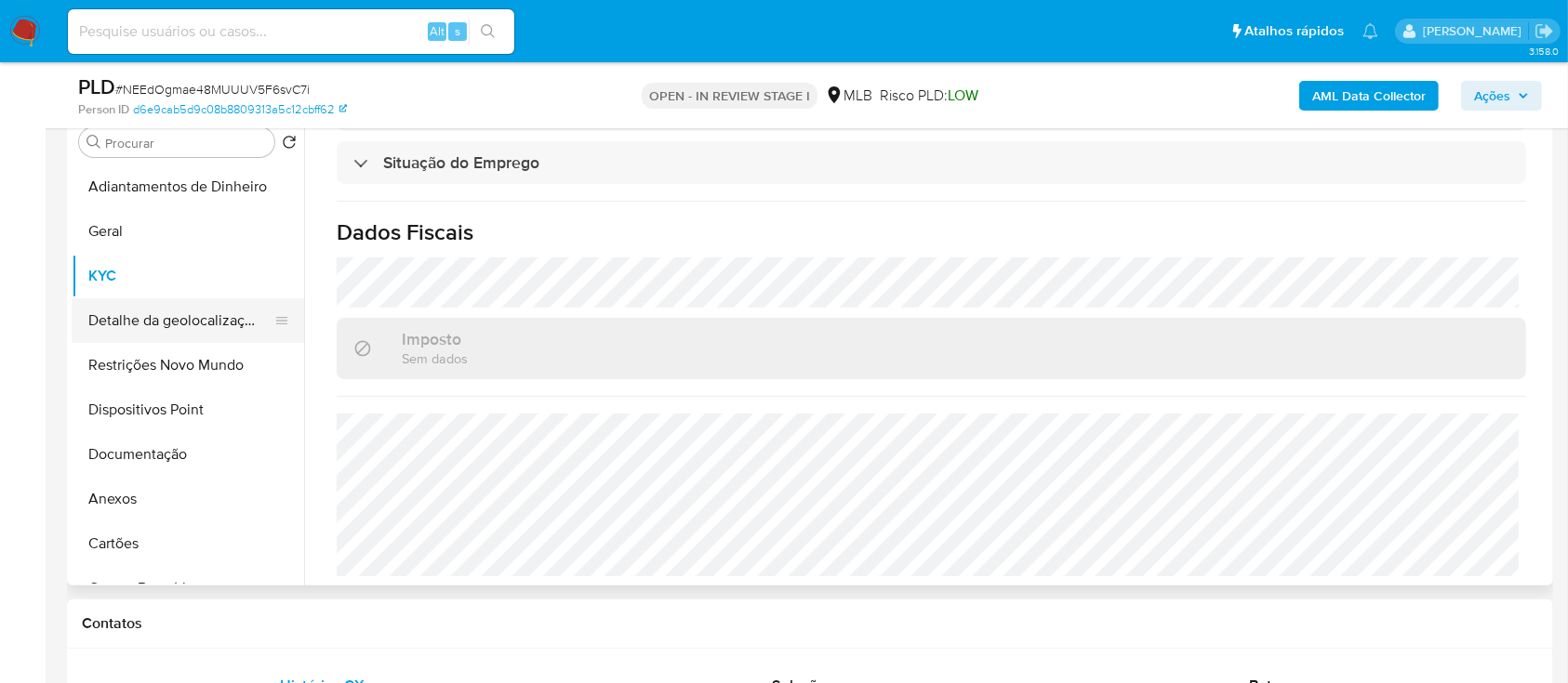
scroll to position [372, 0]
click at [171, 321] on button "Detalhe da geolocalização" at bounding box center [180, 322] width 218 height 45
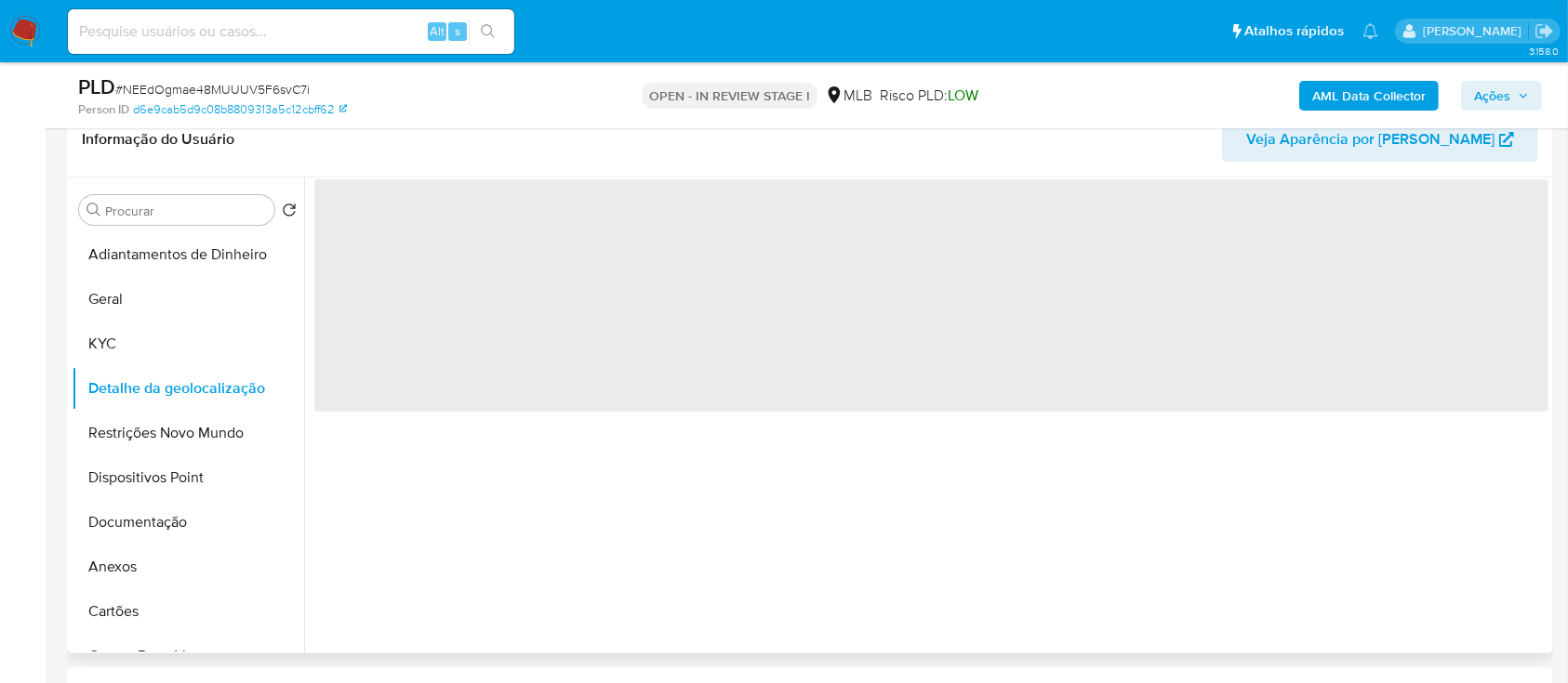
scroll to position [247, 0]
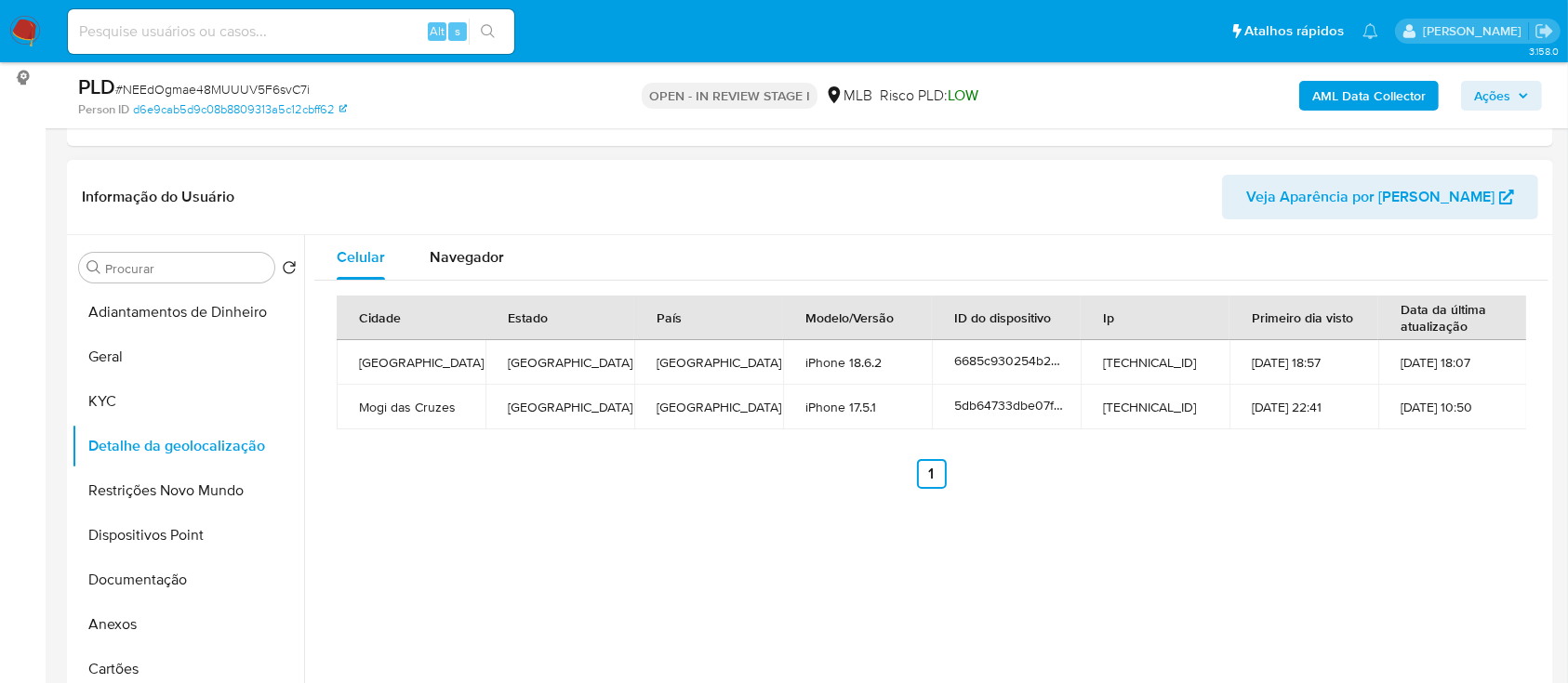
click at [1395, 564] on div "Celular Navegador Cidade Estado País Modelo/Versão ID do dispositivo Ip Primeir…" at bounding box center [926, 473] width 1245 height 476
click at [171, 502] on button "Restrições Novo Mundo" at bounding box center [180, 491] width 218 height 45
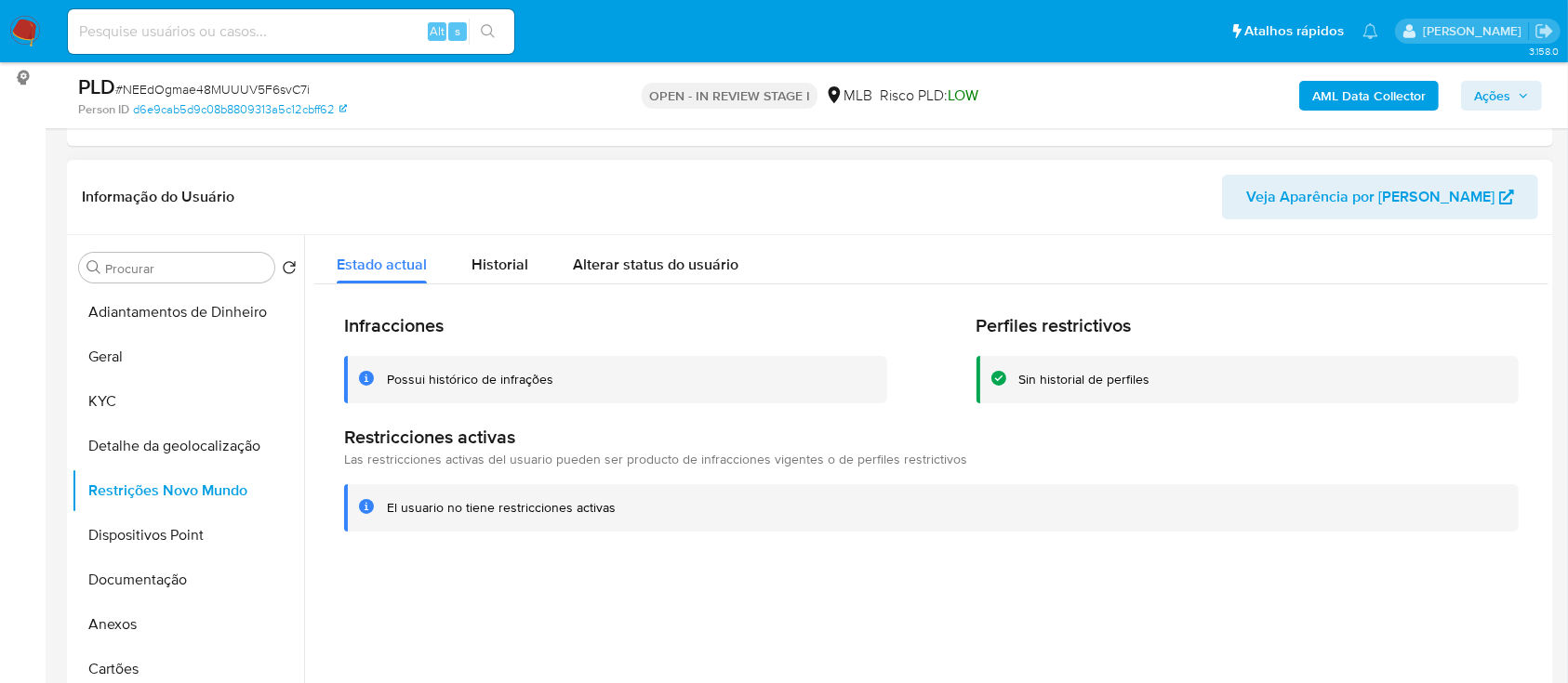
click at [1466, 577] on div at bounding box center [926, 473] width 1245 height 476
click at [169, 523] on button "Dispositivos Point" at bounding box center [180, 536] width 218 height 45
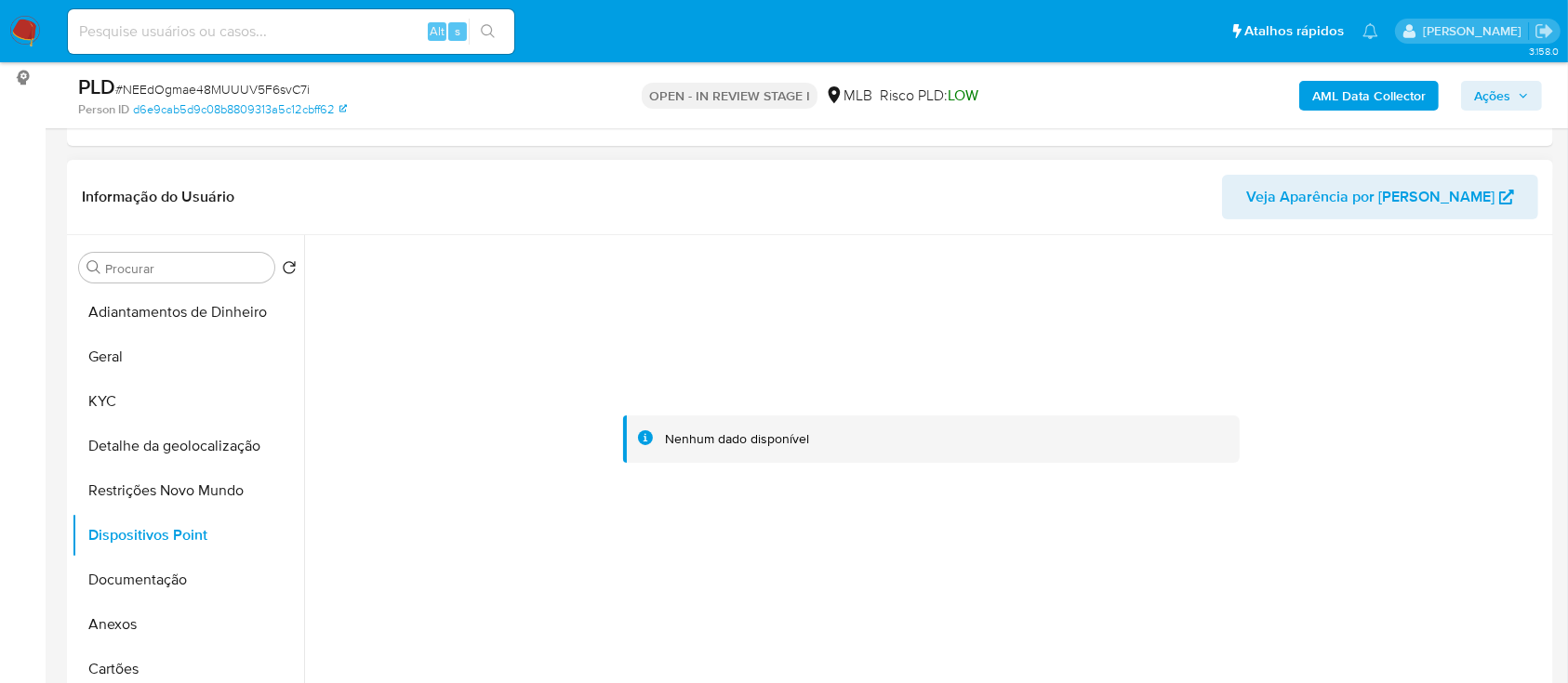
click at [1476, 337] on div at bounding box center [931, 440] width 1234 height 410
click at [140, 576] on button "Documentação" at bounding box center [180, 580] width 218 height 45
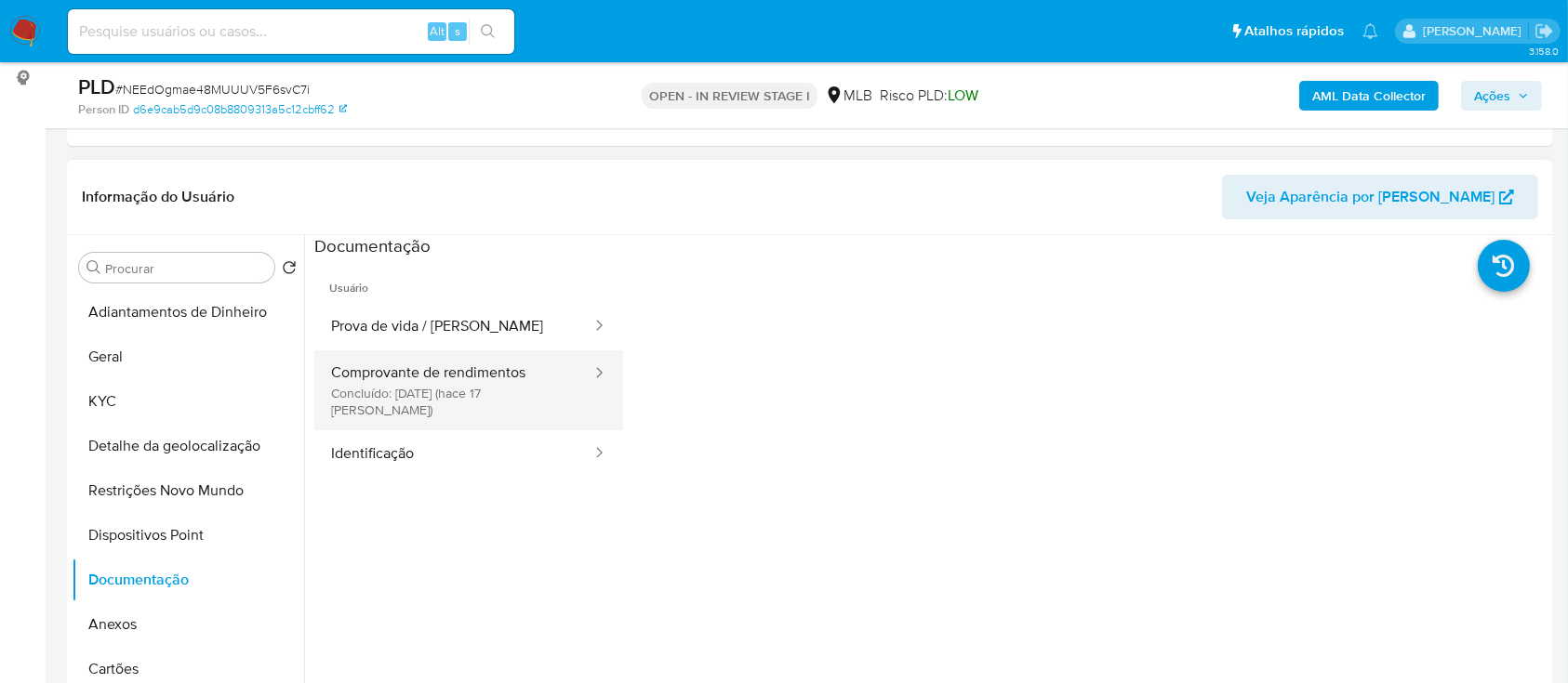
click at [456, 386] on button "Comprovante de rendimentos Concluído: [DATE] (hace 17 [PERSON_NAME])" at bounding box center [454, 391] width 279 height 80
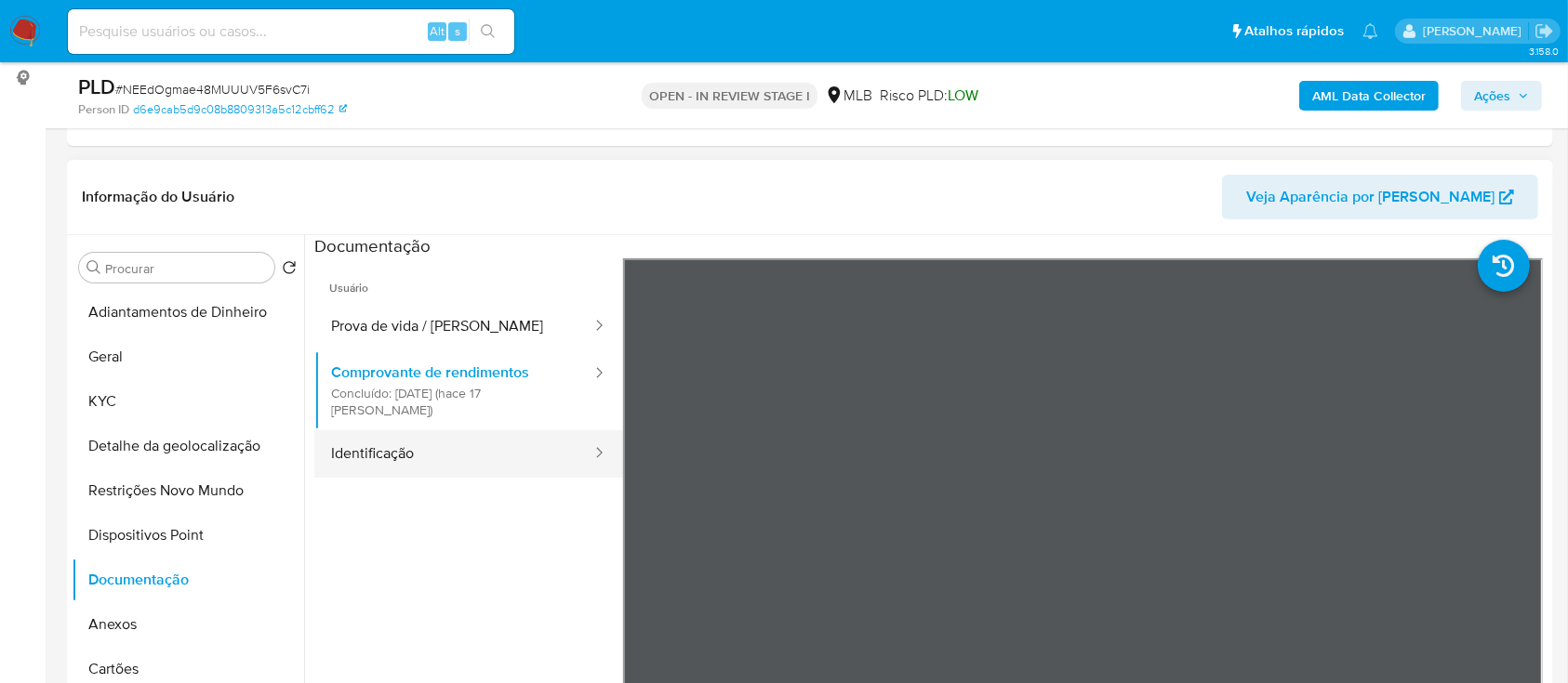
click at [410, 430] on button "Identificação" at bounding box center [454, 454] width 279 height 47
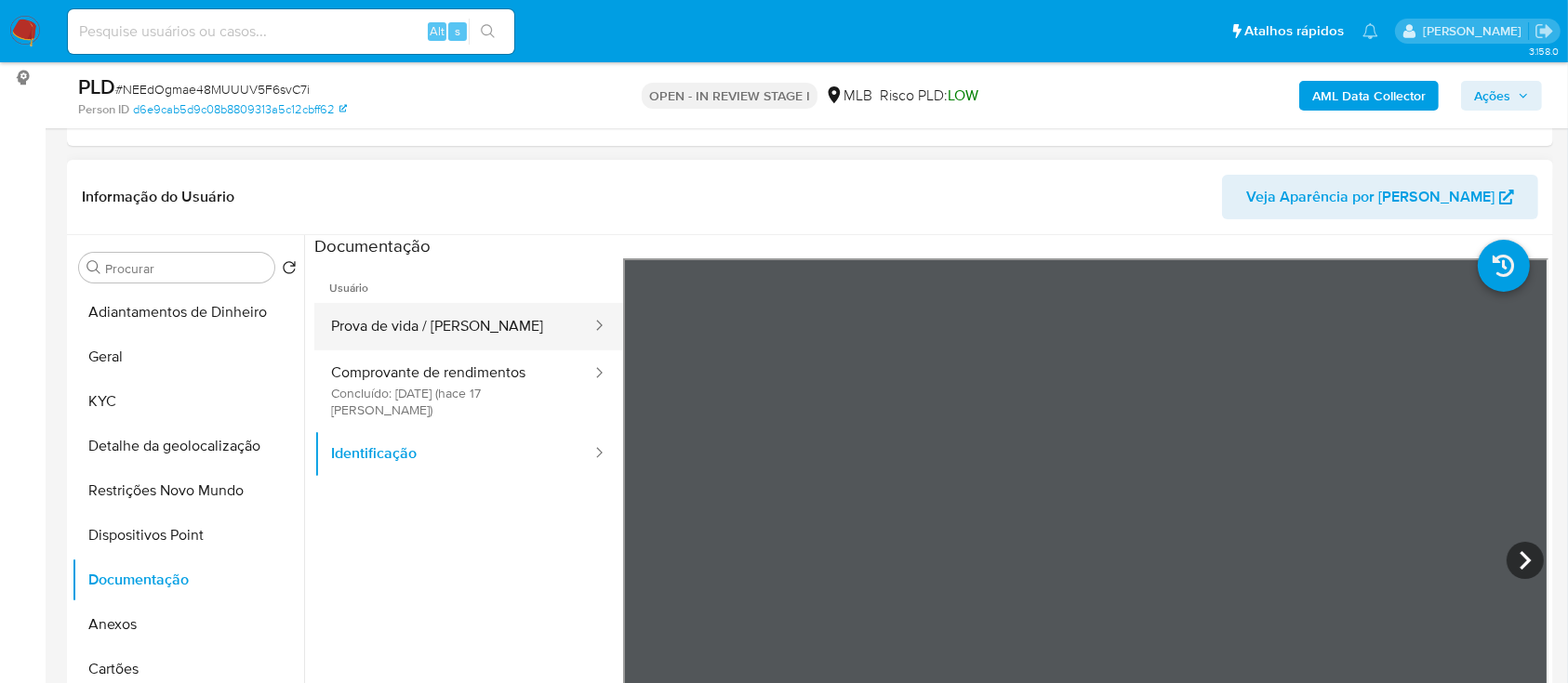
click at [441, 316] on button "Prova de vida / [PERSON_NAME]" at bounding box center [454, 326] width 279 height 47
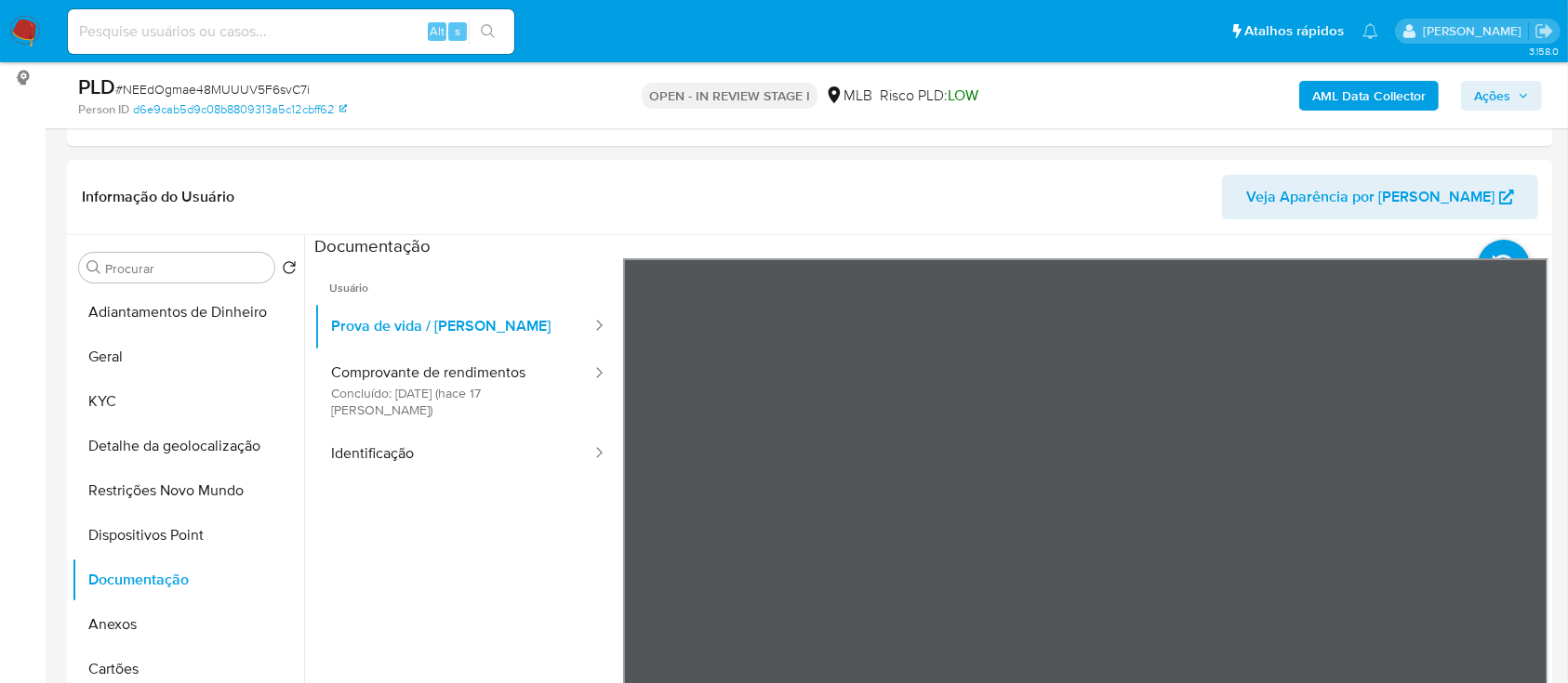
click at [1376, 85] on b "AML Data Collector" at bounding box center [1369, 96] width 114 height 29
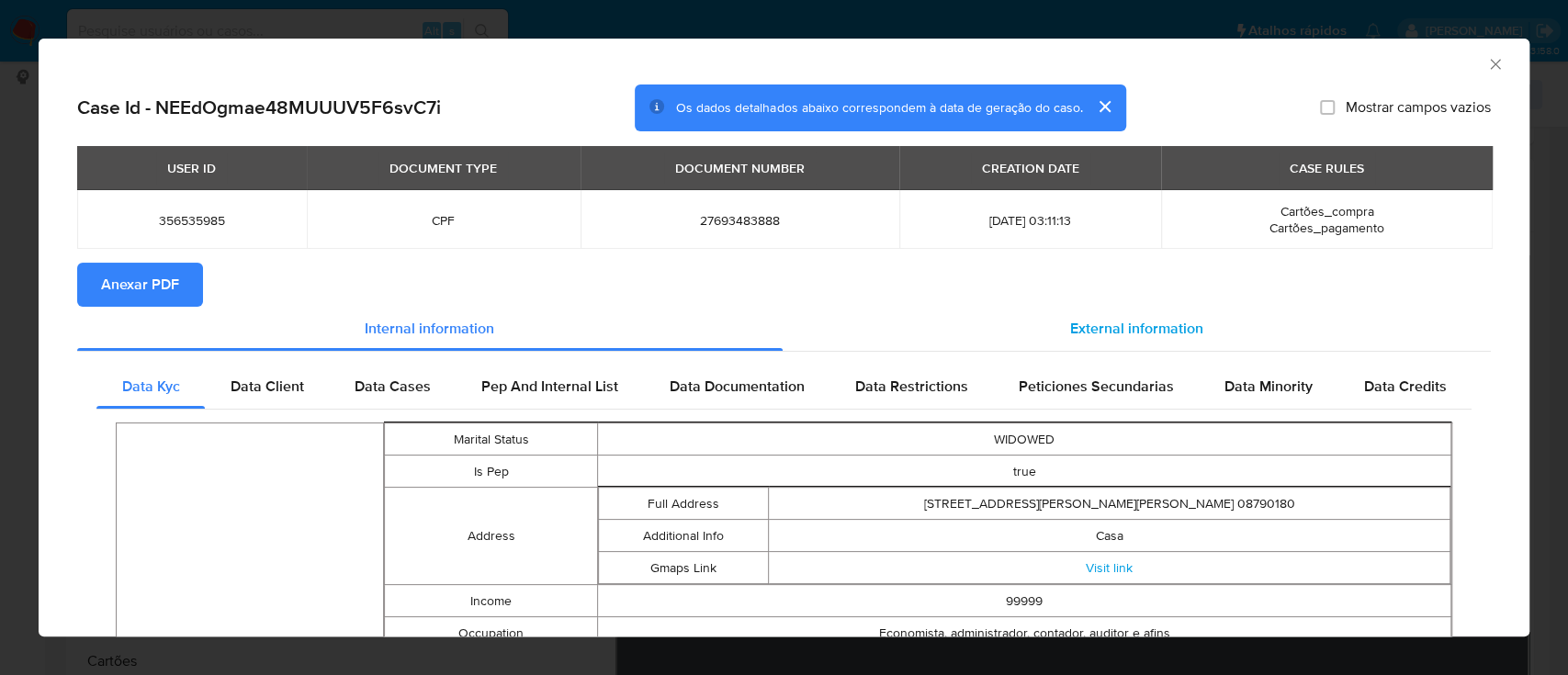
click at [1080, 327] on span "External information" at bounding box center [1137, 328] width 134 height 21
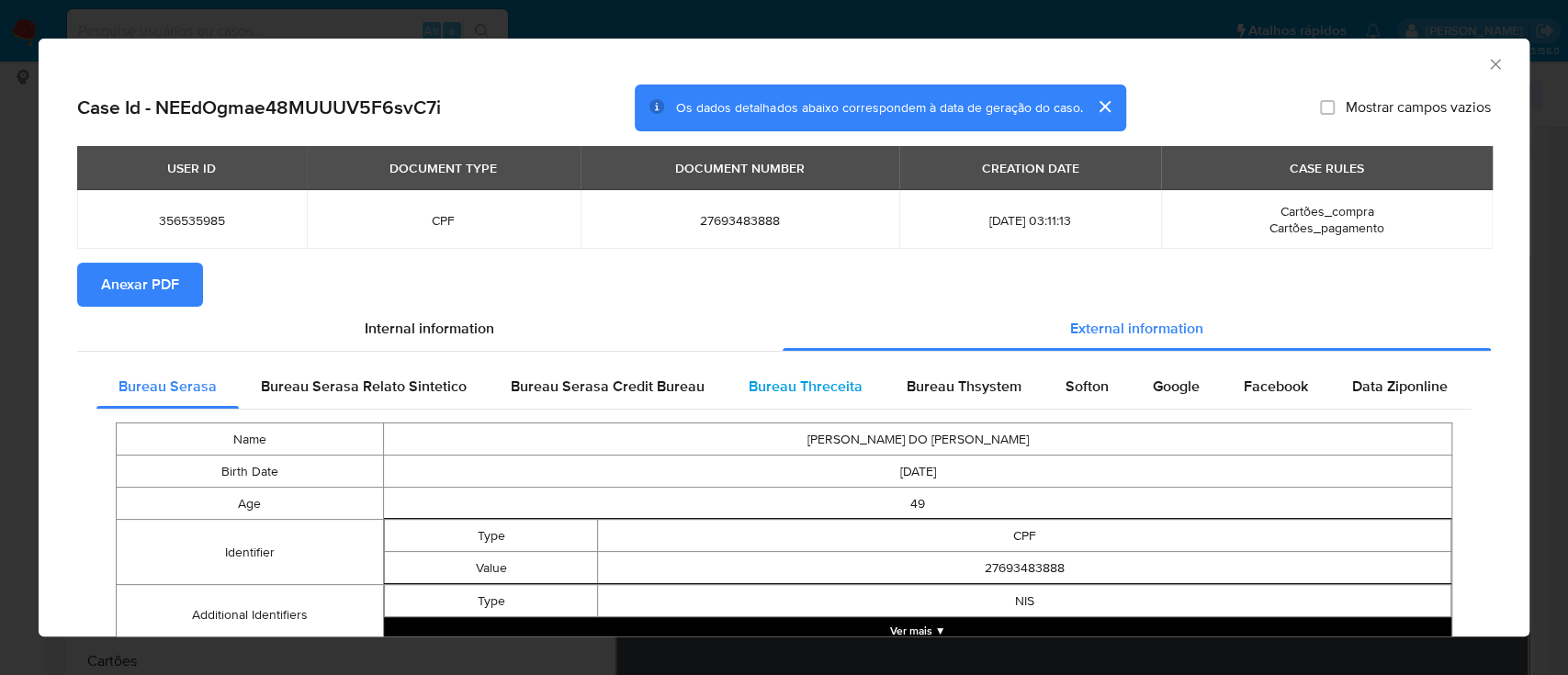
click at [831, 390] on span "Bureau Threceita" at bounding box center [805, 386] width 114 height 21
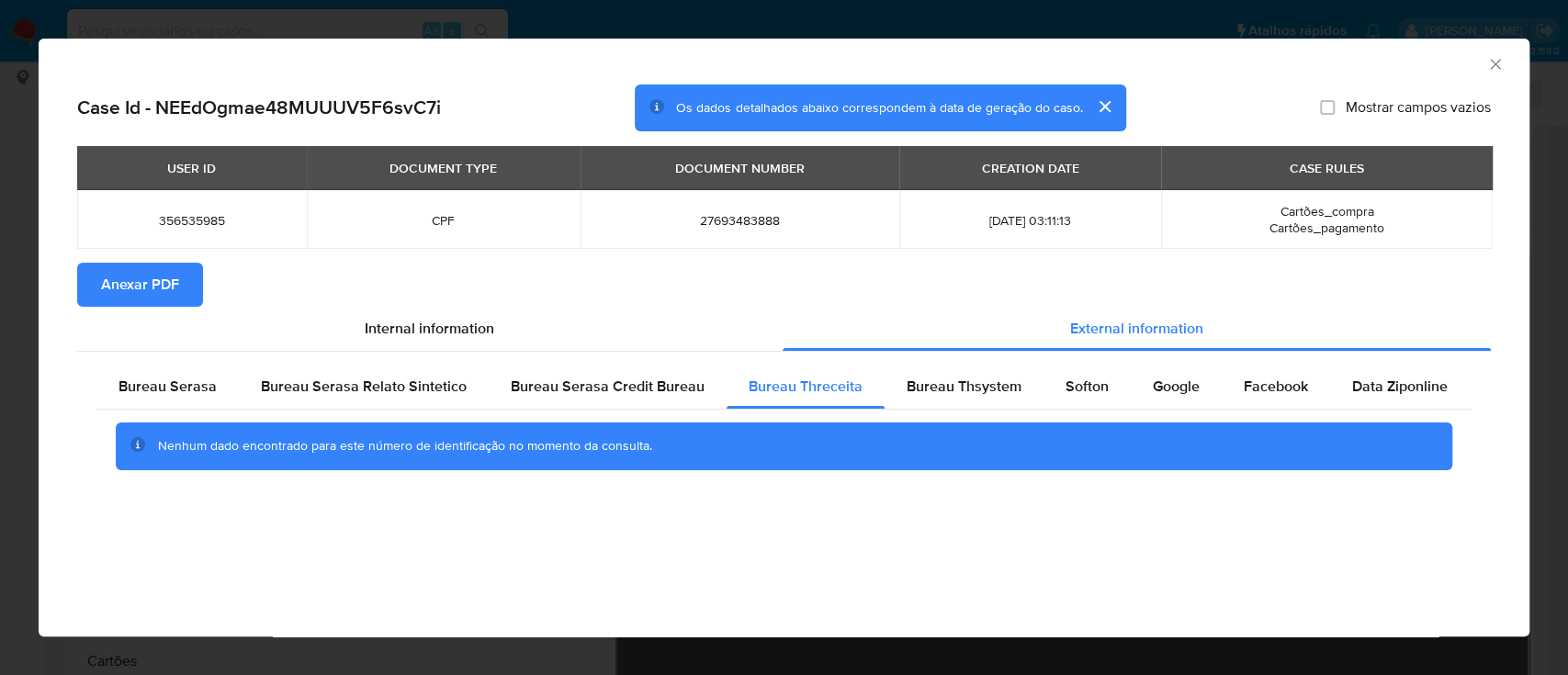
click at [599, 563] on div "AML Data Collector Case Id - NEEdOgmae48MUUUV5F6svC7i Os dados detalhados abaix…" at bounding box center [784, 338] width 1491 height 598
click at [920, 385] on span "Bureau Thsystem" at bounding box center [964, 386] width 115 height 21
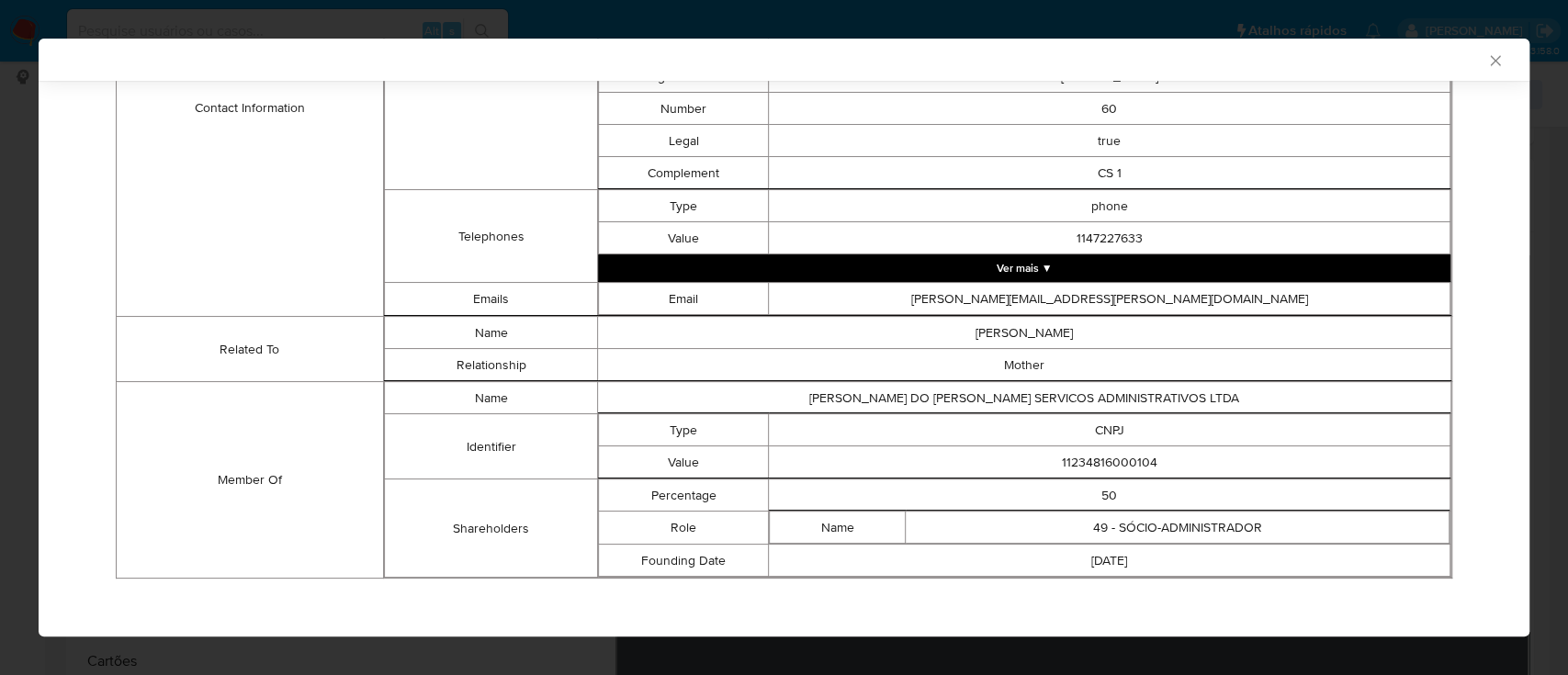
scroll to position [749, 0]
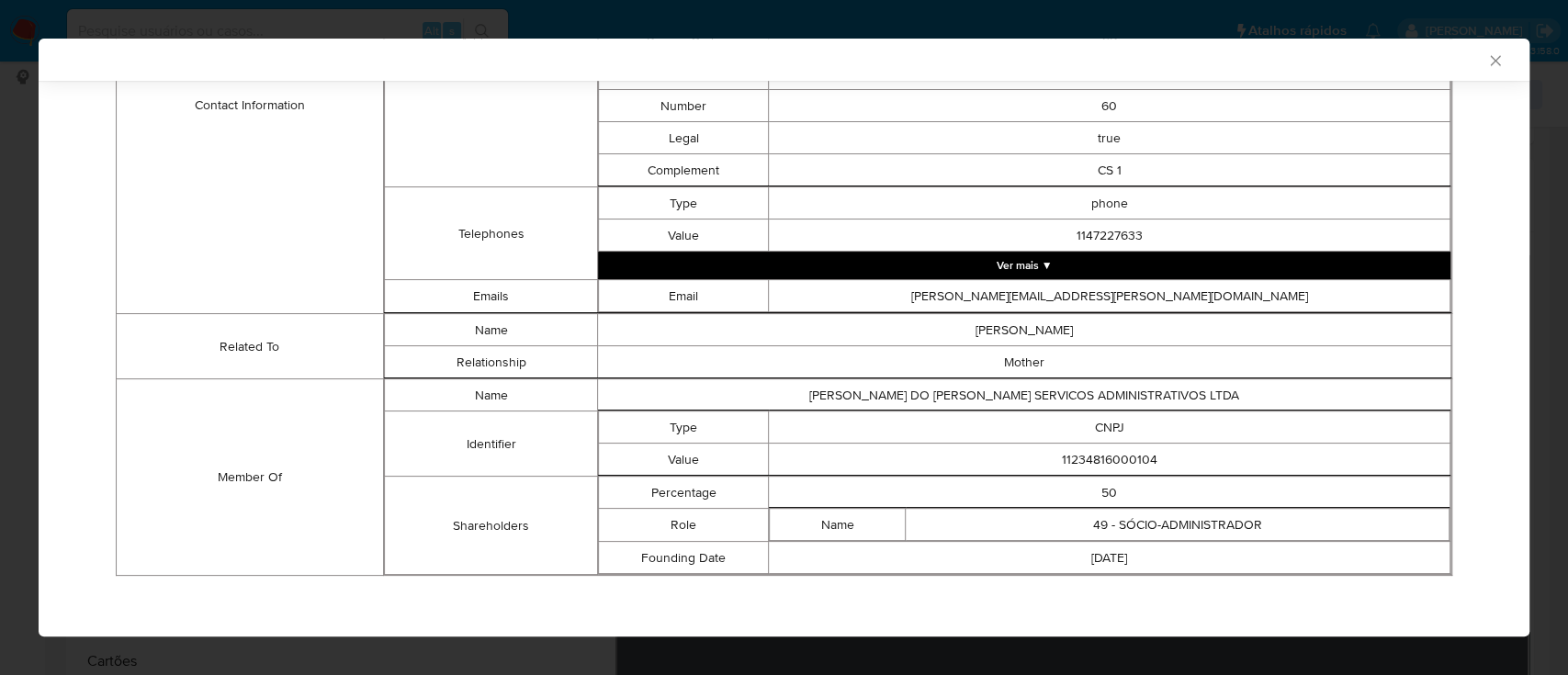
drag, startPoint x: 1214, startPoint y: 465, endPoint x: 1032, endPoint y: 453, distance: 182.4
click at [1032, 453] on td "11234816000104" at bounding box center [1109, 459] width 681 height 32
copy td "11234816000104"
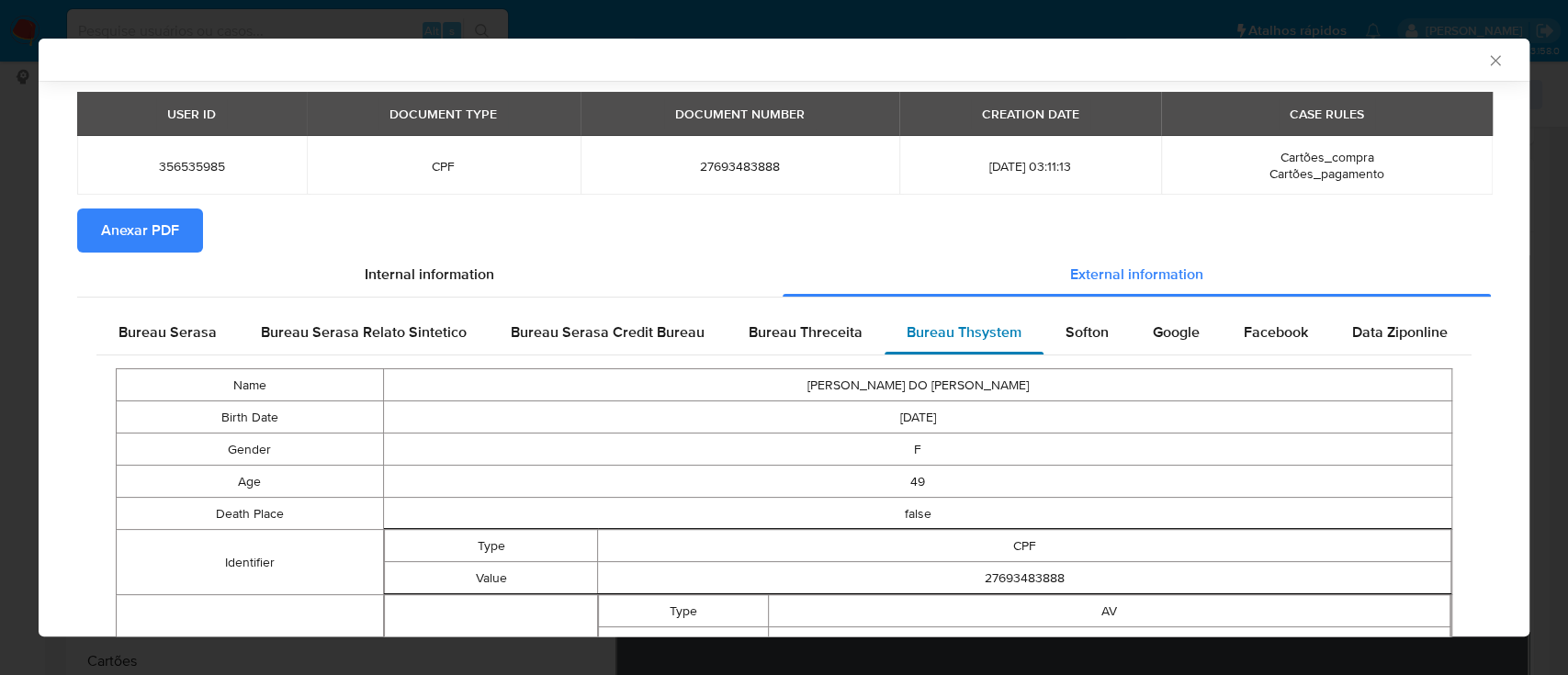
scroll to position [14, 0]
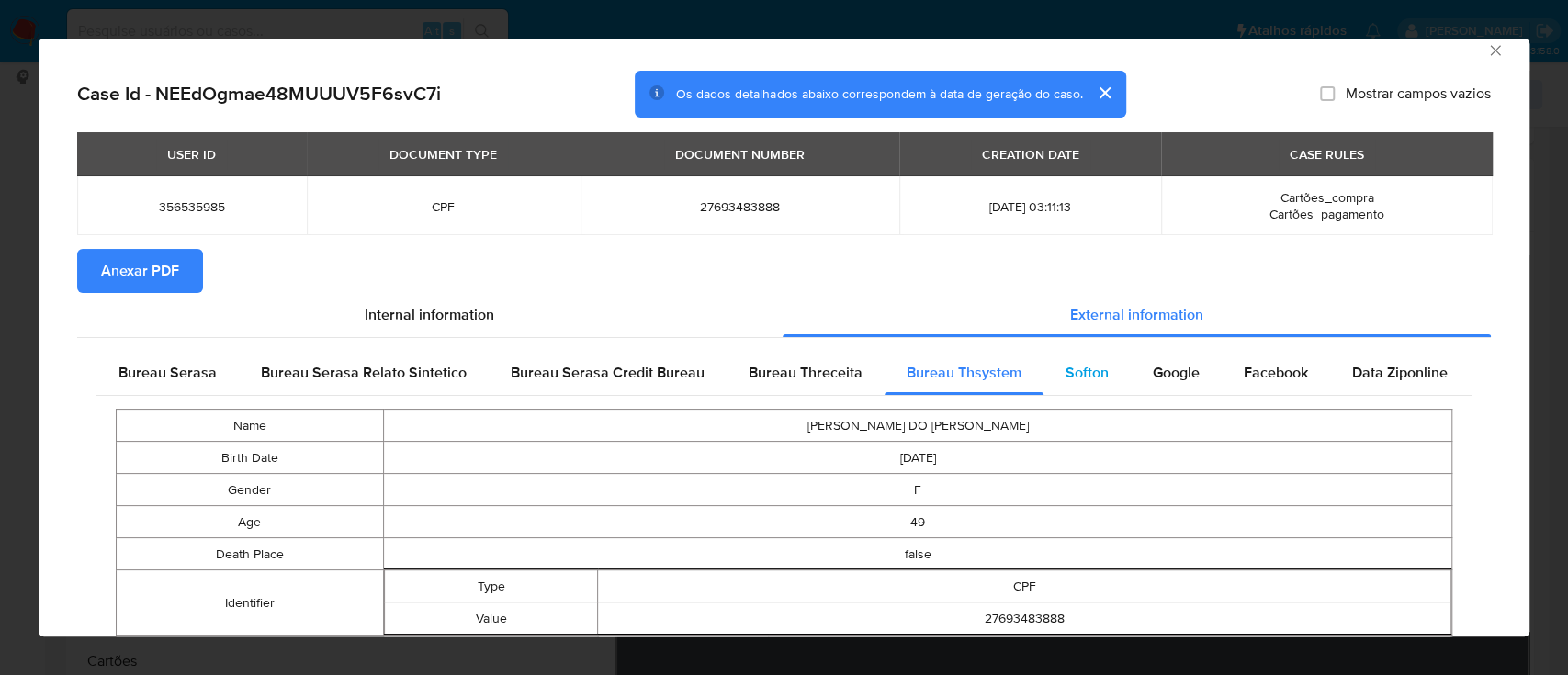
click at [1073, 373] on span "Softon" at bounding box center [1087, 373] width 44 height 21
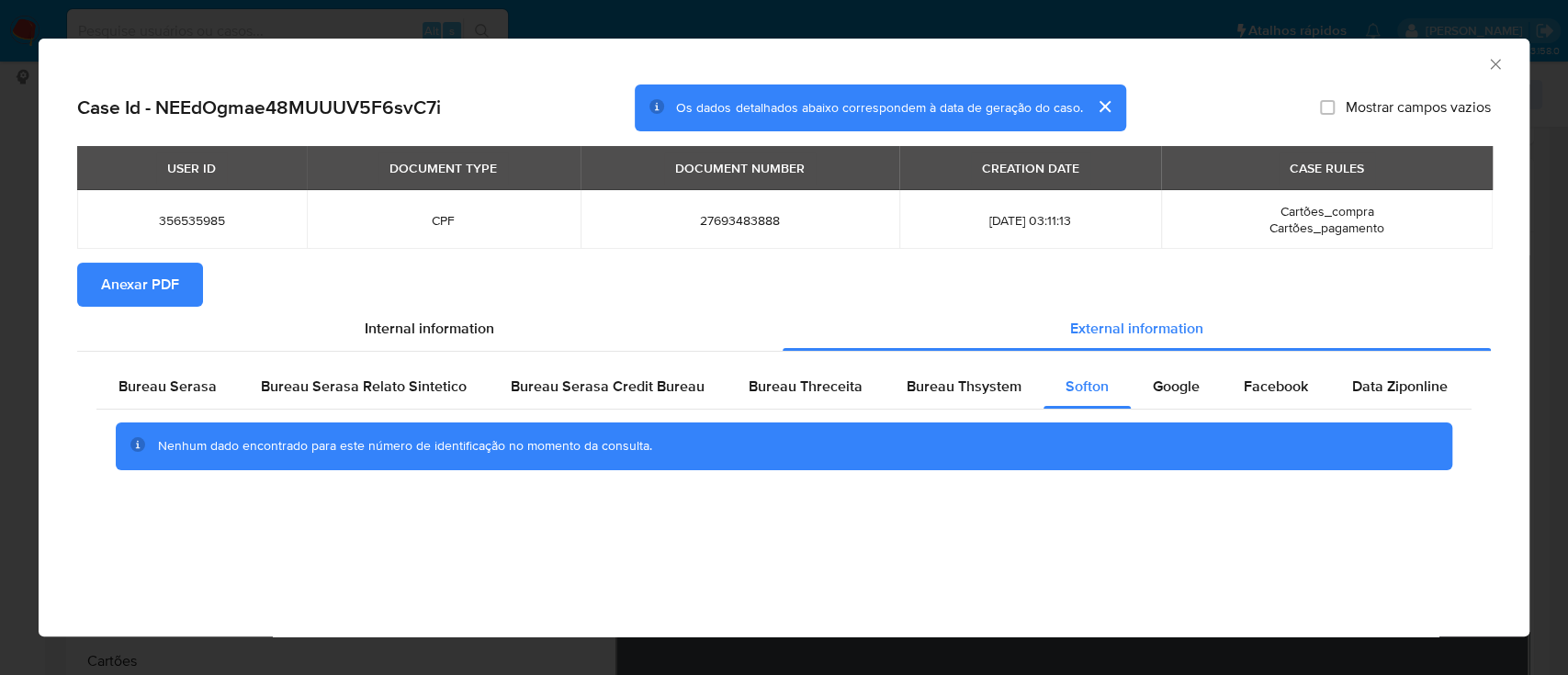
click at [476, 599] on div "AML Data Collector Case Id - NEEdOgmae48MUUUV5F6svC7i Os dados detalhados abaix…" at bounding box center [784, 338] width 1491 height 598
